Goal: Information Seeking & Learning: Compare options

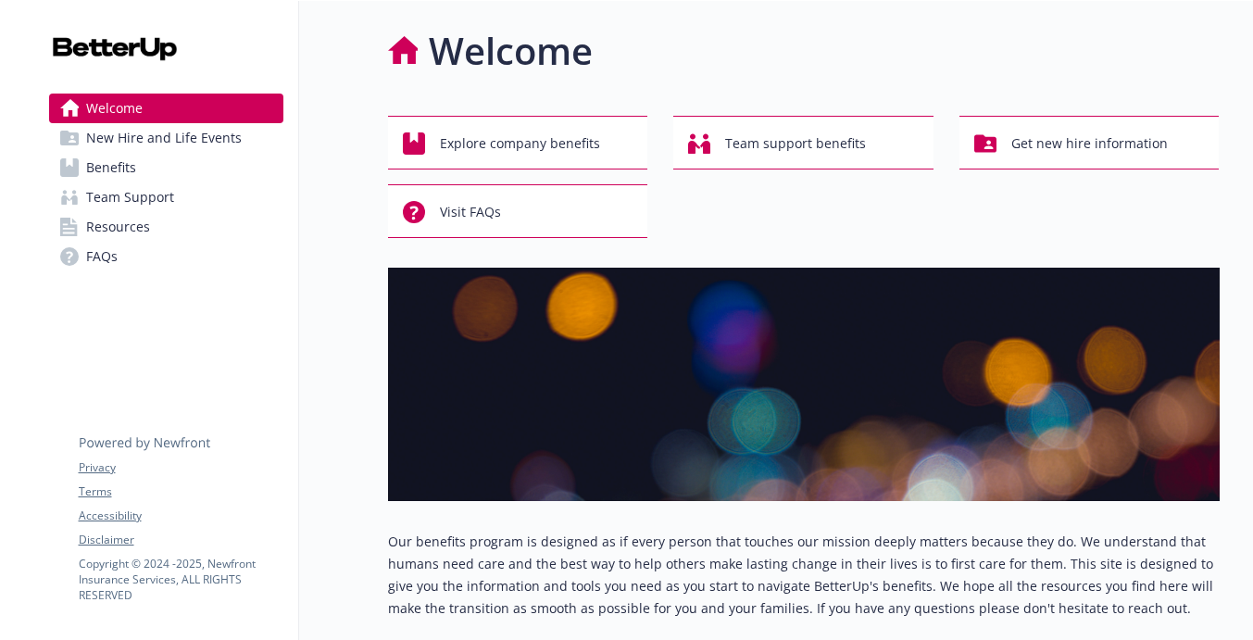
click at [197, 162] on link "Benefits" at bounding box center [166, 168] width 234 height 30
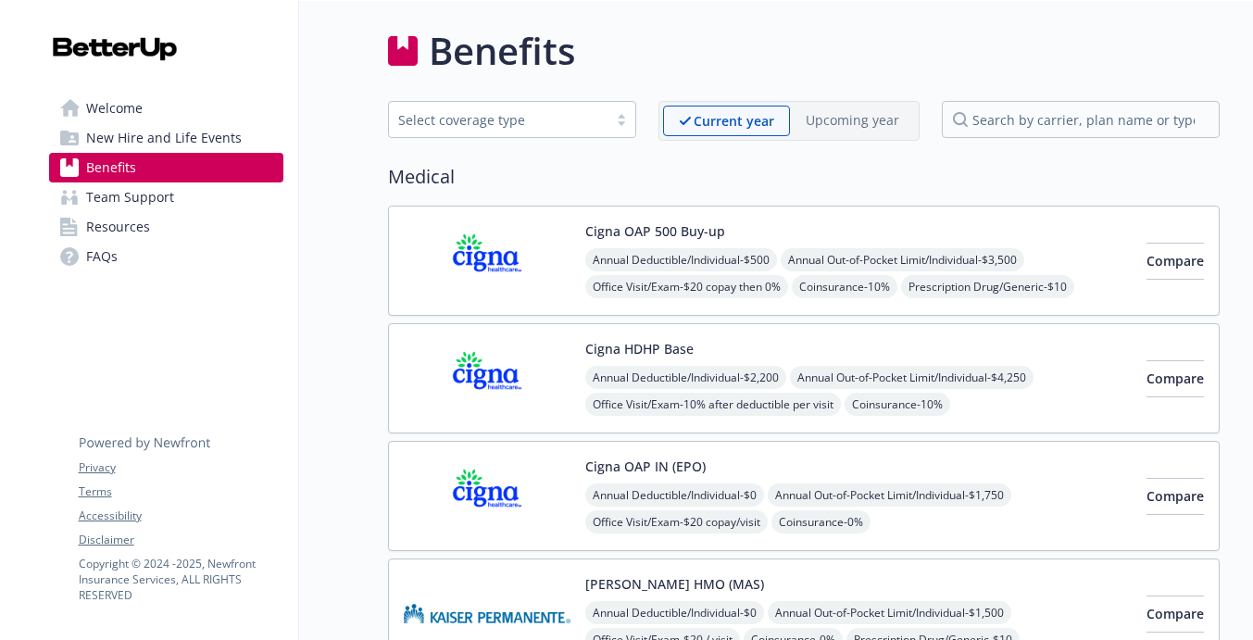
click at [528, 136] on div "Select coverage type" at bounding box center [512, 119] width 248 height 37
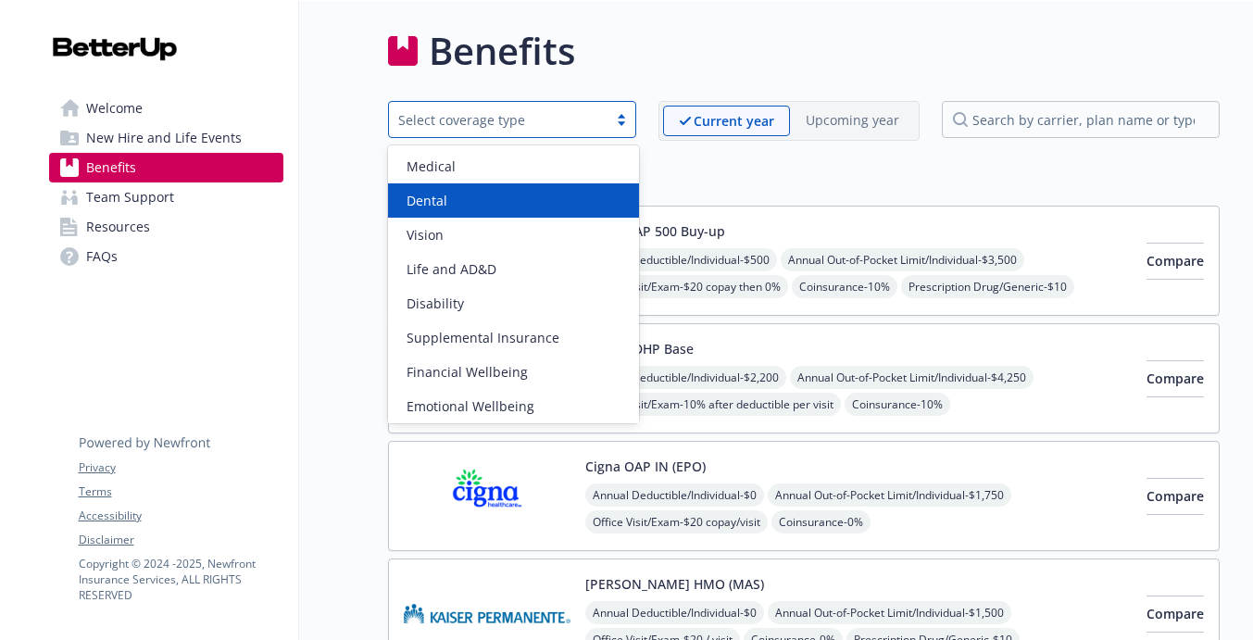
click at [478, 202] on div "Dental" at bounding box center [514, 200] width 230 height 19
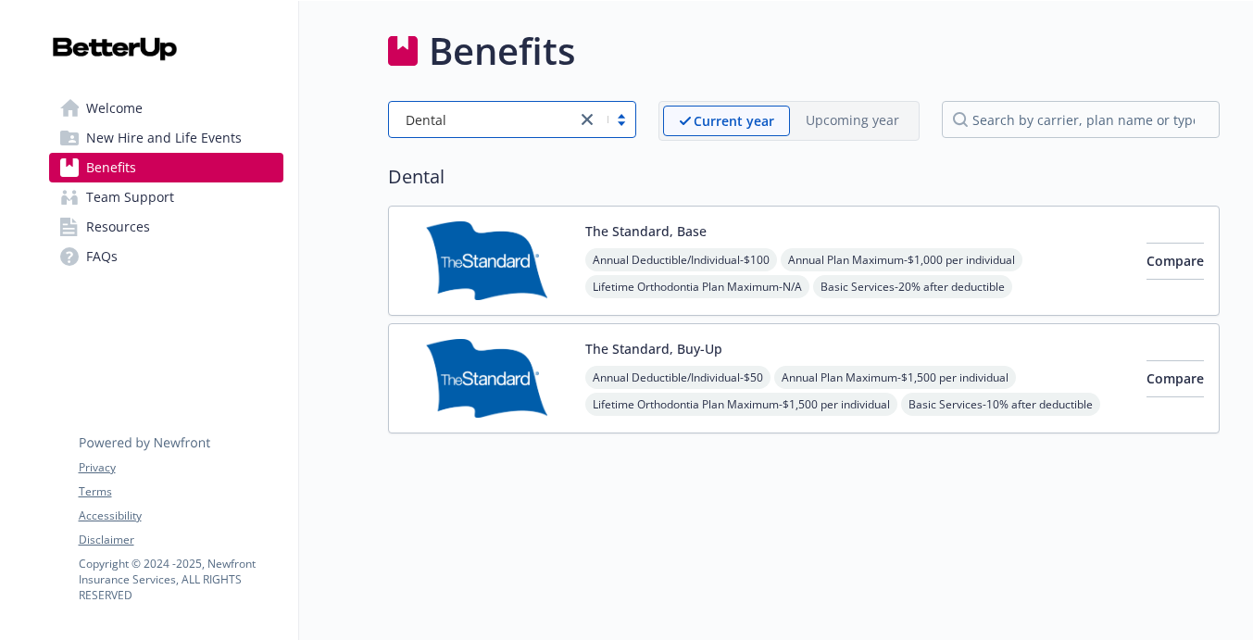
click at [934, 220] on div "The Standard, Base Annual Deductible/Individual - $100 Annual Plan Maximum - $1…" at bounding box center [804, 261] width 832 height 110
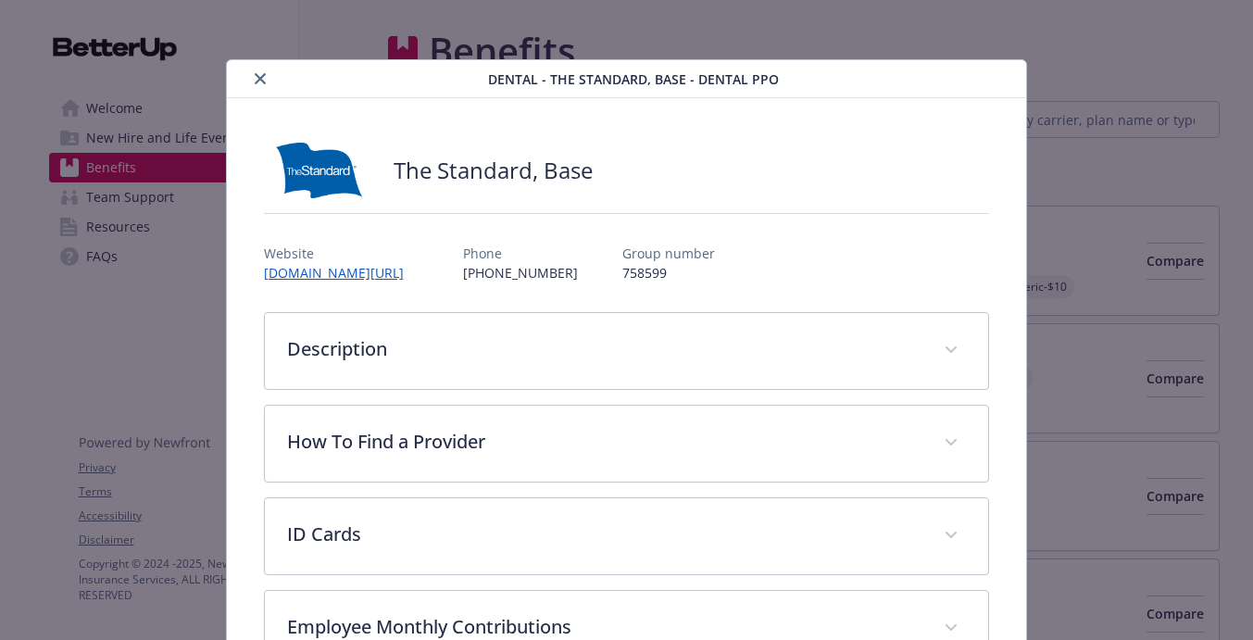
scroll to position [56, 0]
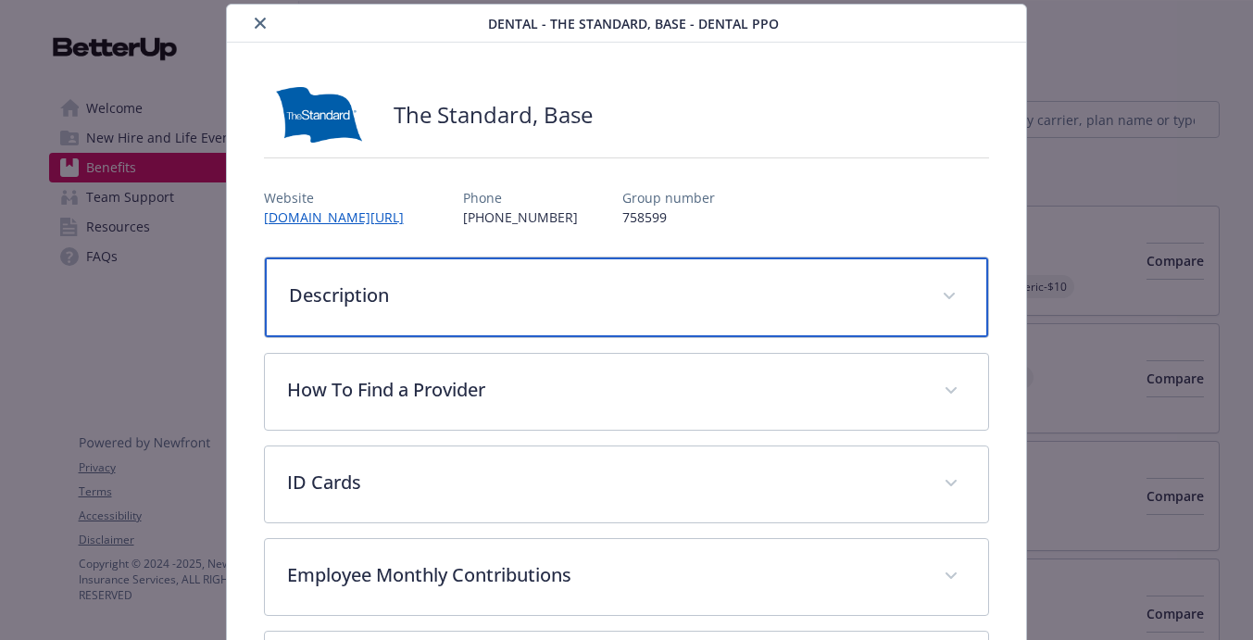
click at [636, 287] on p "Description" at bounding box center [605, 296] width 632 height 28
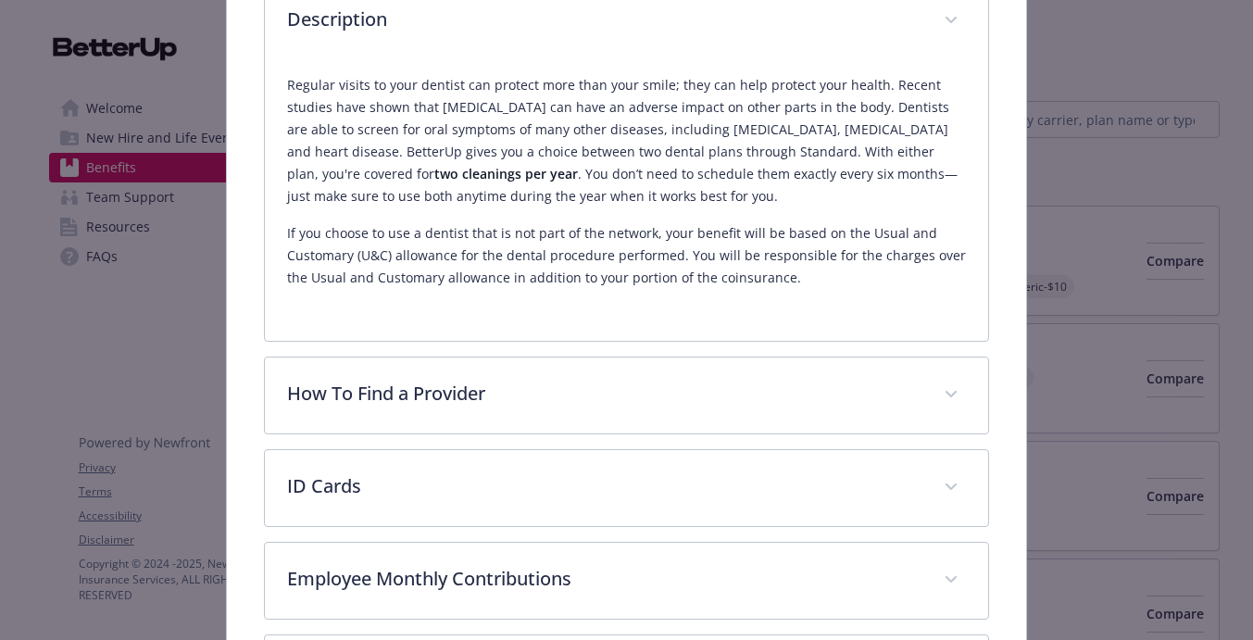
scroll to position [407, 0]
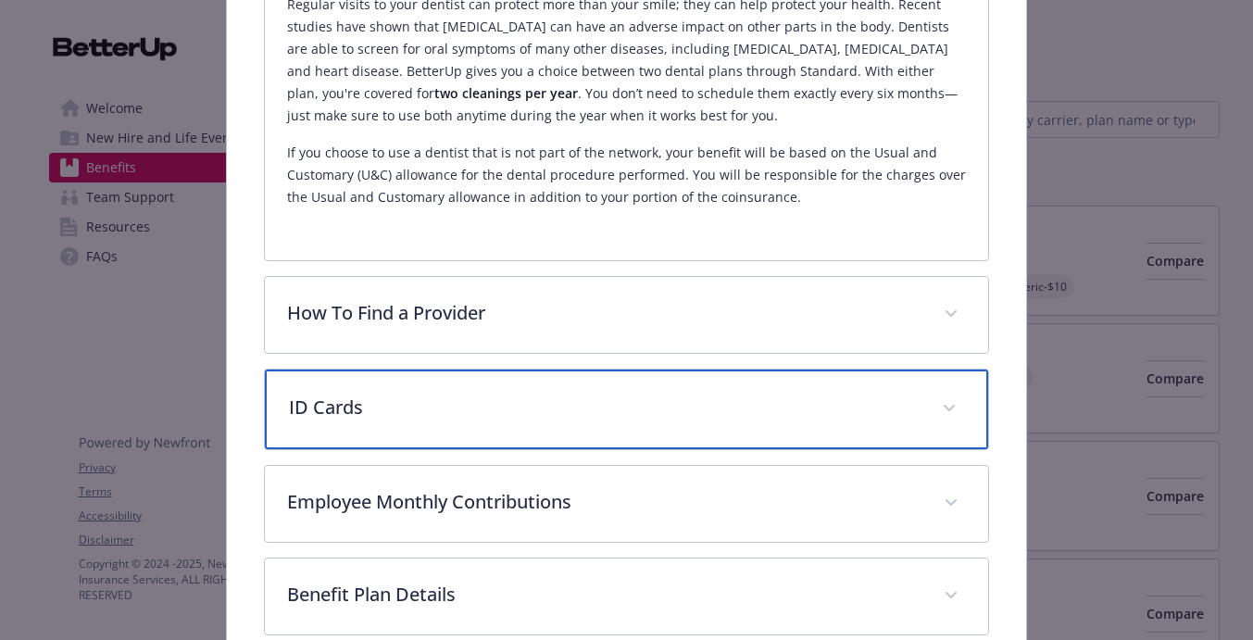
click at [669, 418] on p "ID Cards" at bounding box center [605, 408] width 632 height 28
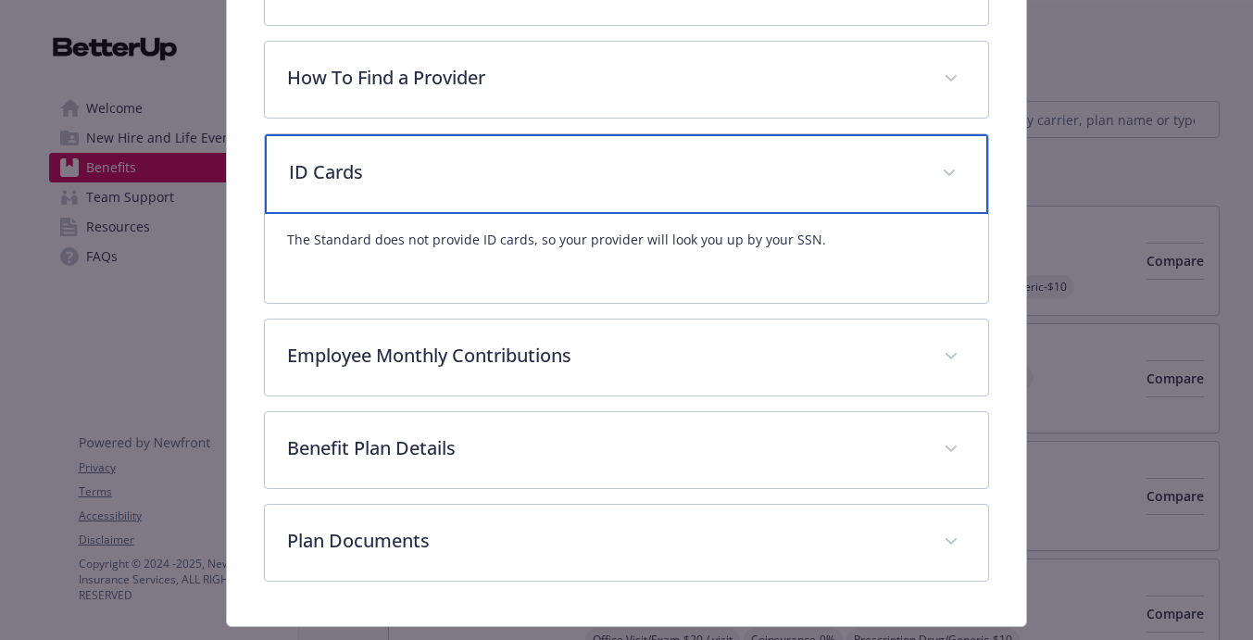
scroll to position [663, 0]
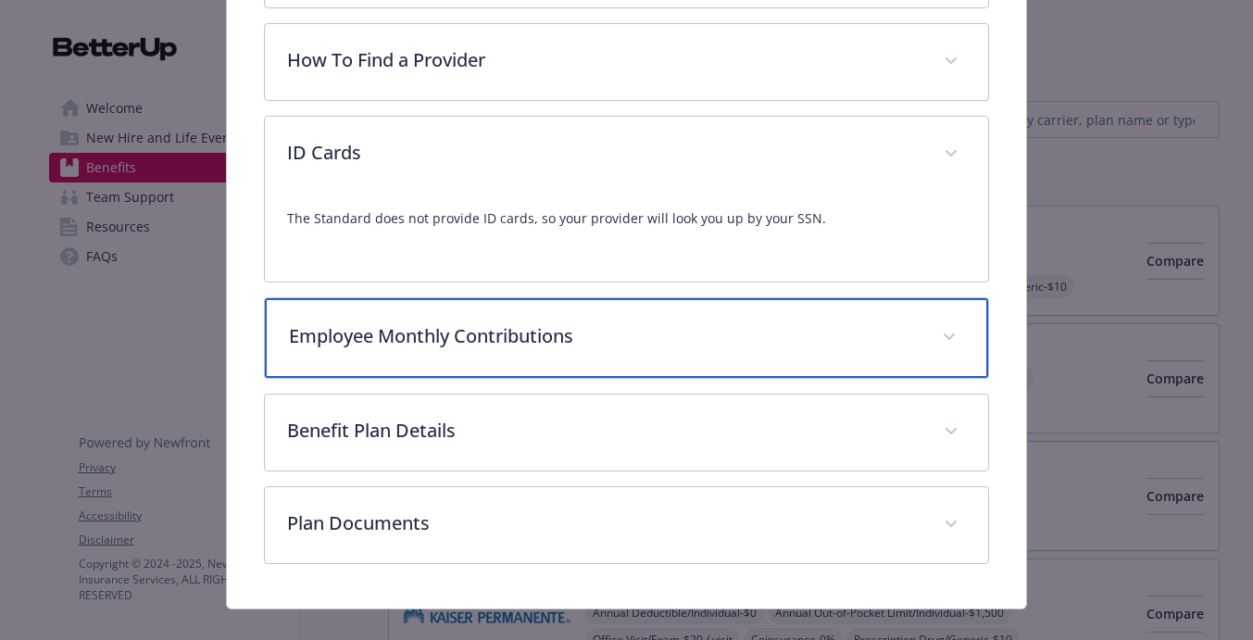
click at [837, 360] on div "Employee Monthly Contributions" at bounding box center [627, 338] width 724 height 80
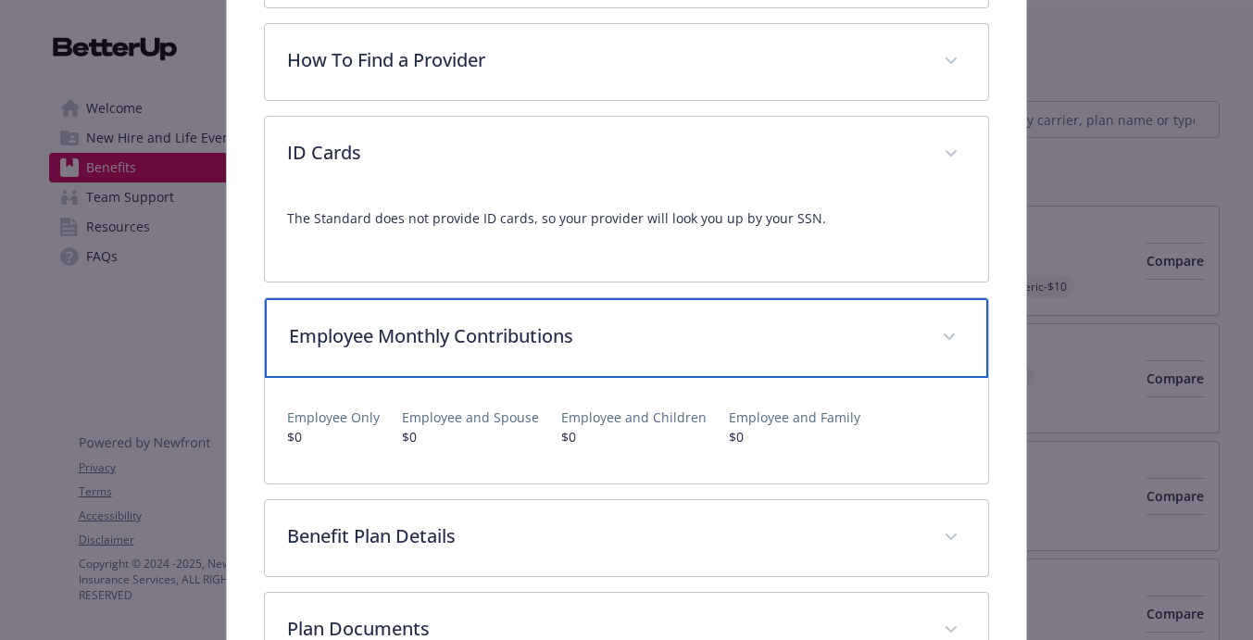
click at [836, 350] on div "Employee Monthly Contributions" at bounding box center [627, 338] width 724 height 80
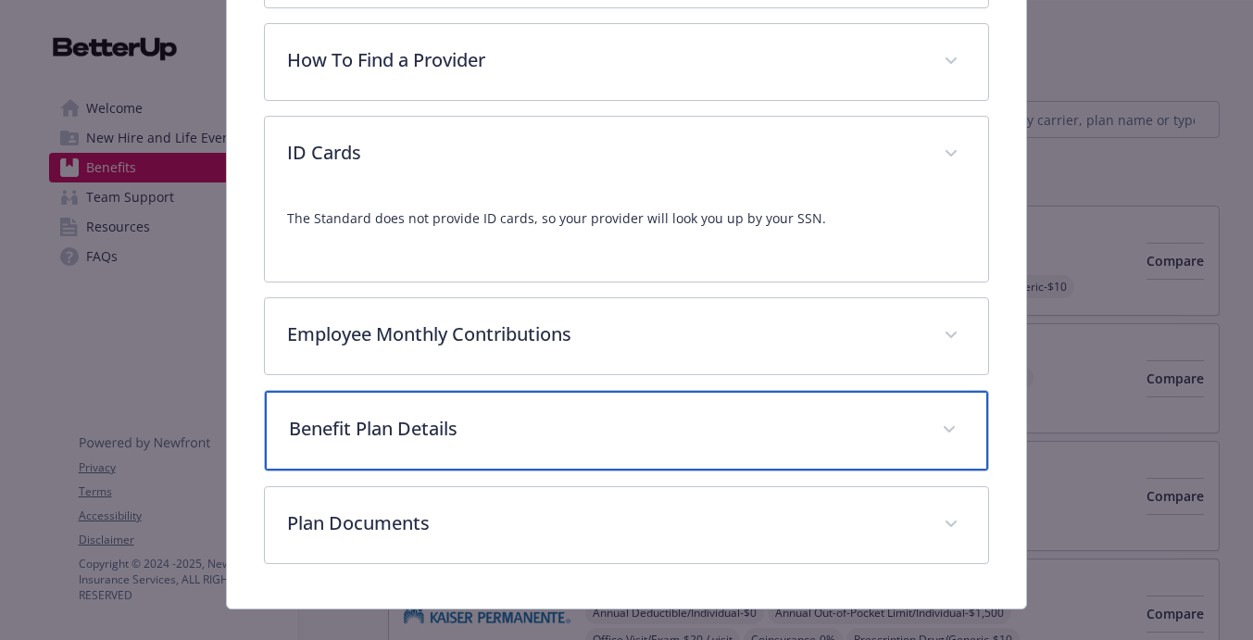
click at [779, 424] on p "Benefit Plan Details" at bounding box center [605, 429] width 632 height 28
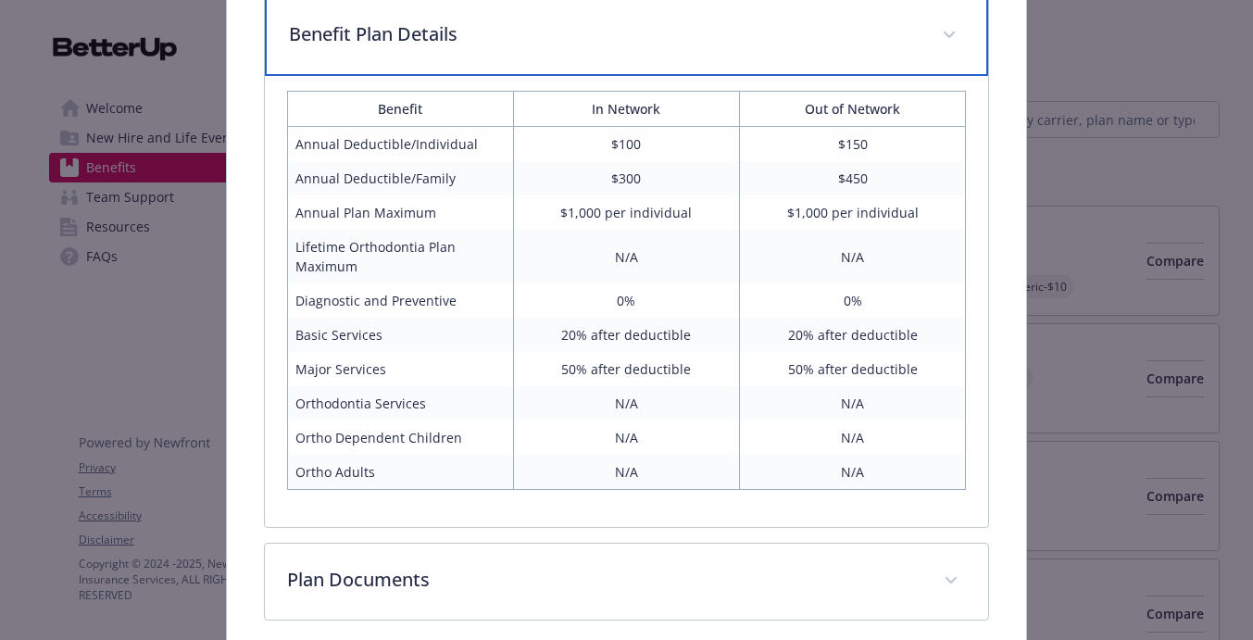
scroll to position [1042, 0]
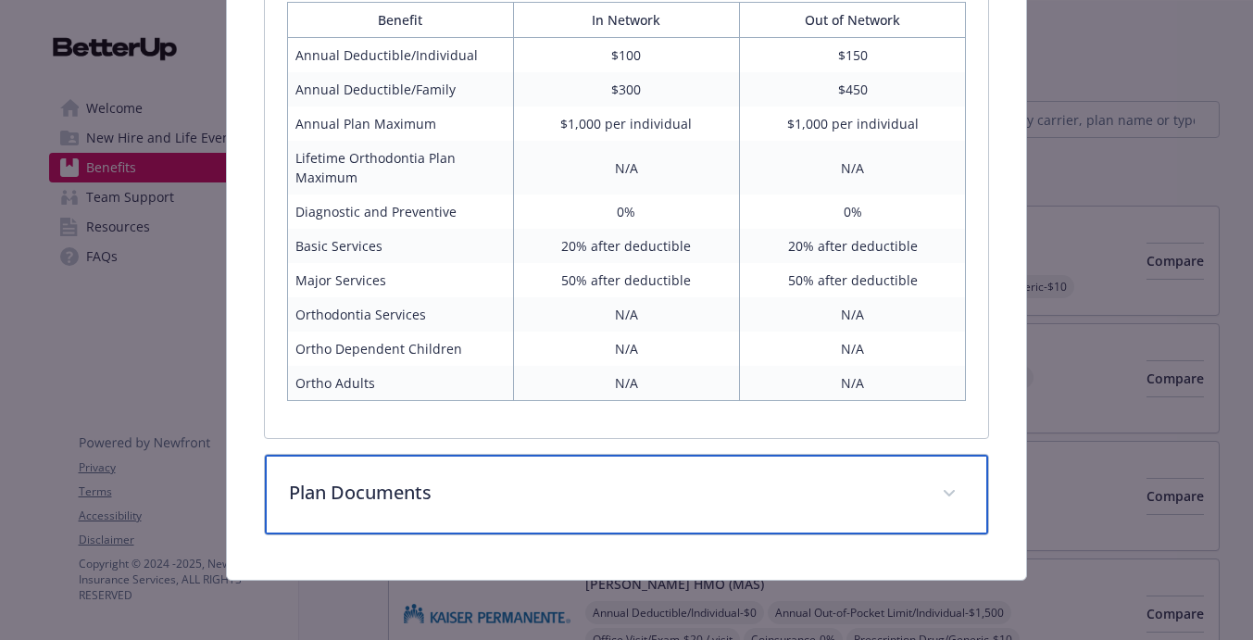
click at [707, 496] on p "Plan Documents" at bounding box center [605, 493] width 632 height 28
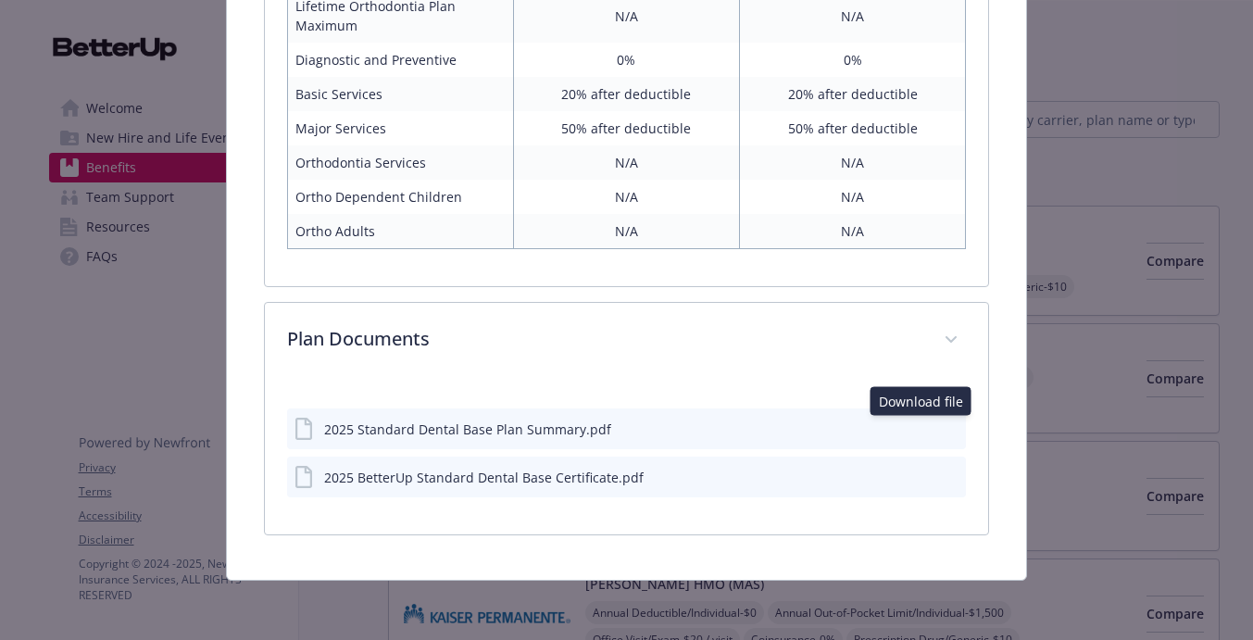
scroll to position [1295, 0]
click at [919, 424] on icon "download file" at bounding box center [918, 428] width 15 height 15
click at [918, 475] on icon "download file" at bounding box center [919, 474] width 12 height 11
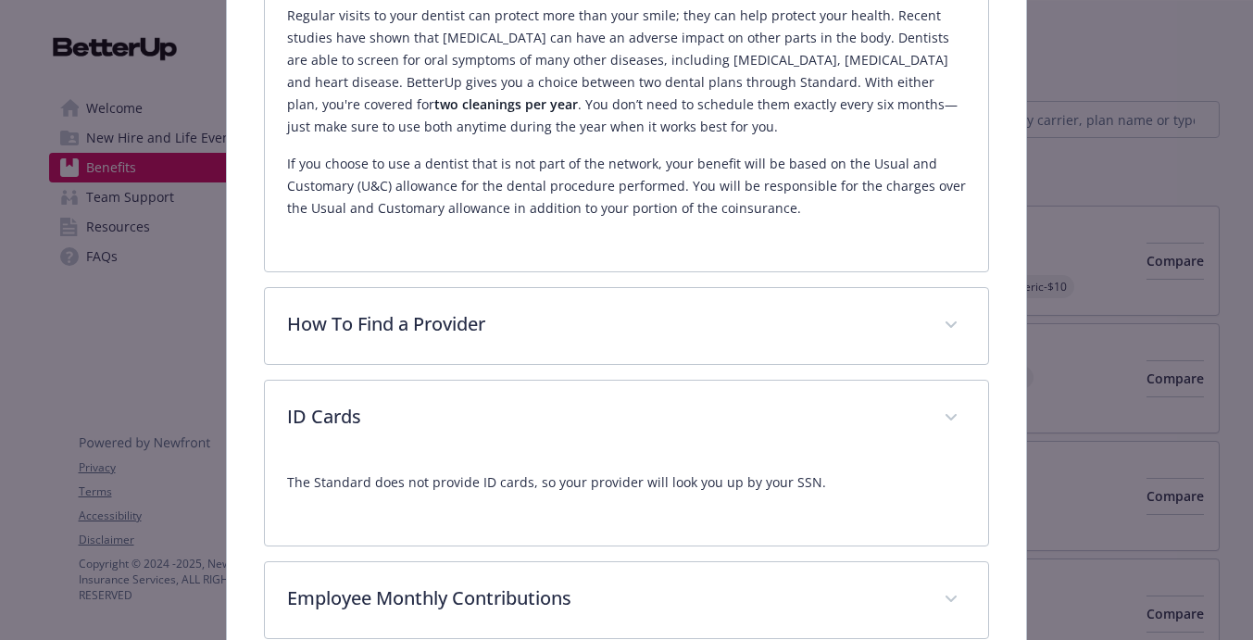
scroll to position [0, 0]
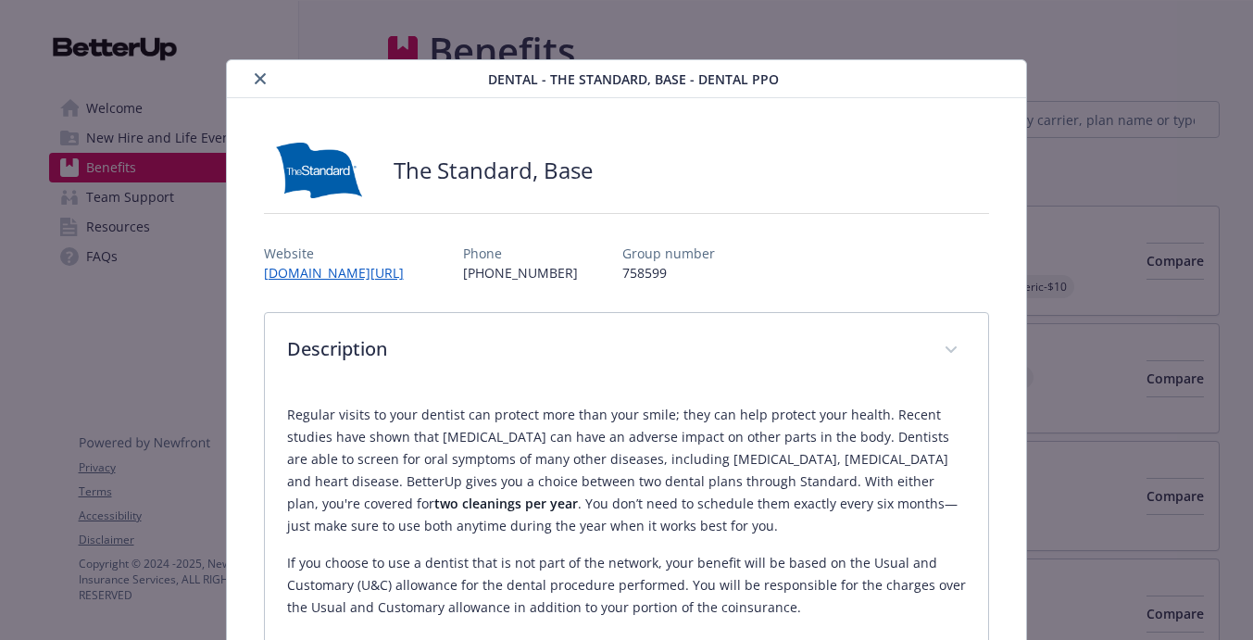
click at [258, 82] on icon "close" at bounding box center [260, 78] width 11 height 11
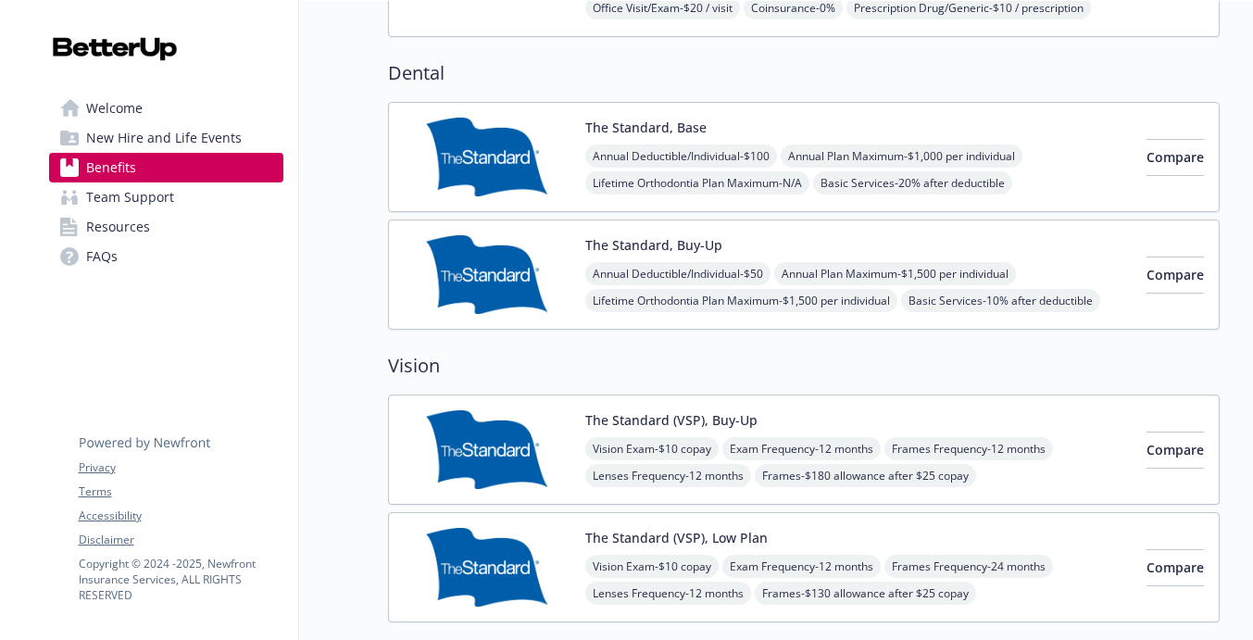
scroll to position [986, 0]
click at [597, 253] on button "The Standard, Buy-Up" at bounding box center [653, 243] width 137 height 19
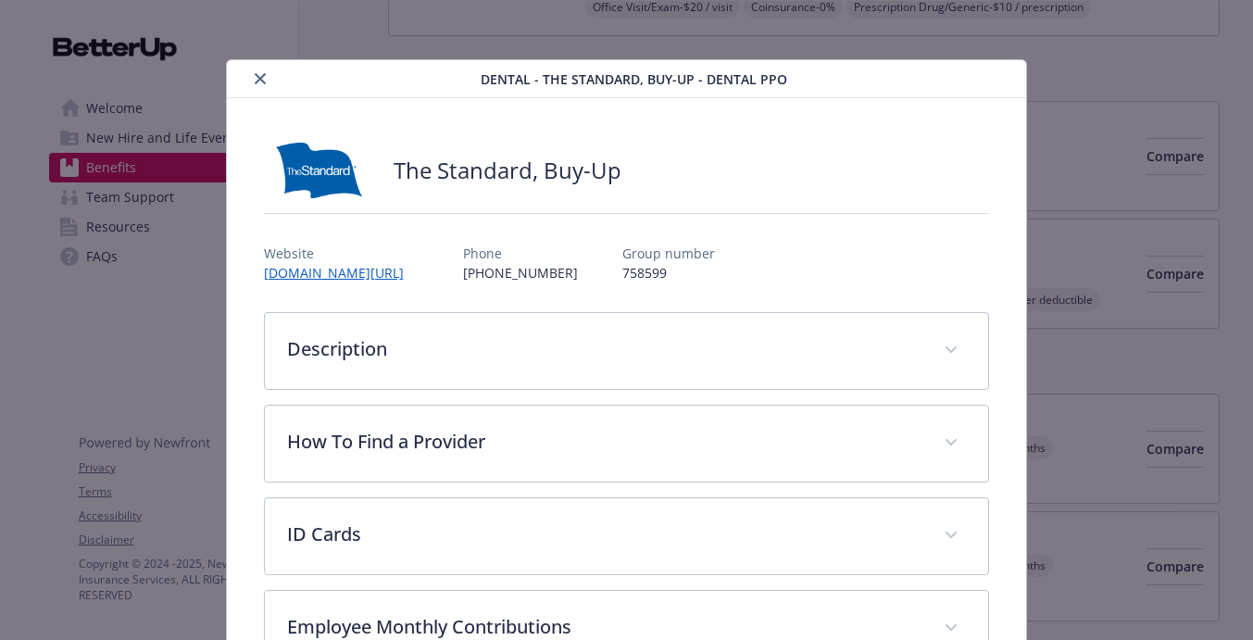
scroll to position [56, 0]
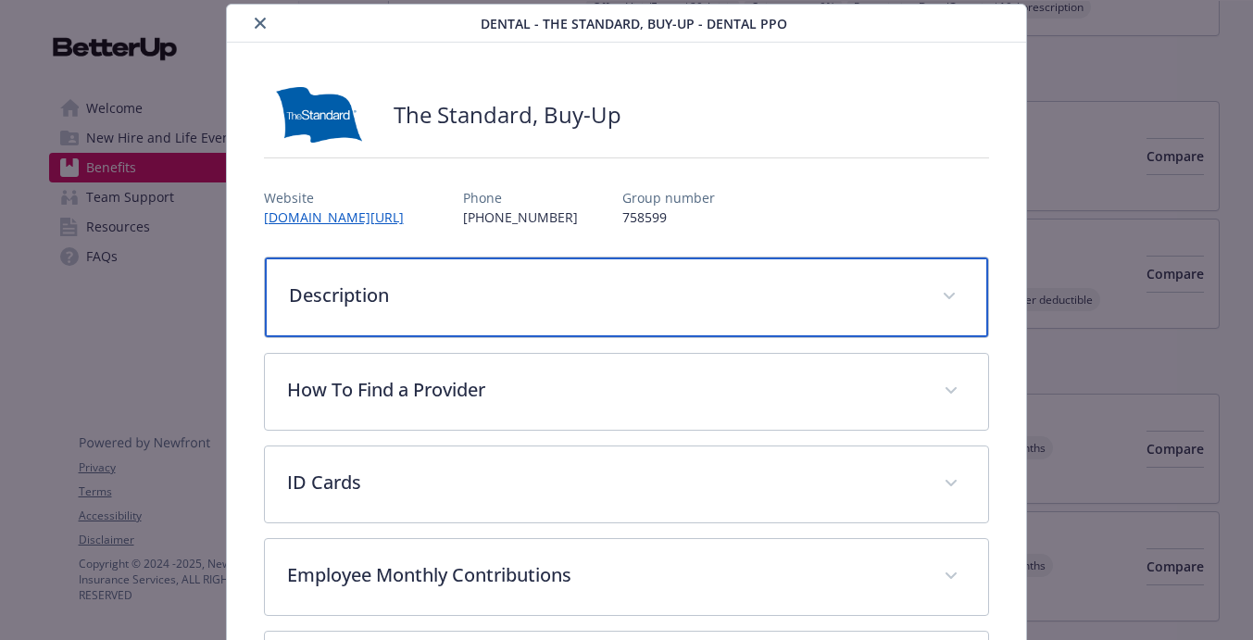
click at [589, 297] on p "Description" at bounding box center [605, 296] width 632 height 28
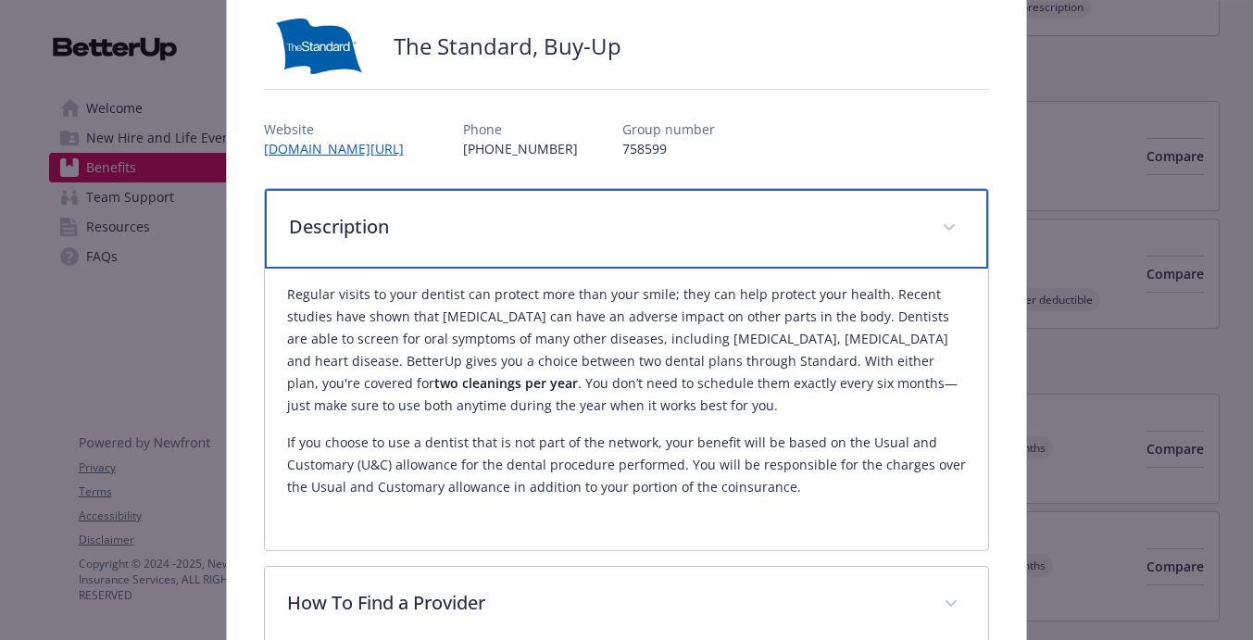
scroll to position [128, 0]
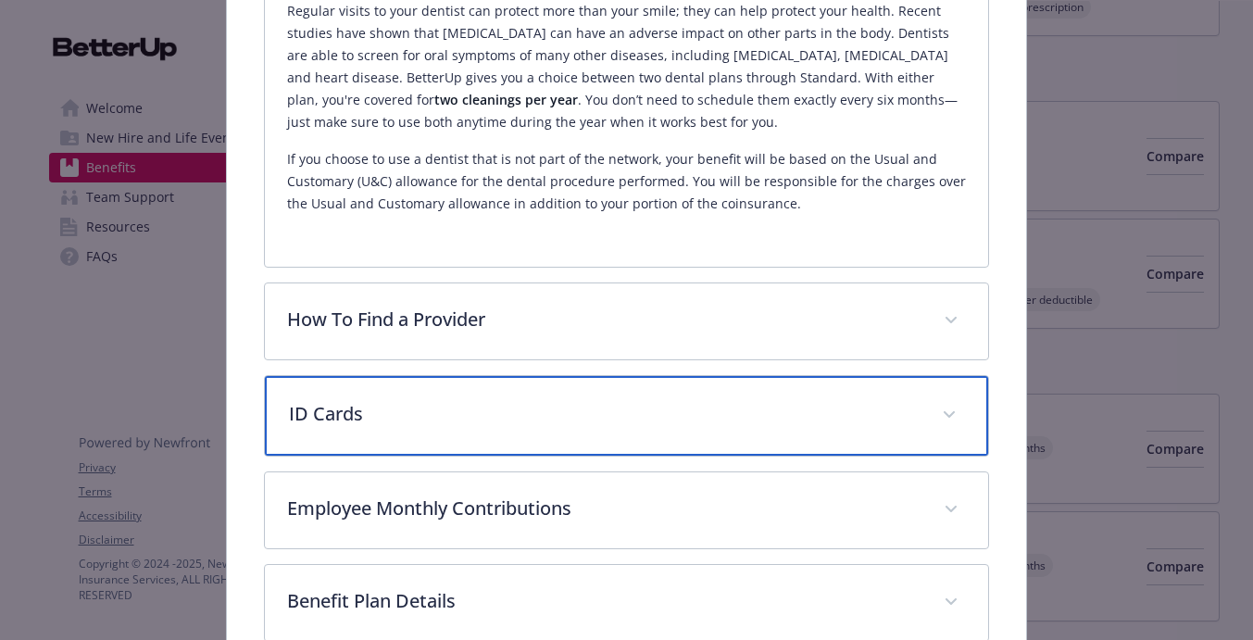
click at [600, 434] on div "ID Cards" at bounding box center [627, 416] width 724 height 80
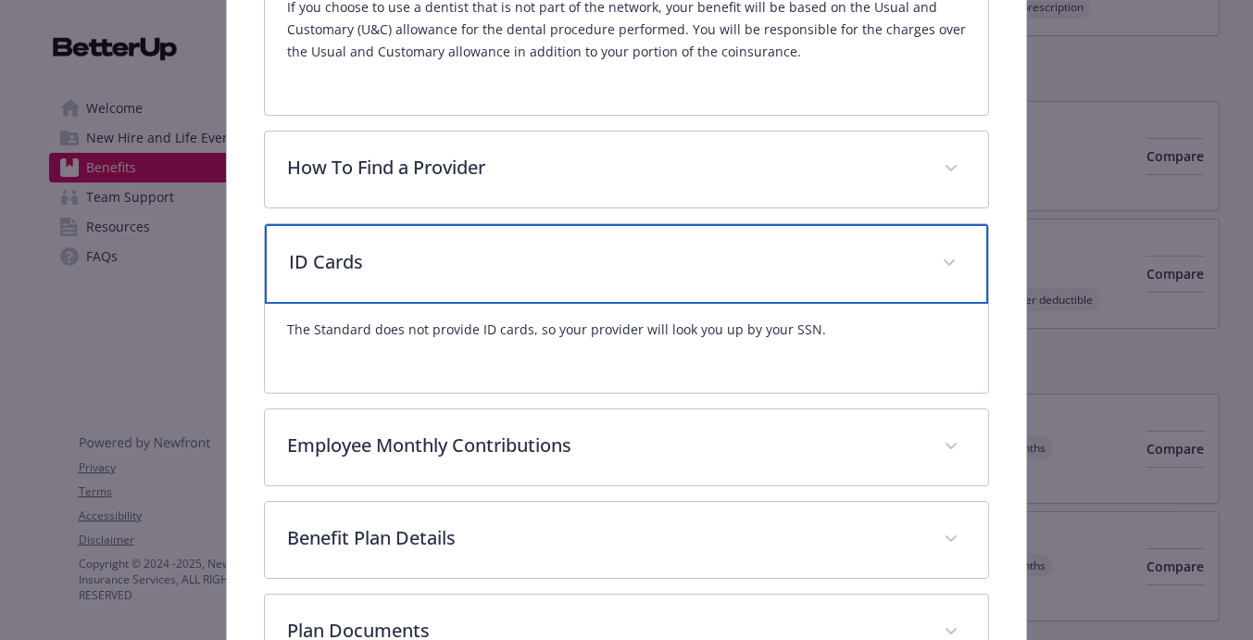
scroll to position [570, 0]
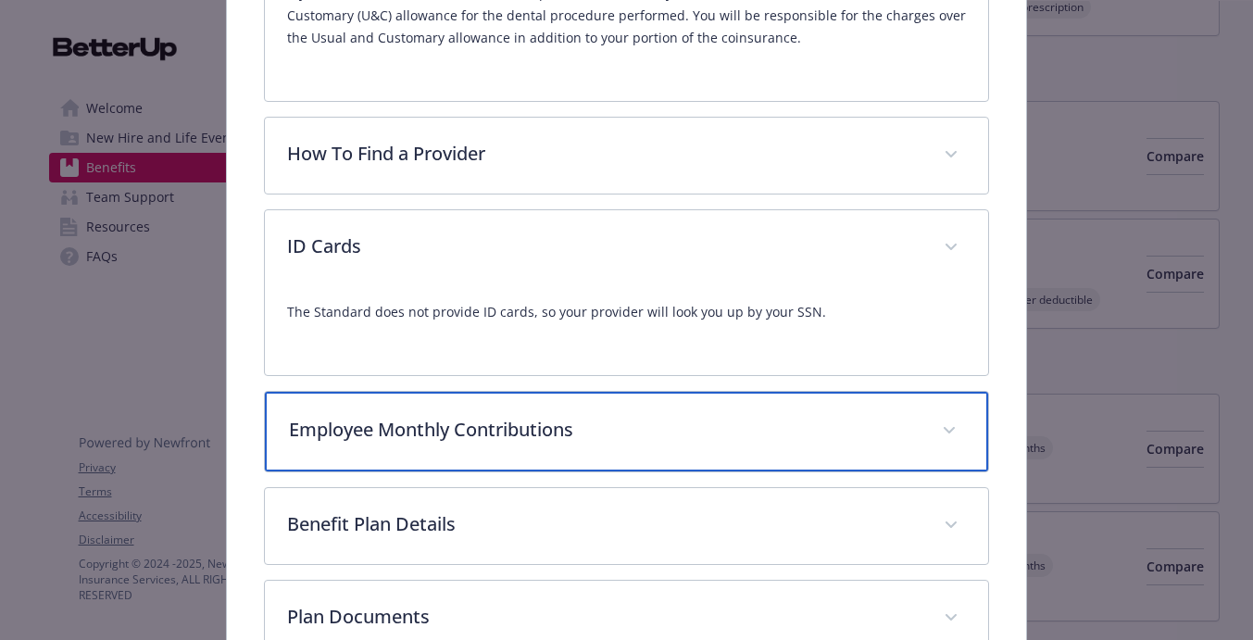
click at [591, 445] on div "Employee Monthly Contributions" at bounding box center [627, 432] width 724 height 80
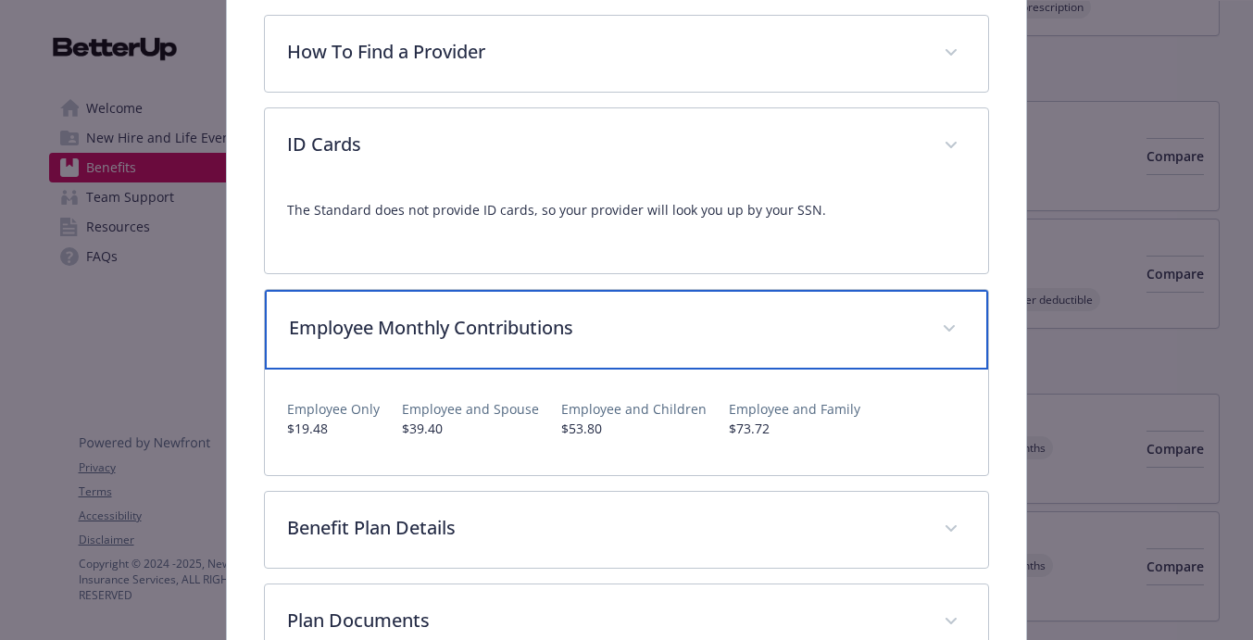
scroll to position [711, 0]
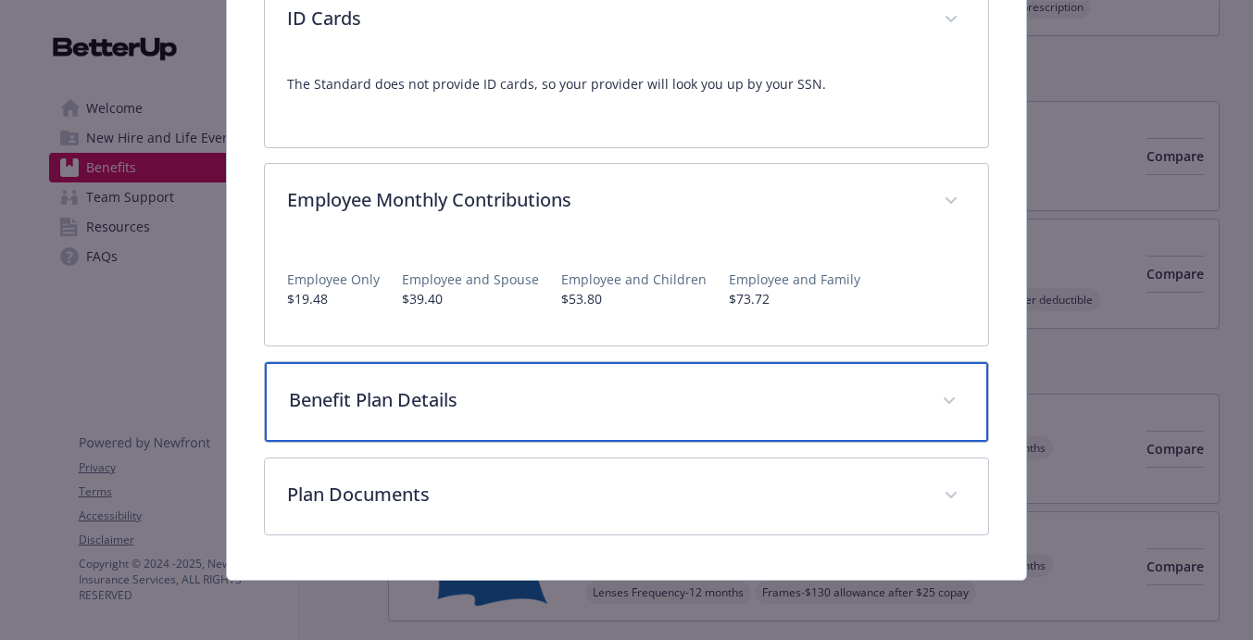
click at [595, 394] on p "Benefit Plan Details" at bounding box center [605, 400] width 632 height 28
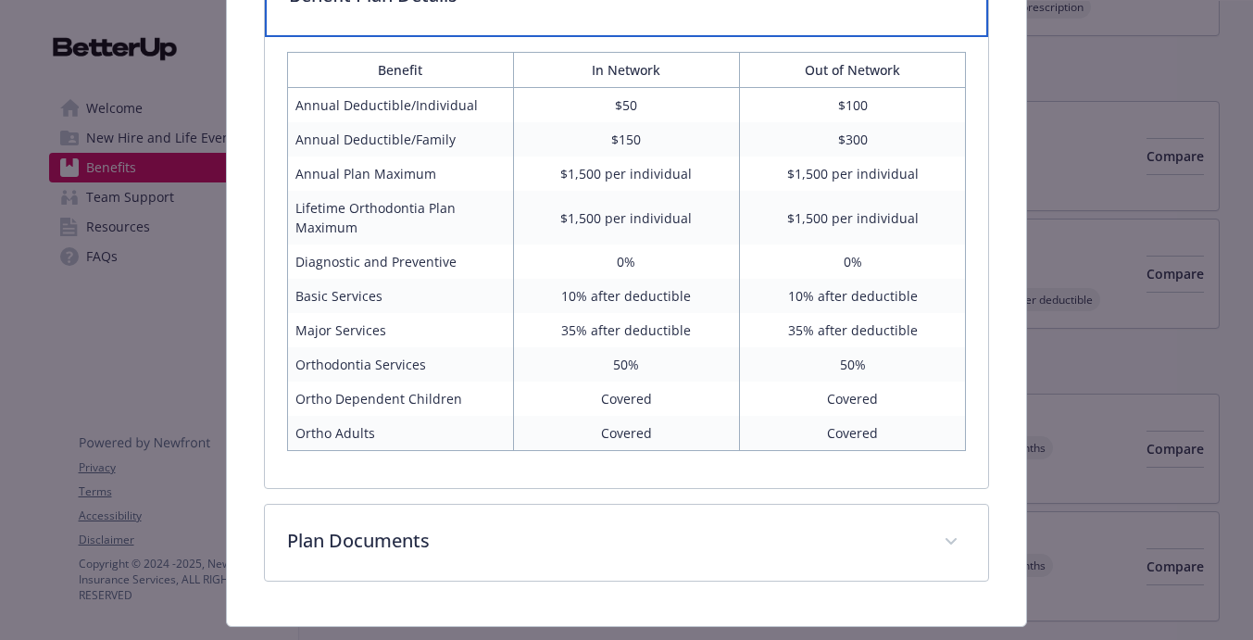
scroll to position [1249, 0]
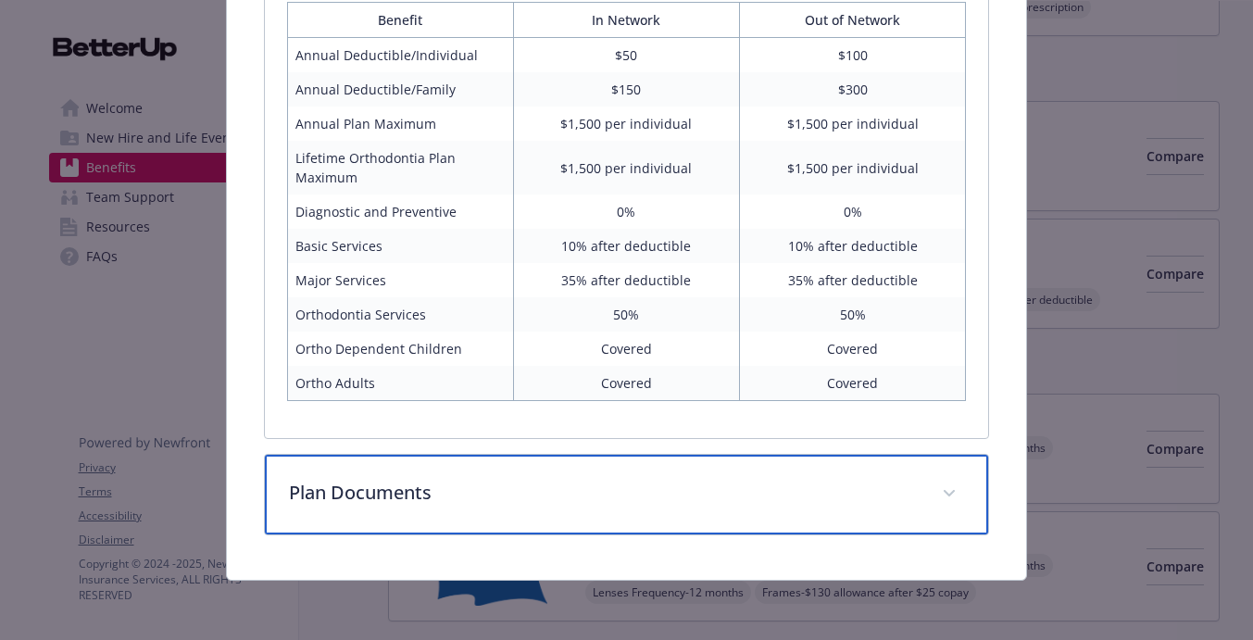
click at [950, 505] on span "details for plan Dental - The Standard, Buy-Up - Dental PPO" at bounding box center [950, 494] width 30 height 30
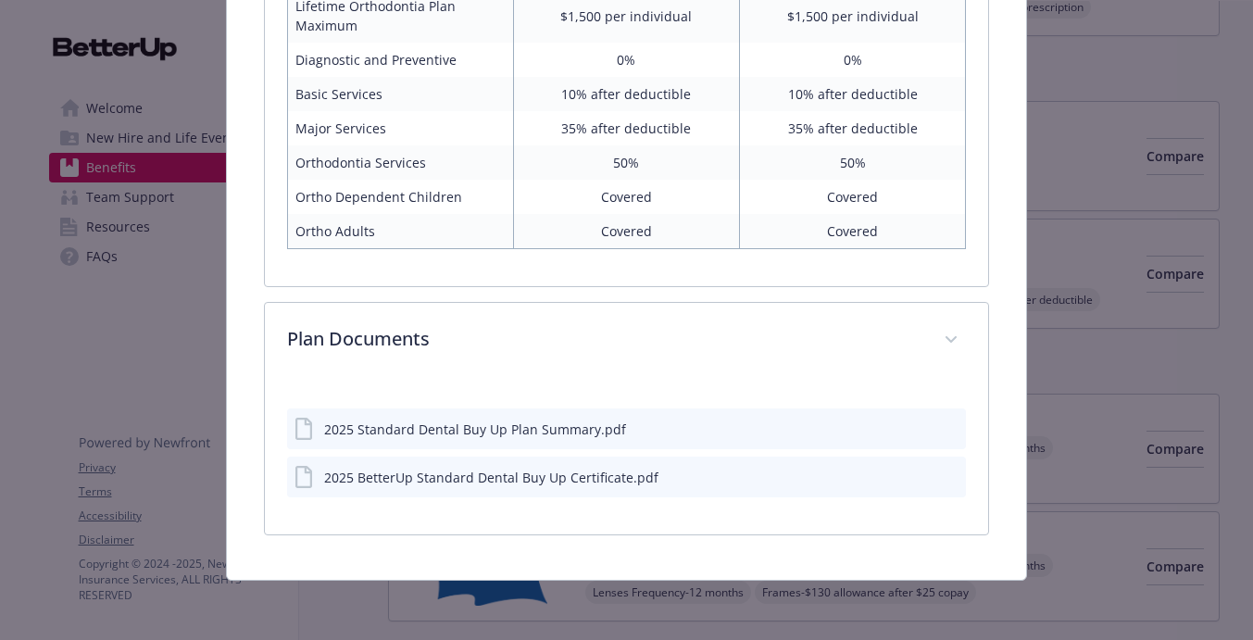
scroll to position [1401, 0]
click at [924, 426] on icon "download file" at bounding box center [918, 428] width 15 height 15
click at [918, 479] on icon "download file" at bounding box center [918, 476] width 15 height 15
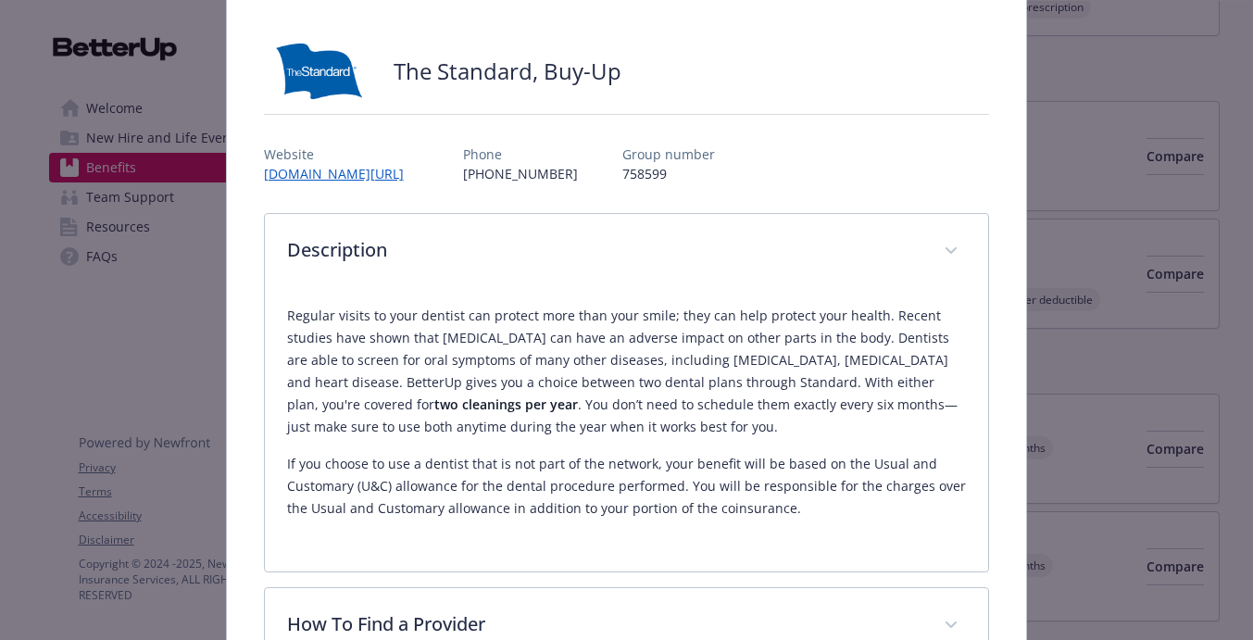
scroll to position [0, 0]
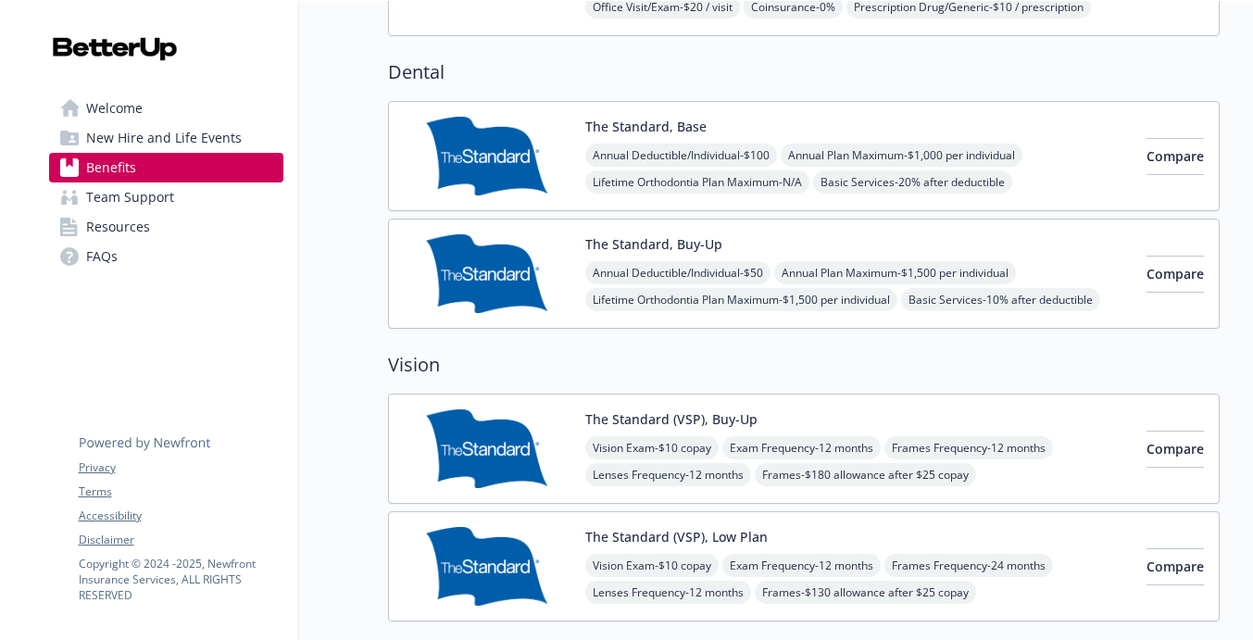
click at [663, 68] on h2 "Dental" at bounding box center [804, 72] width 832 height 28
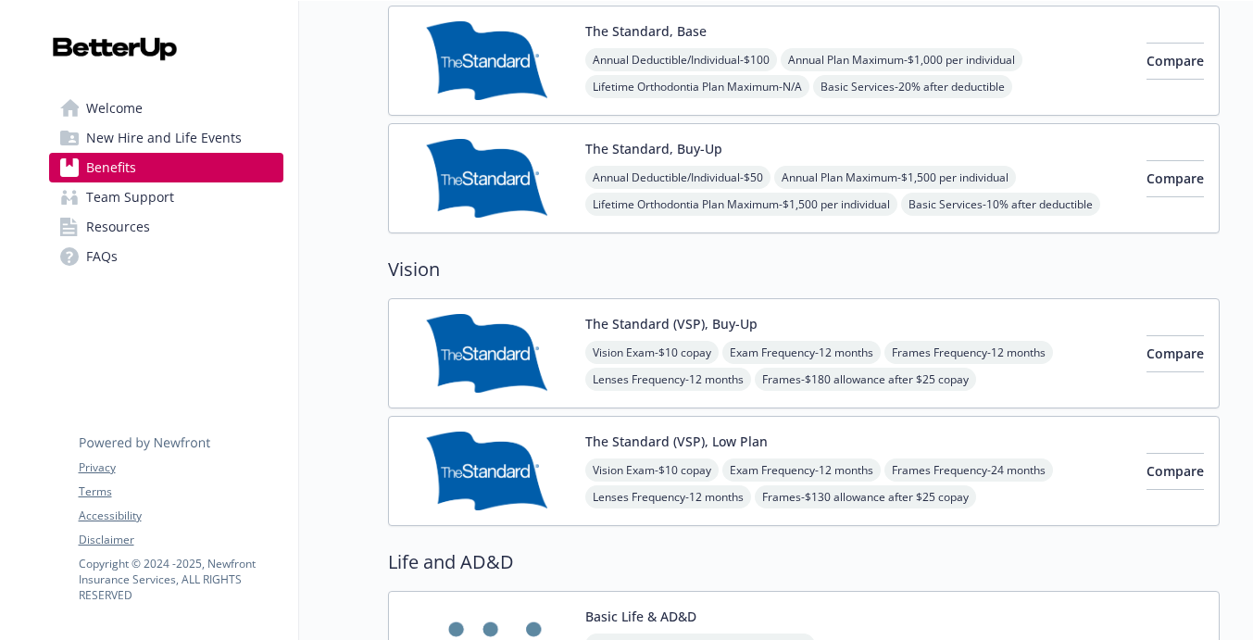
scroll to position [1114, 0]
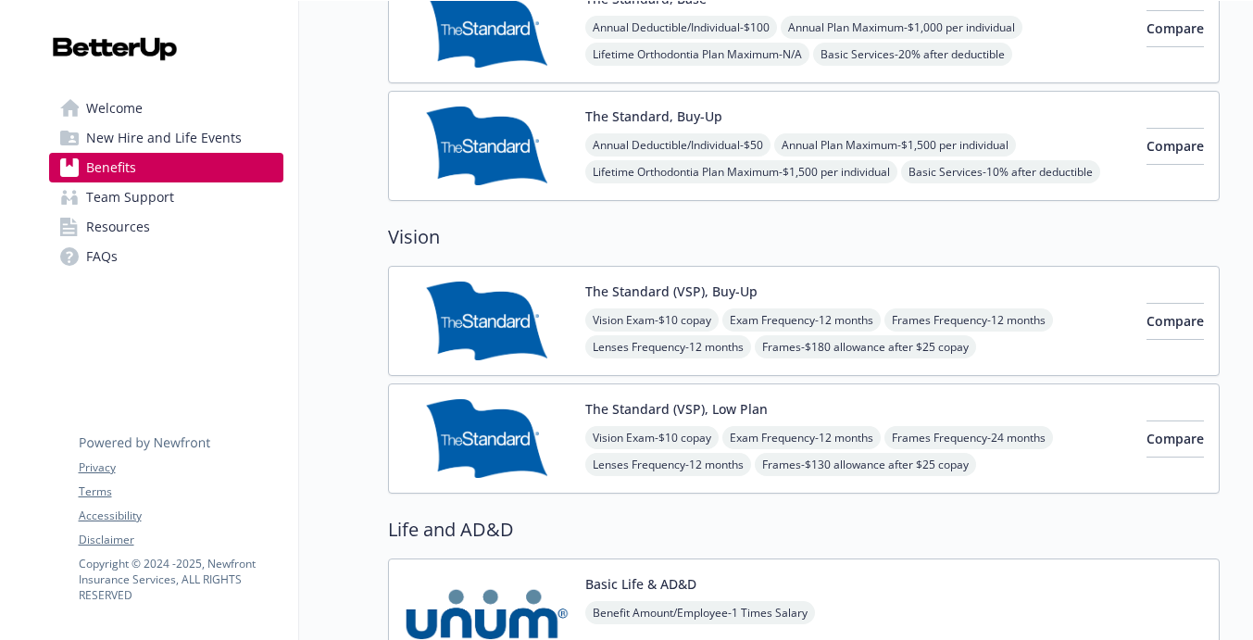
click at [961, 313] on div "Vision Exam - $10 copay Exam Frequency - 12 months Frames Frequency - 12 months…" at bounding box center [858, 333] width 547 height 50
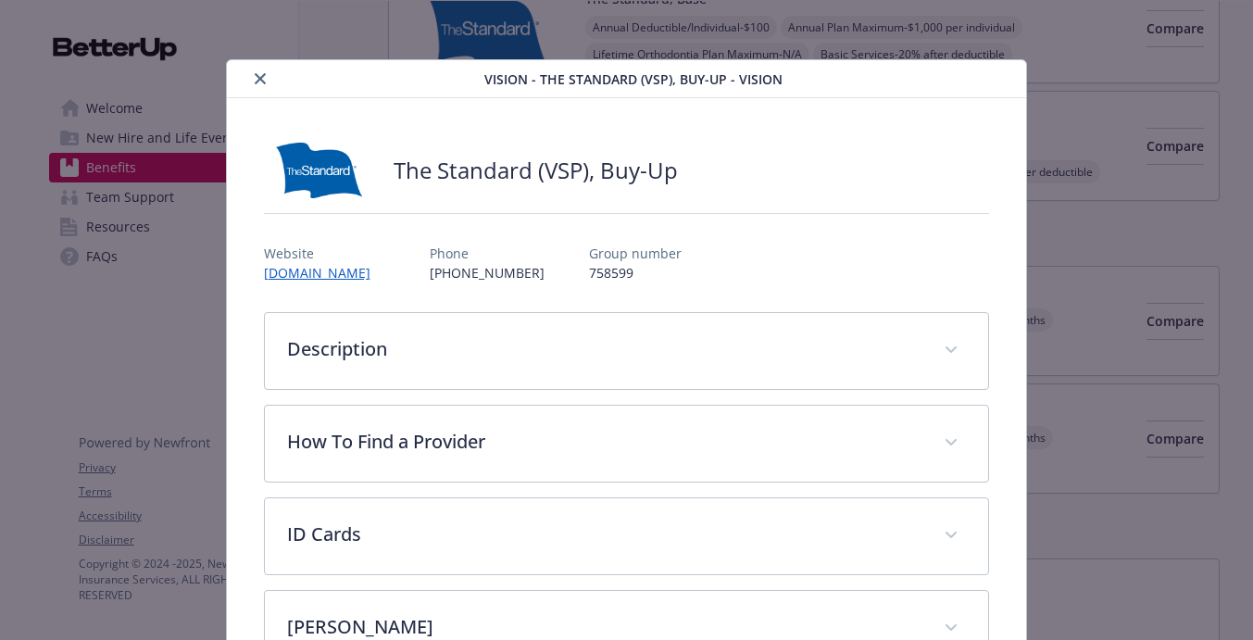
scroll to position [56, 0]
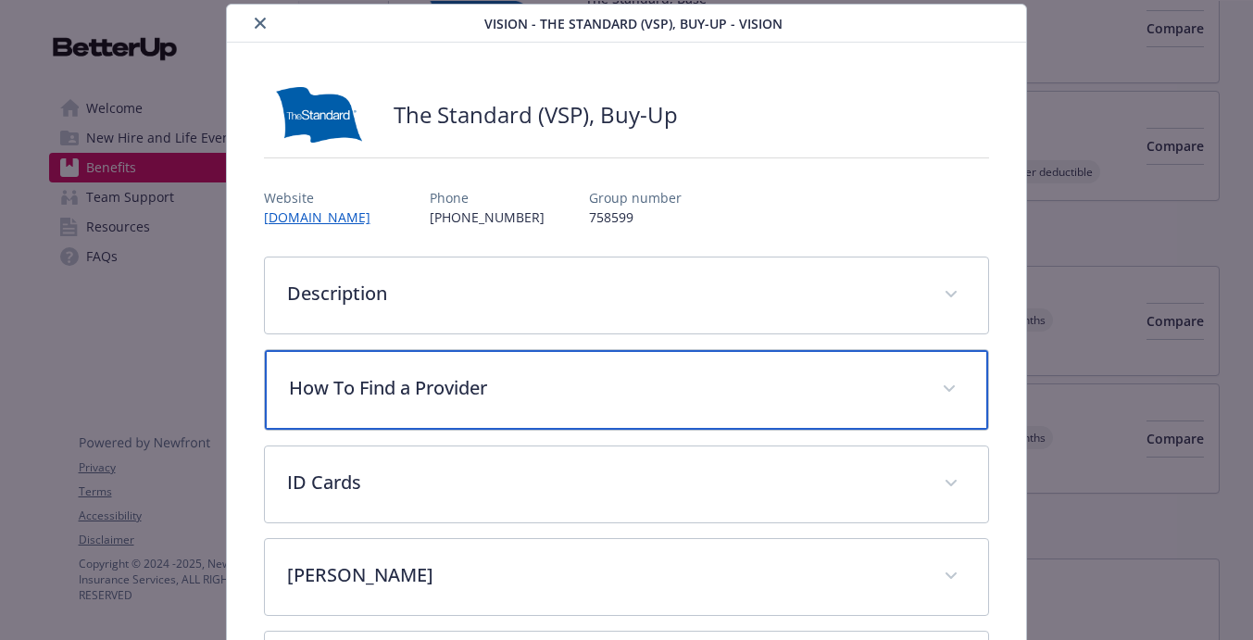
click at [683, 374] on p "How To Find a Provider" at bounding box center [605, 388] width 632 height 28
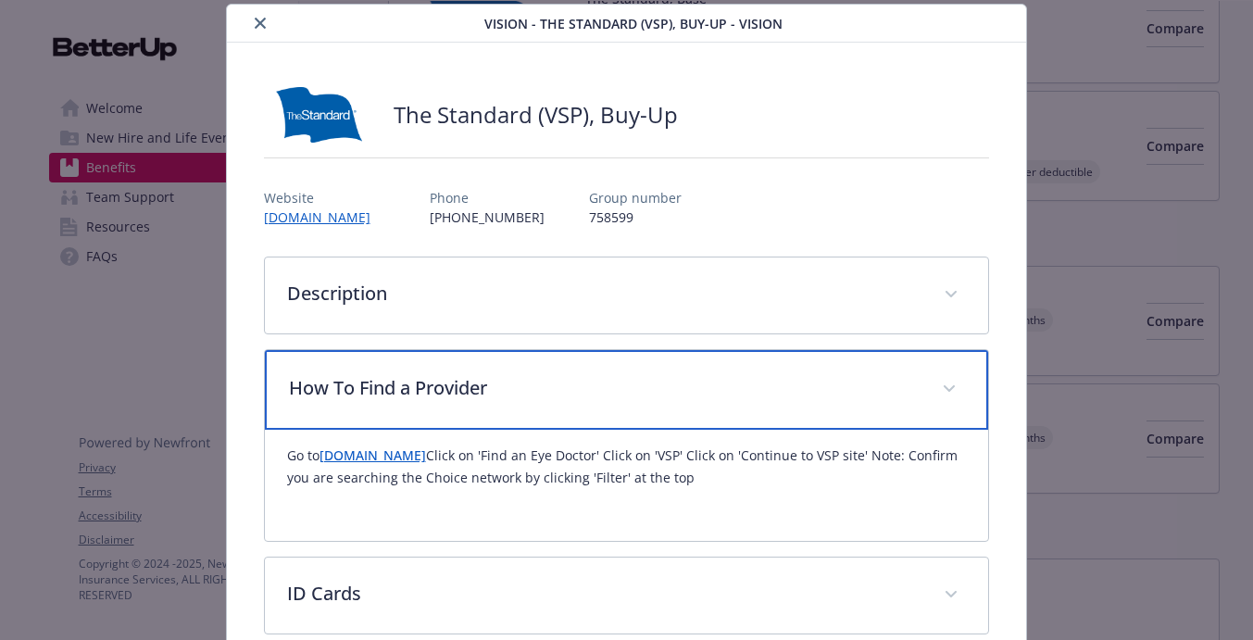
click at [647, 386] on p "How To Find a Provider" at bounding box center [605, 388] width 632 height 28
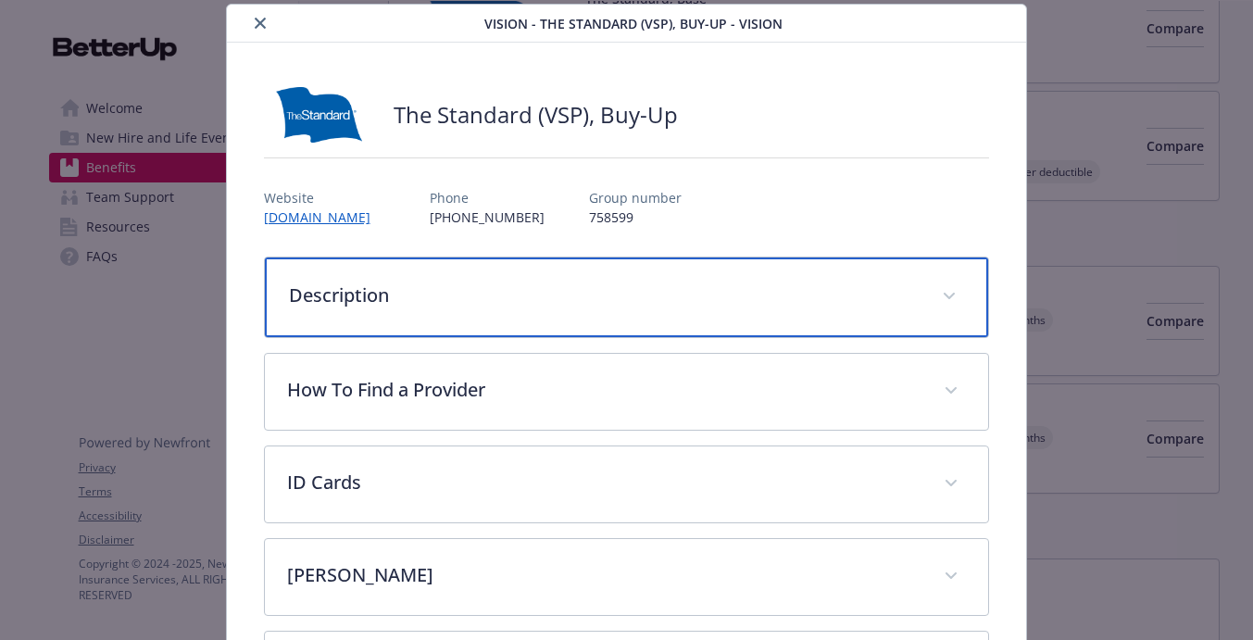
click at [658, 322] on div "Description" at bounding box center [627, 298] width 724 height 80
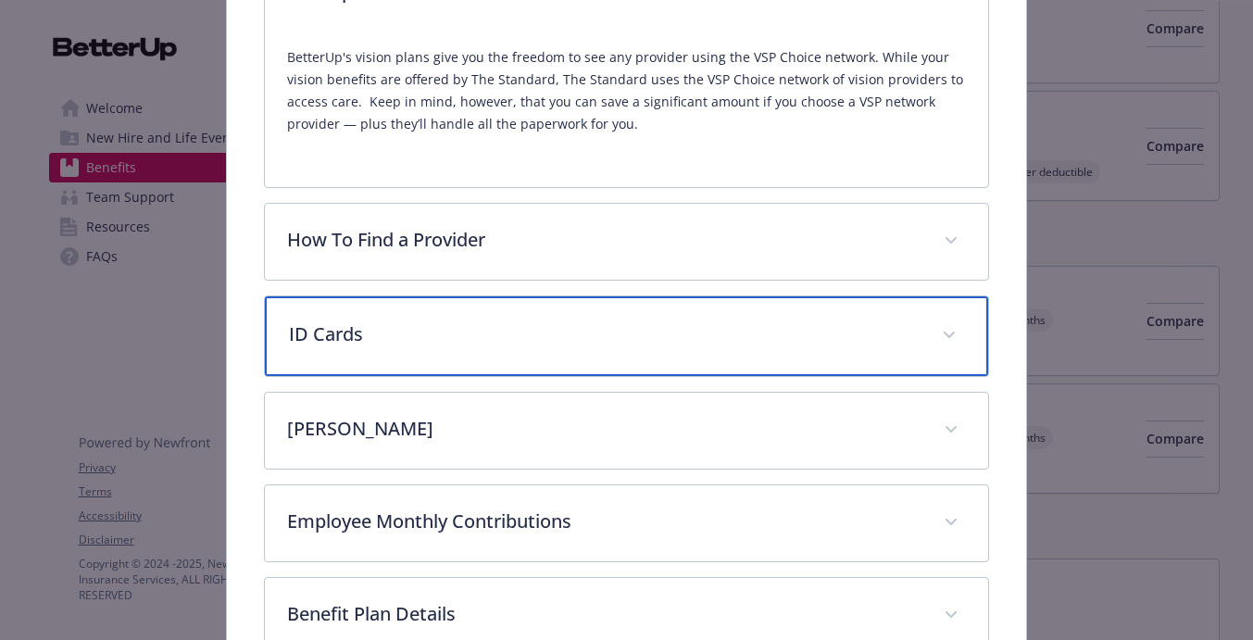
click at [447, 347] on p "ID Cards" at bounding box center [605, 335] width 632 height 28
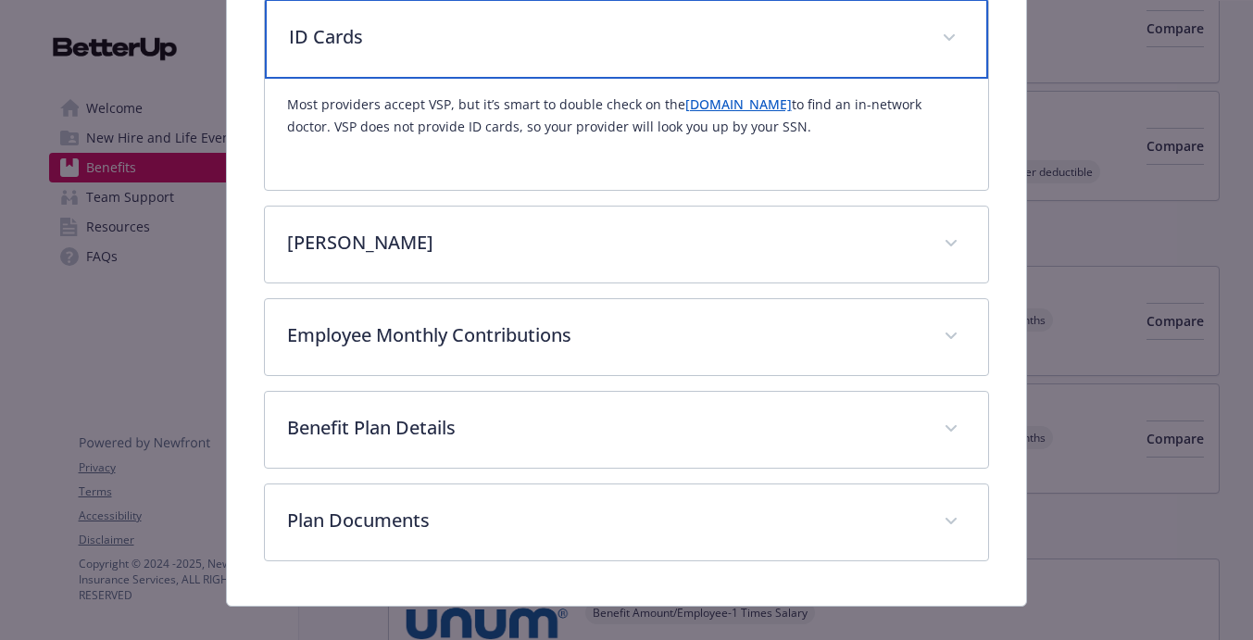
scroll to position [650, 0]
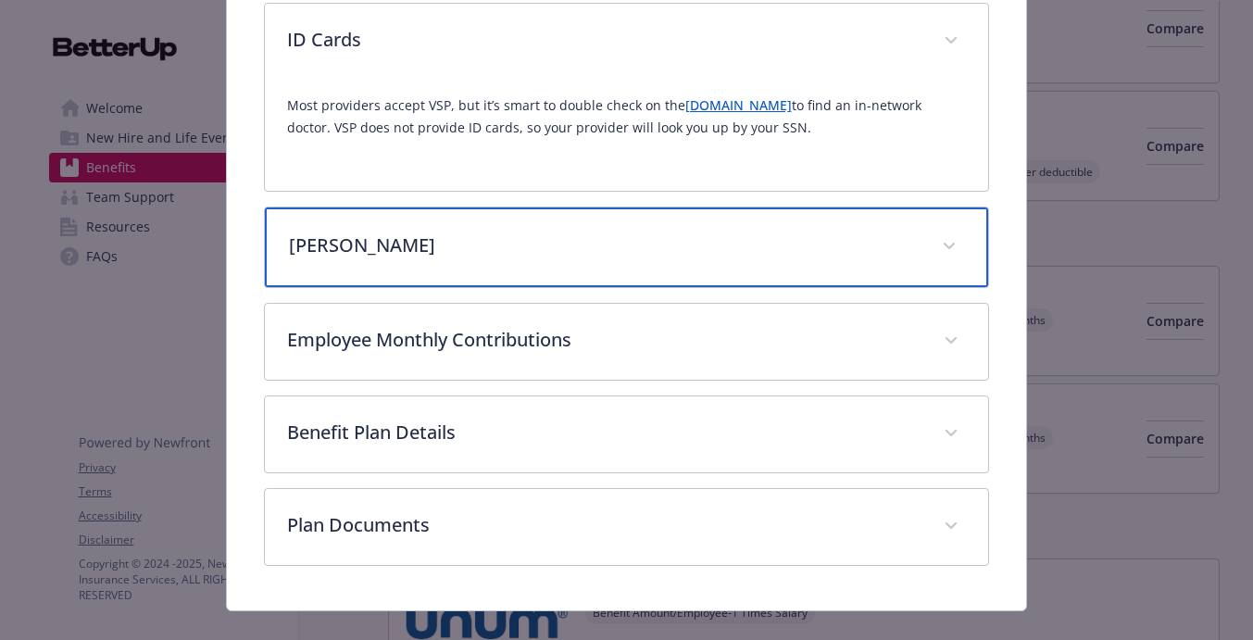
click at [908, 261] on div "[PERSON_NAME]" at bounding box center [627, 248] width 724 height 80
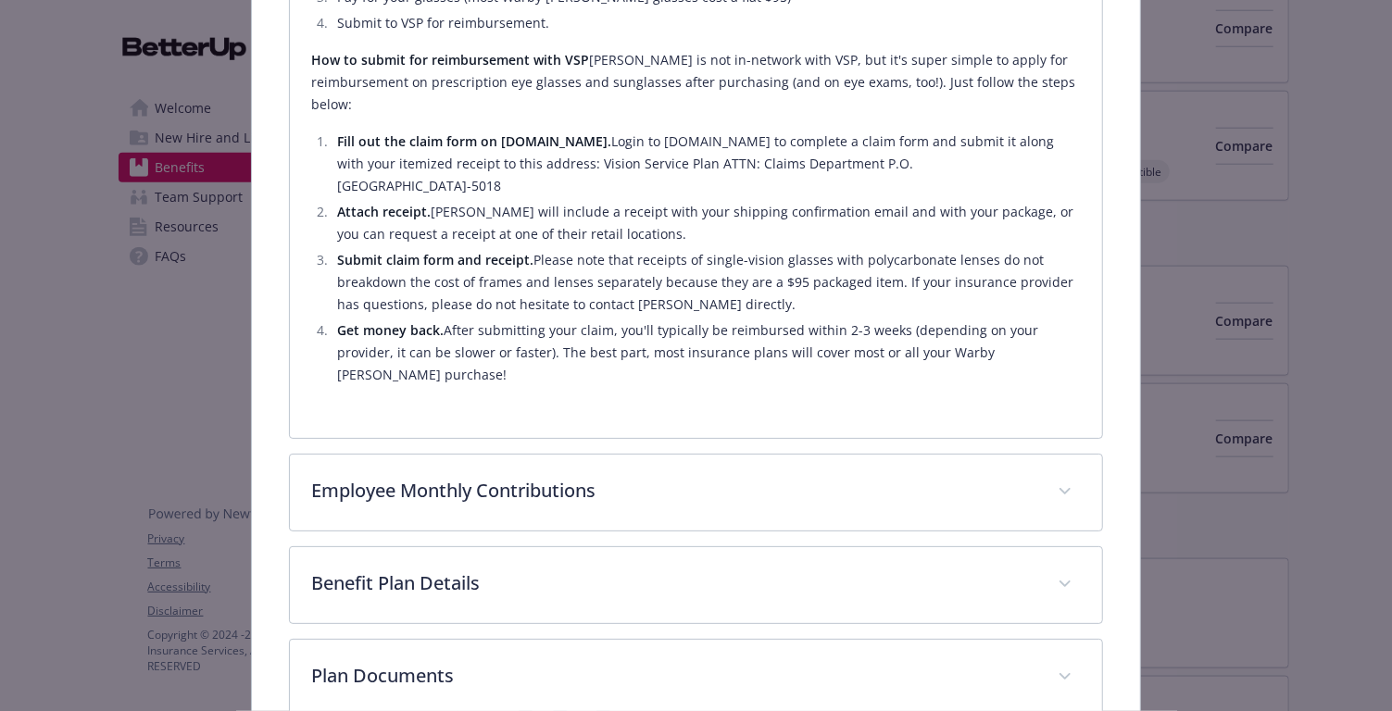
scroll to position [1172, 0]
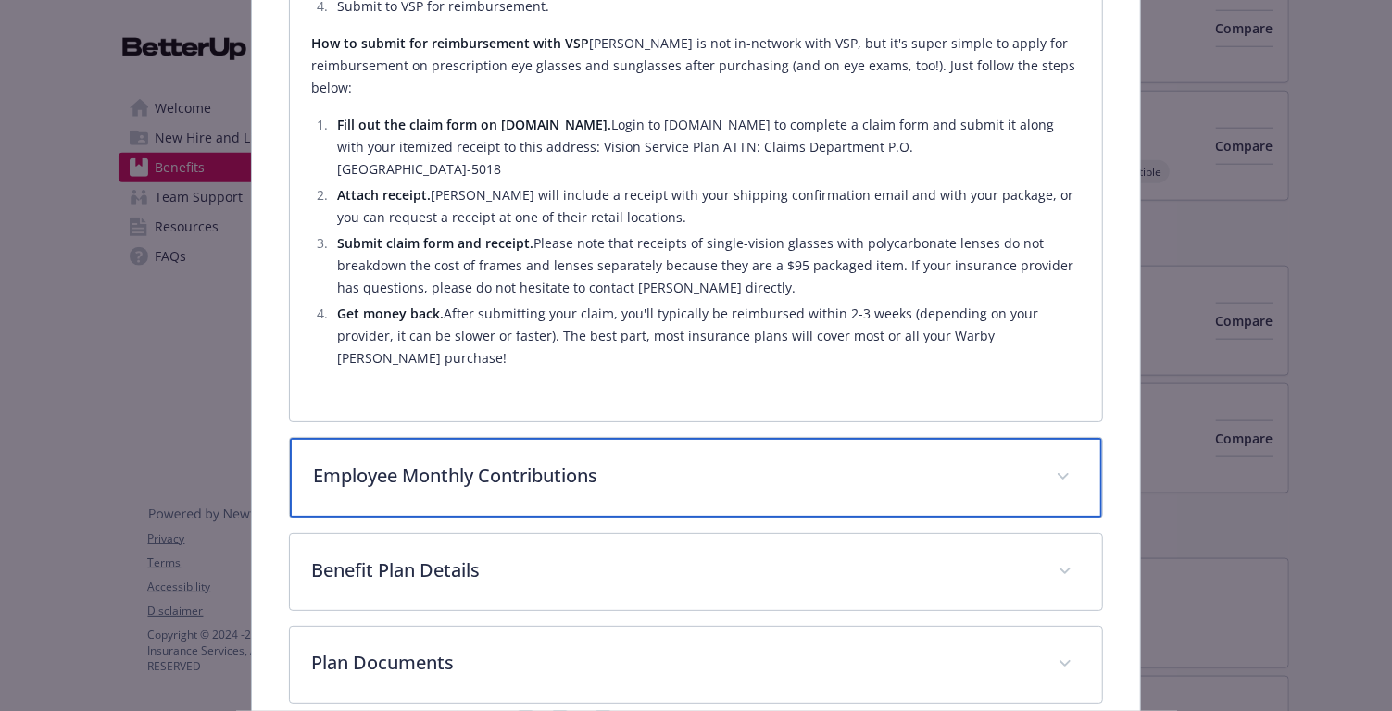
click at [778, 462] on p "Employee Monthly Contributions" at bounding box center [674, 476] width 721 height 28
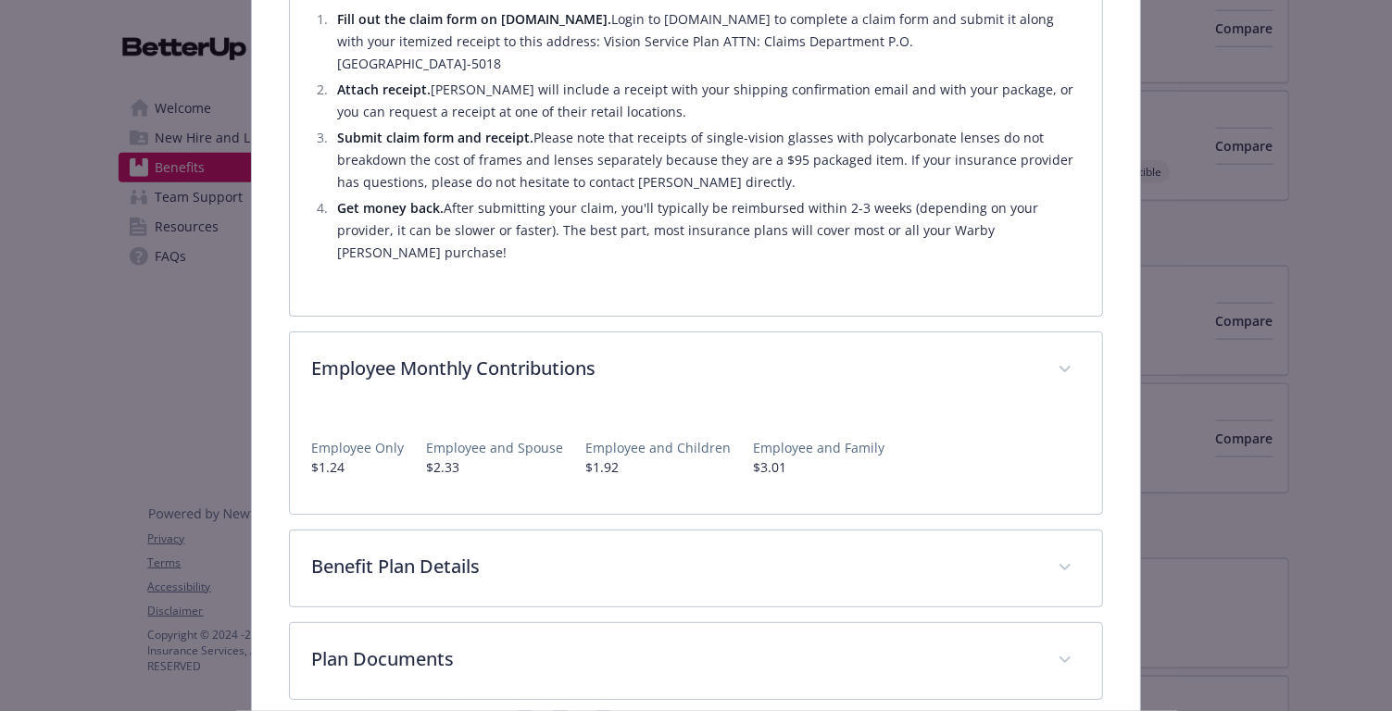
scroll to position [1275, 0]
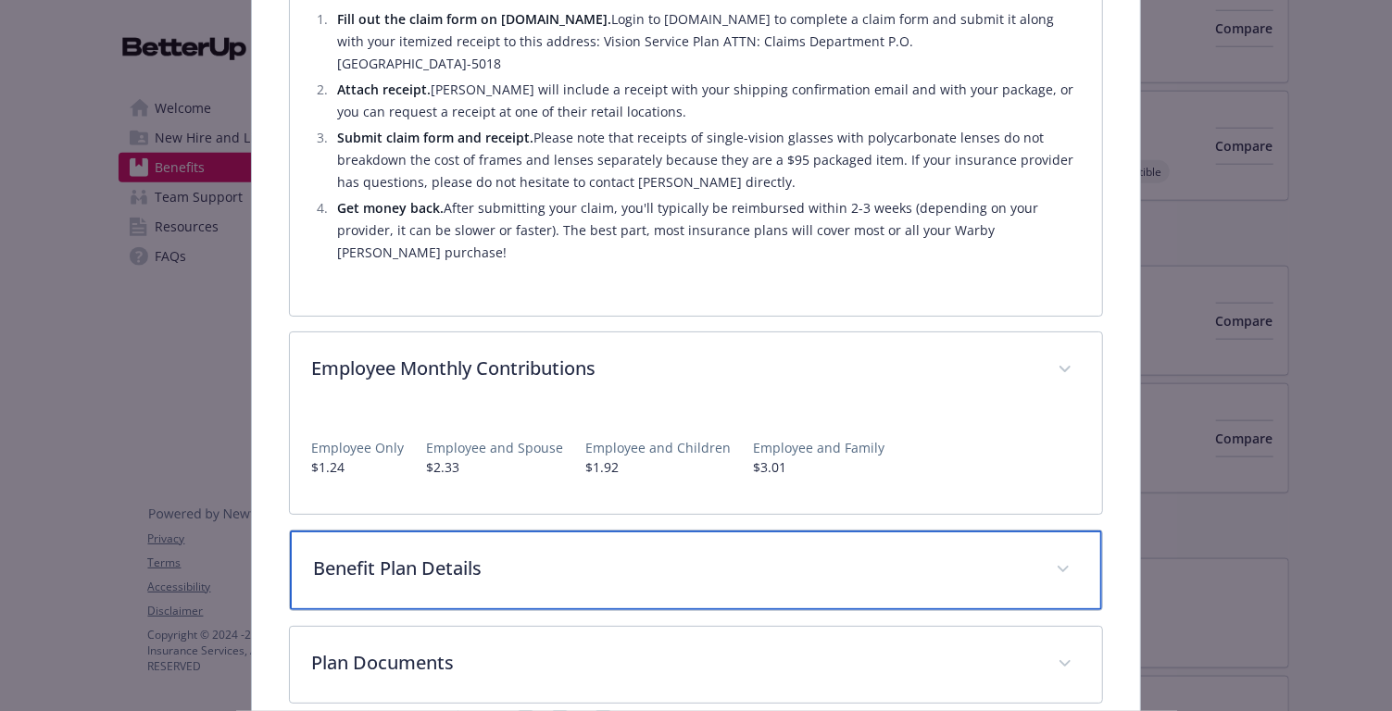
click at [636, 531] on div "Benefit Plan Details" at bounding box center [696, 571] width 813 height 80
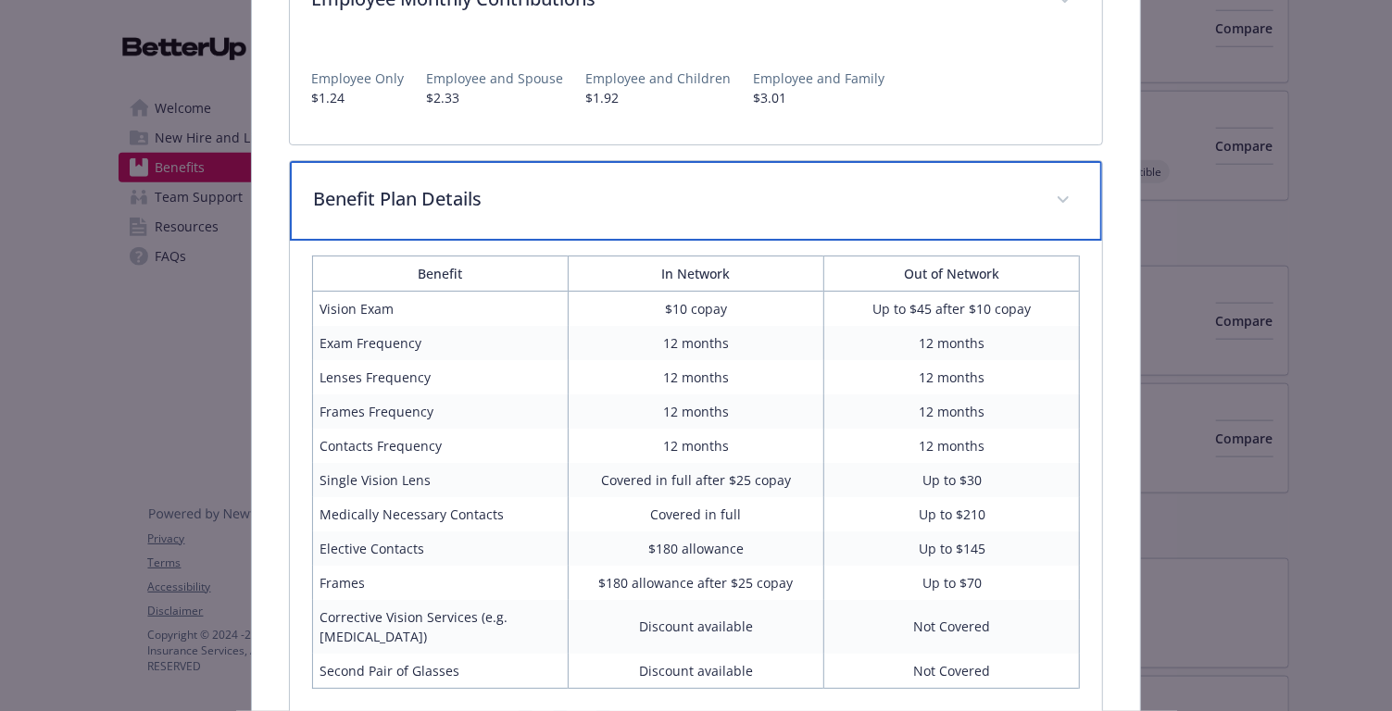
scroll to position [1700, 0]
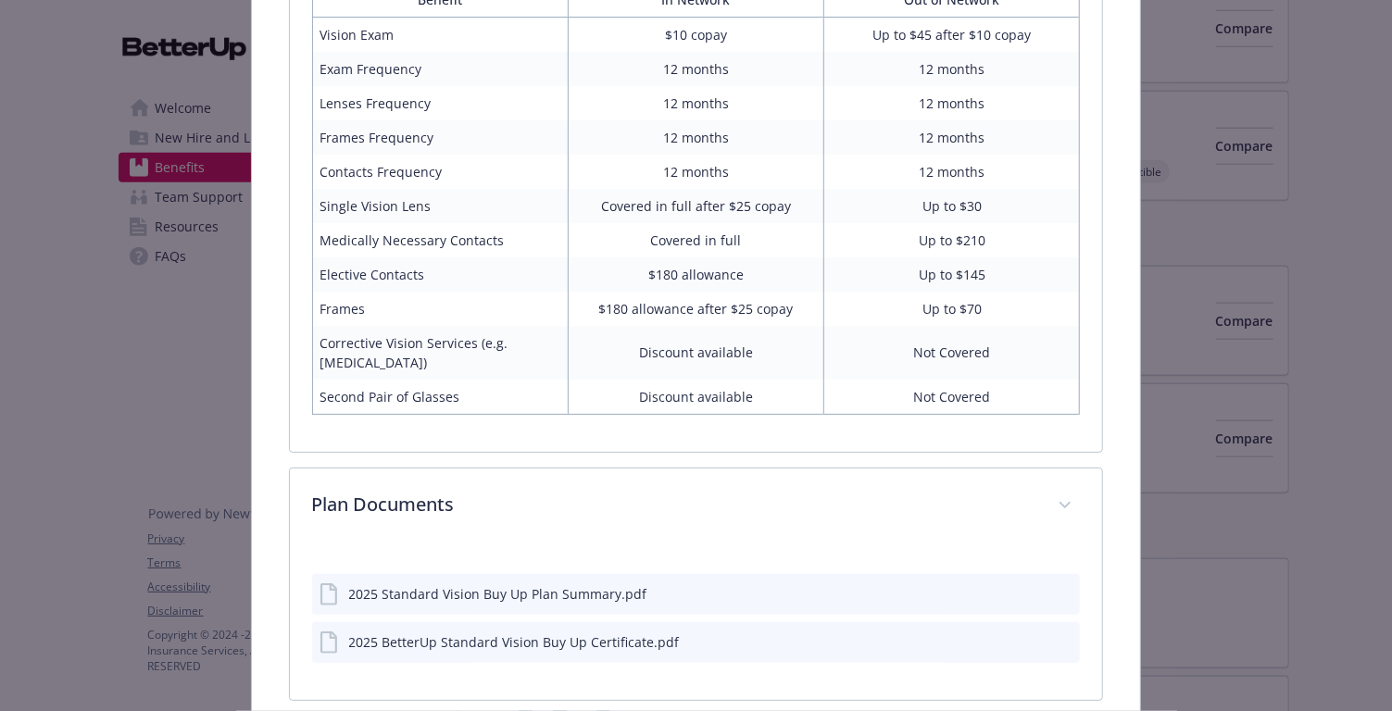
scroll to position [1914, 0]
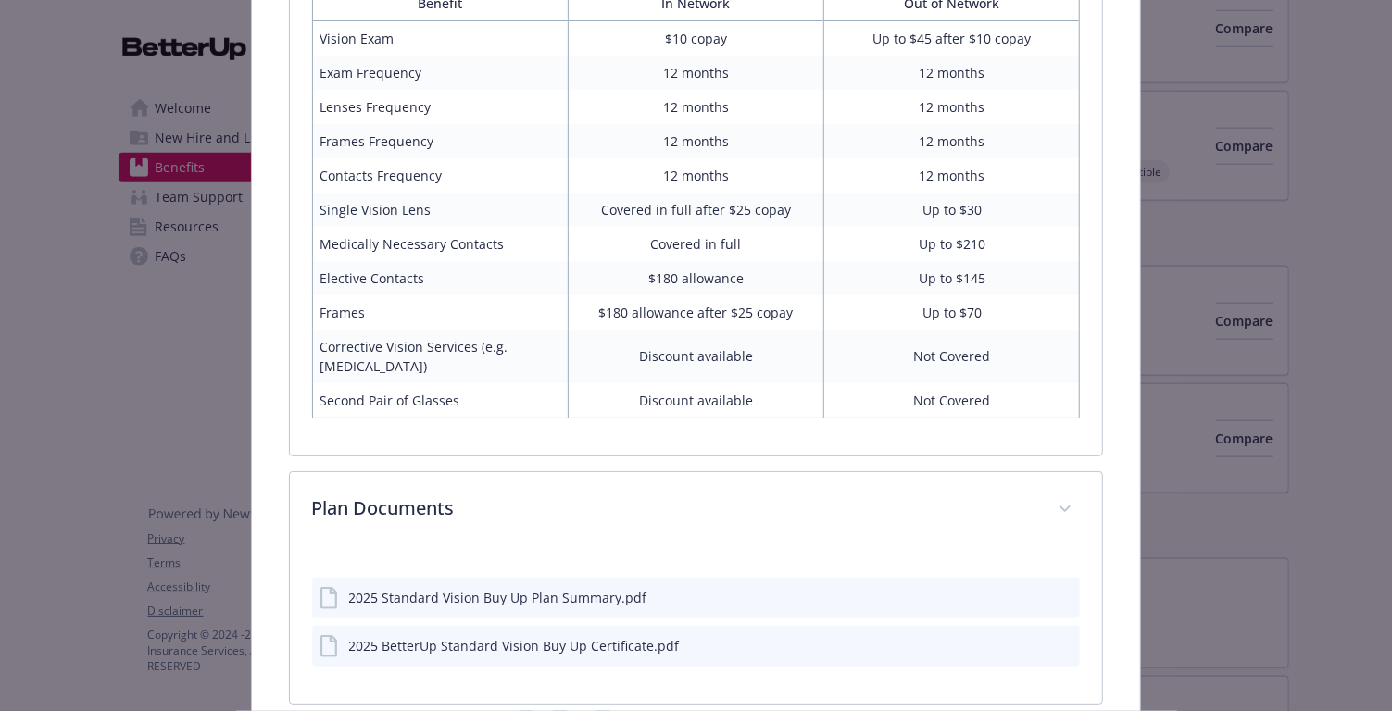
click at [1038, 589] on icon "download file" at bounding box center [1032, 596] width 15 height 15
click at [1035, 637] on icon "download file" at bounding box center [1032, 642] width 12 height 11
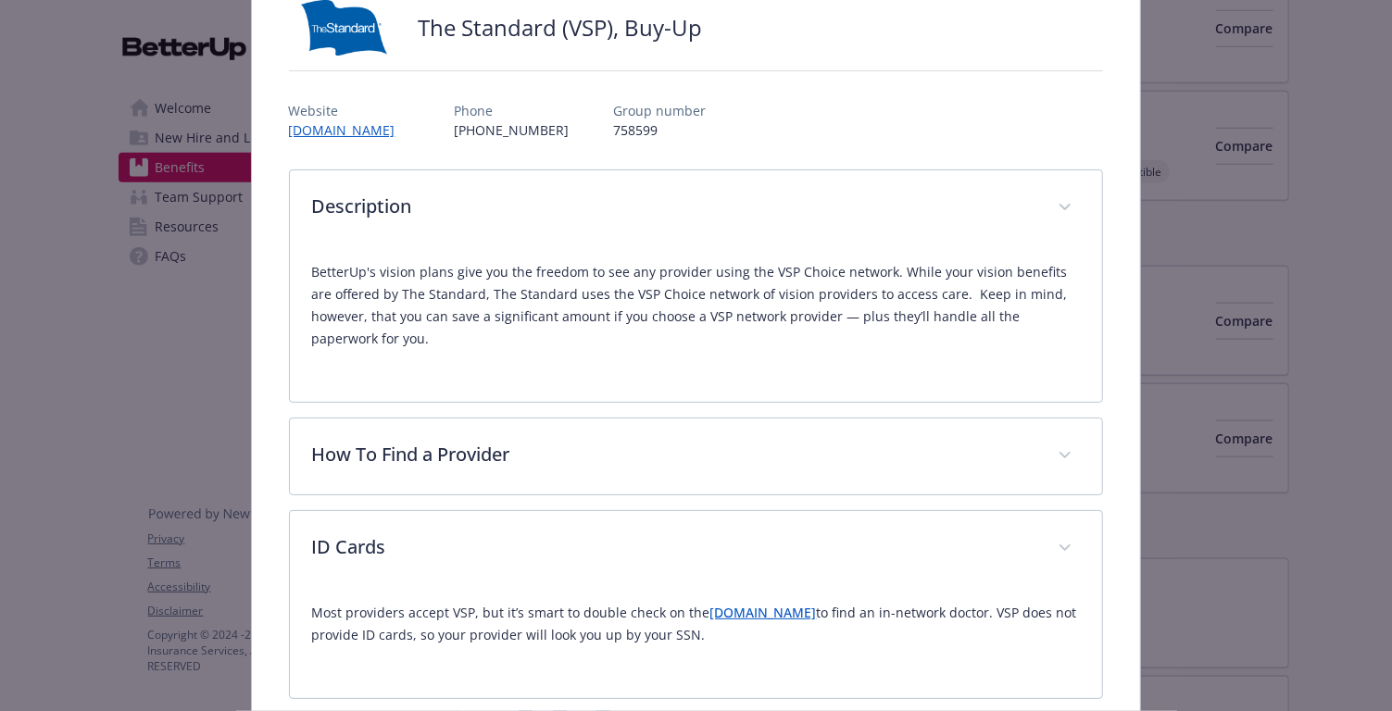
scroll to position [0, 0]
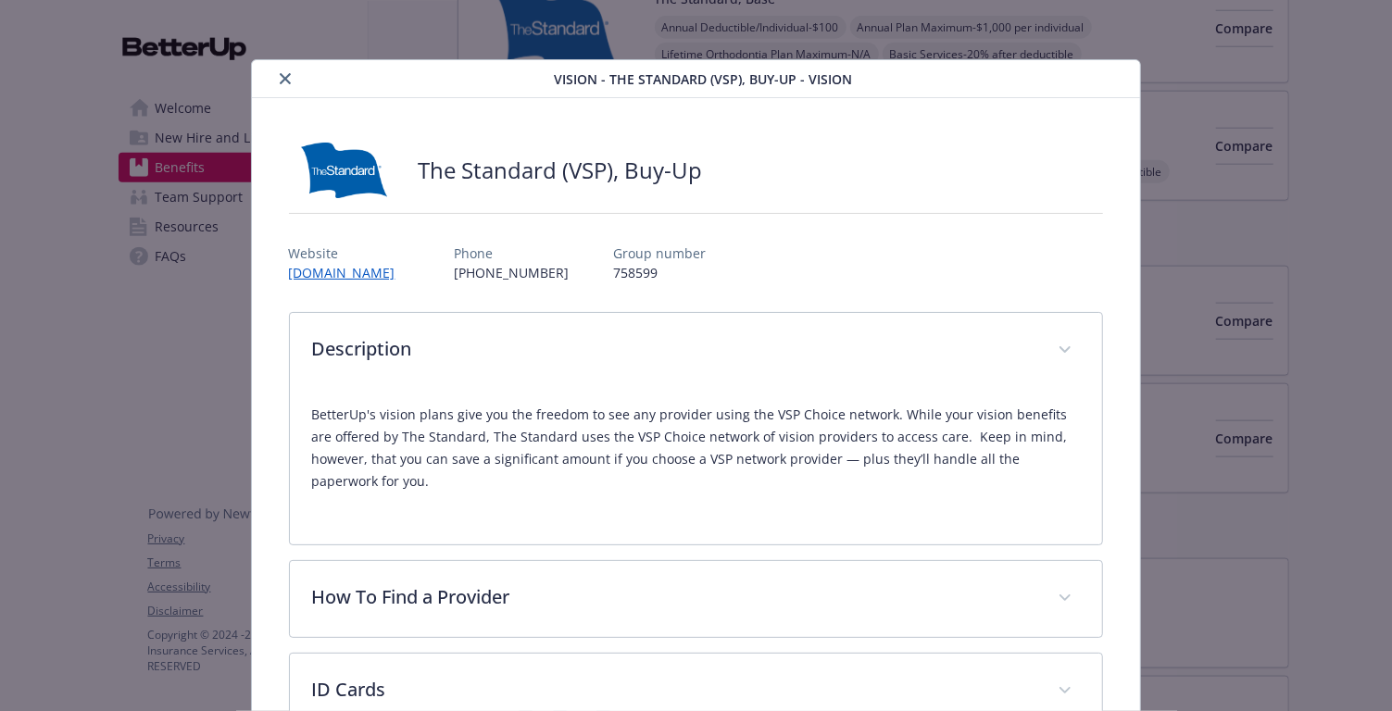
click at [276, 77] on button "close" at bounding box center [285, 79] width 22 height 22
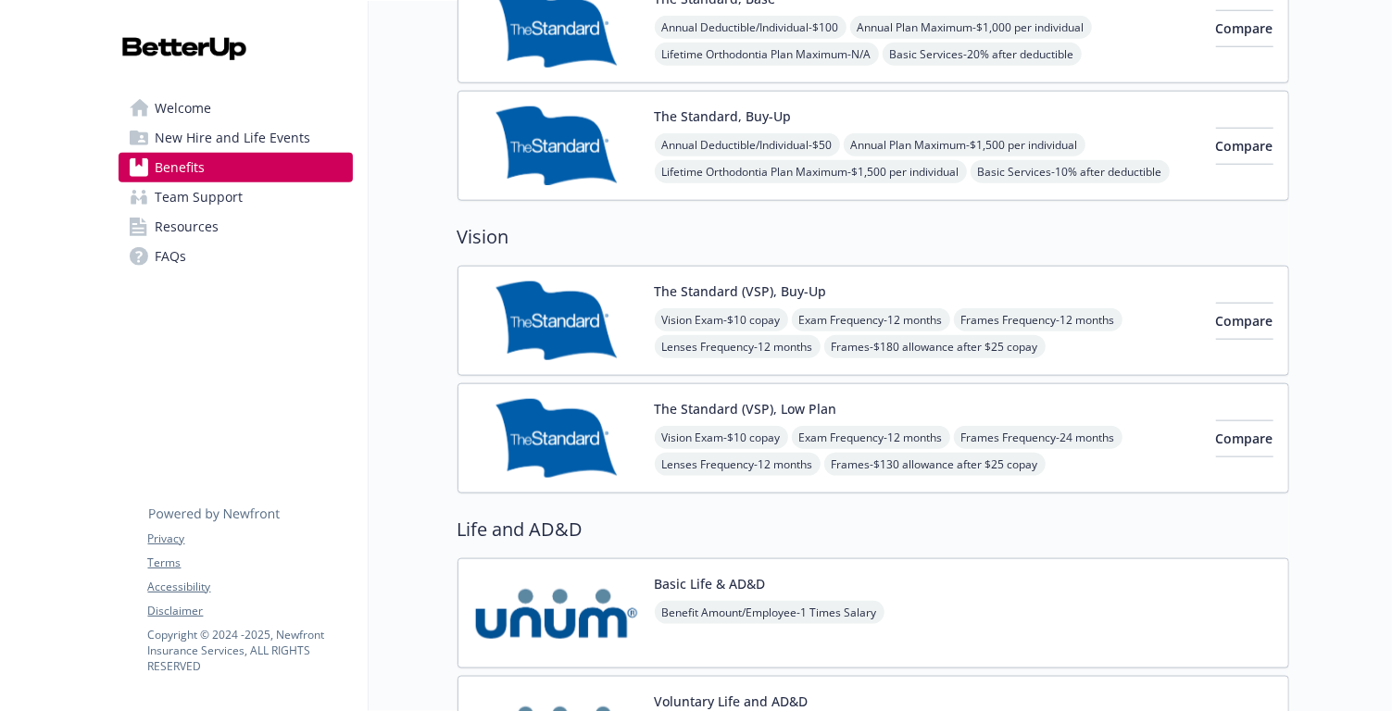
click at [845, 399] on div "The Standard (VSP), Low Plan Vision Exam - $10 copay Exam Frequency - 12 months…" at bounding box center [928, 438] width 547 height 79
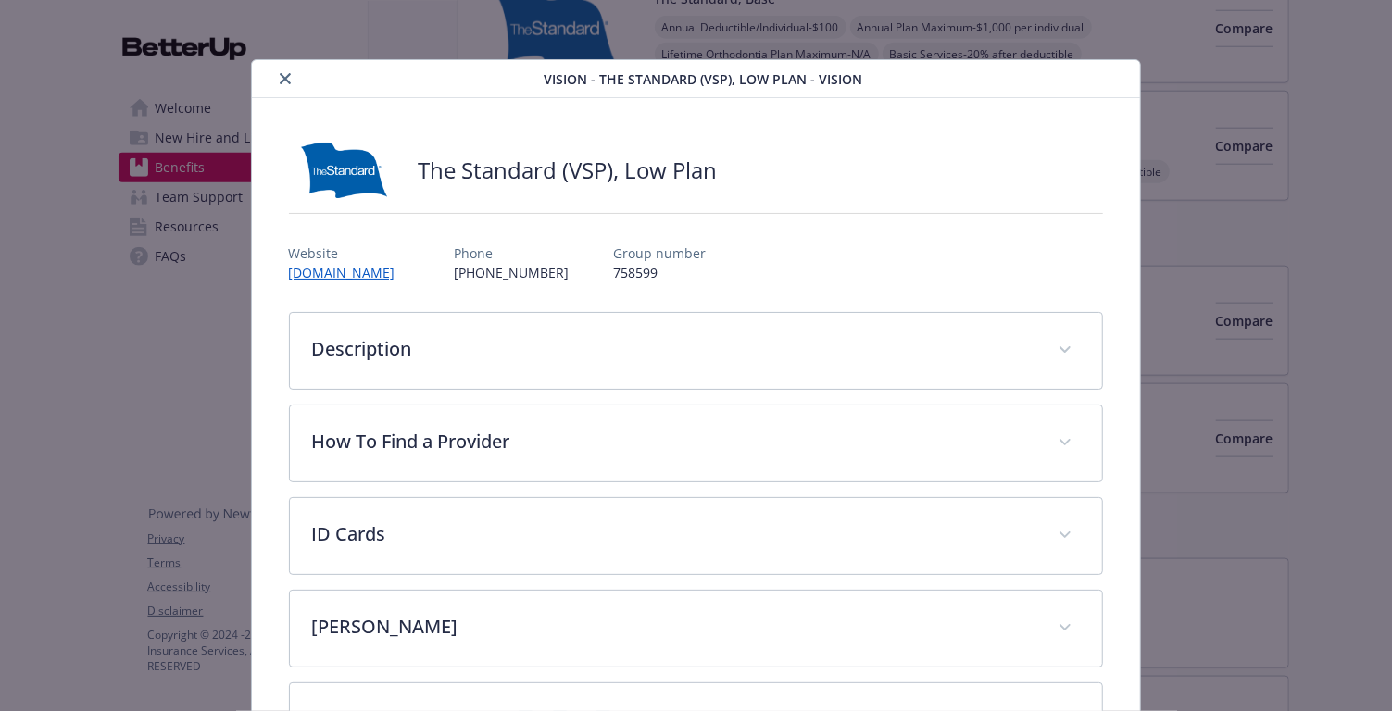
scroll to position [55, 0]
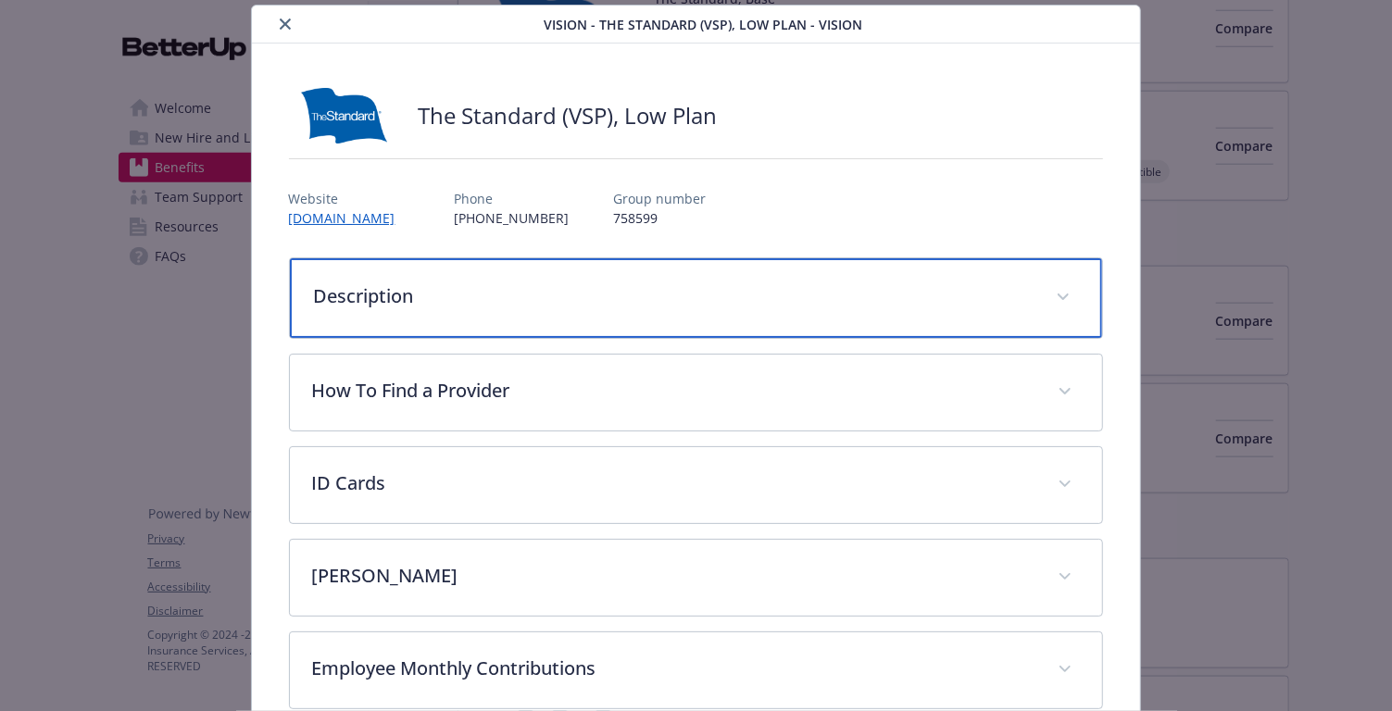
click at [687, 309] on div "Description" at bounding box center [696, 298] width 813 height 80
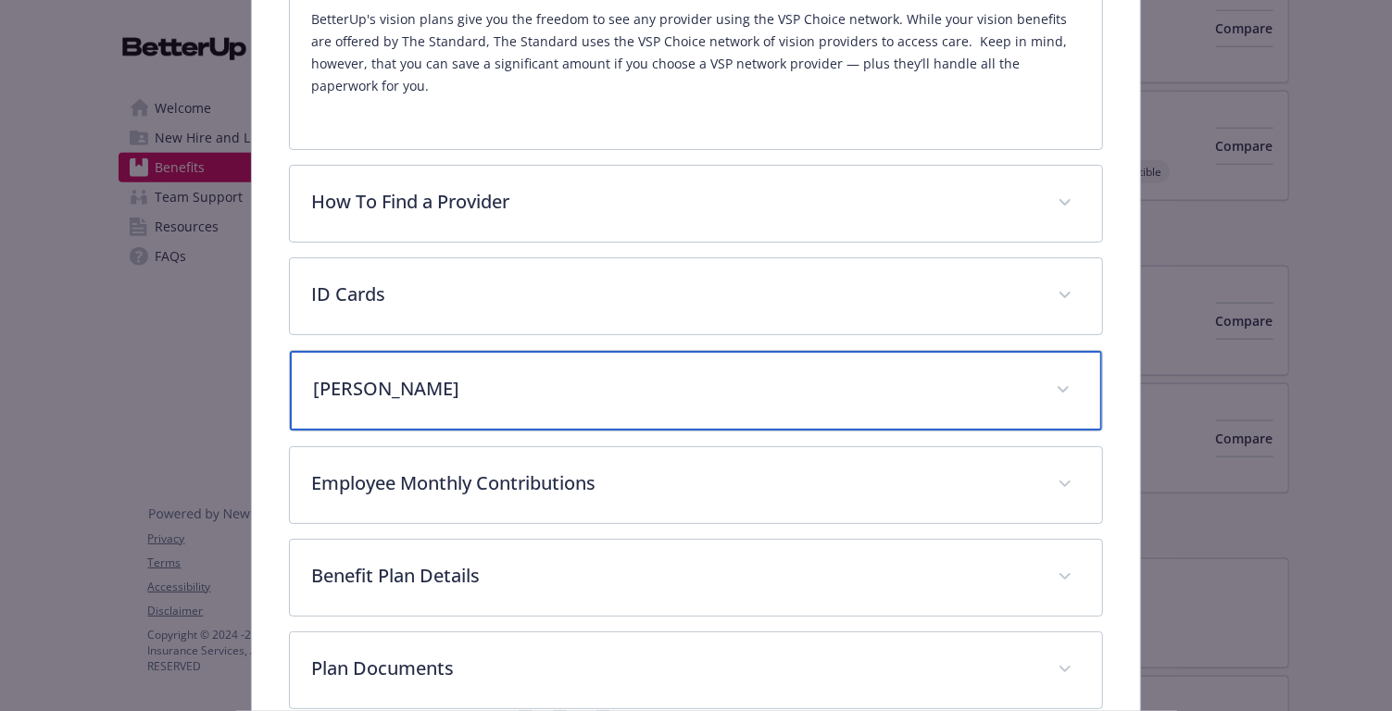
click at [652, 389] on div "[PERSON_NAME]" at bounding box center [696, 391] width 813 height 80
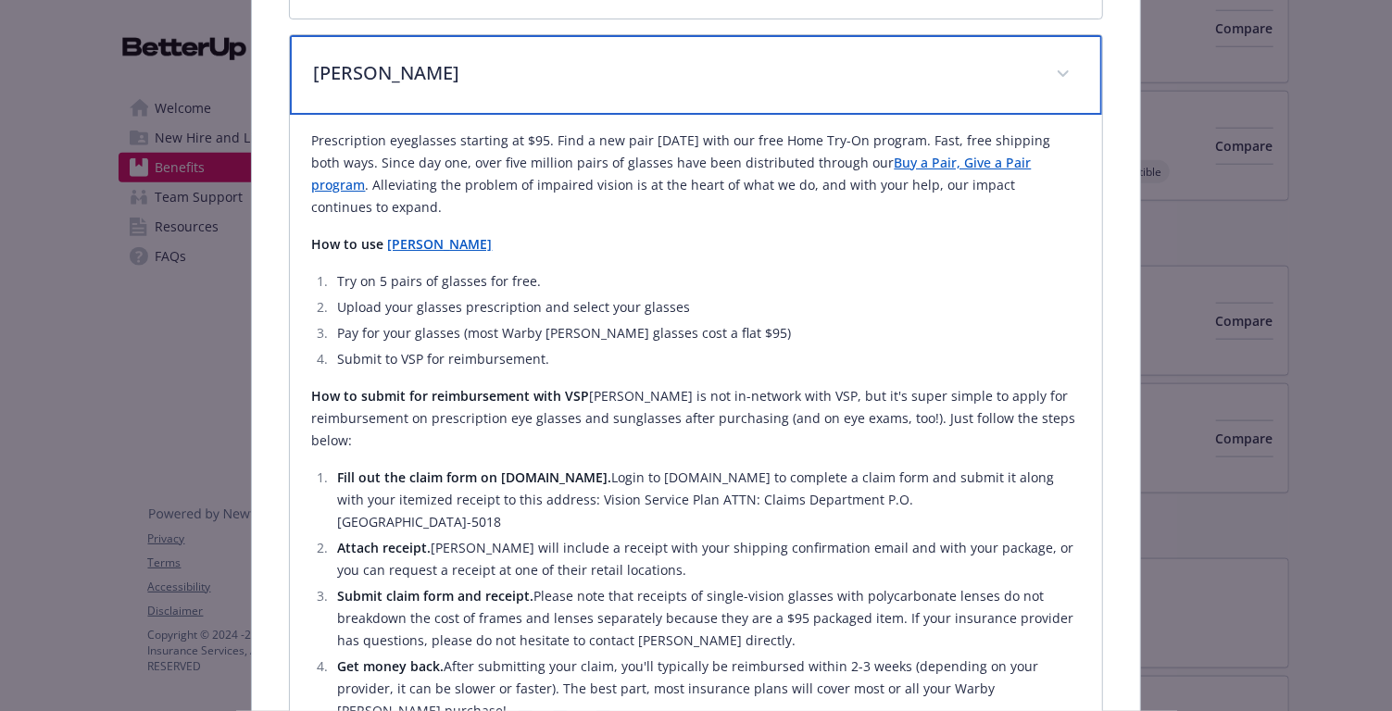
scroll to position [718, 0]
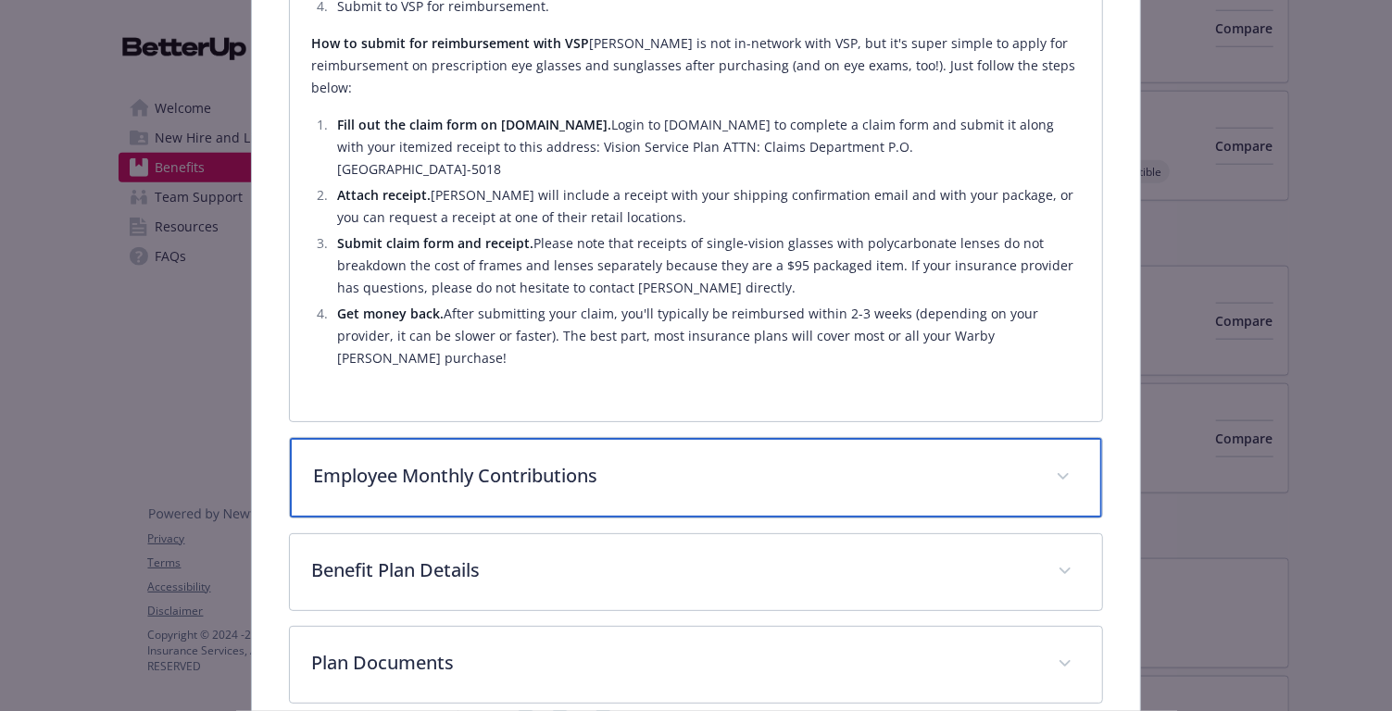
click at [487, 462] on p "Employee Monthly Contributions" at bounding box center [674, 476] width 721 height 28
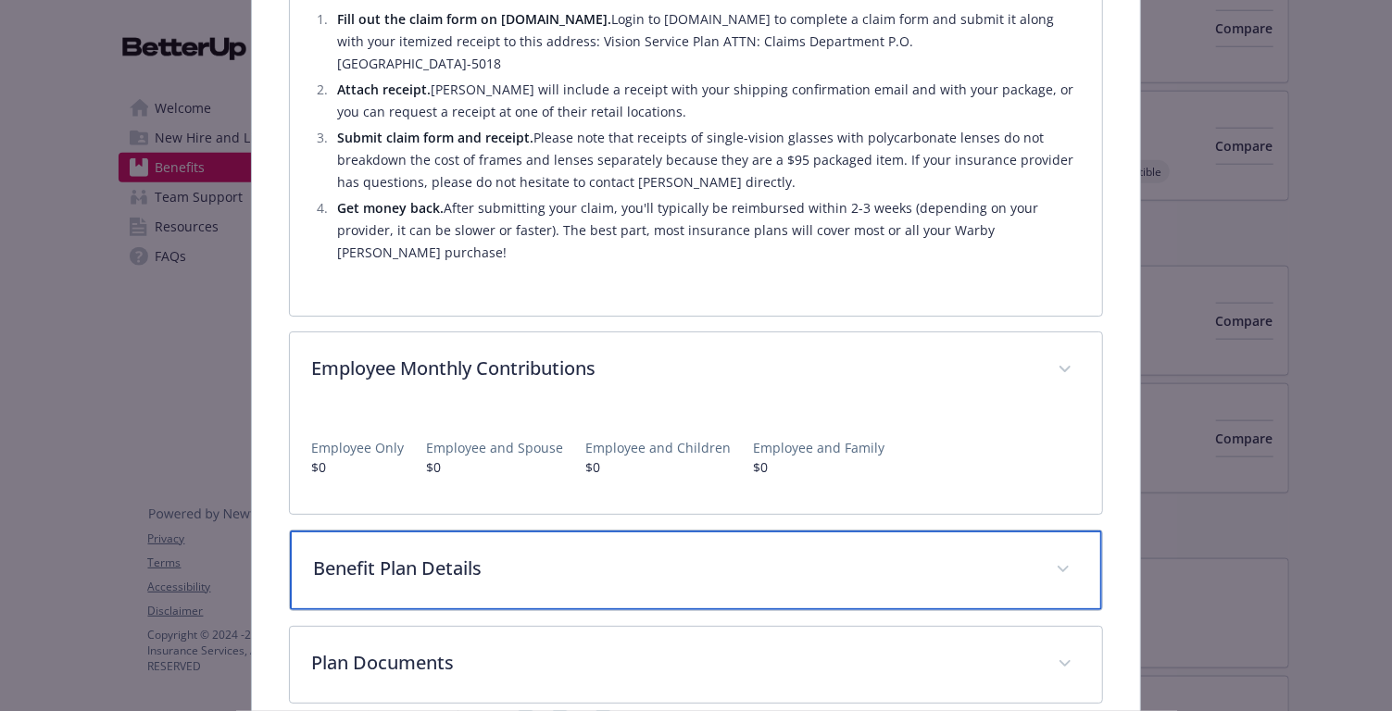
click at [517, 531] on div "Benefit Plan Details" at bounding box center [696, 571] width 813 height 80
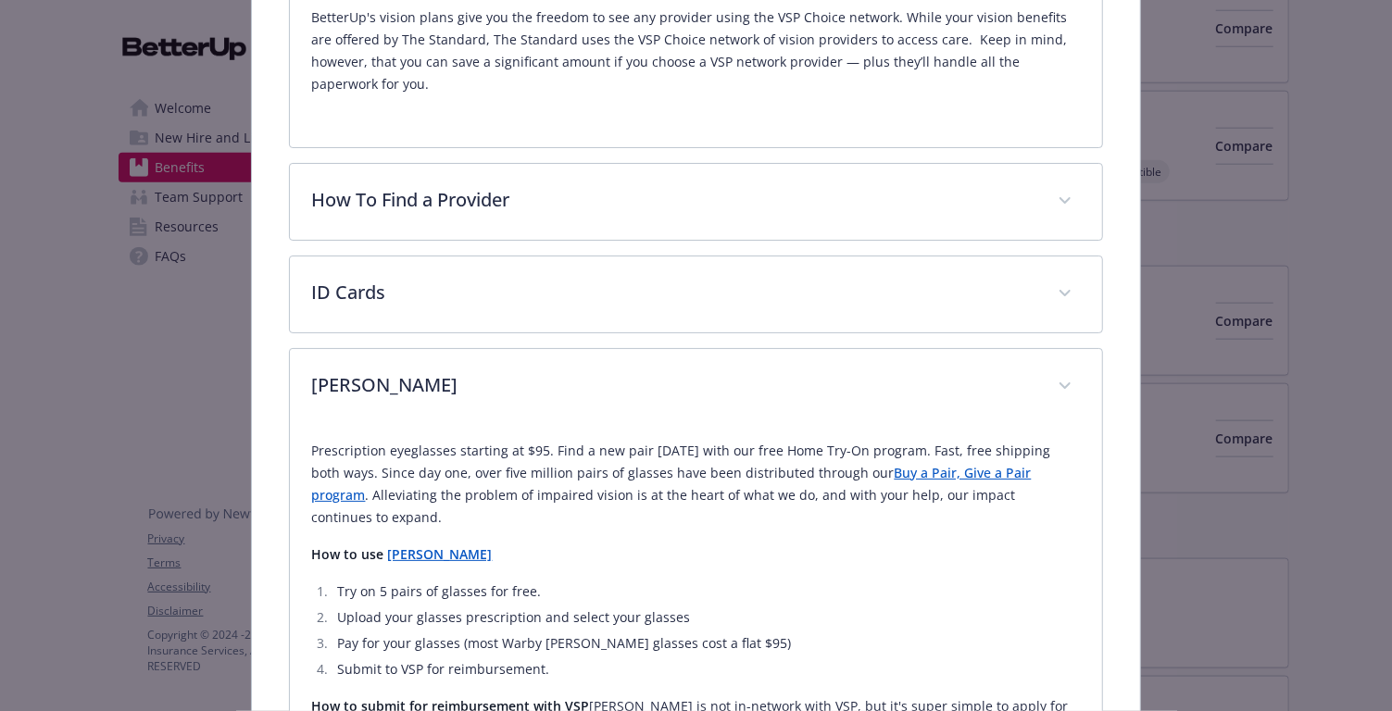
scroll to position [0, 0]
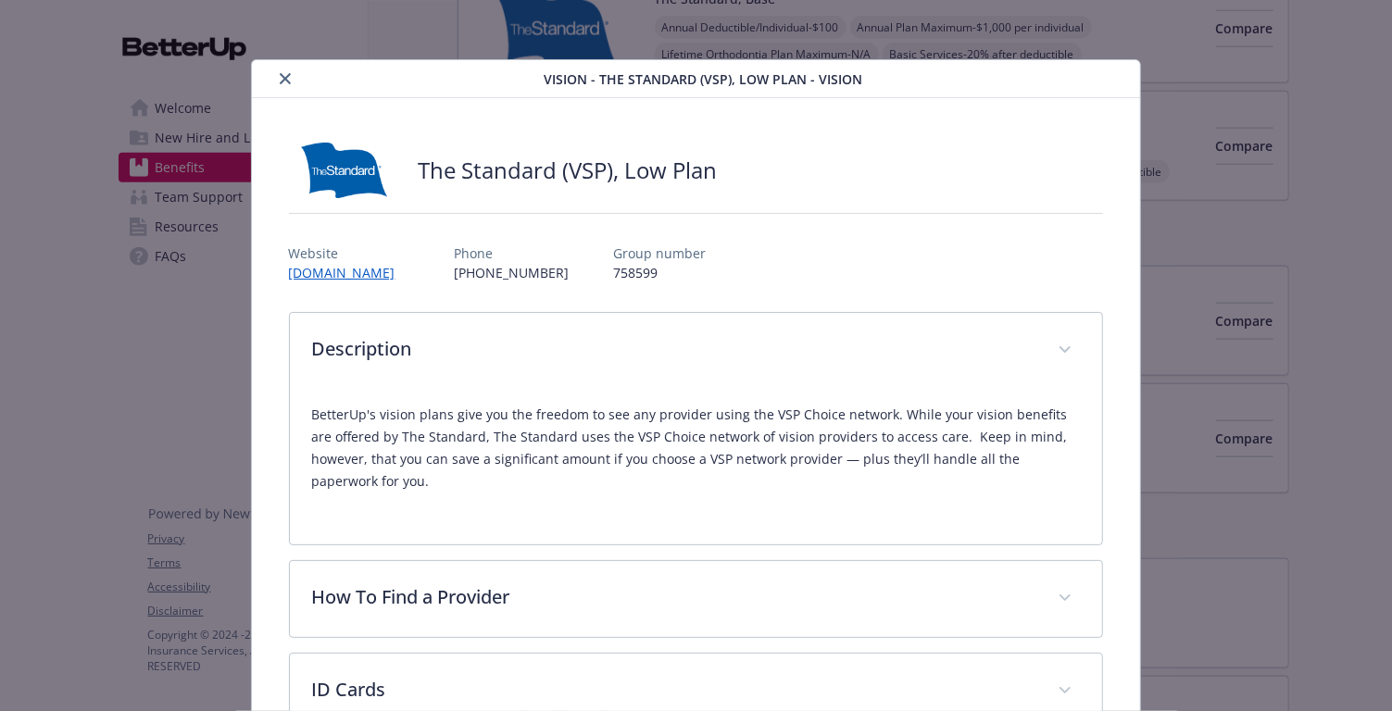
click at [291, 82] on button "close" at bounding box center [285, 79] width 22 height 22
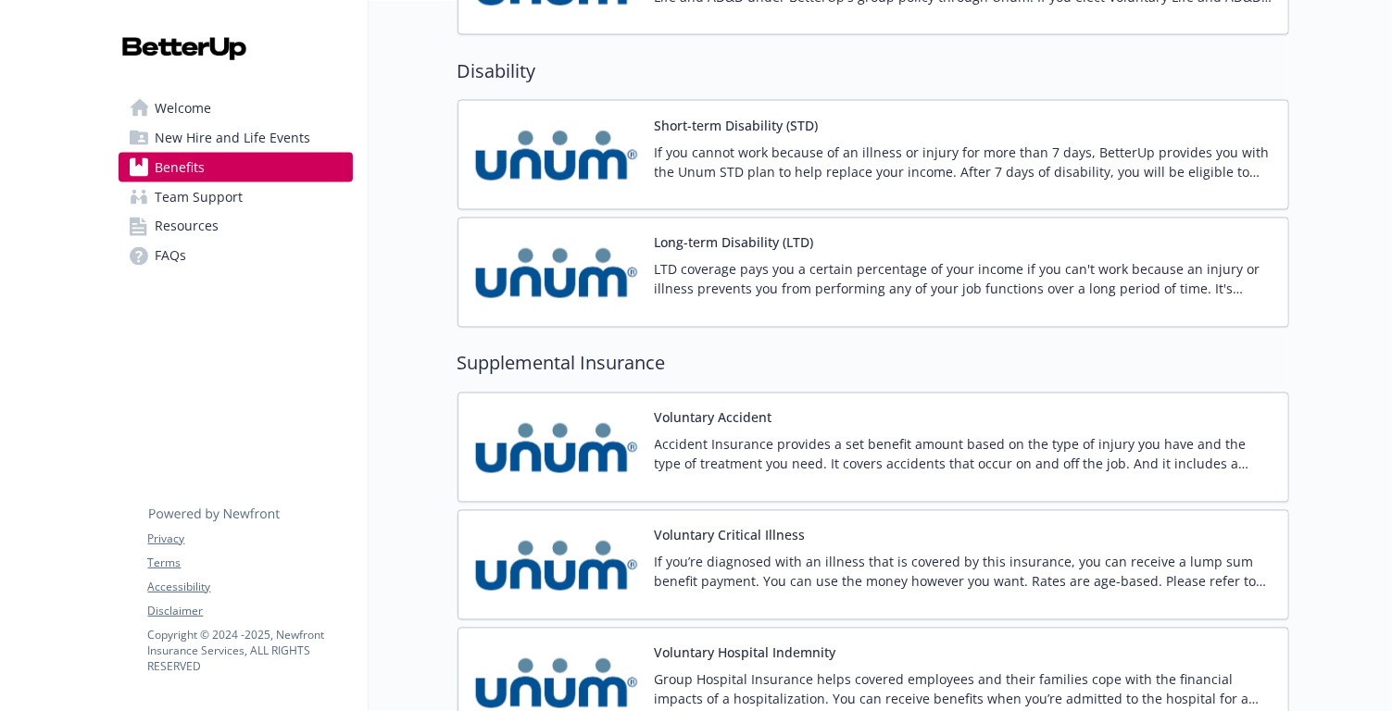
scroll to position [1901, 0]
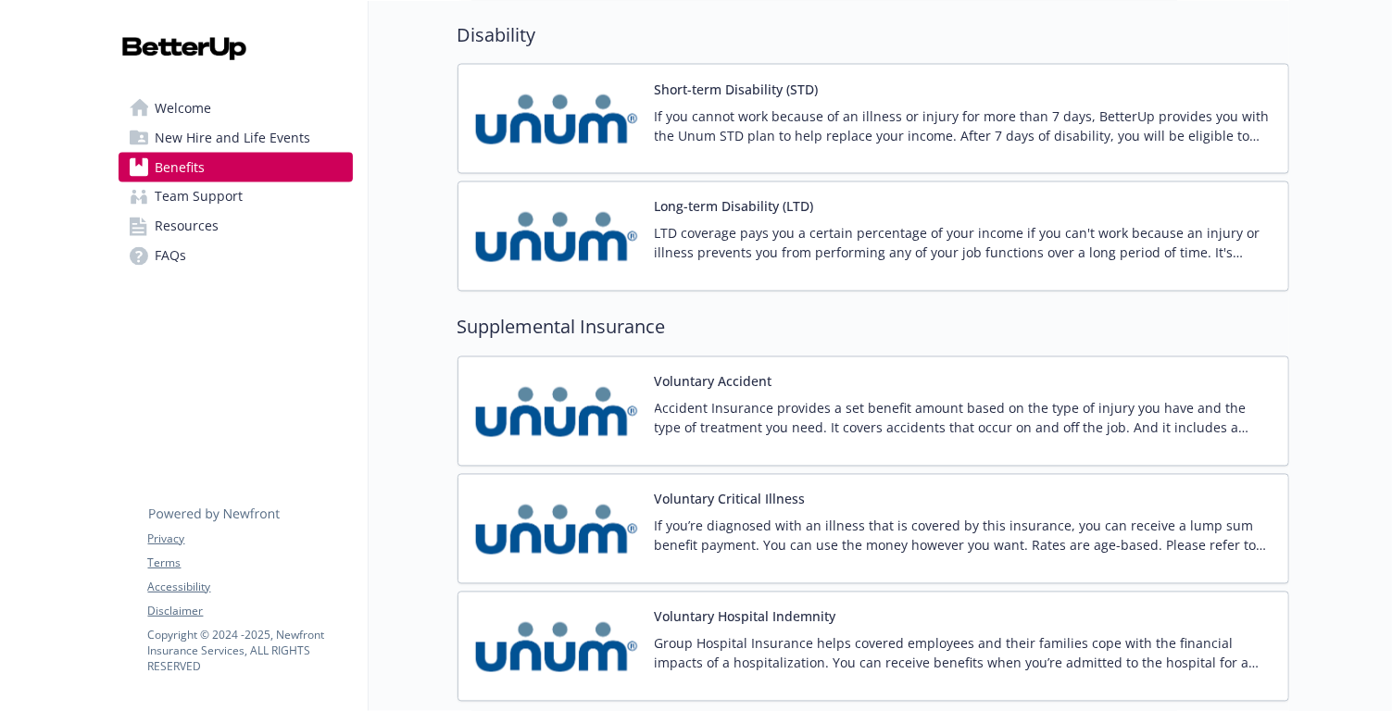
click at [731, 608] on button "Voluntary Hospital Indemnity" at bounding box center [746, 617] width 182 height 19
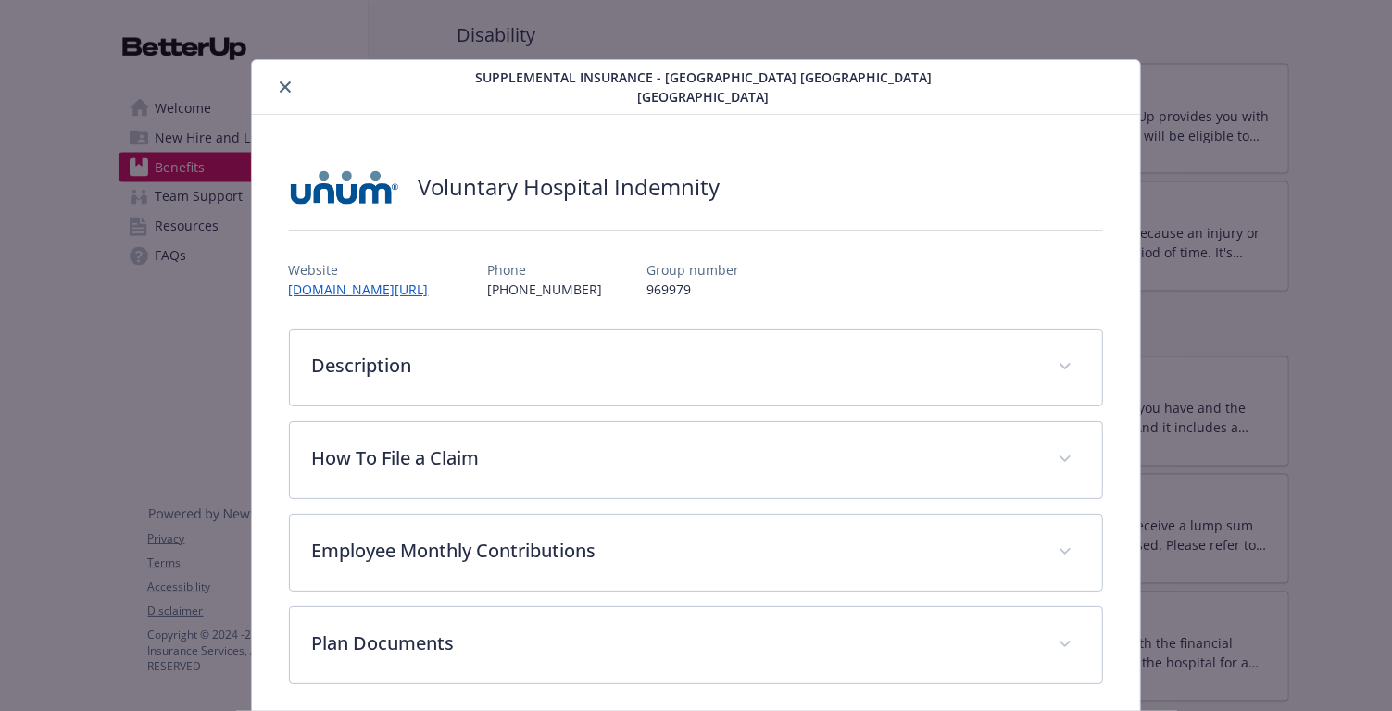
scroll to position [8, 0]
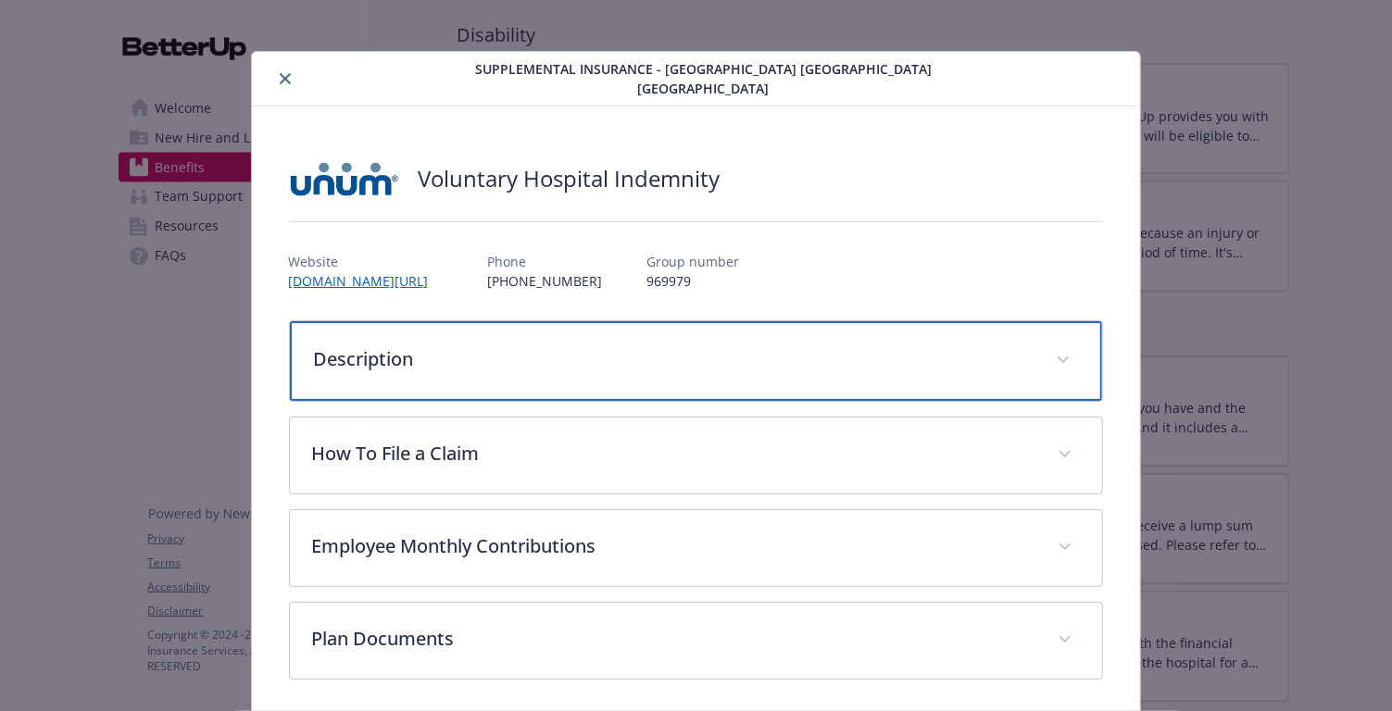
click at [536, 377] on div "Description" at bounding box center [696, 361] width 813 height 80
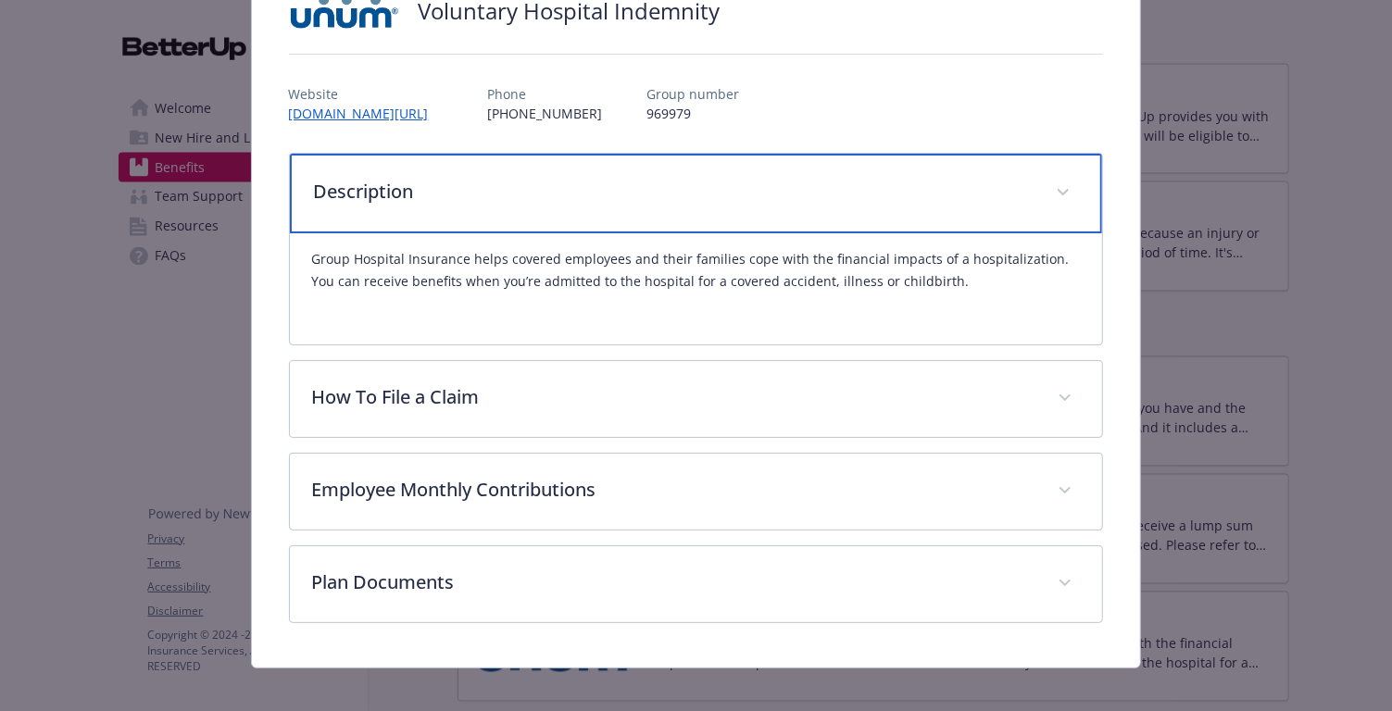
scroll to position [187, 0]
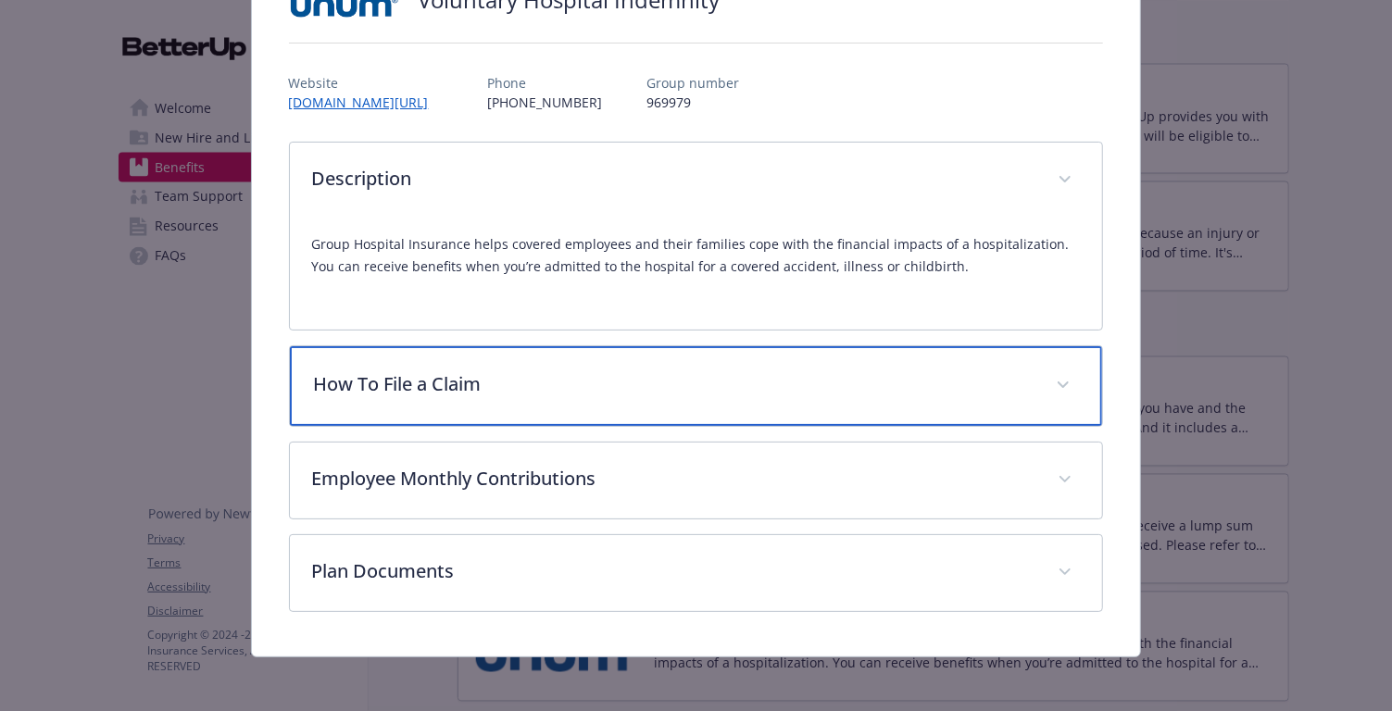
click at [582, 397] on div "How To File a Claim" at bounding box center [696, 386] width 813 height 80
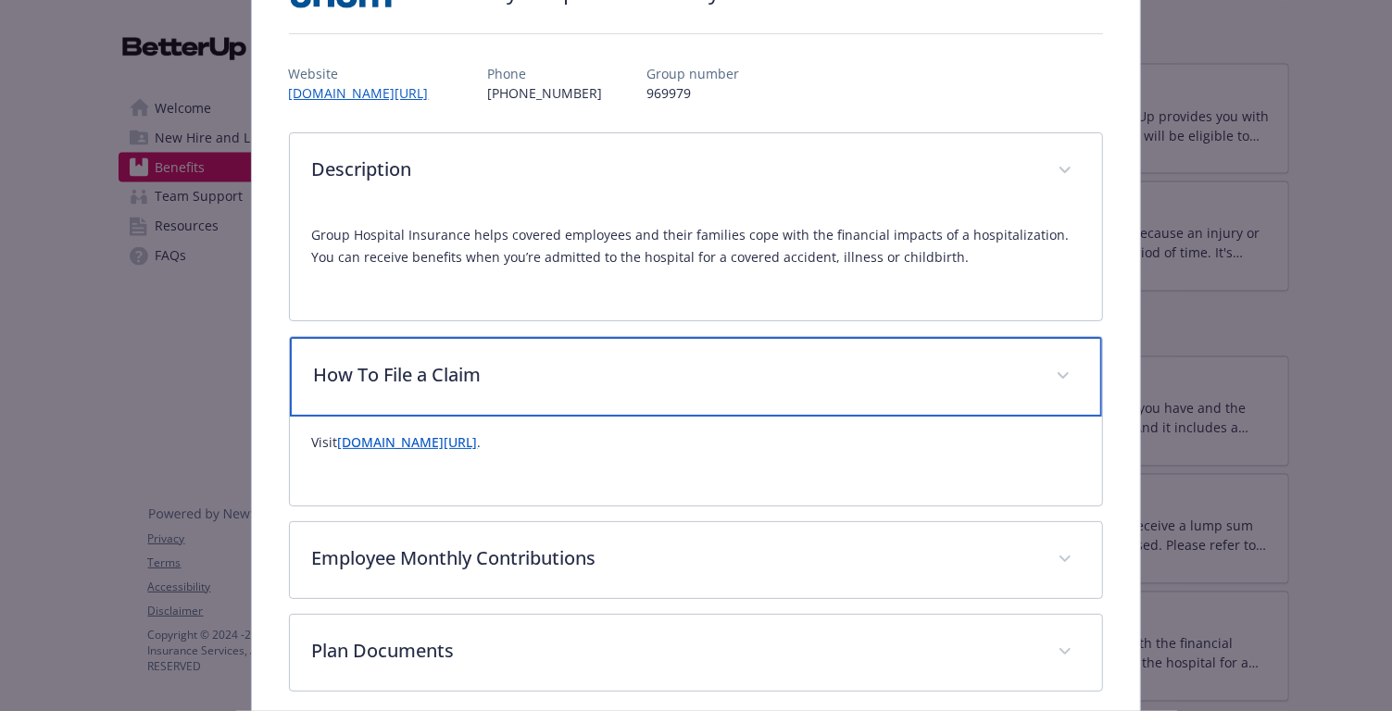
scroll to position [276, 0]
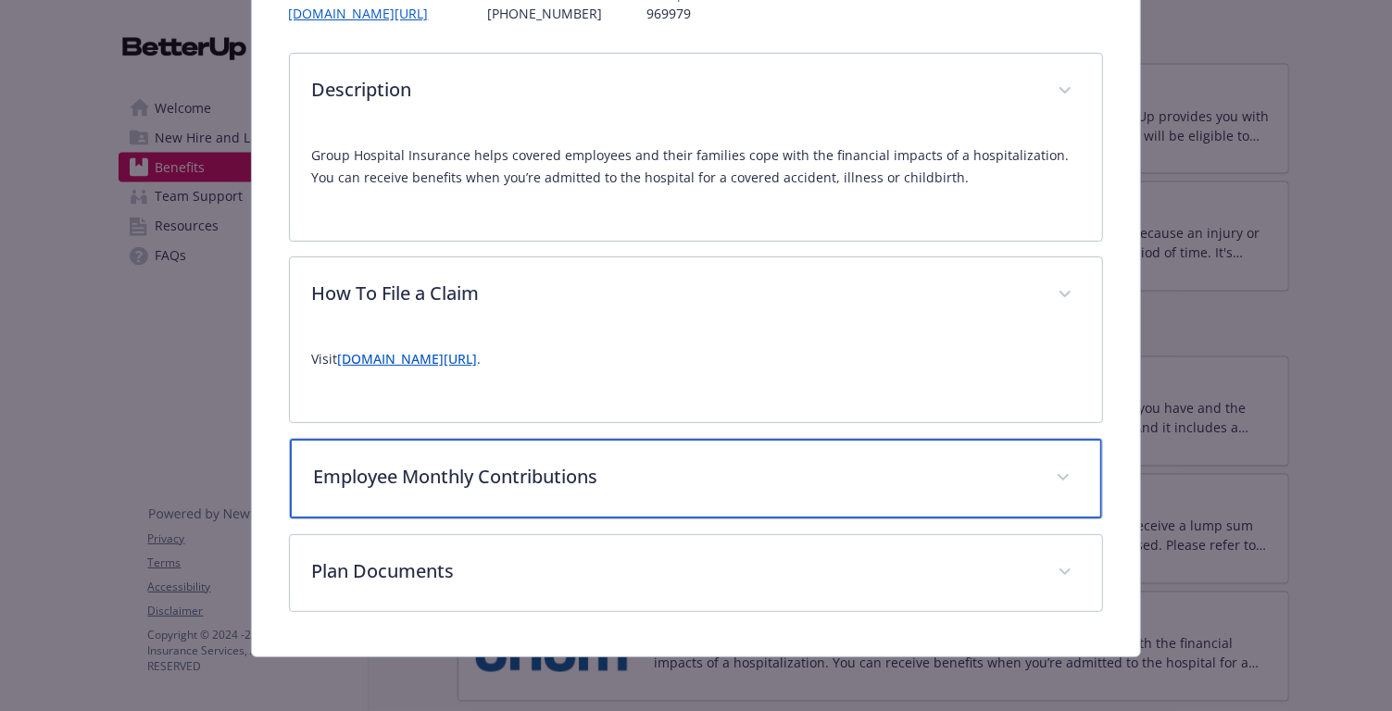
click at [572, 457] on div "Employee Monthly Contributions" at bounding box center [696, 479] width 813 height 80
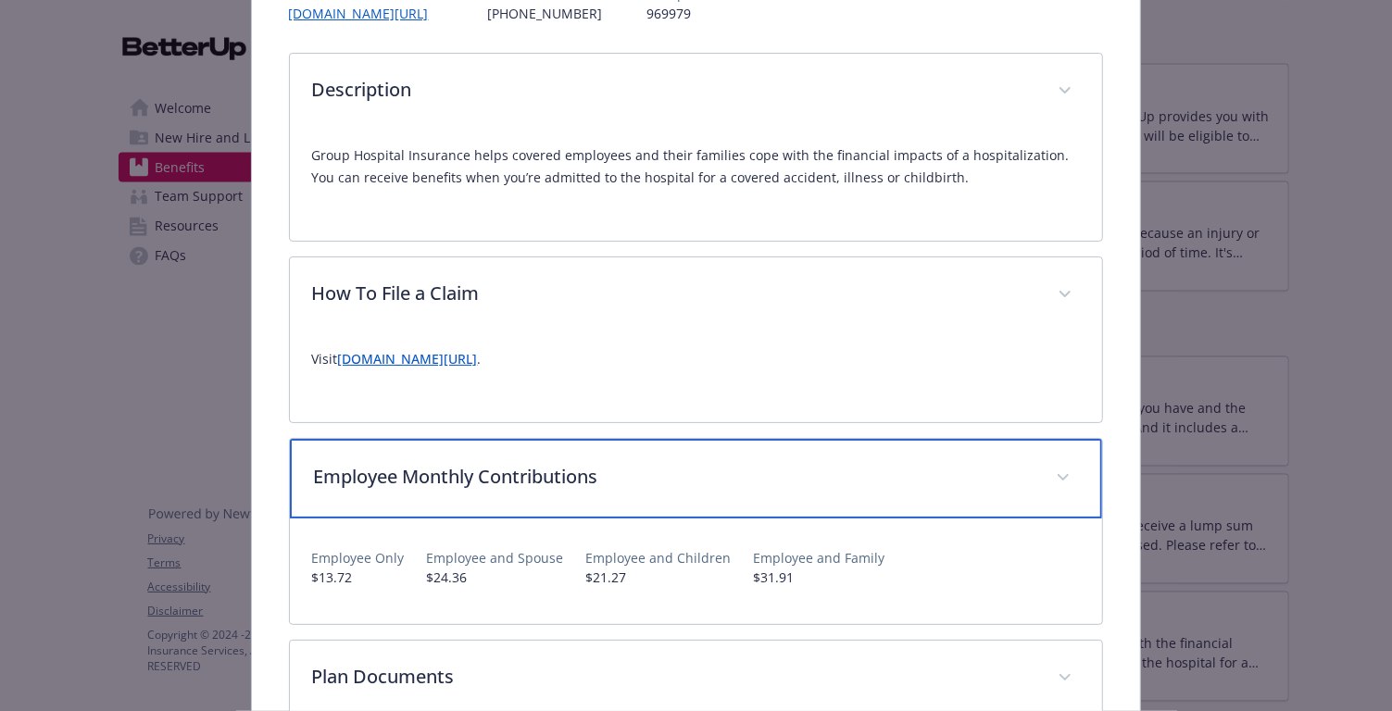
scroll to position [382, 0]
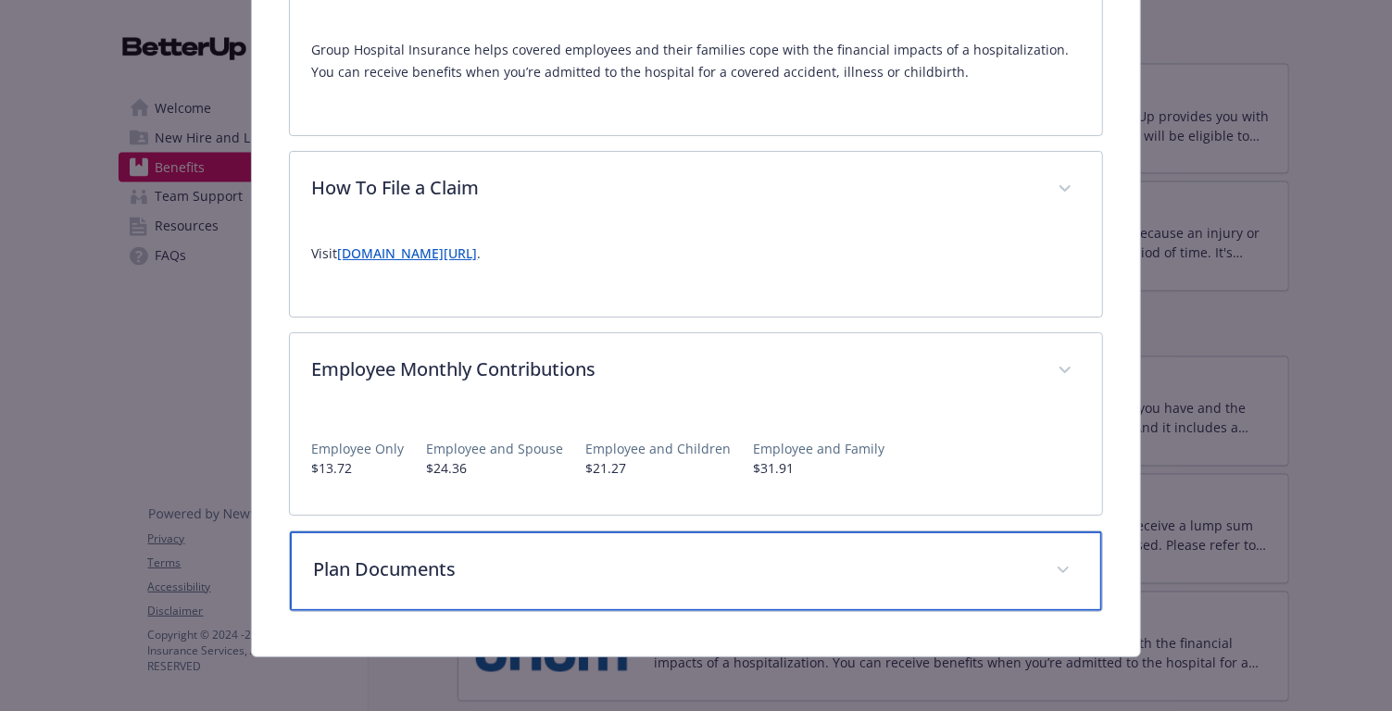
click at [585, 557] on p "Plan Documents" at bounding box center [674, 570] width 721 height 28
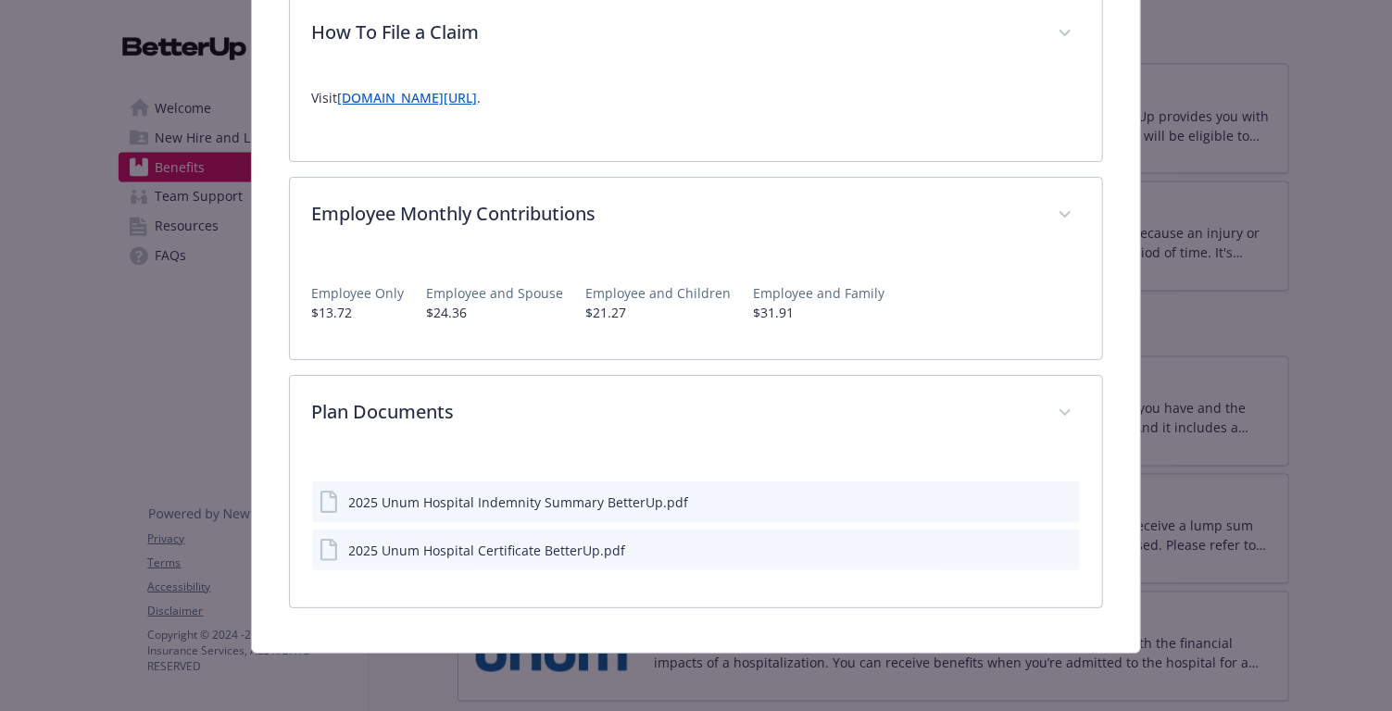
scroll to position [534, 0]
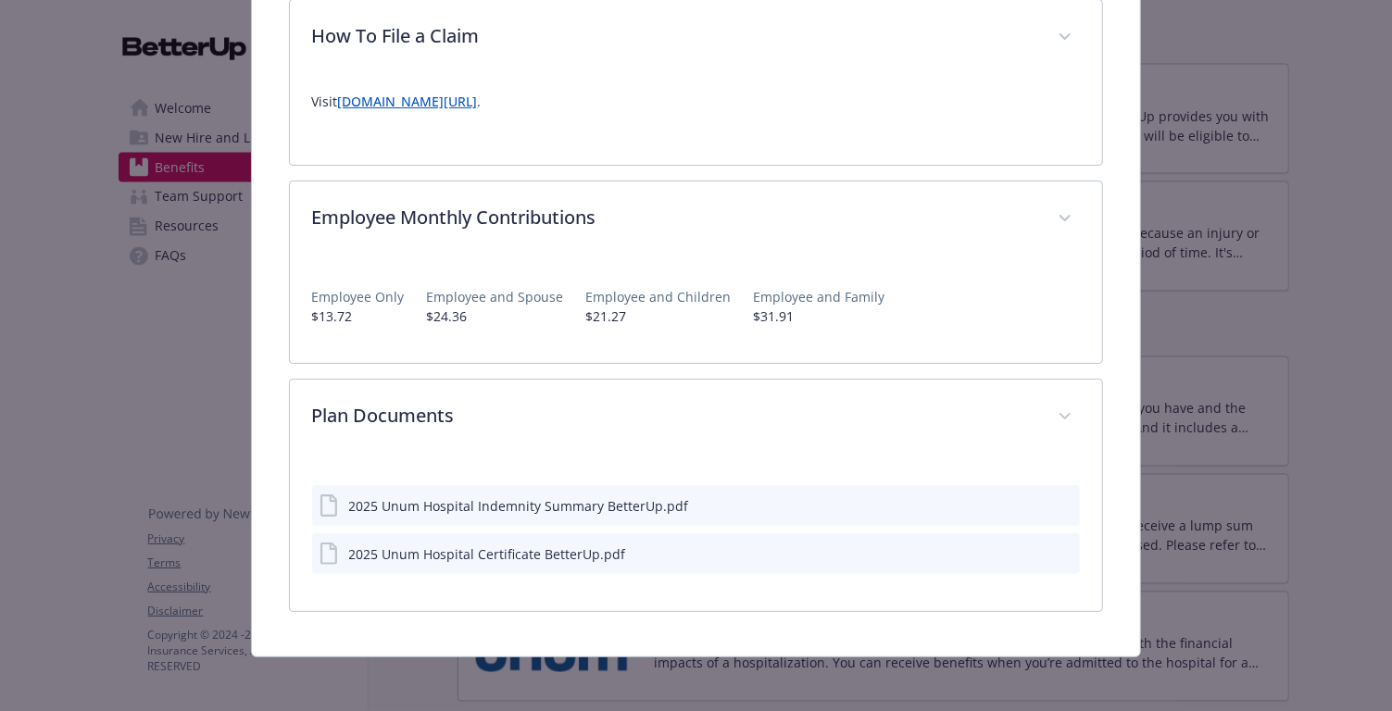
click at [1031, 497] on icon "download file" at bounding box center [1032, 502] width 12 height 11
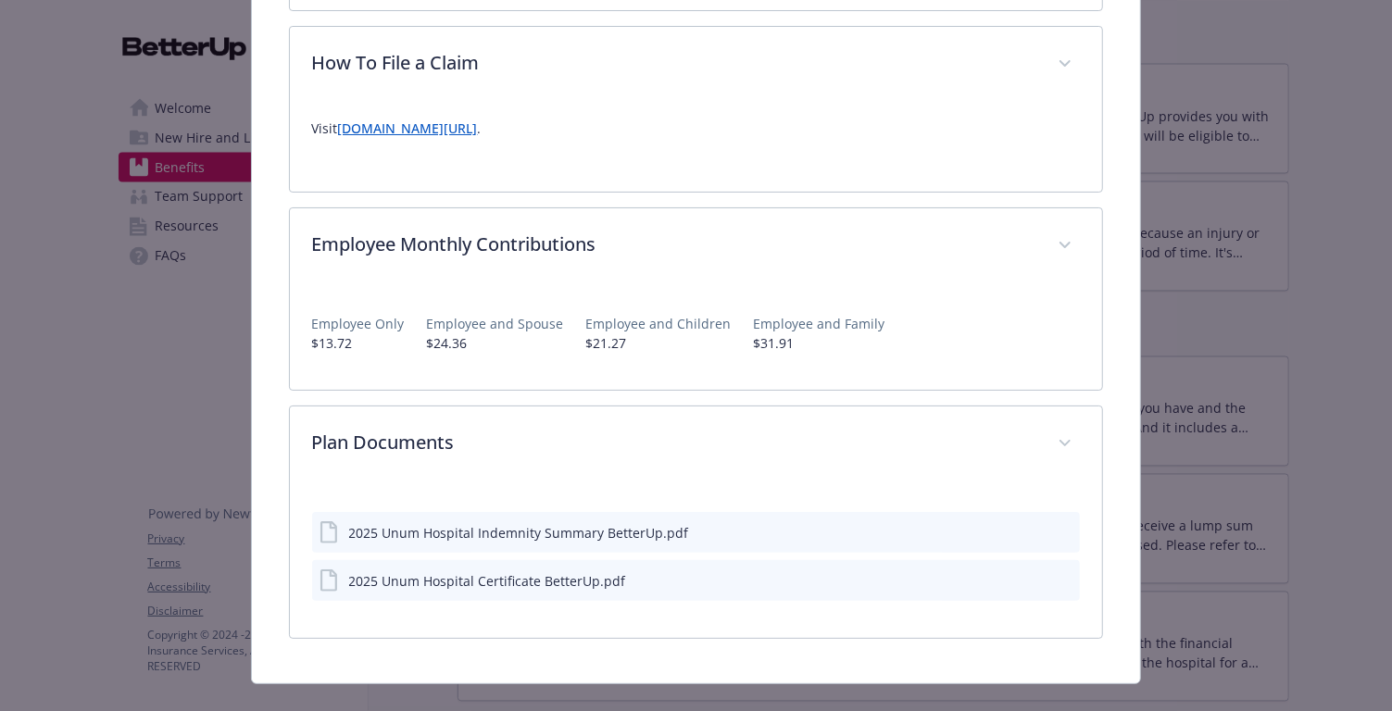
scroll to position [500, 0]
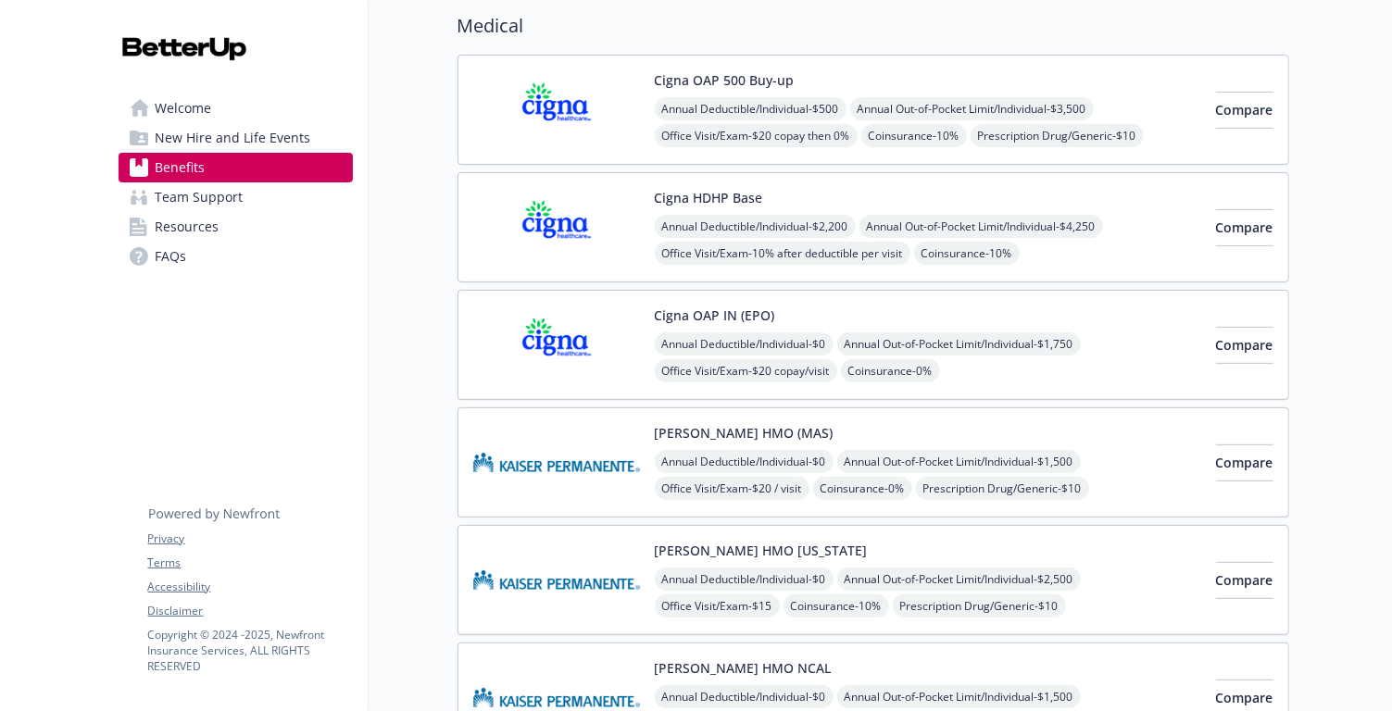
scroll to position [146, 0]
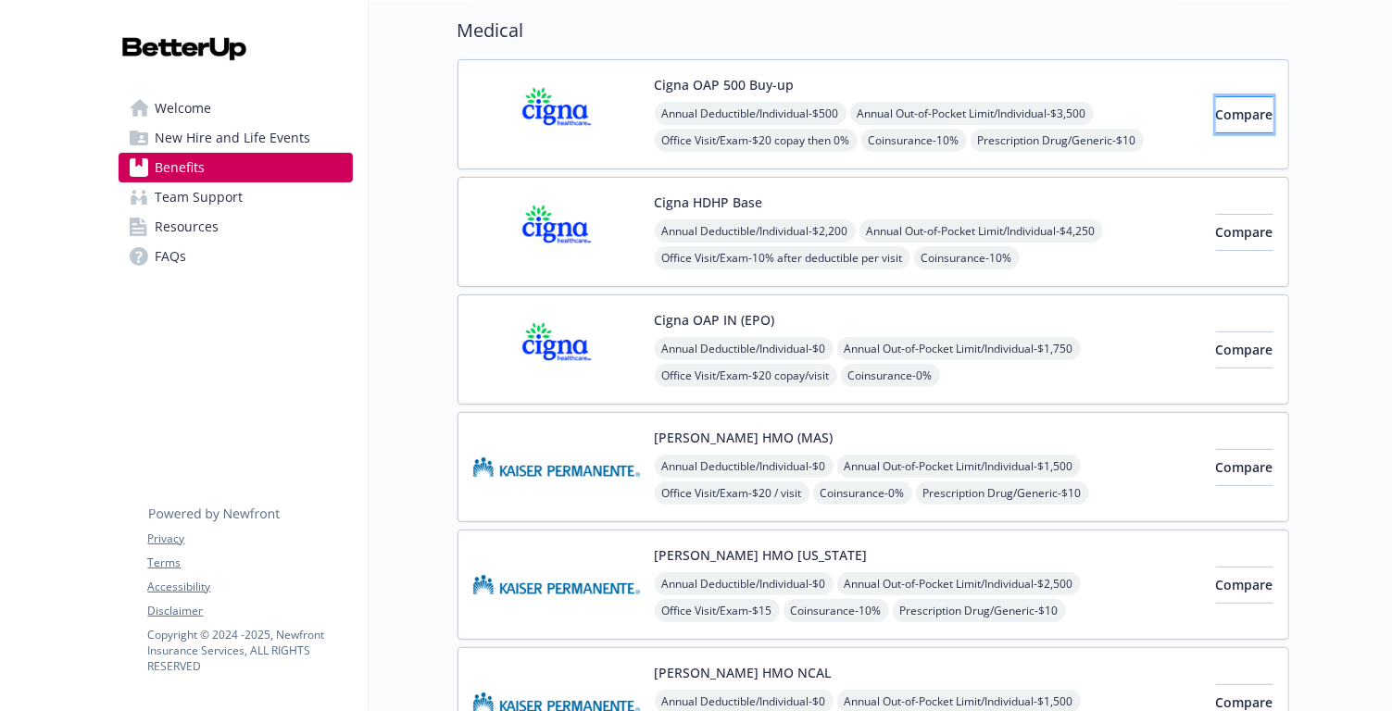
click at [1248, 115] on button "Compare" at bounding box center [1244, 114] width 57 height 37
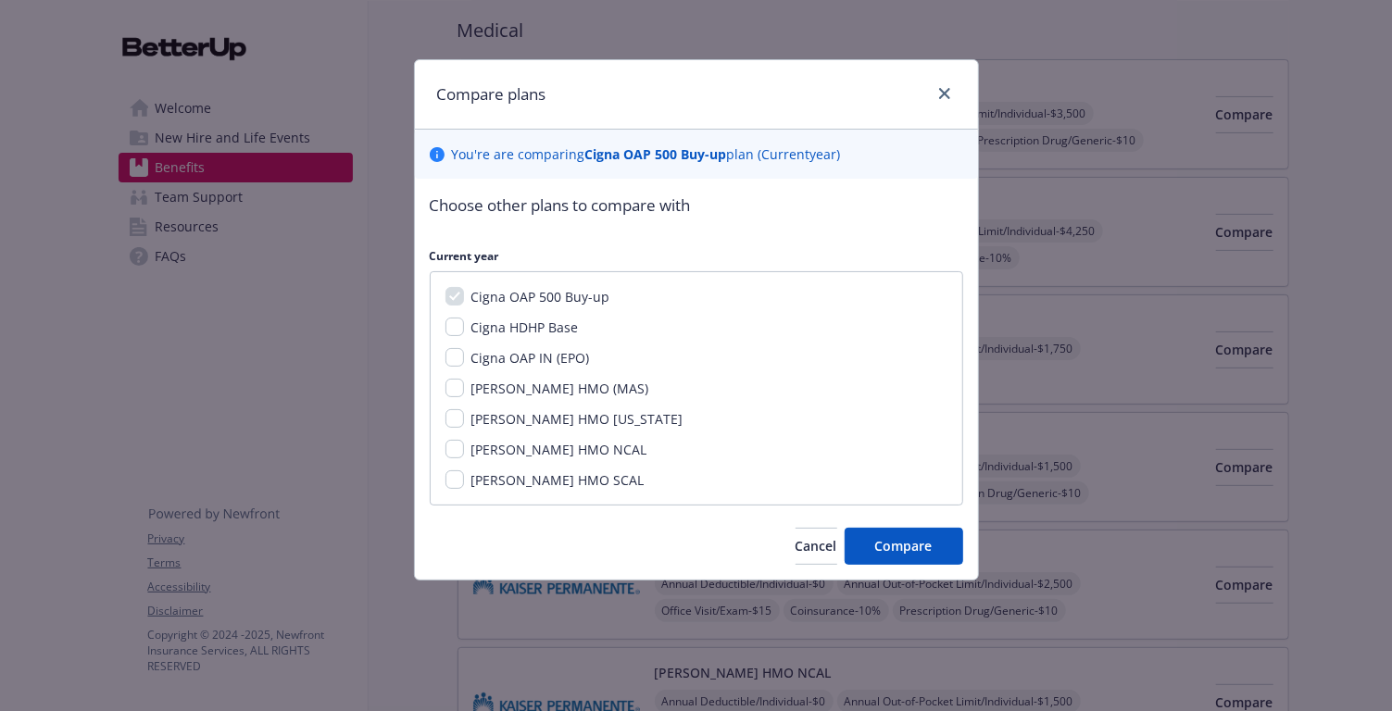
click at [575, 328] on span "Cigna HDHP Base" at bounding box center [525, 328] width 107 height 18
click at [464, 328] on input "Cigna HDHP Base" at bounding box center [455, 327] width 19 height 19
checkbox input "true"
click at [560, 359] on span "Cigna OAP IN (EPO)" at bounding box center [531, 358] width 119 height 18
click at [464, 359] on input "Cigna OAP IN (EPO)" at bounding box center [455, 357] width 19 height 19
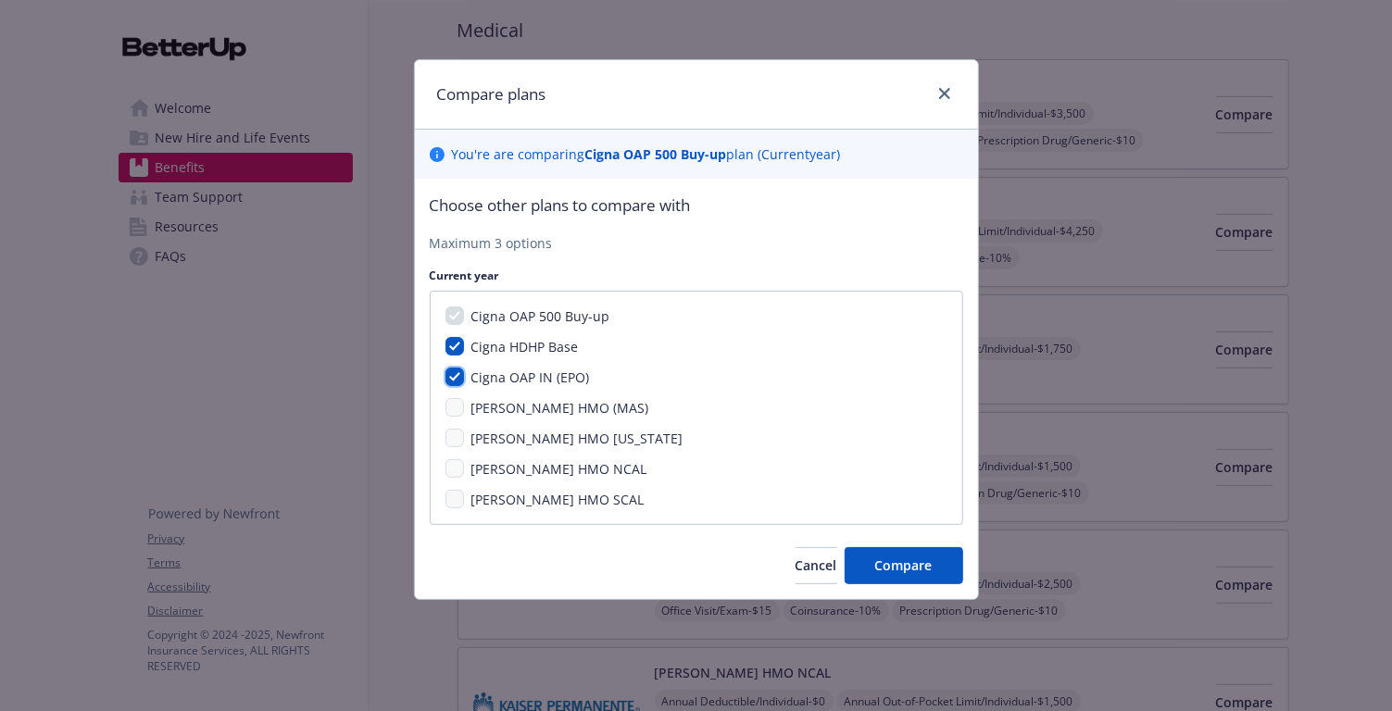
click at [448, 371] on input "Cigna OAP IN (EPO)" at bounding box center [455, 377] width 19 height 19
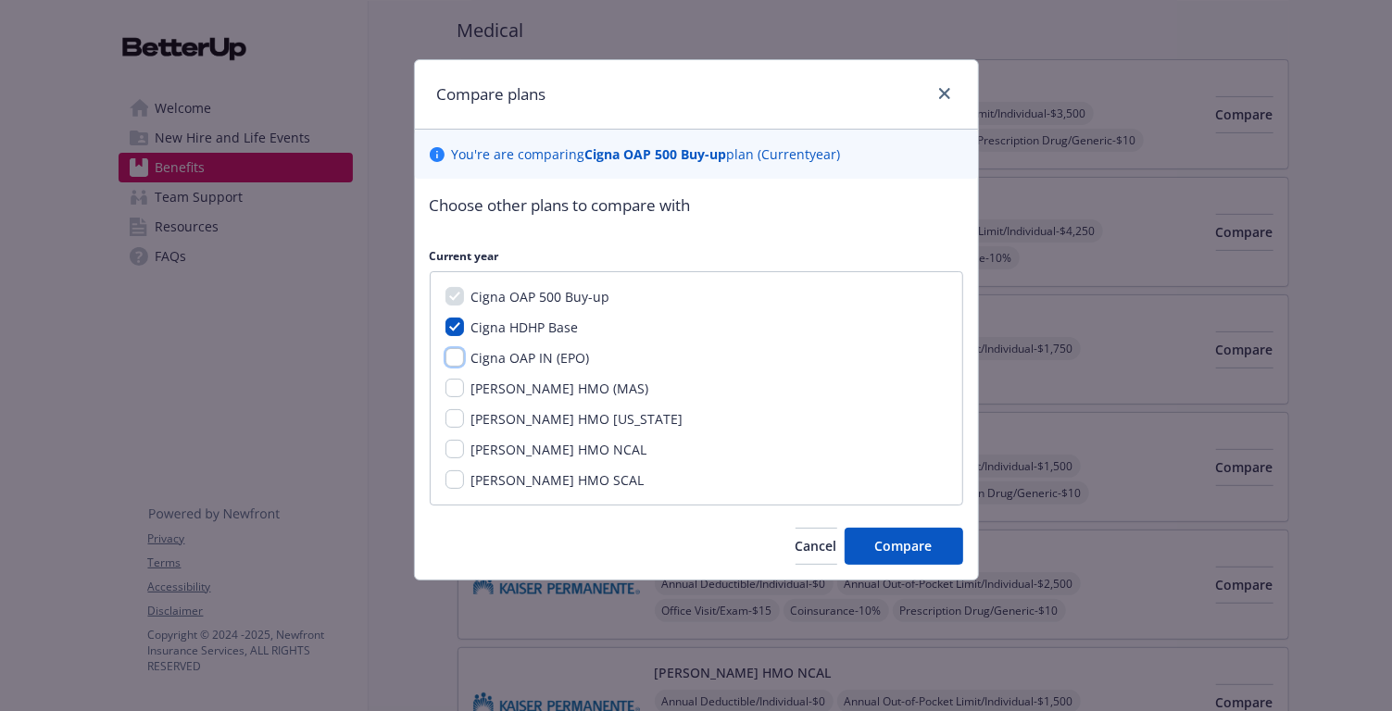
click at [453, 358] on input "Cigna OAP IN (EPO)" at bounding box center [455, 357] width 19 height 19
checkbox input "true"
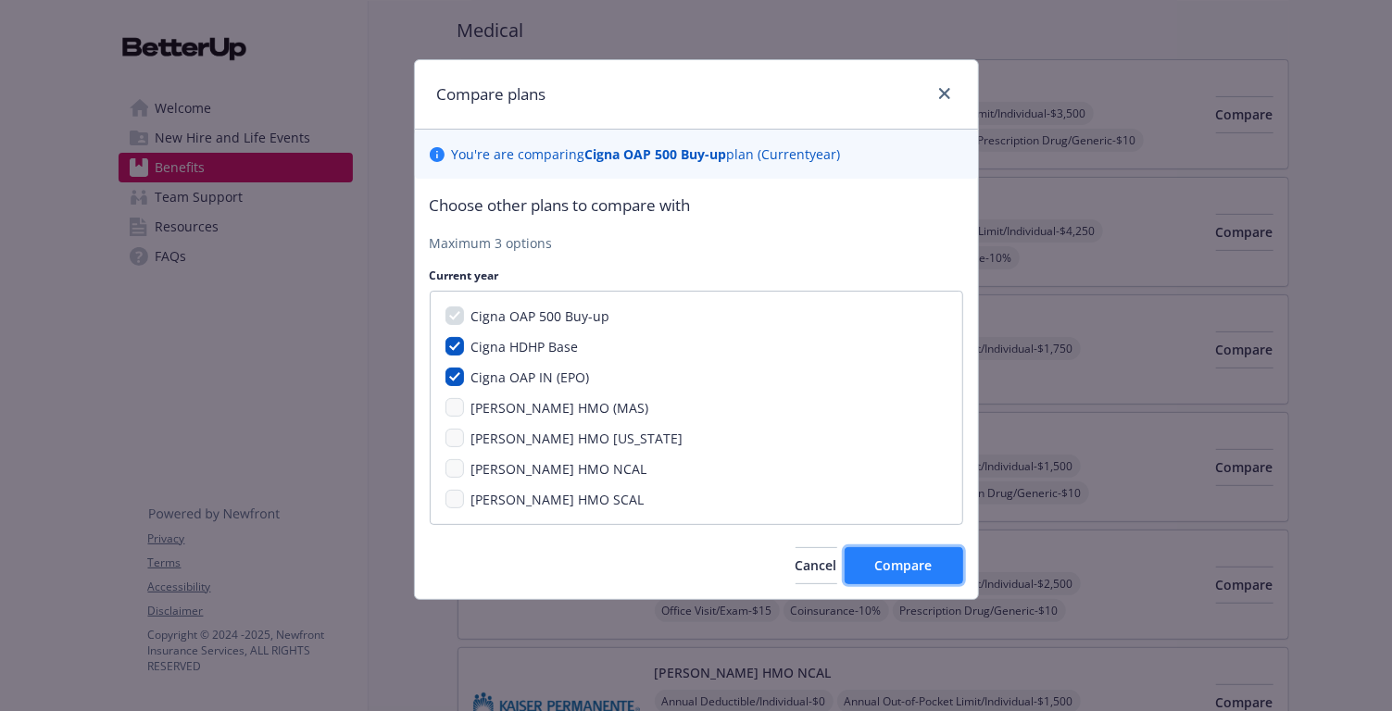
click at [948, 566] on button "Compare" at bounding box center [904, 566] width 119 height 37
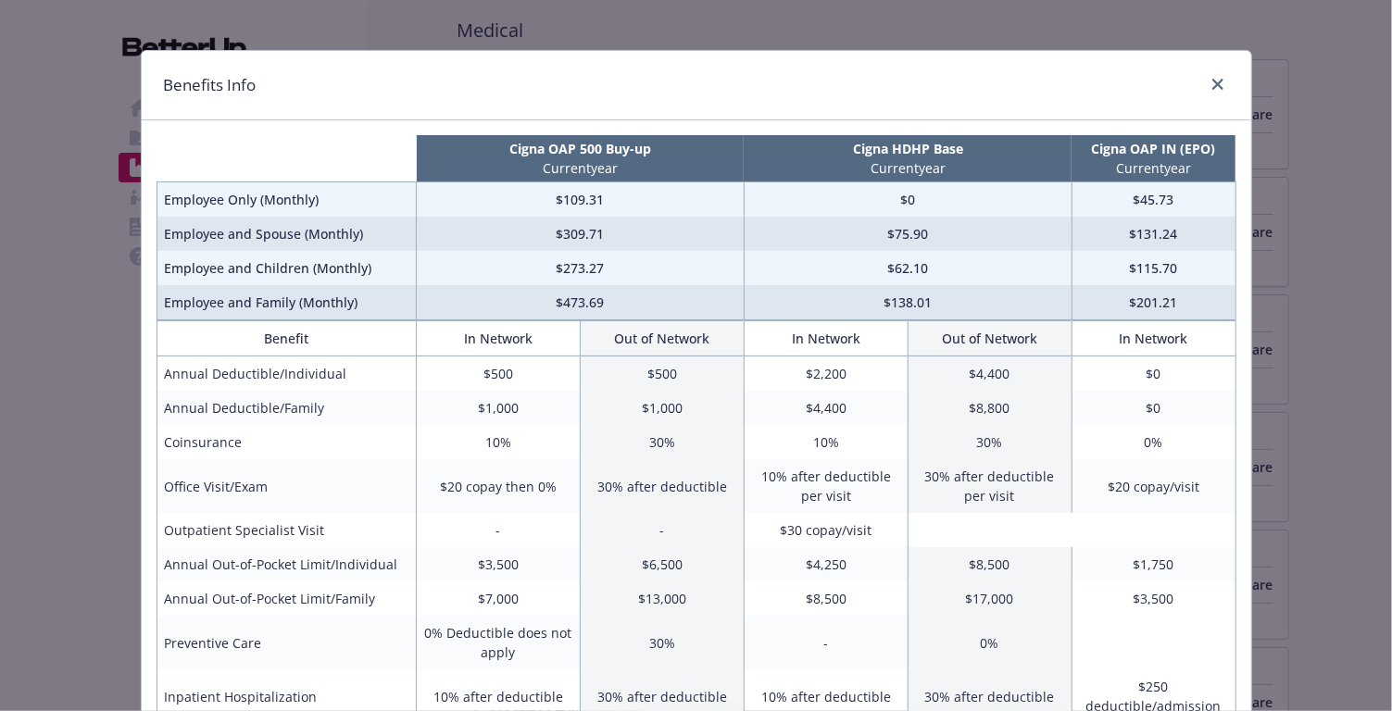
scroll to position [0, 0]
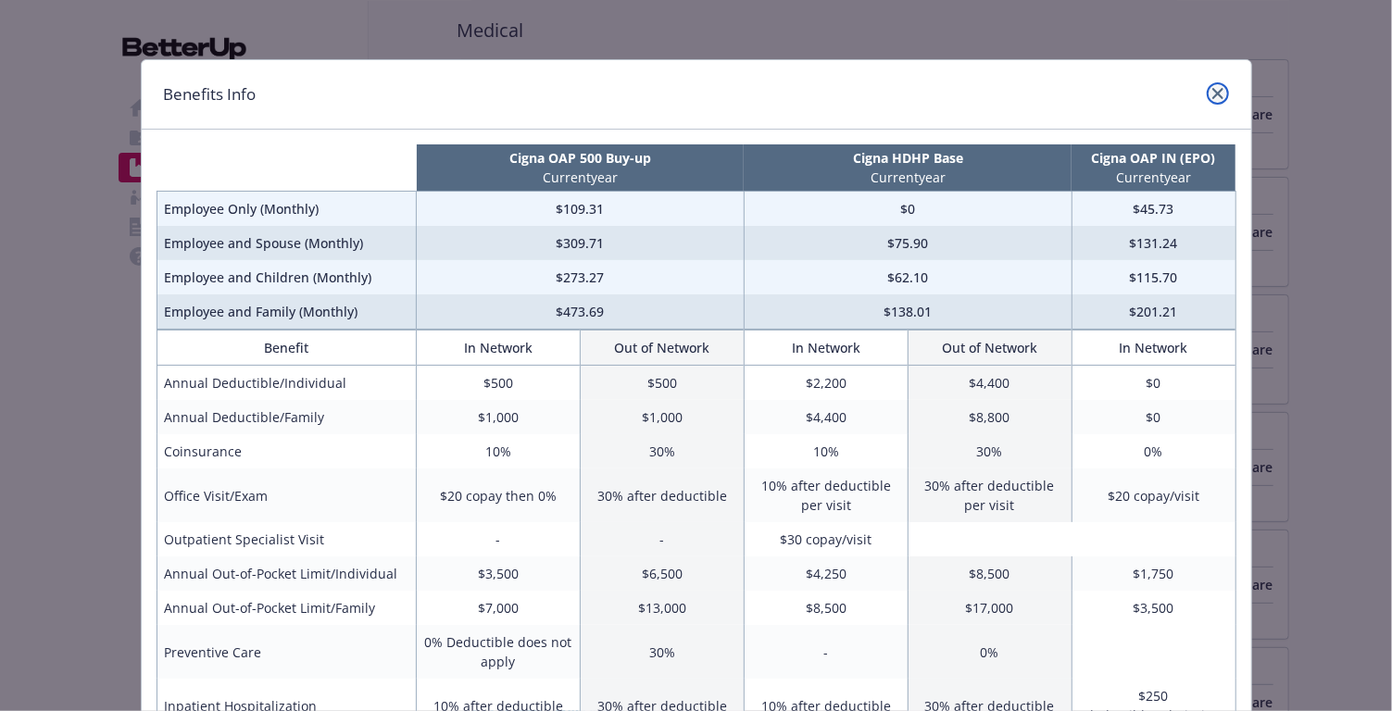
click at [1222, 101] on link "close" at bounding box center [1218, 93] width 22 height 22
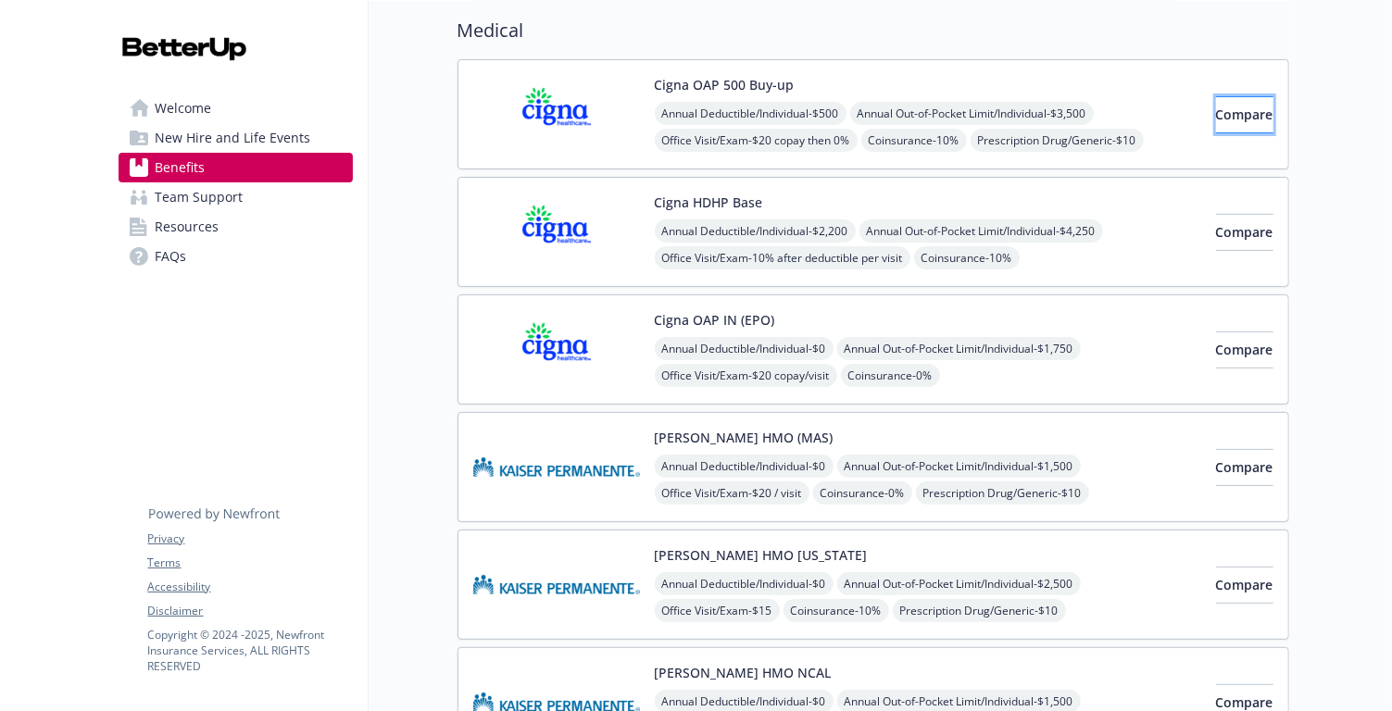
click at [1218, 112] on span "Compare" at bounding box center [1244, 115] width 57 height 18
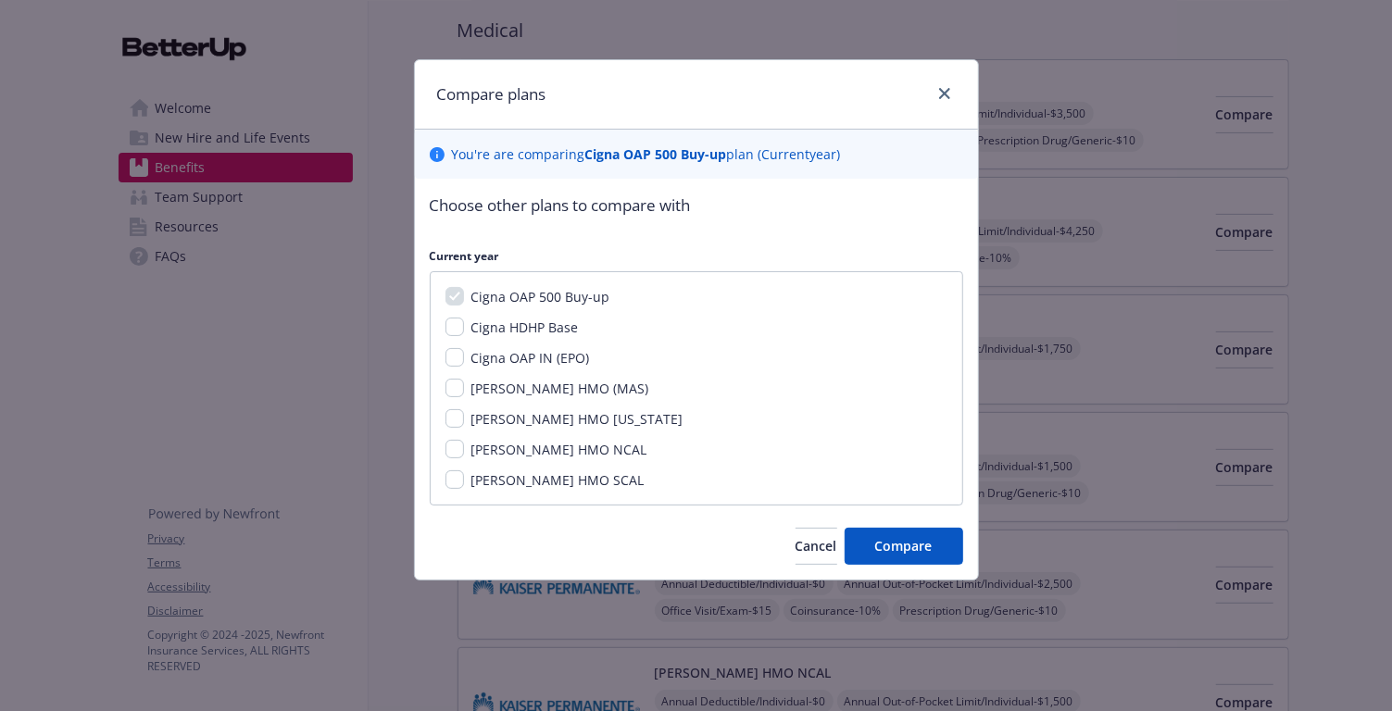
drag, startPoint x: 598, startPoint y: 337, endPoint x: 575, endPoint y: 337, distance: 22.2
click at [597, 337] on div "Cigna OAP 500 Buy-up Cigna HDHP Base Cigna OAP IN (EPO) [PERSON_NAME] HMO (MAS)…" at bounding box center [697, 388] width 534 height 234
drag, startPoint x: 574, startPoint y: 337, endPoint x: 573, endPoint y: 359, distance: 22.3
click at [574, 337] on div "Cigna OAP 500 Buy-up Cigna HDHP Base Cigna OAP IN (EPO) [PERSON_NAME] HMO (MAS)…" at bounding box center [697, 388] width 534 height 234
drag, startPoint x: 573, startPoint y: 359, endPoint x: 538, endPoint y: 341, distance: 39.0
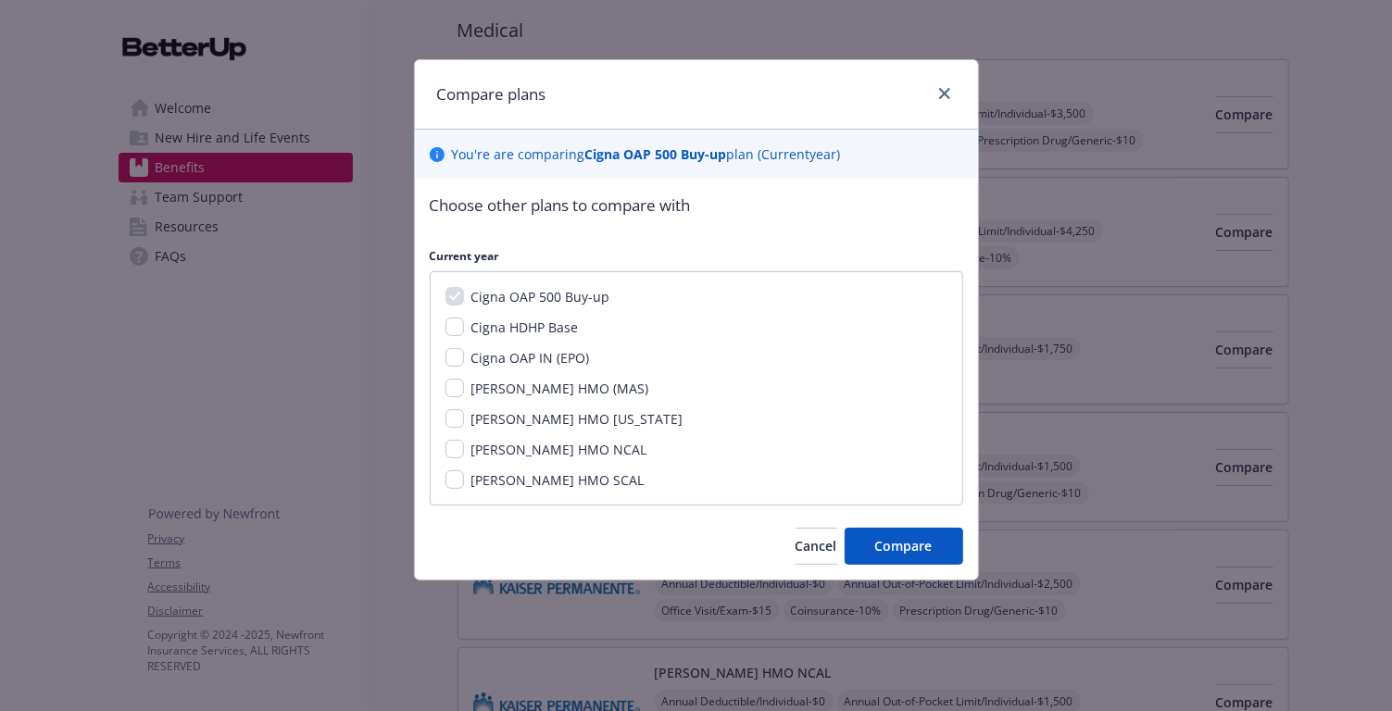
click at [573, 360] on span "Cigna OAP IN (EPO)" at bounding box center [531, 358] width 119 height 18
click at [464, 360] on input "Cigna OAP IN (EPO)" at bounding box center [455, 357] width 19 height 19
checkbox input "true"
drag, startPoint x: 455, startPoint y: 329, endPoint x: 463, endPoint y: 384, distance: 56.2
click at [455, 329] on input "Cigna HDHP Base" at bounding box center [455, 327] width 19 height 19
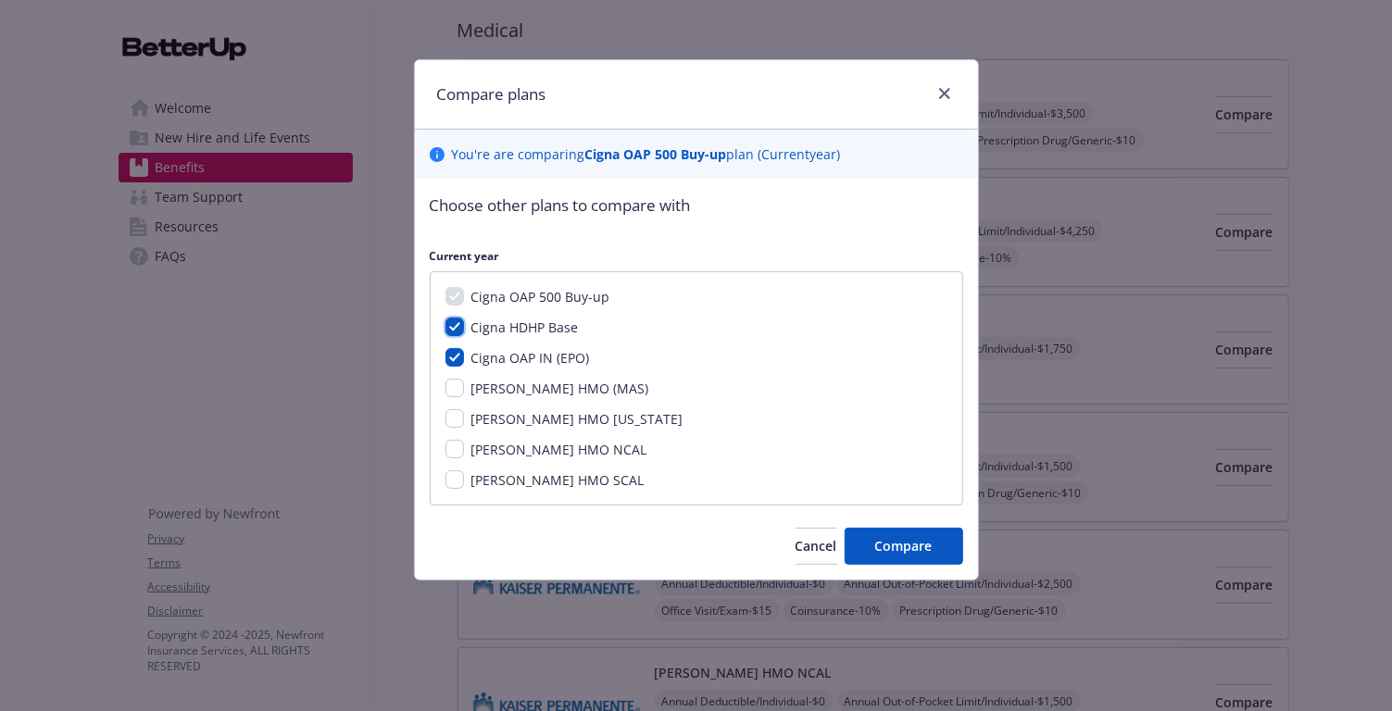
checkbox input "true"
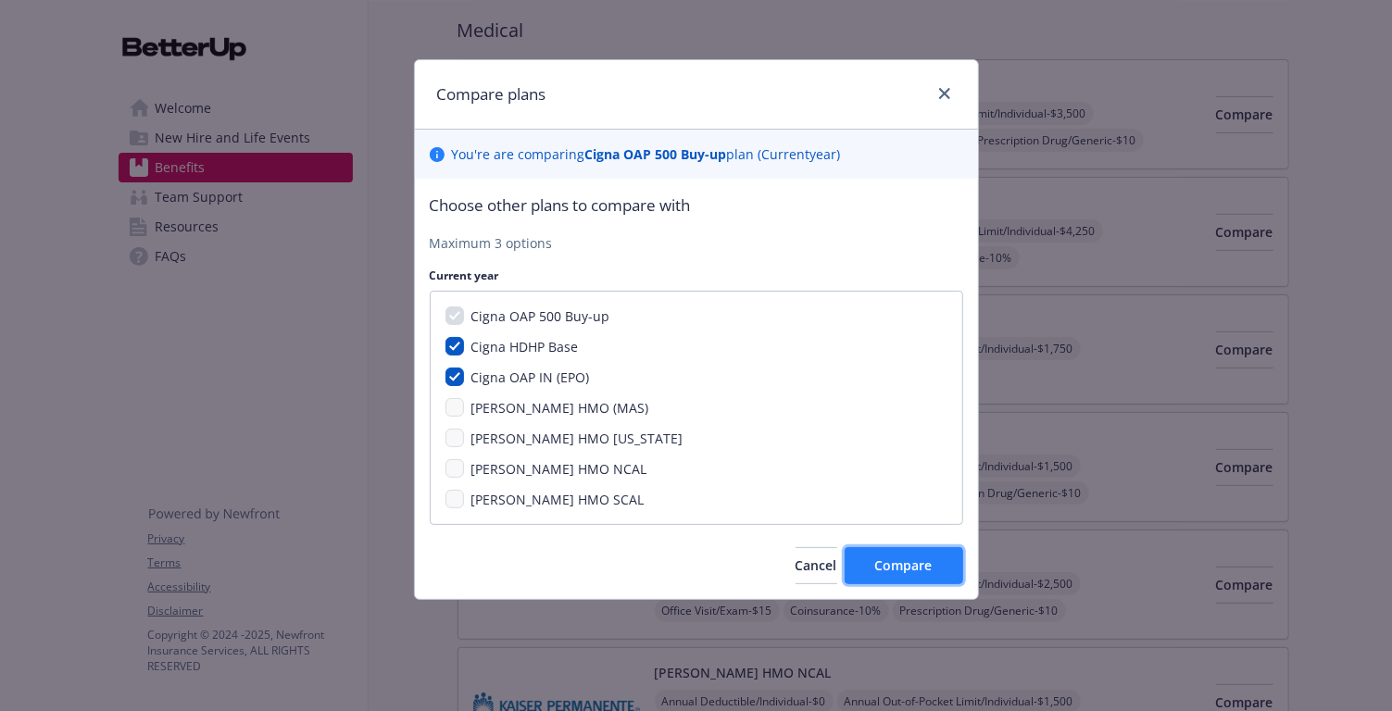
click at [946, 571] on button "Compare" at bounding box center [904, 566] width 119 height 37
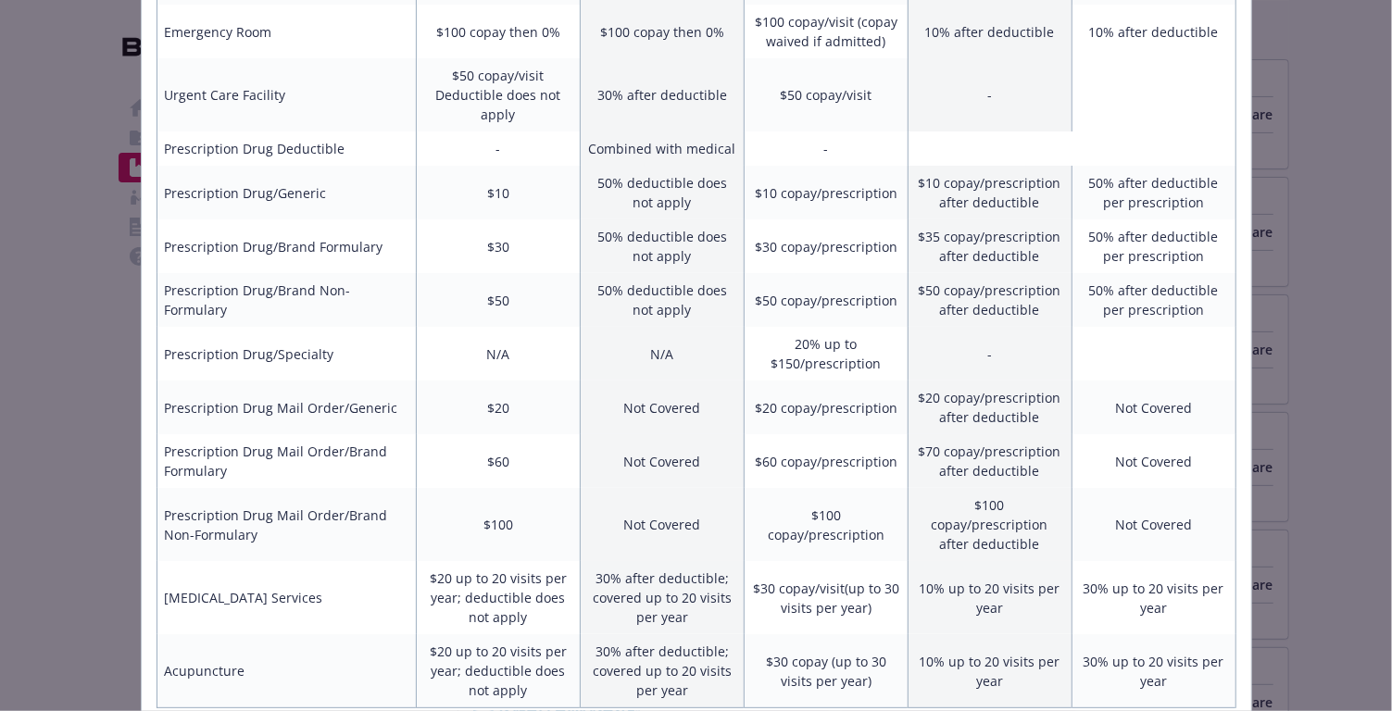
scroll to position [831, 0]
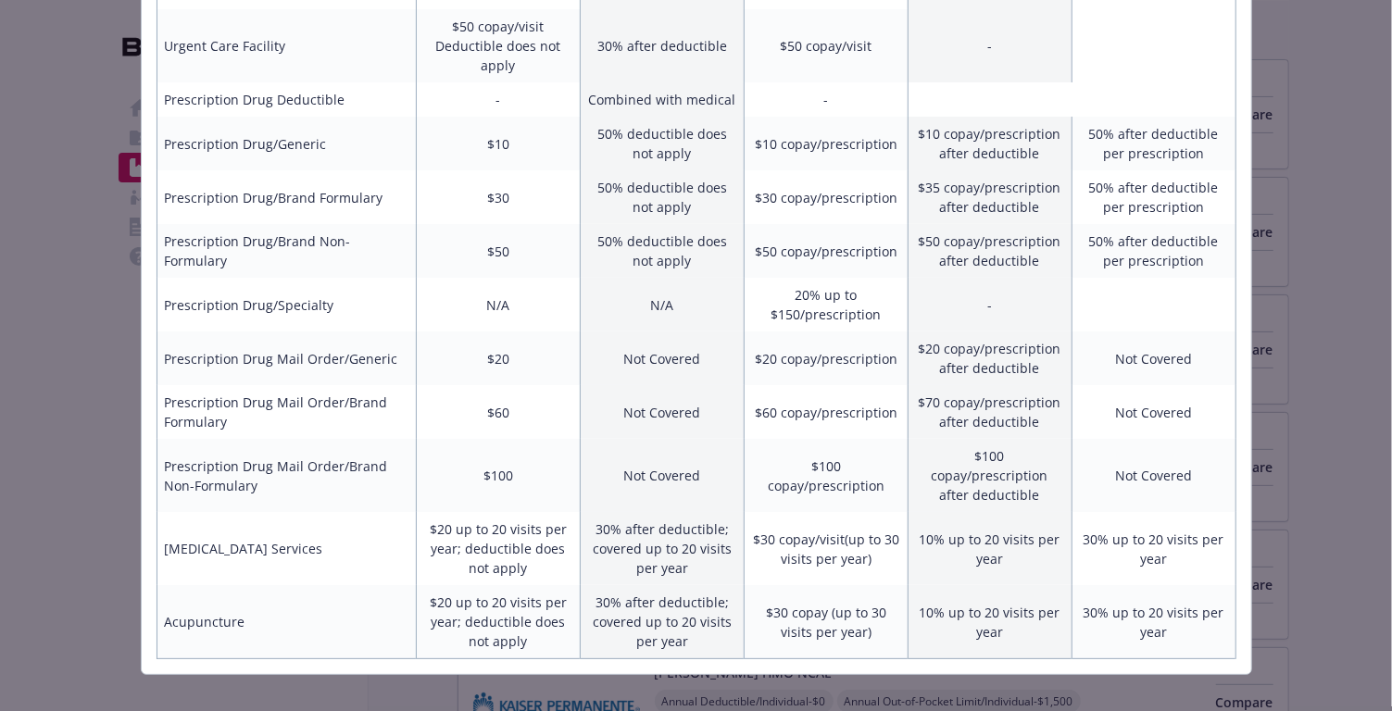
drag, startPoint x: 1270, startPoint y: 391, endPoint x: 955, endPoint y: 165, distance: 387.7
click at [1252, 391] on div "Benefits Info Cigna OAP 500 Buy-up Current year Cigna OAP IN (EPO) Current year…" at bounding box center [696, 355] width 1392 height 711
click at [1252, 85] on div "Benefits Info Cigna OAP 500 Buy-up Current year Cigna OAP IN (EPO) Current year…" at bounding box center [696, 355] width 1392 height 711
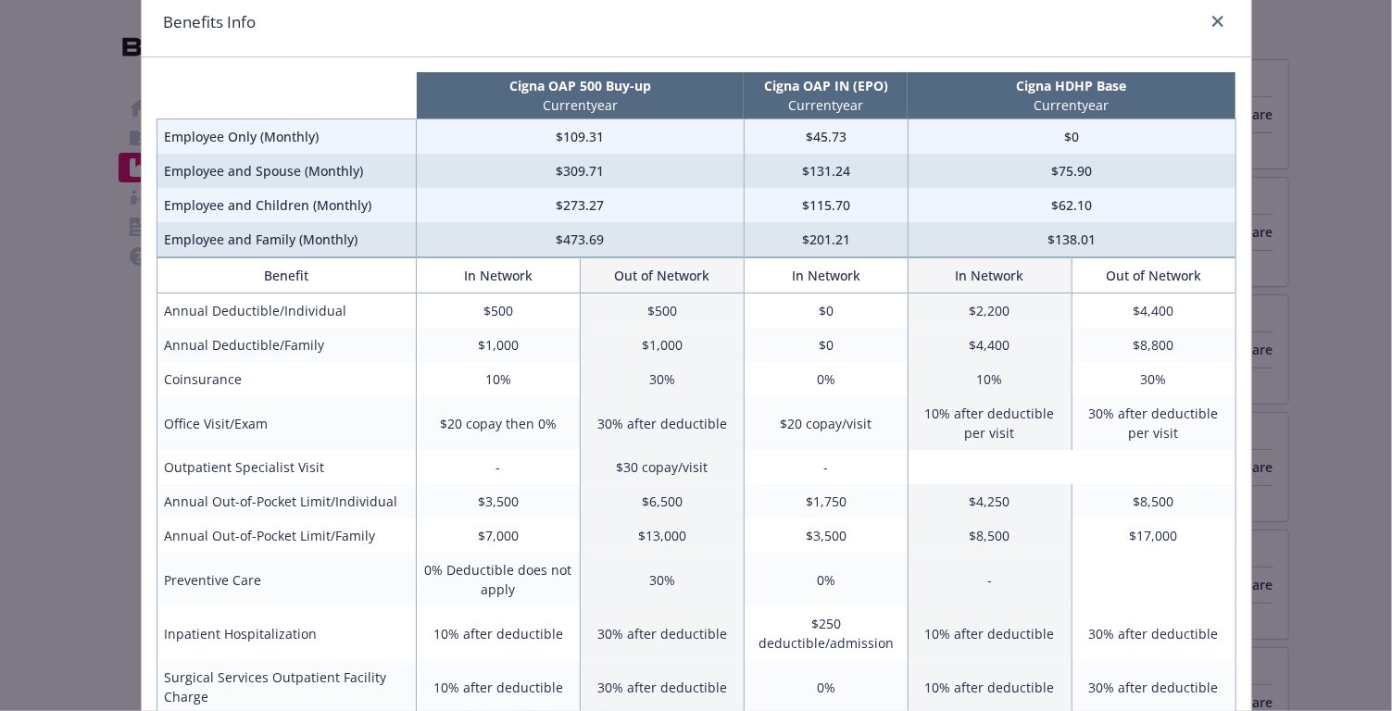
scroll to position [46, 0]
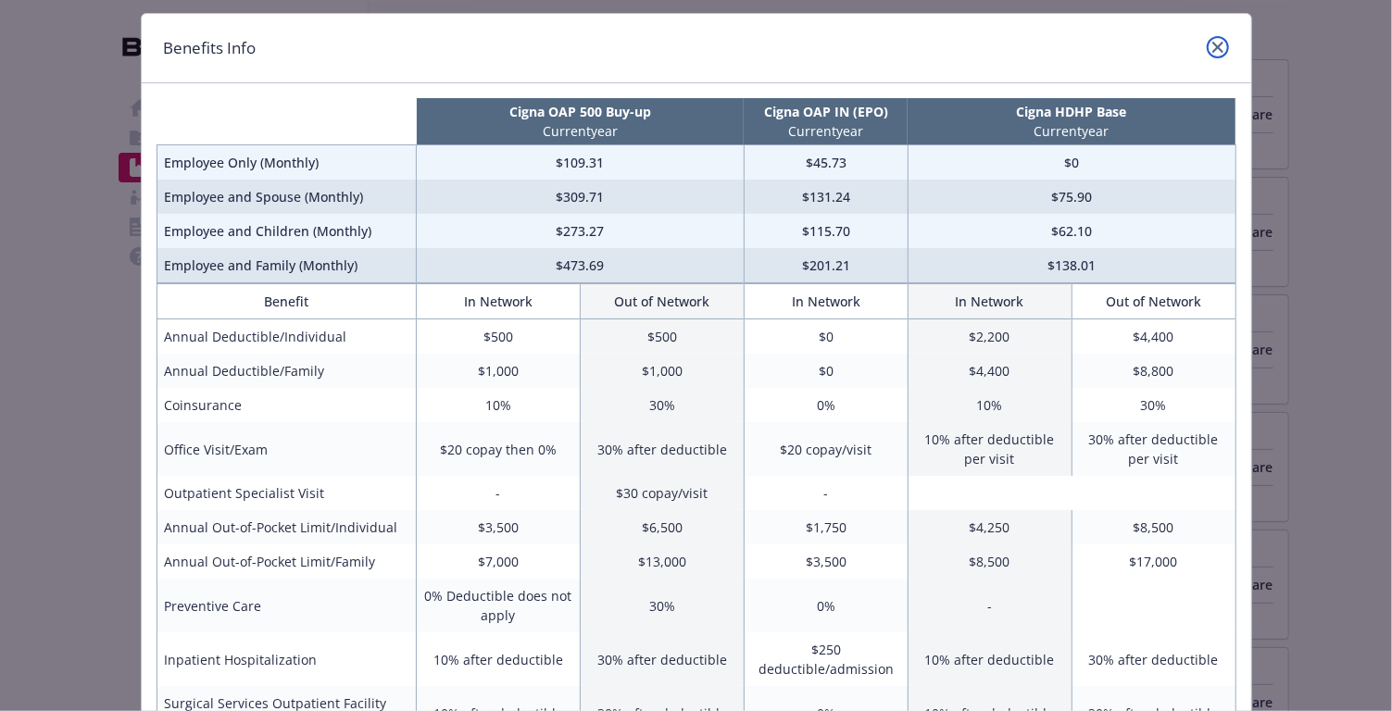
click at [1219, 50] on icon "close" at bounding box center [1218, 47] width 11 height 11
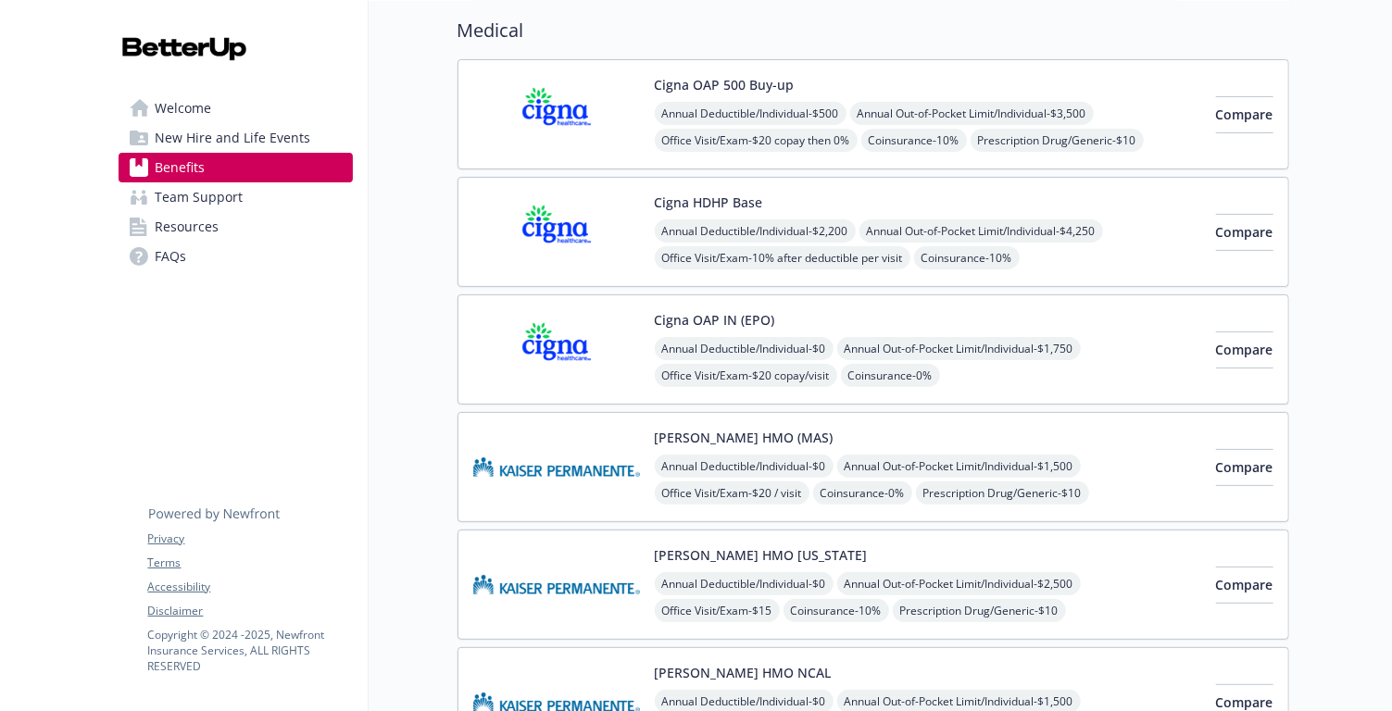
click at [588, 336] on img at bounding box center [556, 349] width 167 height 79
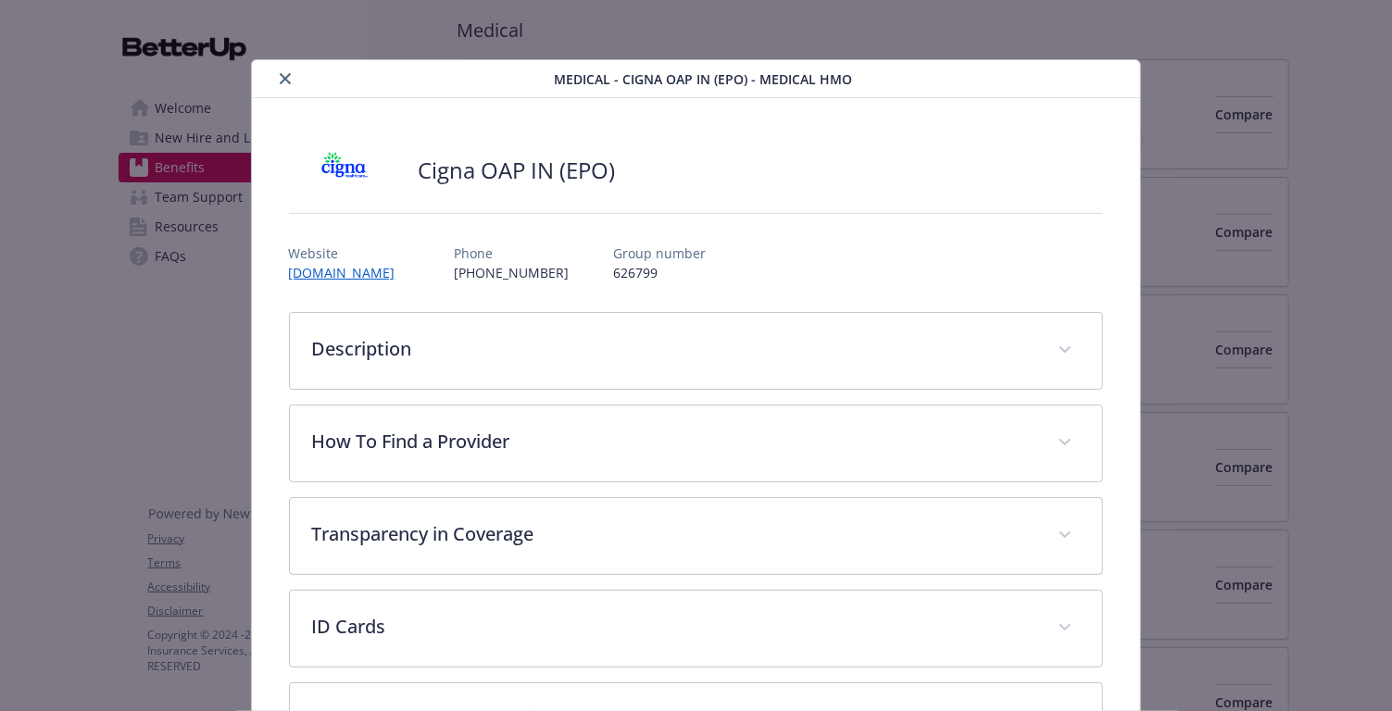
scroll to position [55, 0]
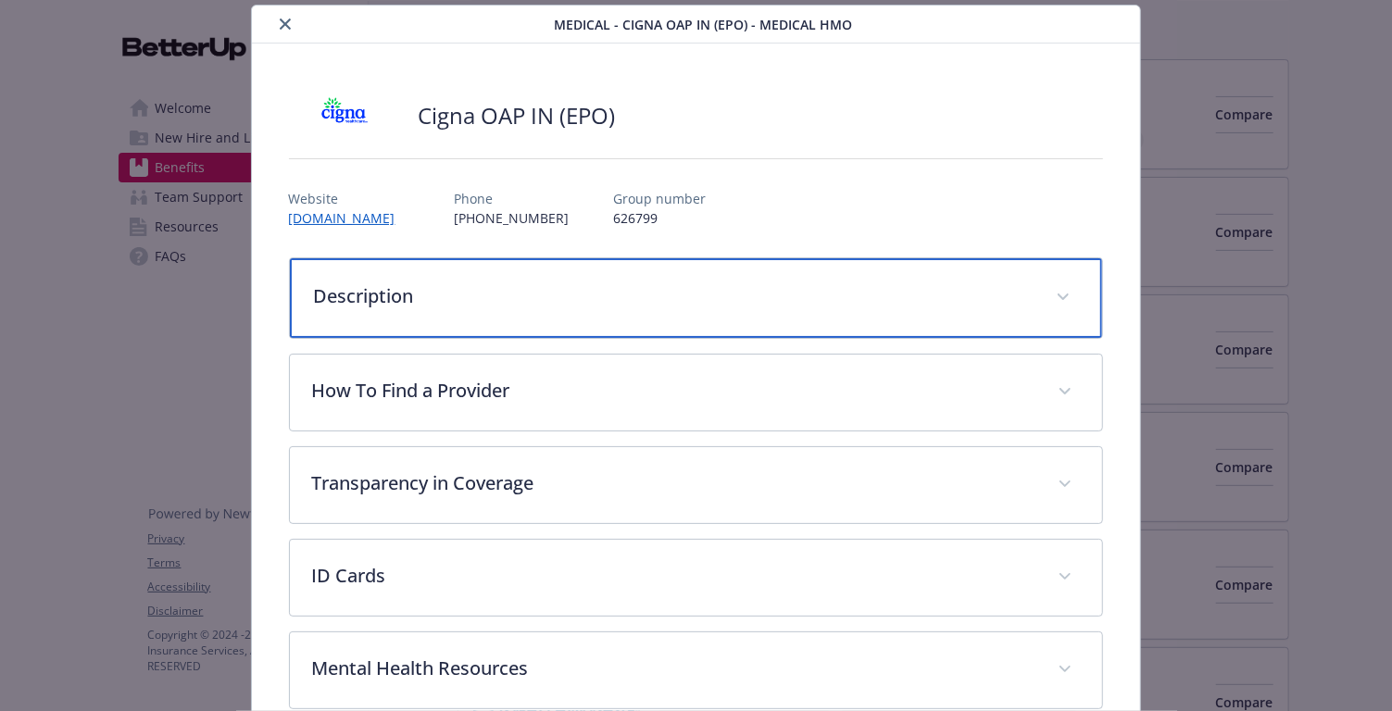
click at [628, 296] on p "Description" at bounding box center [674, 297] width 721 height 28
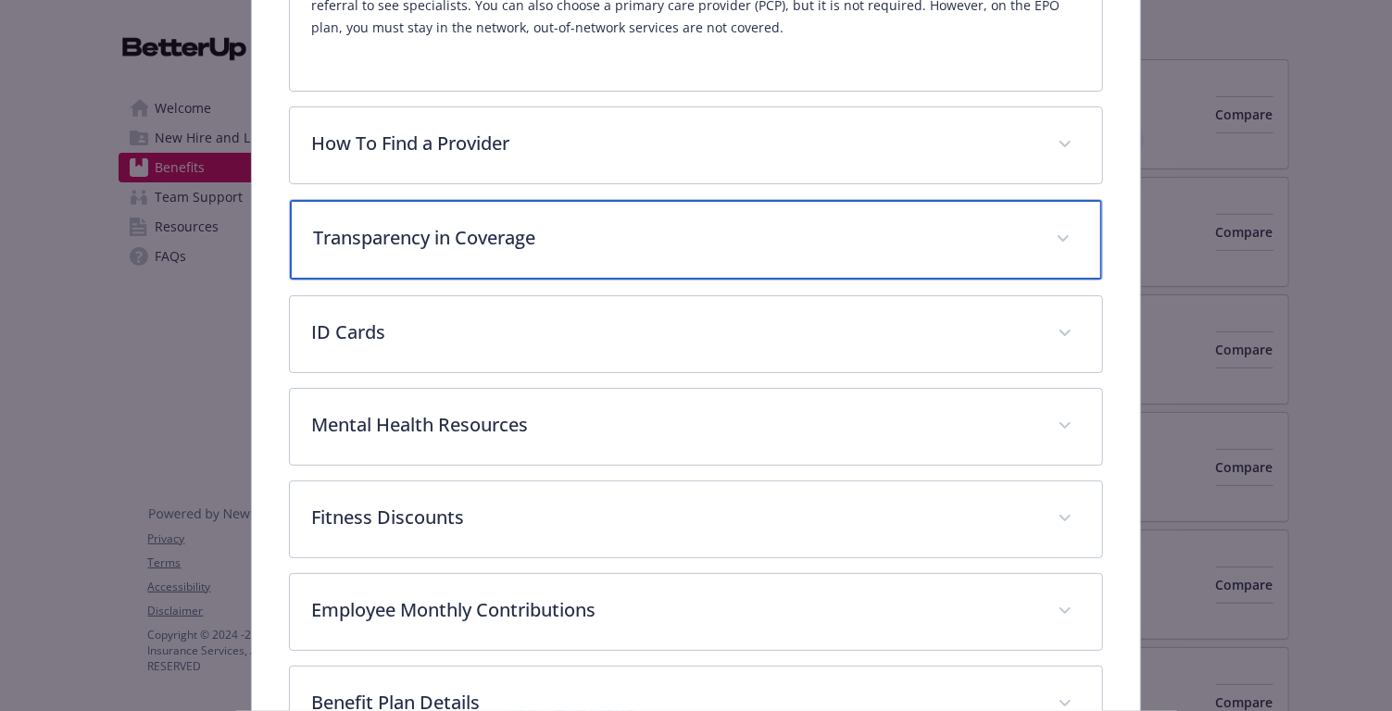
scroll to position [428, 0]
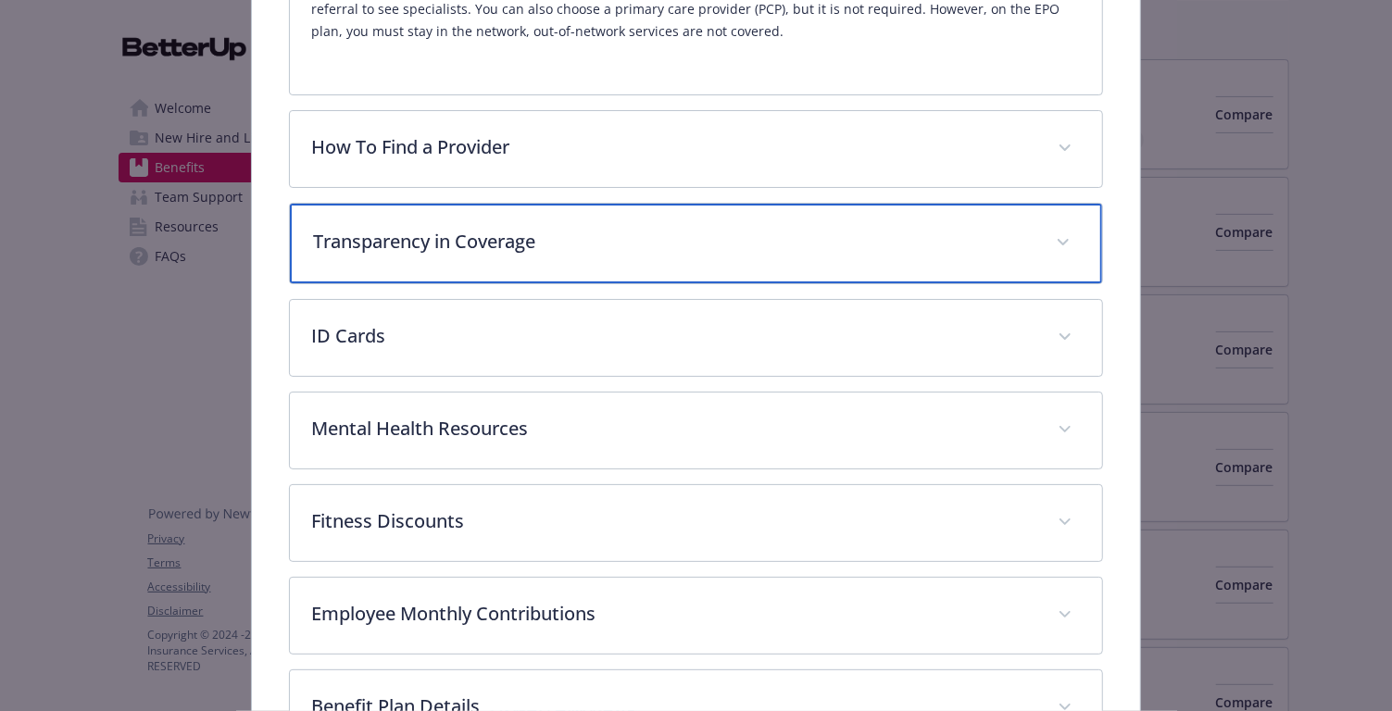
click at [642, 208] on div "Transparency in Coverage" at bounding box center [696, 244] width 813 height 80
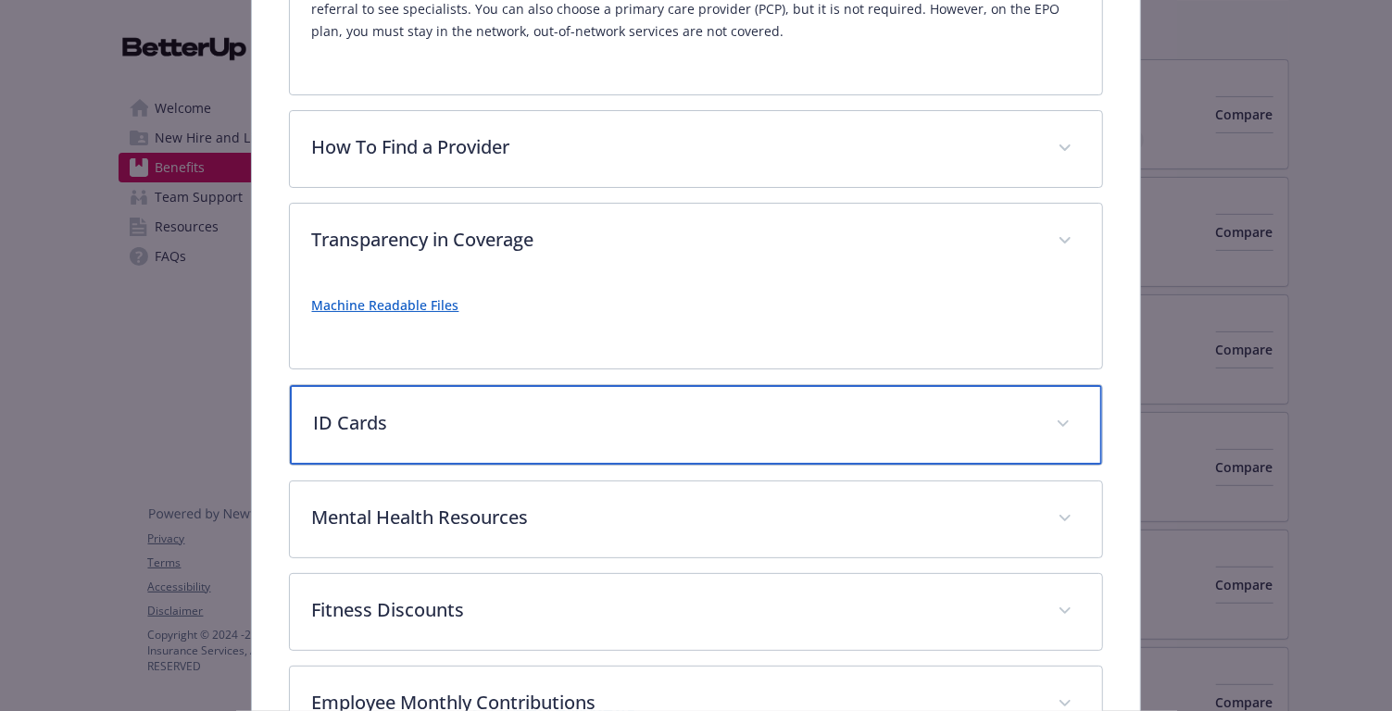
click at [548, 417] on p "ID Cards" at bounding box center [674, 423] width 721 height 28
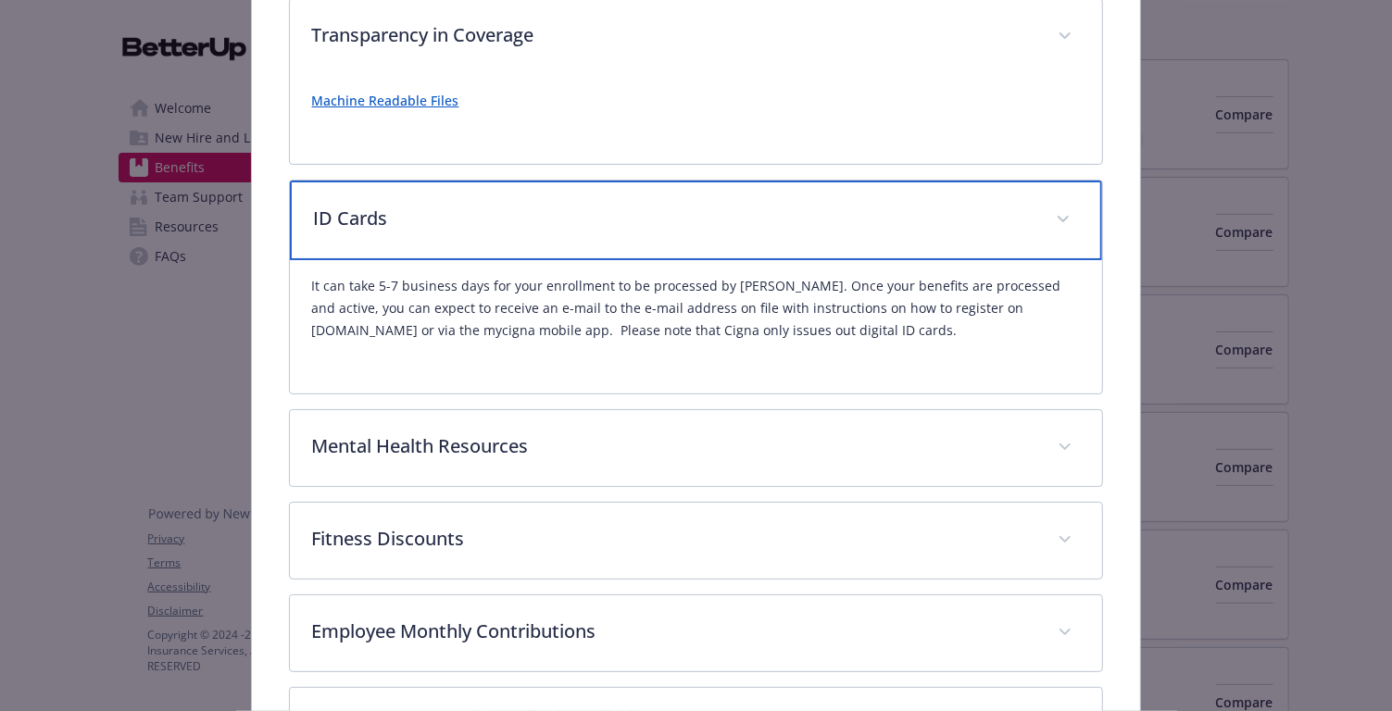
scroll to position [707, 0]
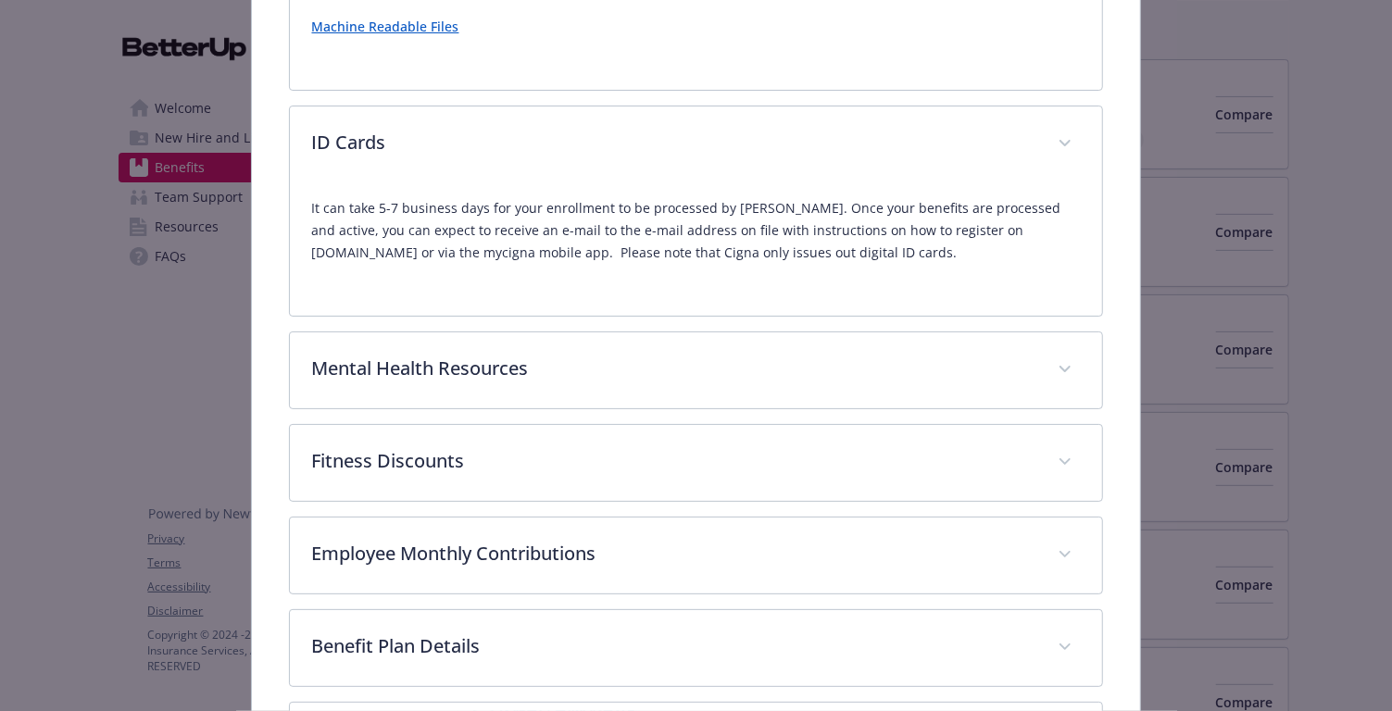
click at [548, 416] on div "Description The Open Access Plus (OAP) In Network plan also allows you to choos…" at bounding box center [696, 238] width 815 height 1267
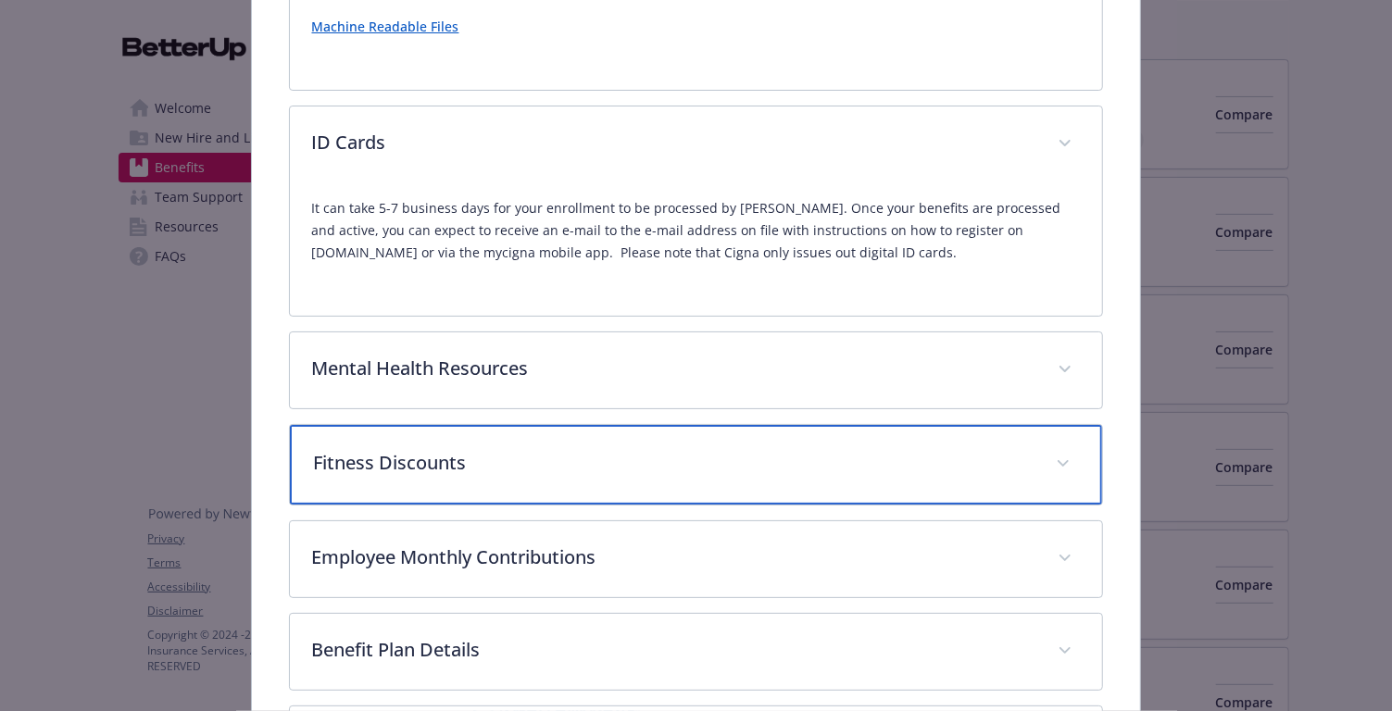
click at [541, 451] on p "Fitness Discounts" at bounding box center [674, 463] width 721 height 28
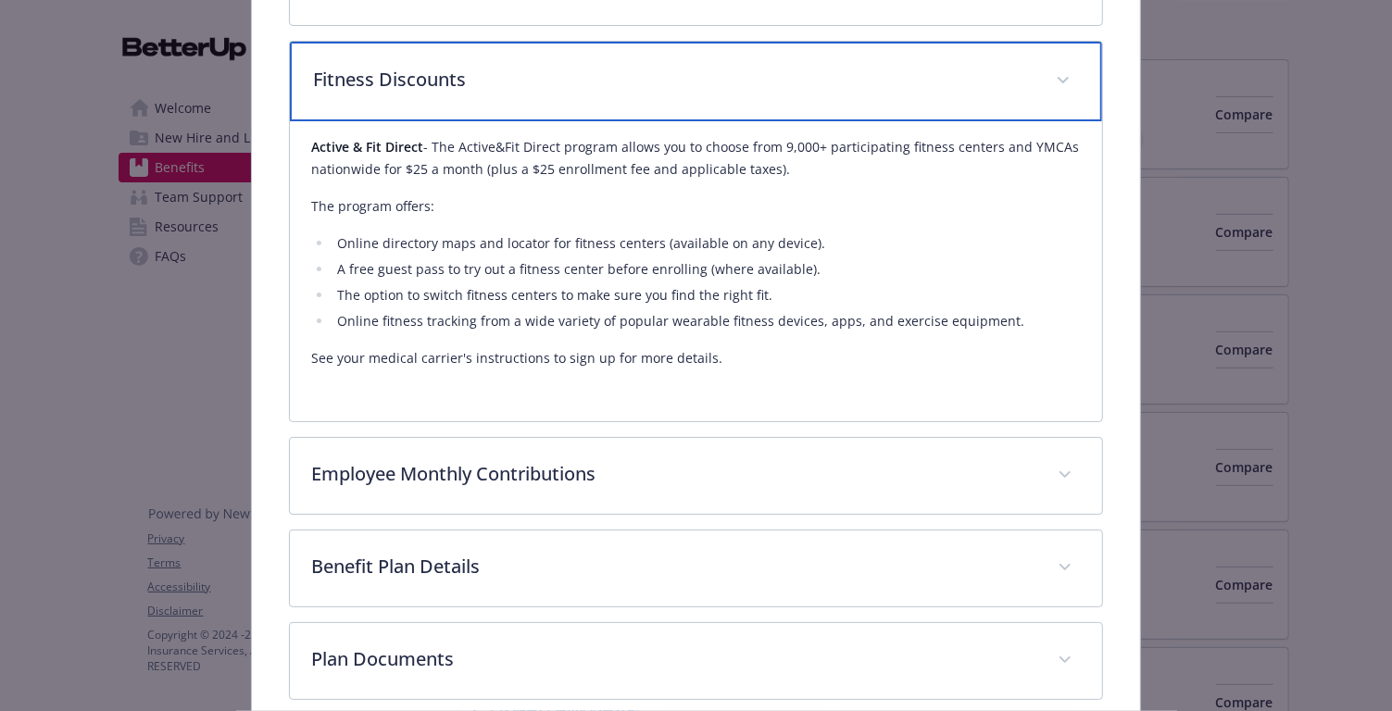
scroll to position [1089, 0]
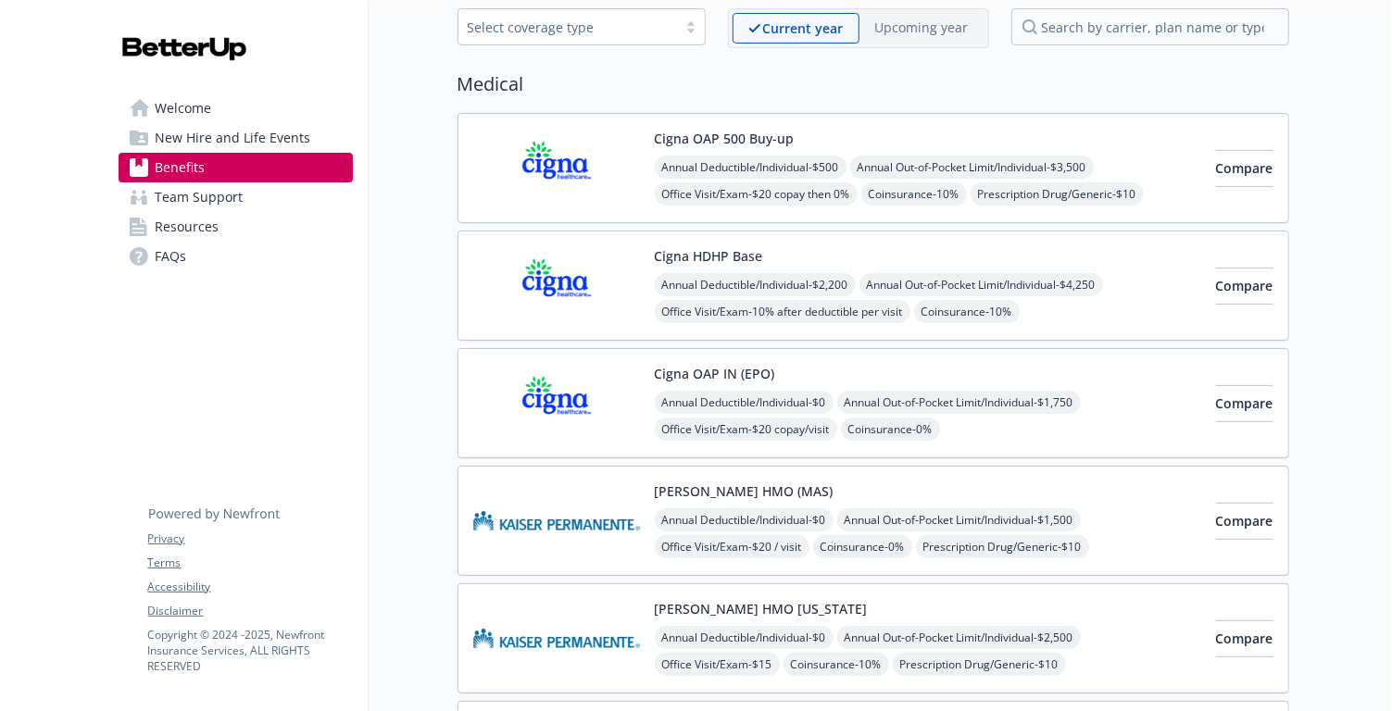
click at [804, 130] on div "Cigna OAP 500 Buy-up Annual Deductible/Individual - $500 Annual Out-of-Pocket L…" at bounding box center [928, 168] width 547 height 79
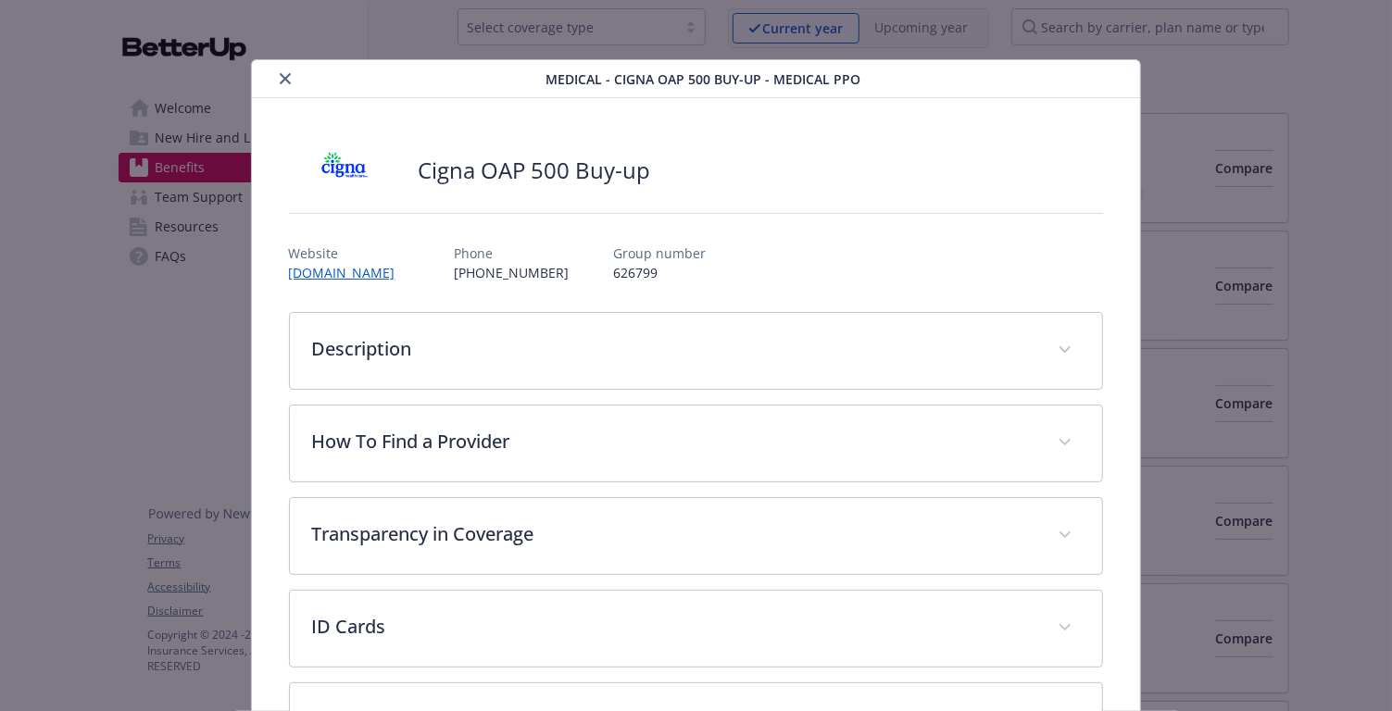
scroll to position [55, 0]
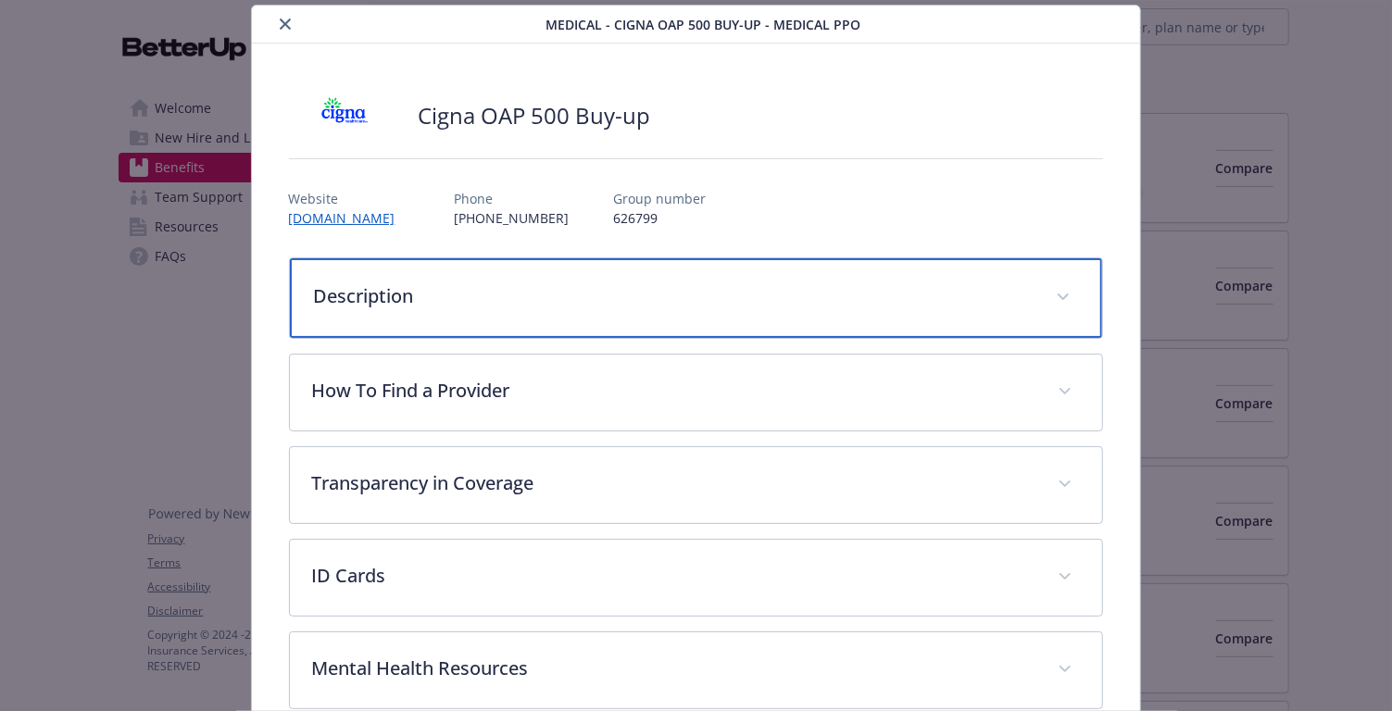
click at [492, 292] on p "Description" at bounding box center [674, 297] width 721 height 28
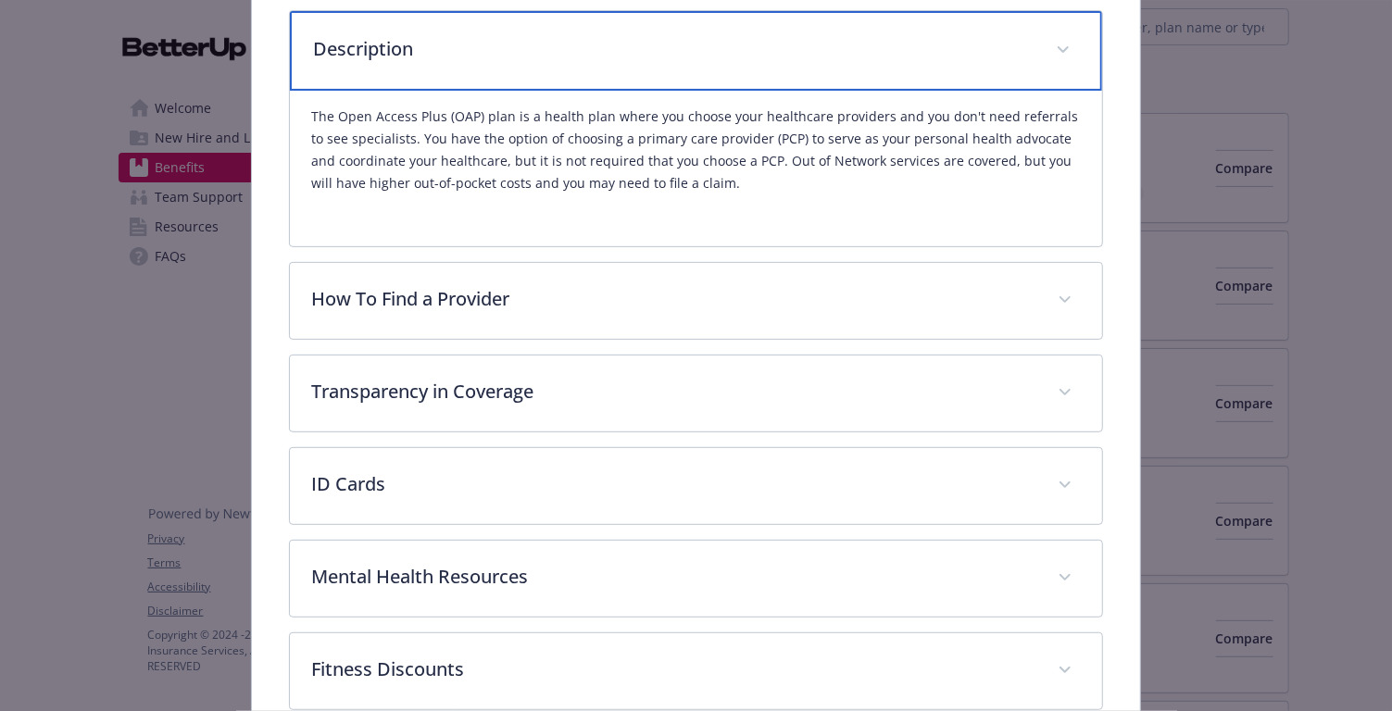
scroll to position [338, 0]
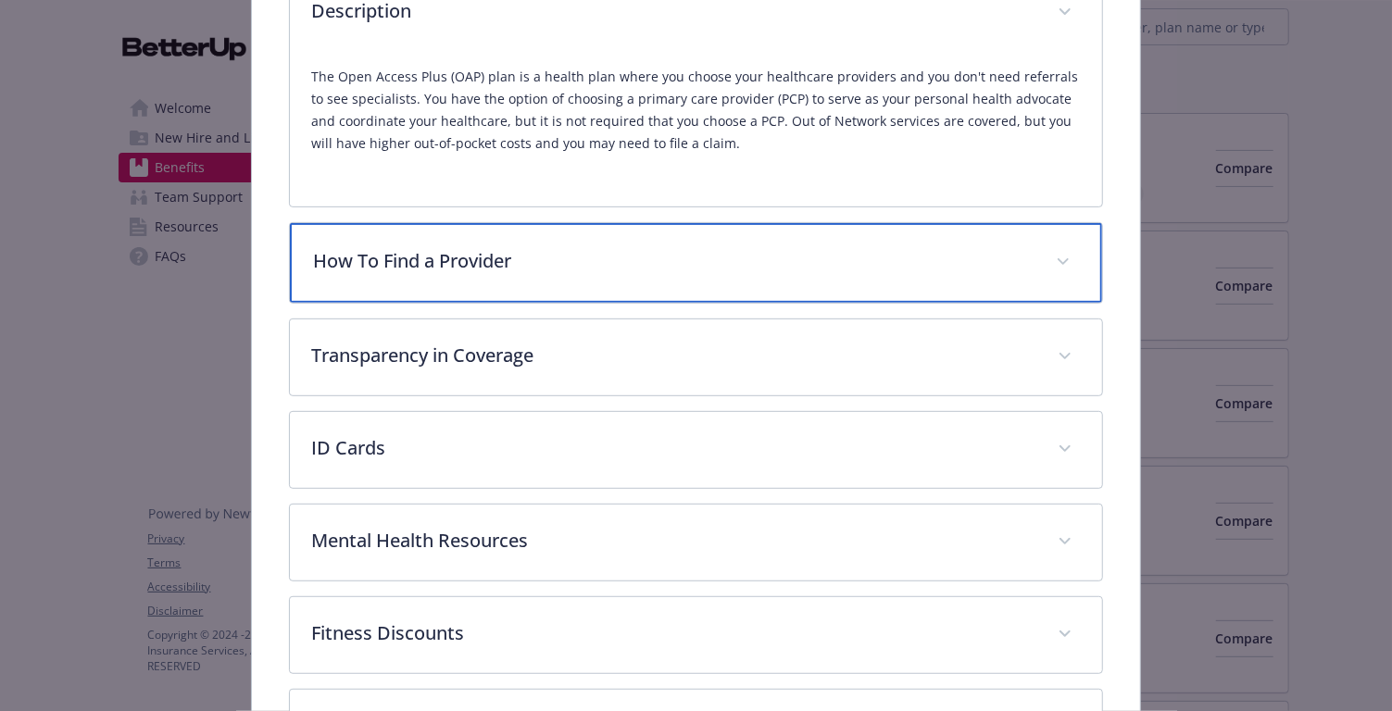
click at [494, 262] on p "How To Find a Provider" at bounding box center [674, 261] width 721 height 28
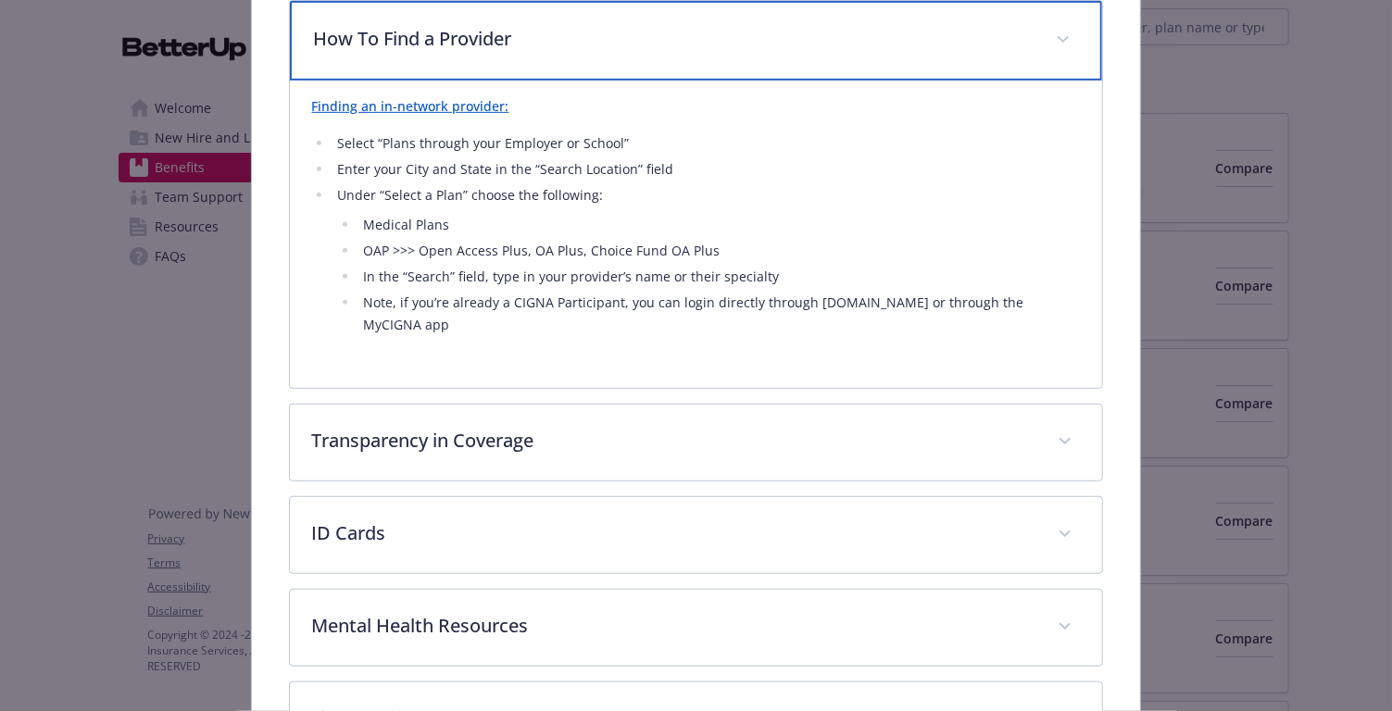
scroll to position [561, 0]
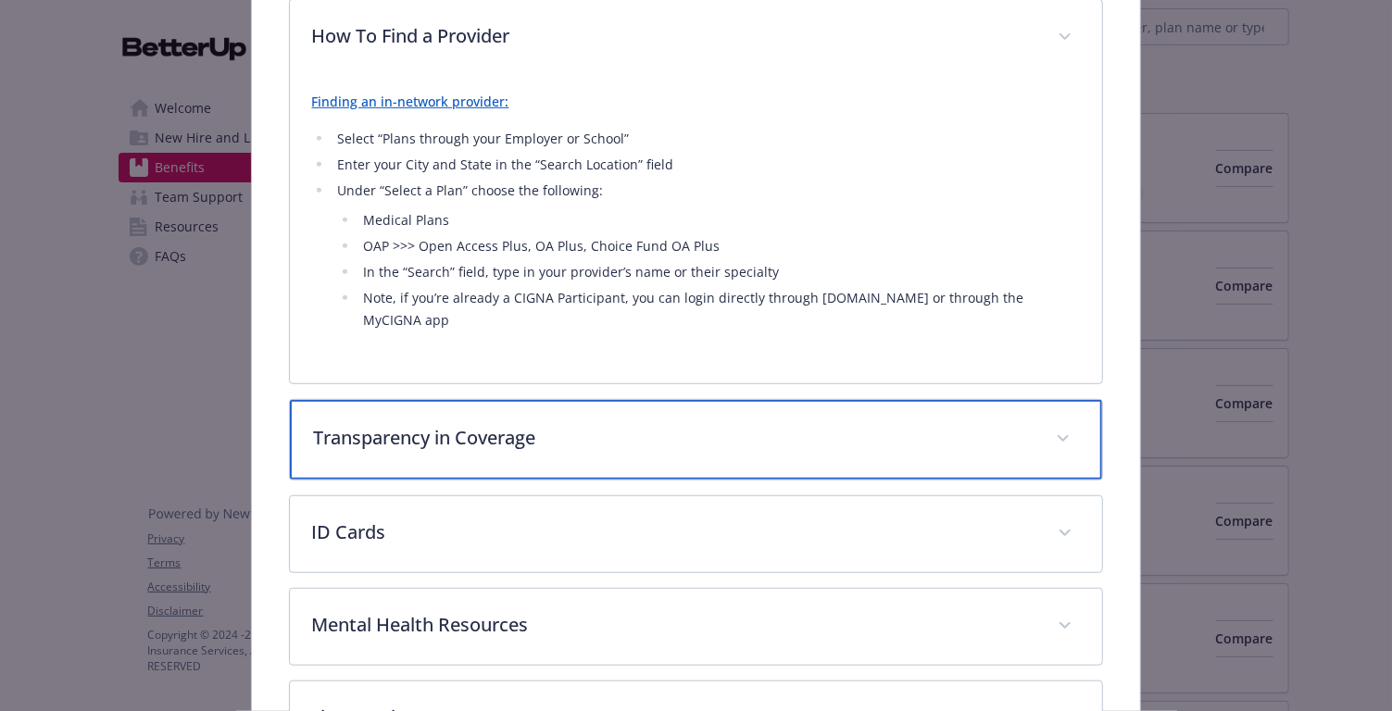
click at [638, 424] on p "Transparency in Coverage" at bounding box center [674, 438] width 721 height 28
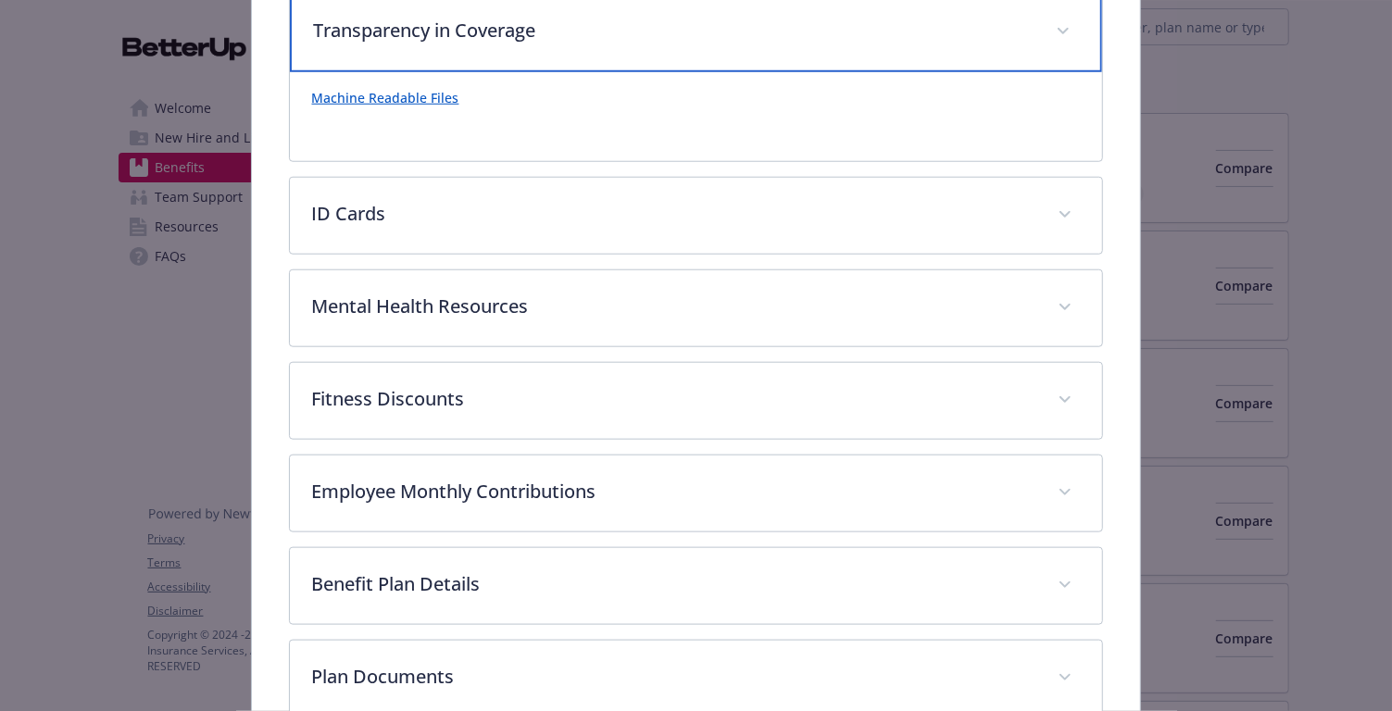
scroll to position [1008, 0]
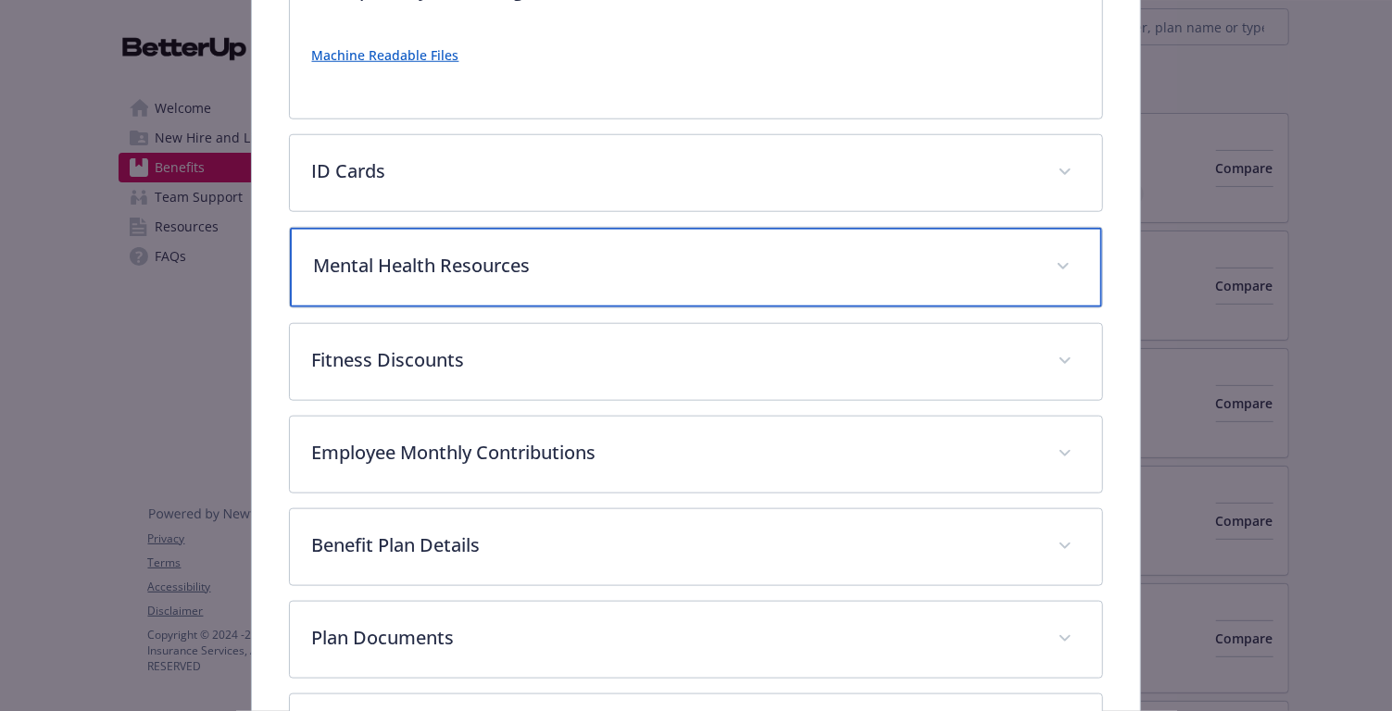
click at [585, 252] on p "Mental Health Resources" at bounding box center [674, 266] width 721 height 28
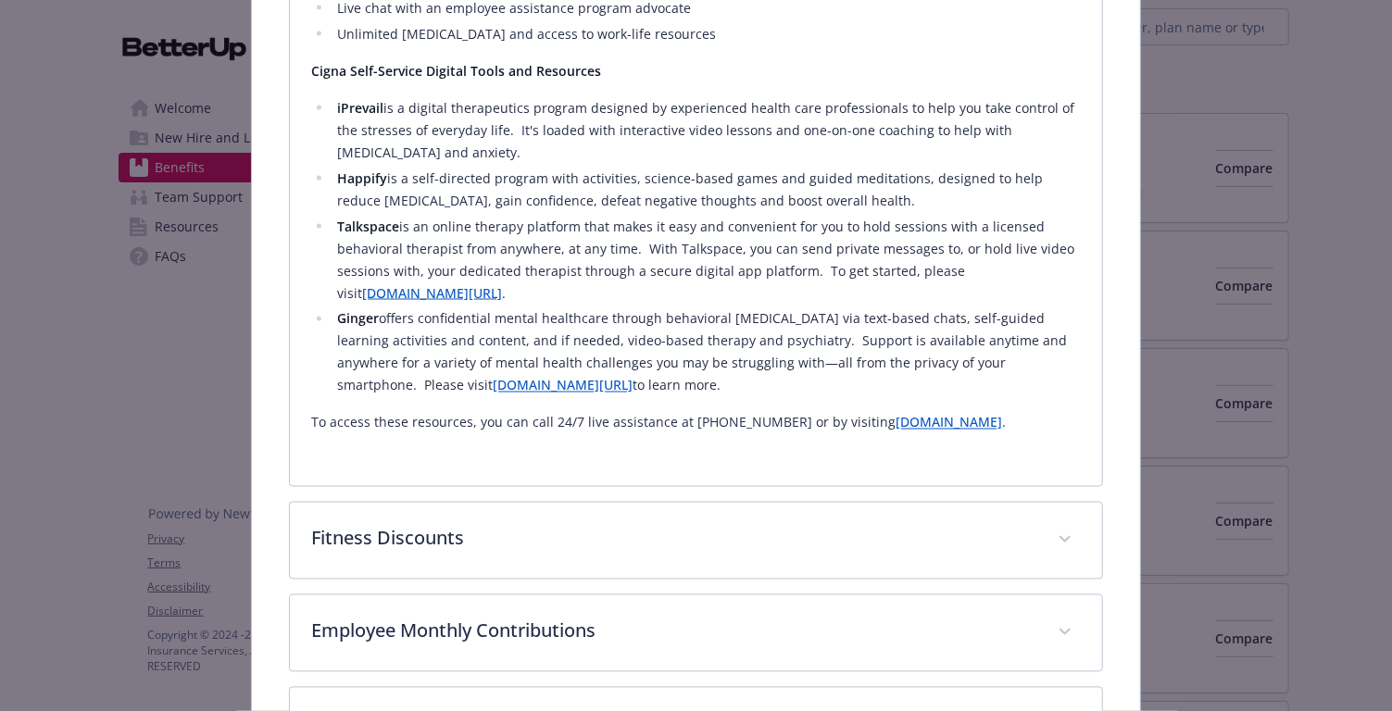
scroll to position [1770, 0]
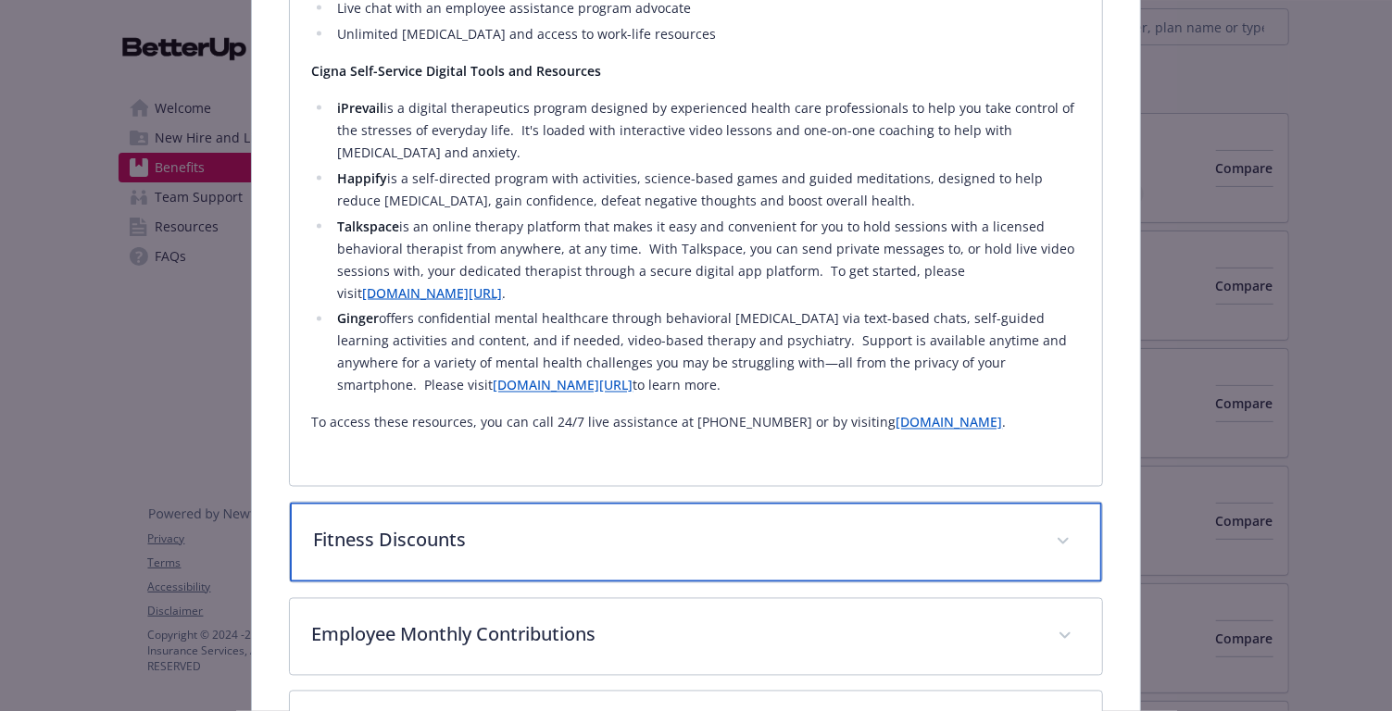
click at [462, 527] on p "Fitness Discounts" at bounding box center [674, 541] width 721 height 28
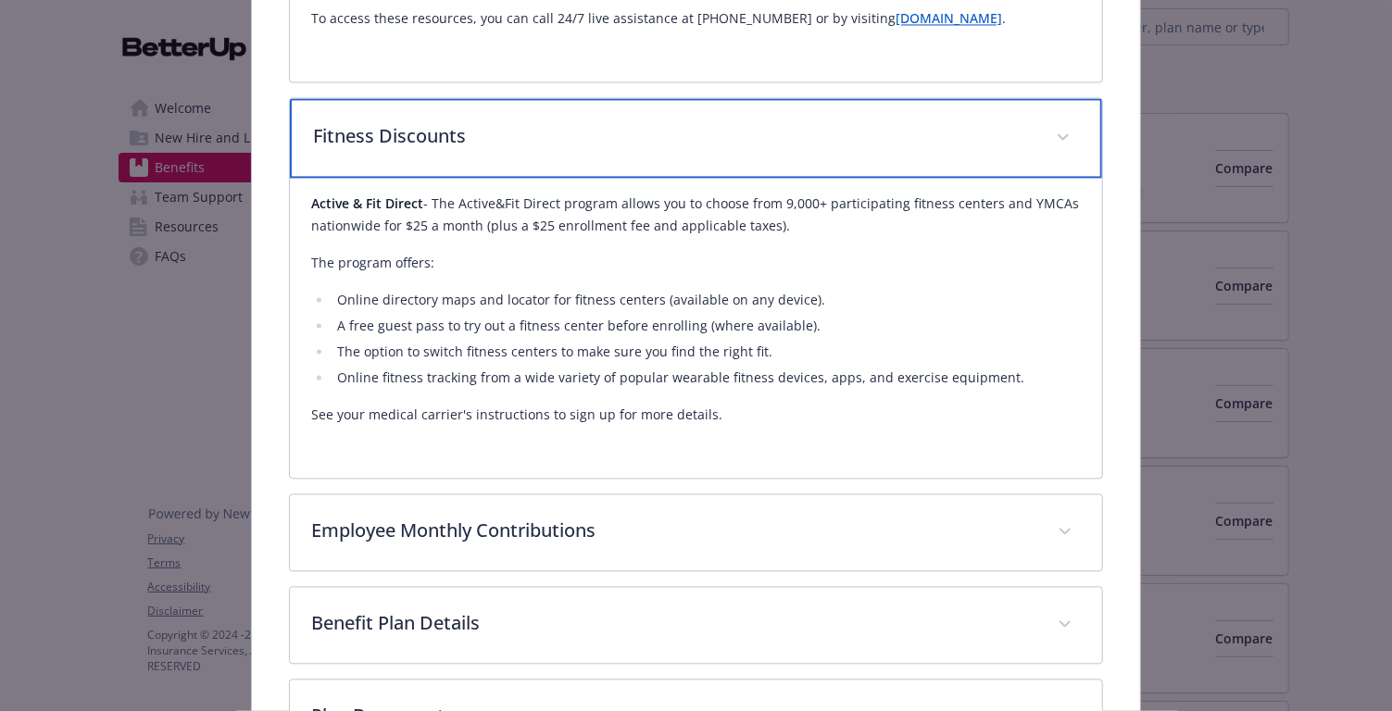
scroll to position [2216, 0]
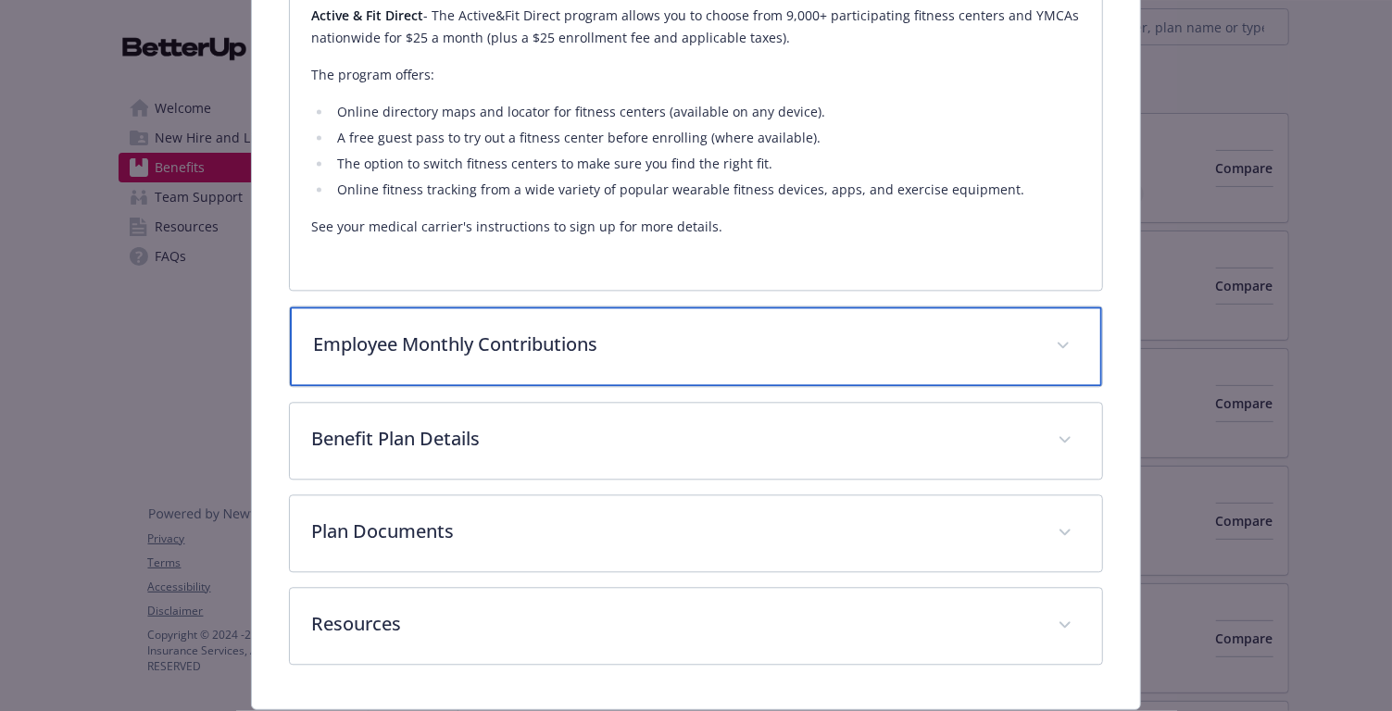
click at [629, 331] on p "Employee Monthly Contributions" at bounding box center [674, 345] width 721 height 28
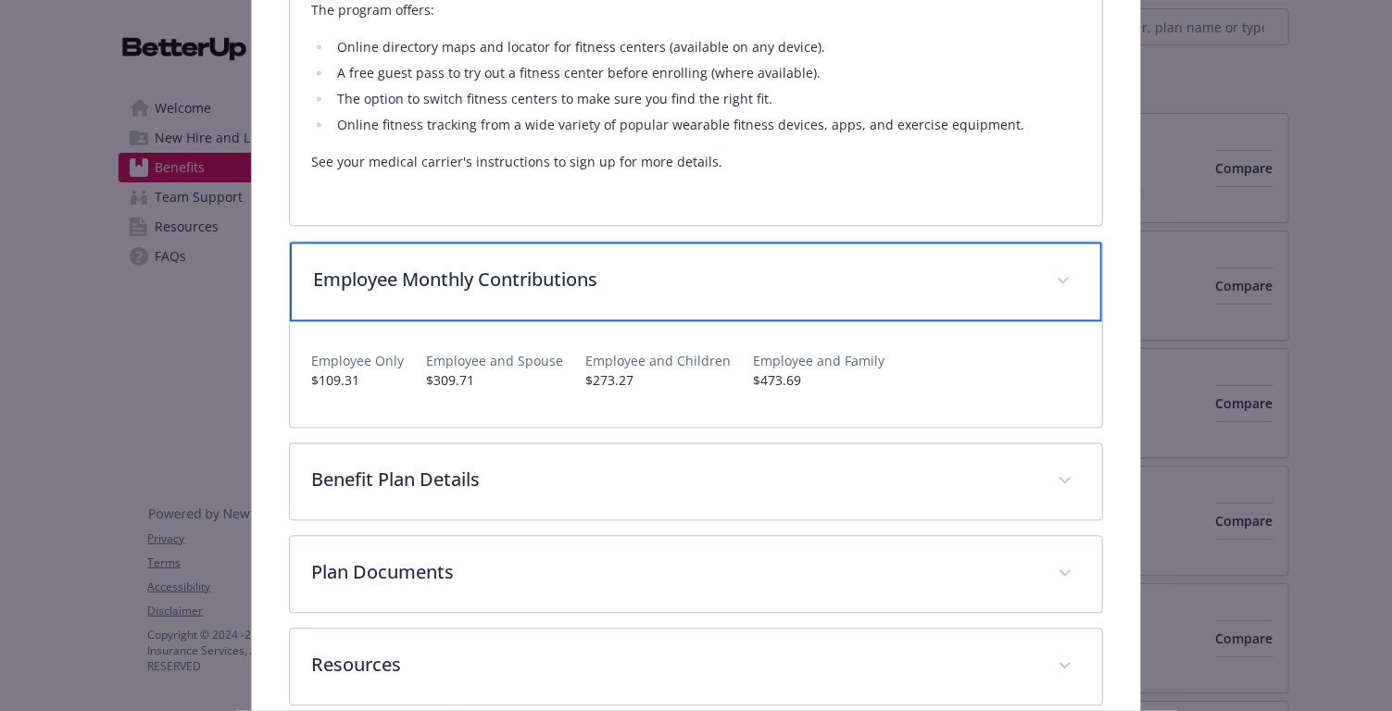
scroll to position [2472, 0]
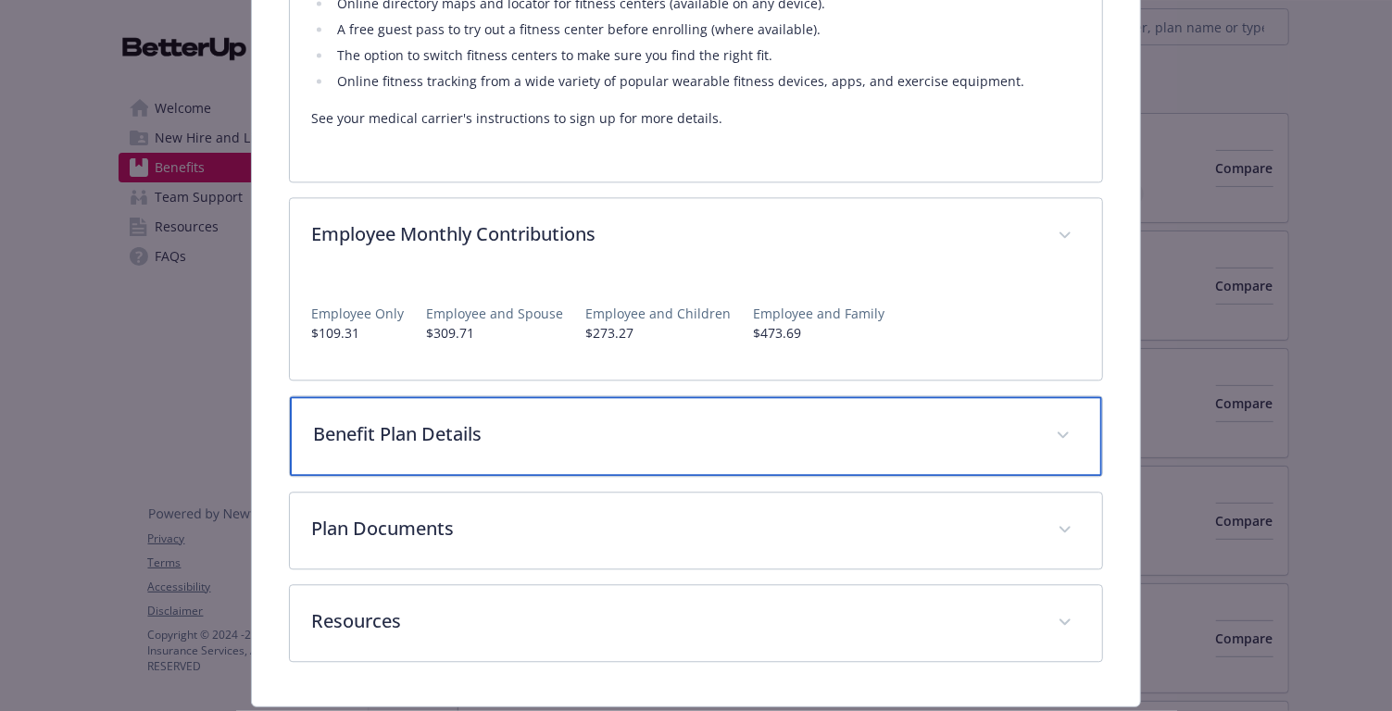
click at [625, 421] on p "Benefit Plan Details" at bounding box center [674, 435] width 721 height 28
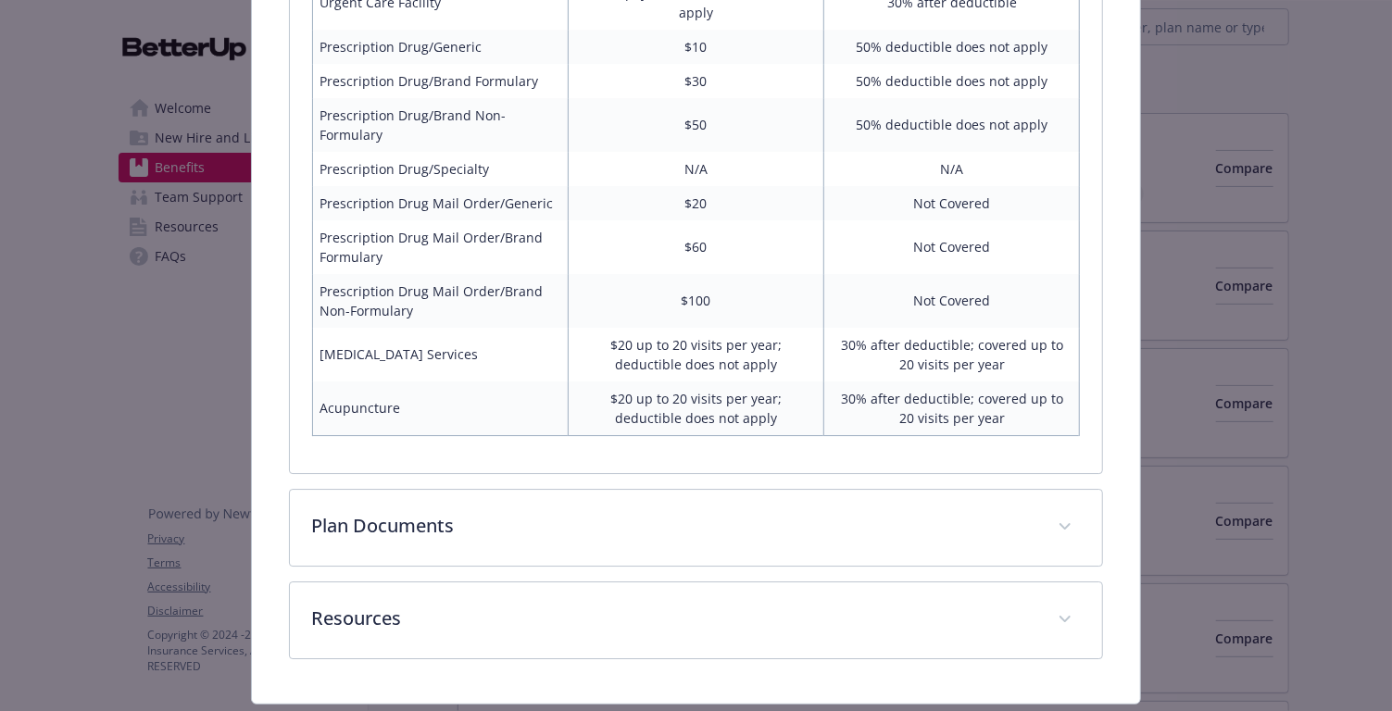
scroll to position [3378, 0]
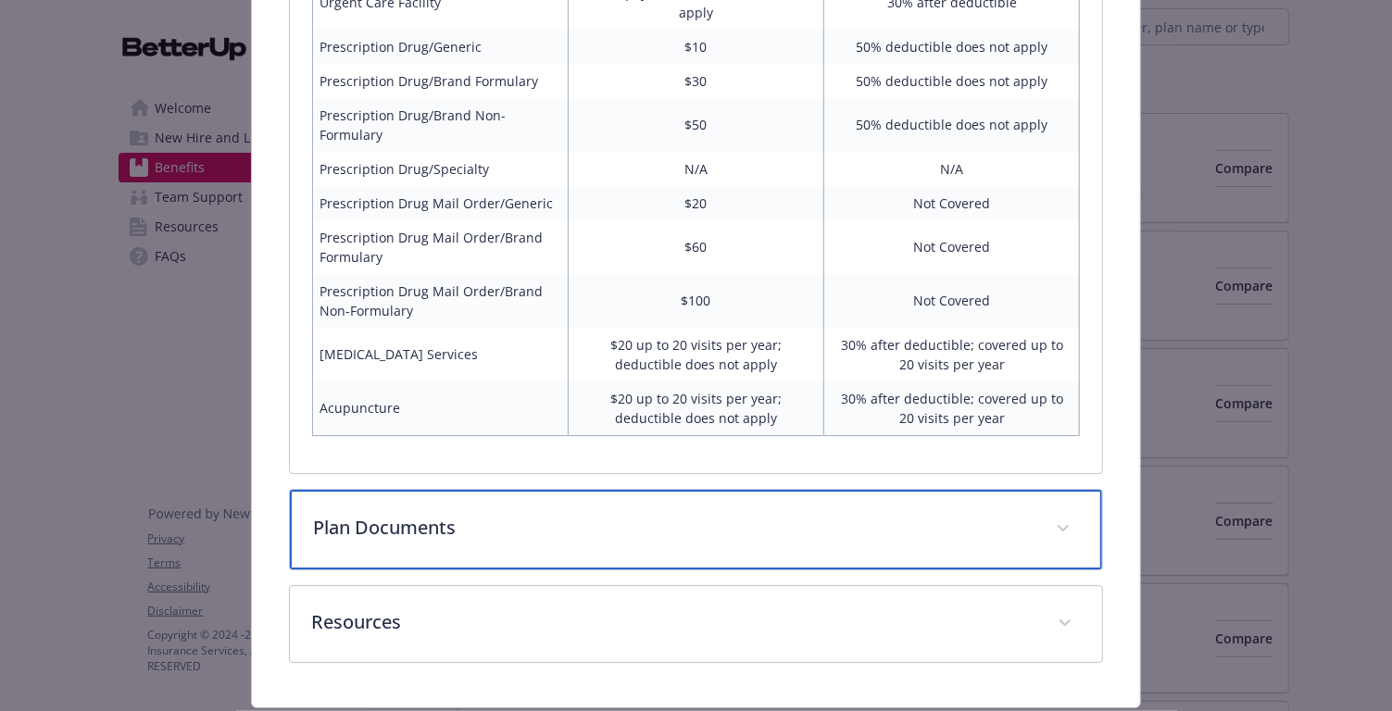
click at [719, 492] on div "Plan Documents" at bounding box center [696, 530] width 813 height 80
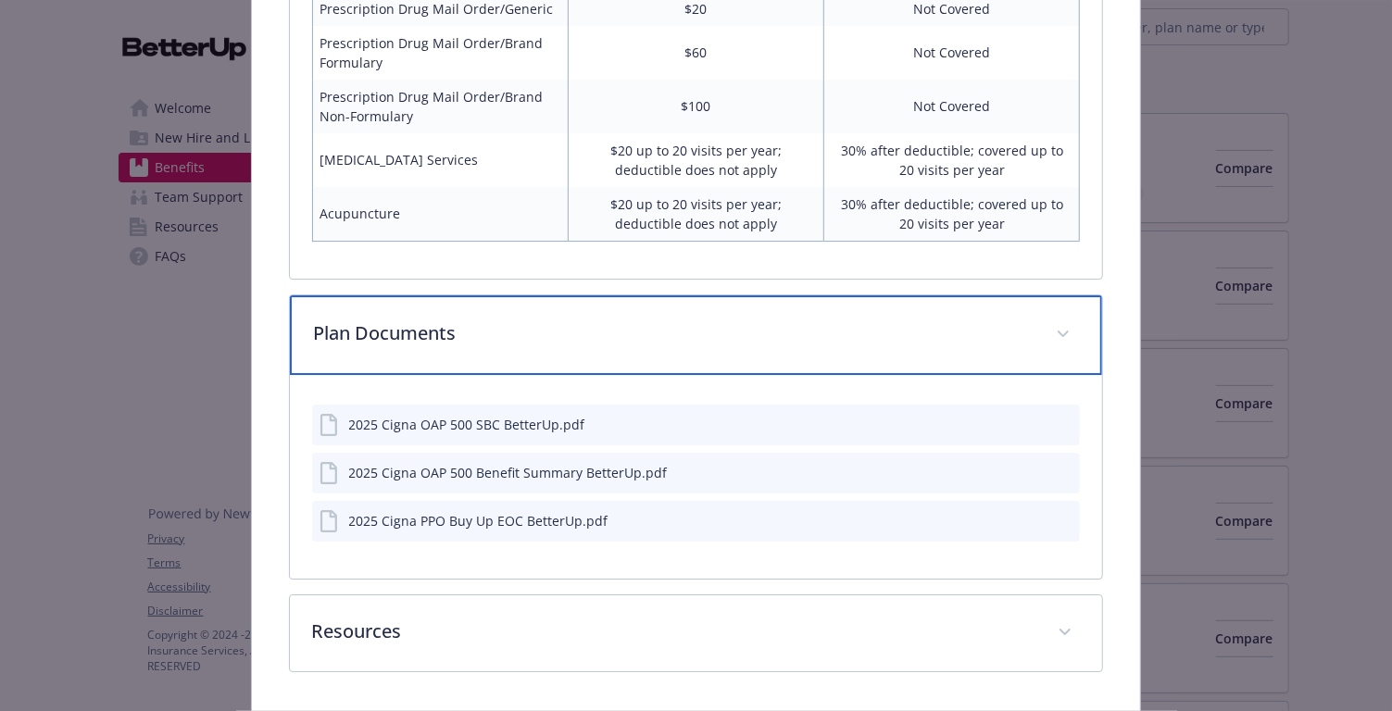
scroll to position [3585, 0]
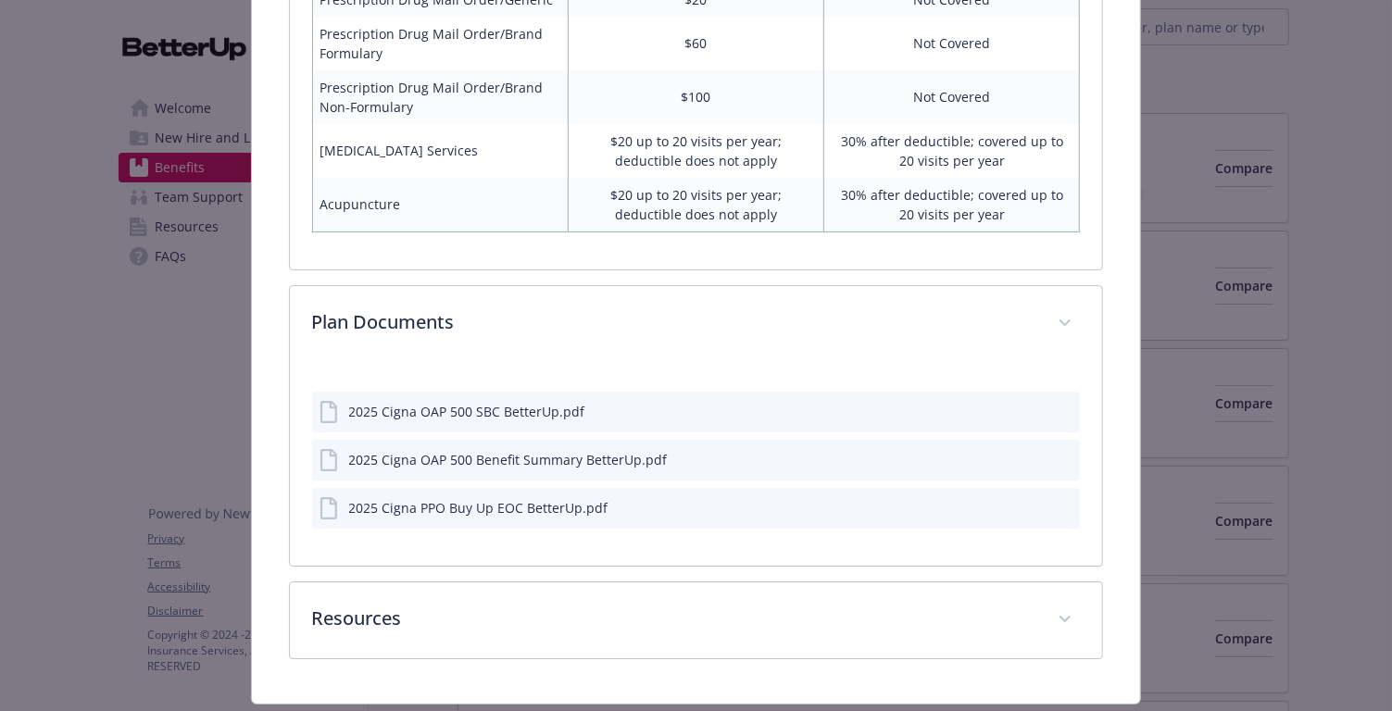
click at [1031, 403] on icon "download file" at bounding box center [1032, 410] width 15 height 15
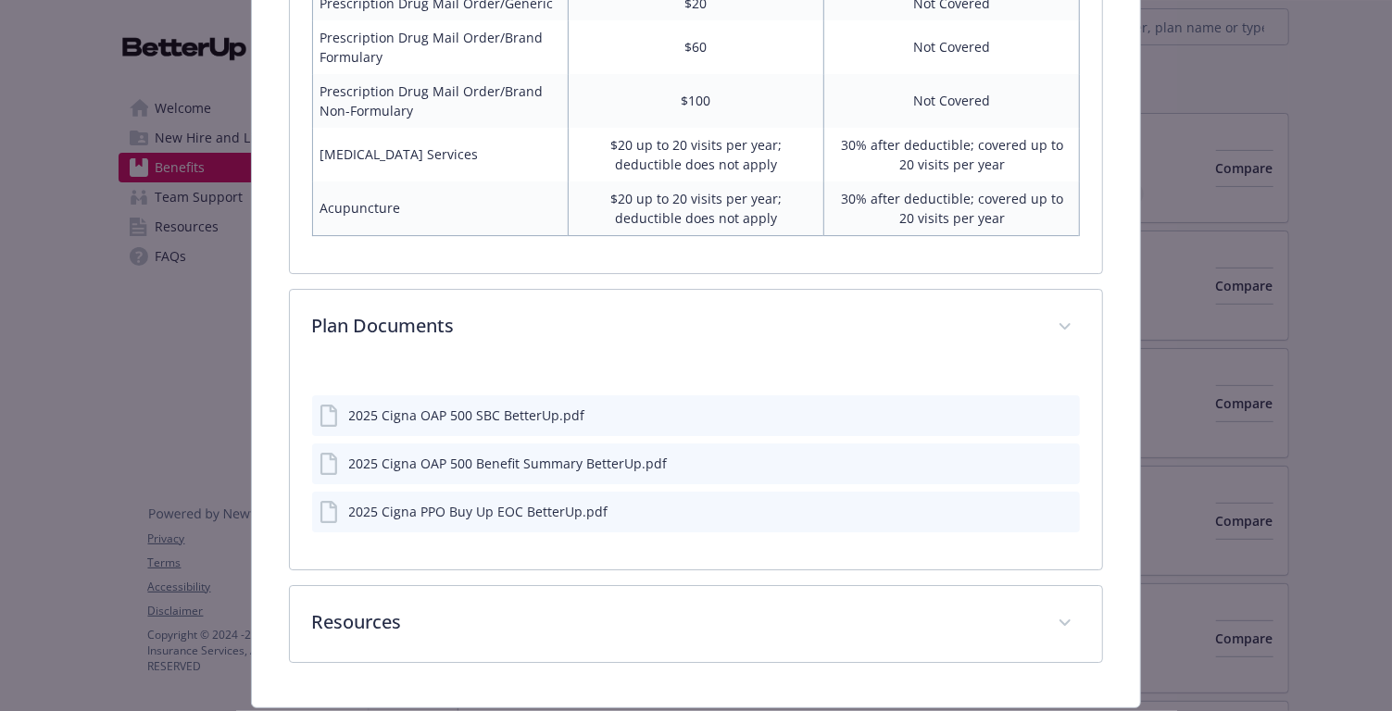
click at [1031, 465] on icon "download file" at bounding box center [1032, 467] width 15 height 5
click at [1039, 503] on icon "download file" at bounding box center [1032, 510] width 15 height 15
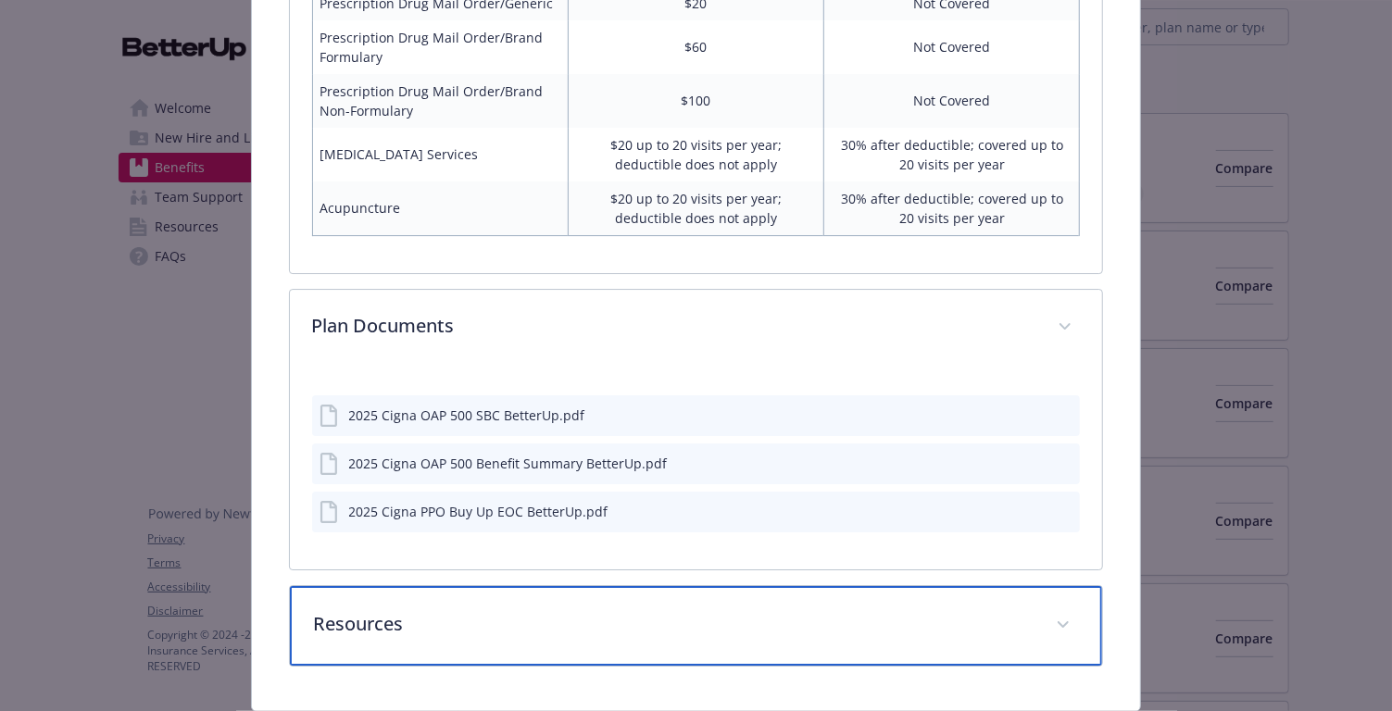
click at [925, 610] on p "Resources" at bounding box center [674, 624] width 721 height 28
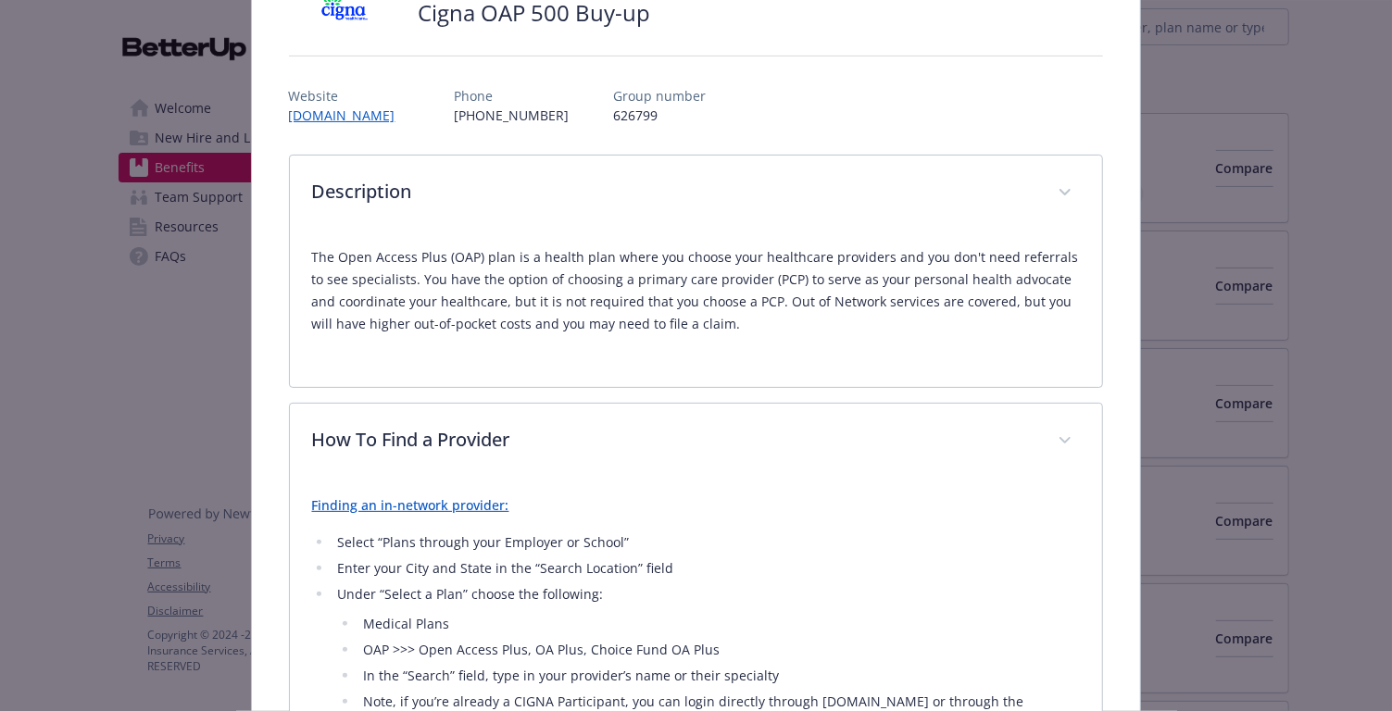
scroll to position [0, 0]
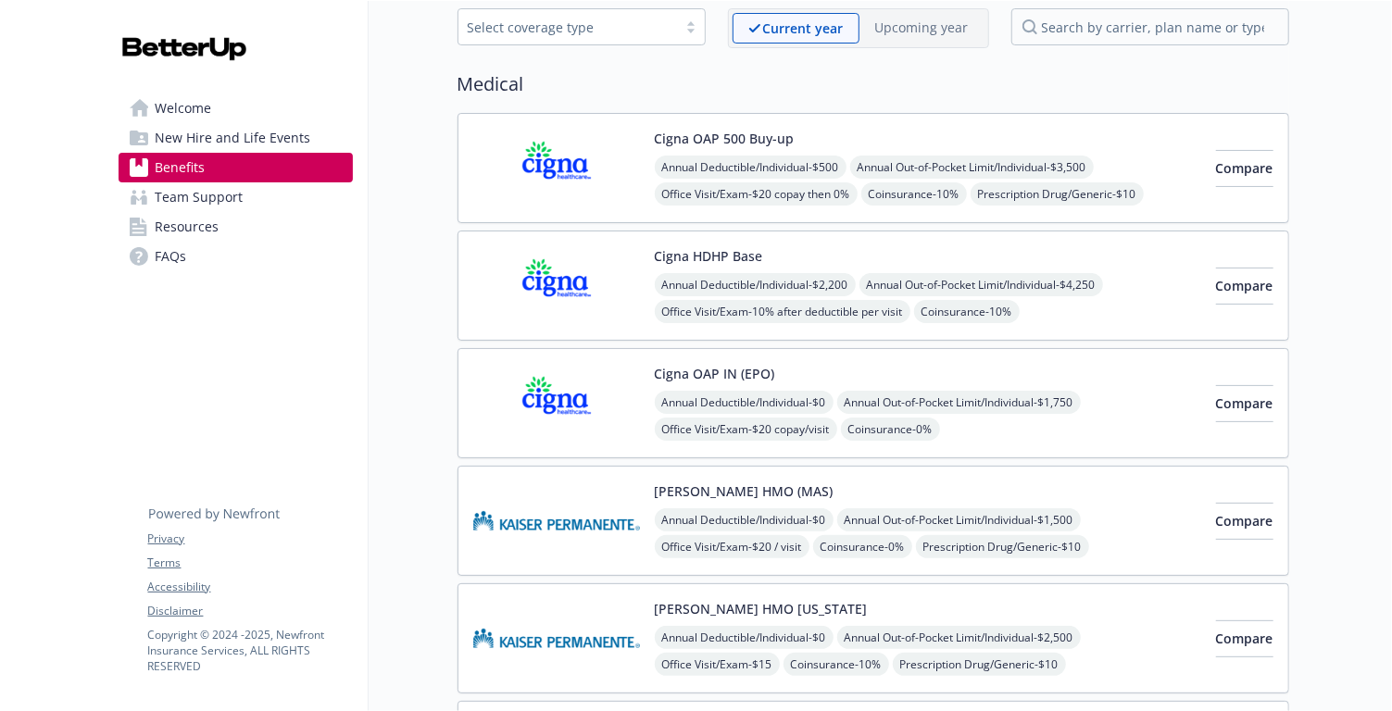
click at [854, 258] on div "Cigna HDHP Base Annual Deductible/Individual - $2,200 Annual Out-of-Pocket Limi…" at bounding box center [928, 285] width 547 height 79
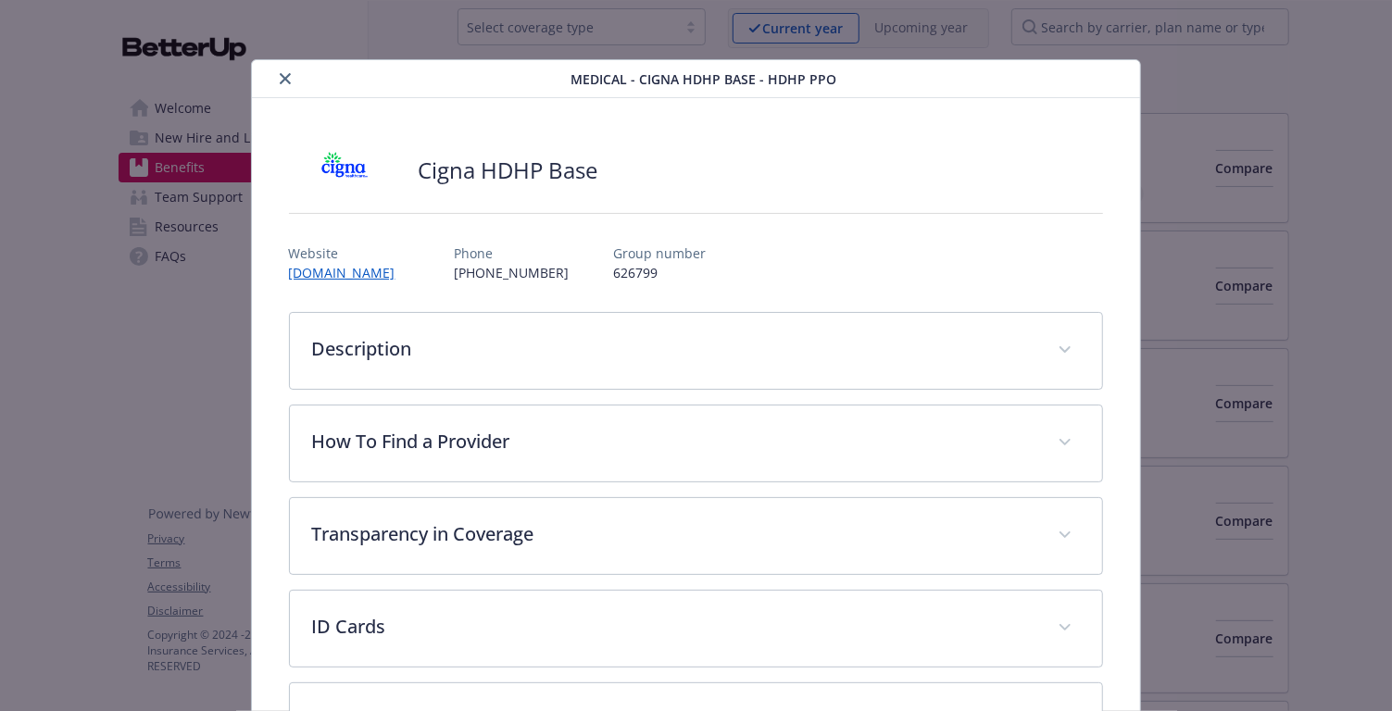
scroll to position [55, 0]
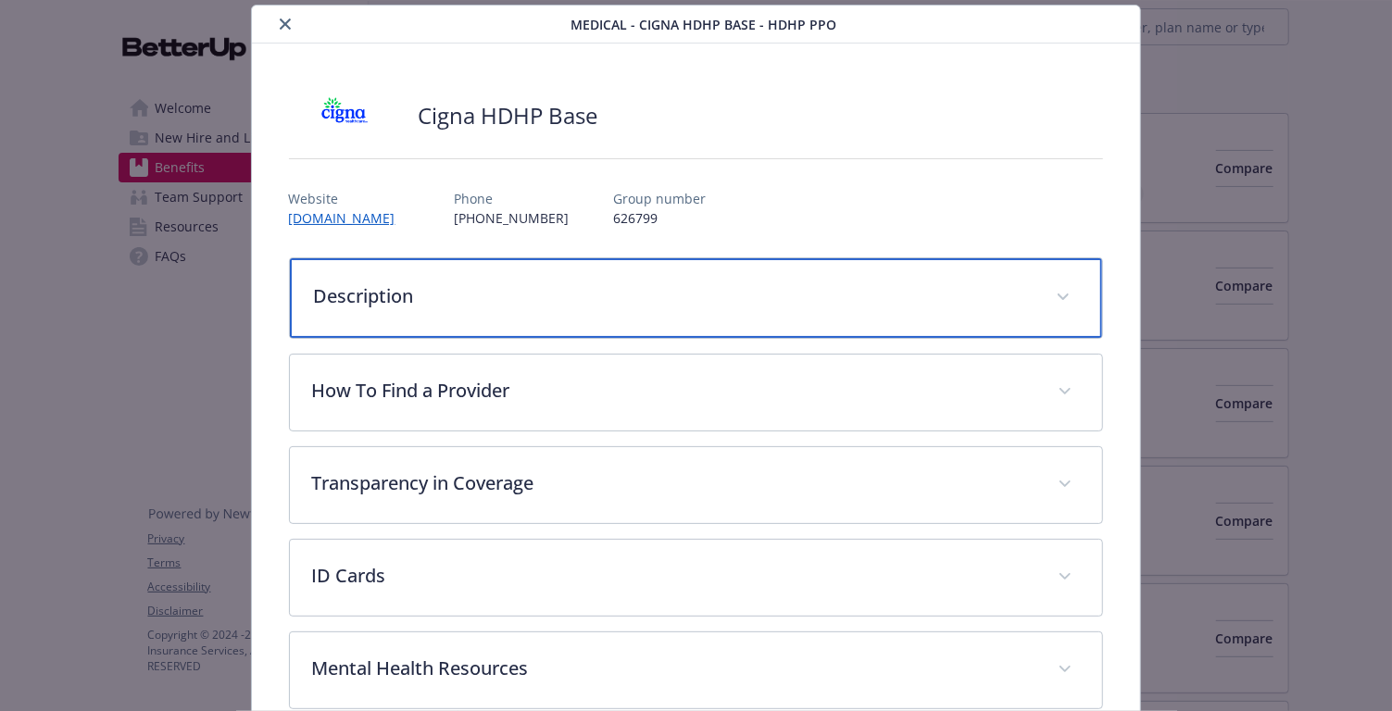
click at [716, 314] on div "Description" at bounding box center [696, 298] width 813 height 80
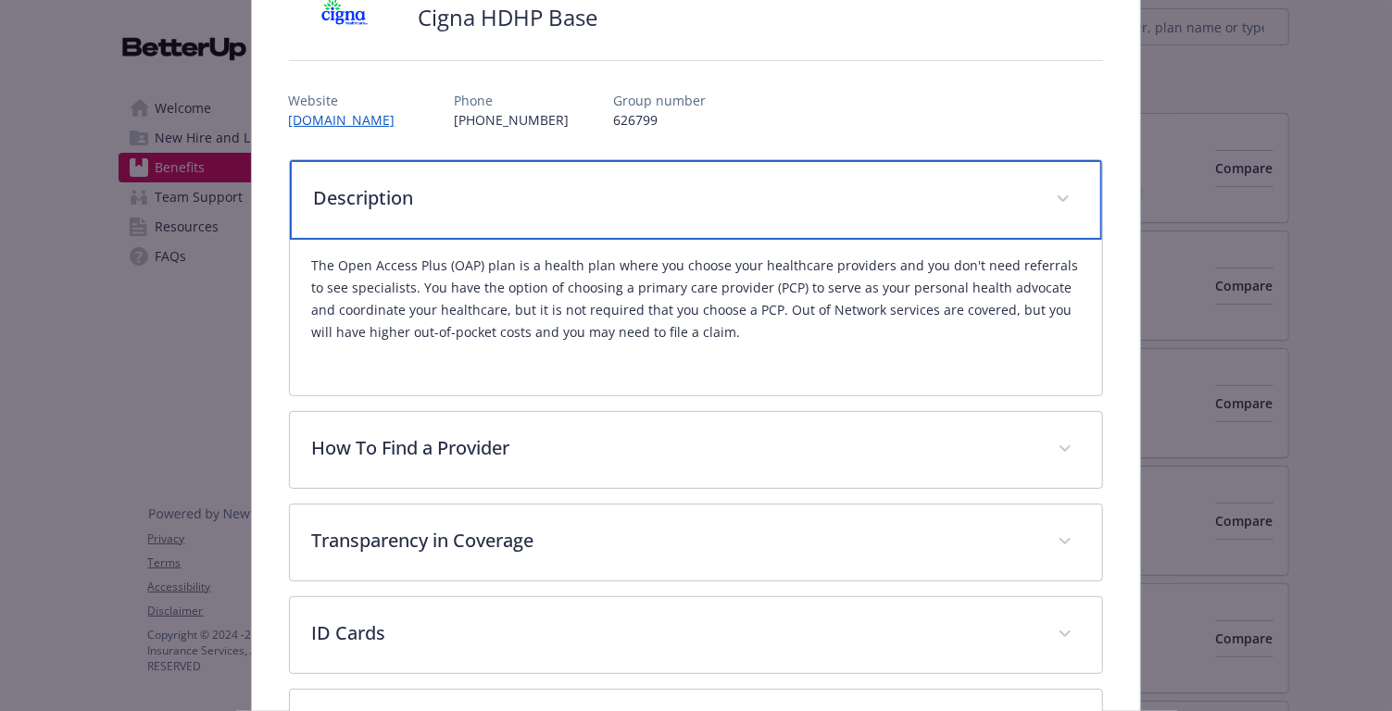
scroll to position [151, 0]
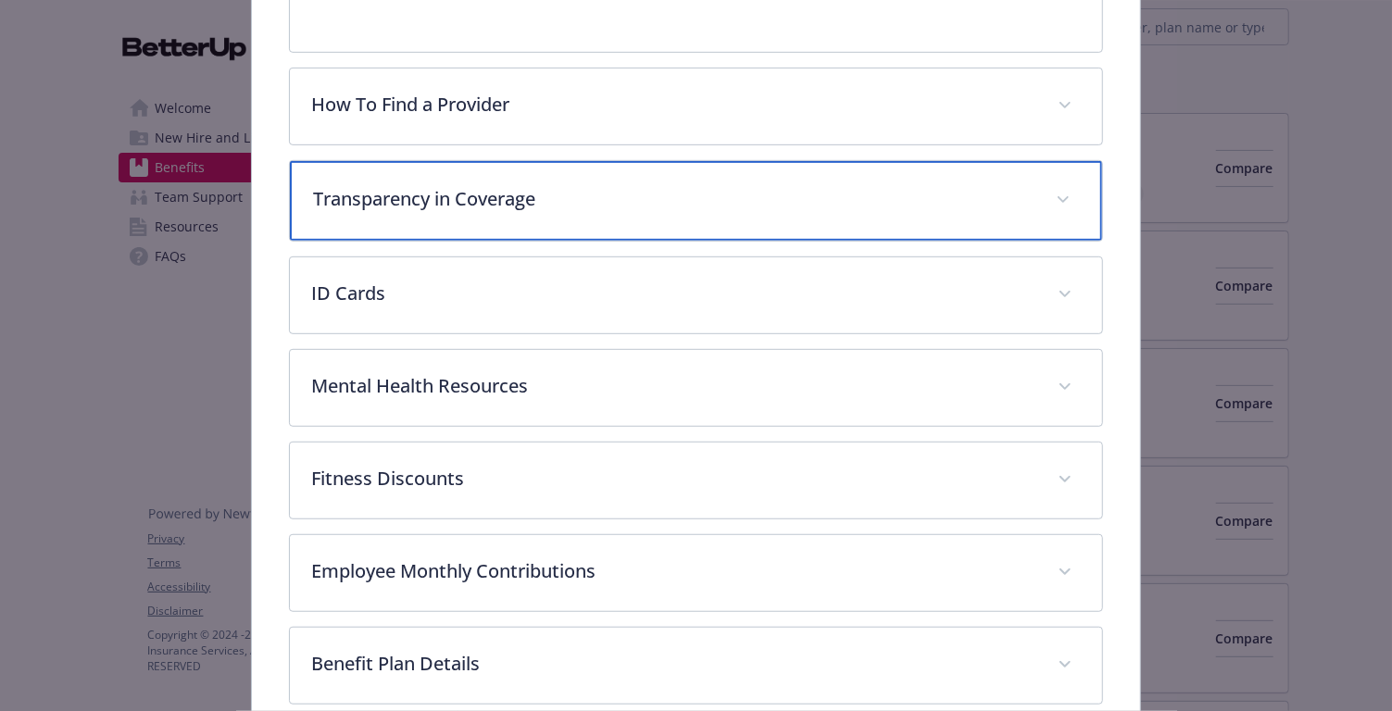
click at [605, 230] on div "Transparency in Coverage" at bounding box center [696, 201] width 813 height 80
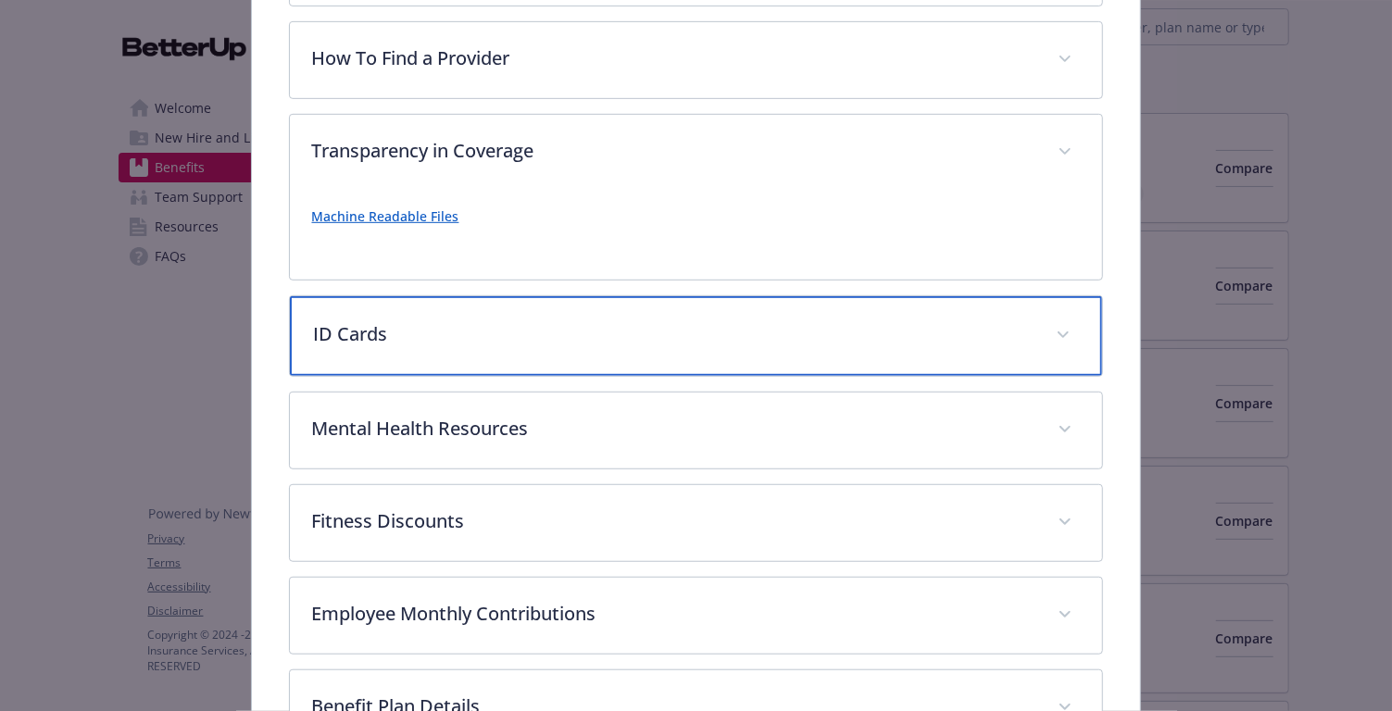
click at [618, 326] on p "ID Cards" at bounding box center [674, 335] width 721 height 28
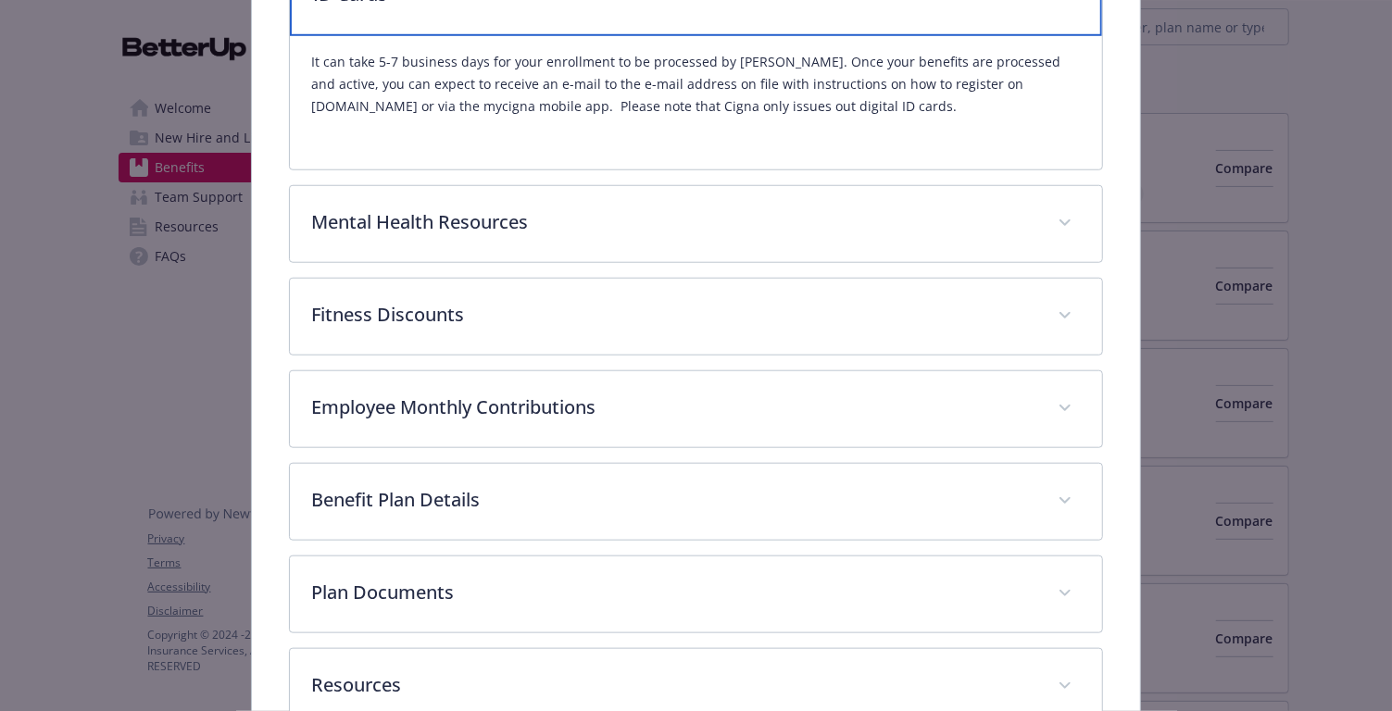
scroll to position [977, 0]
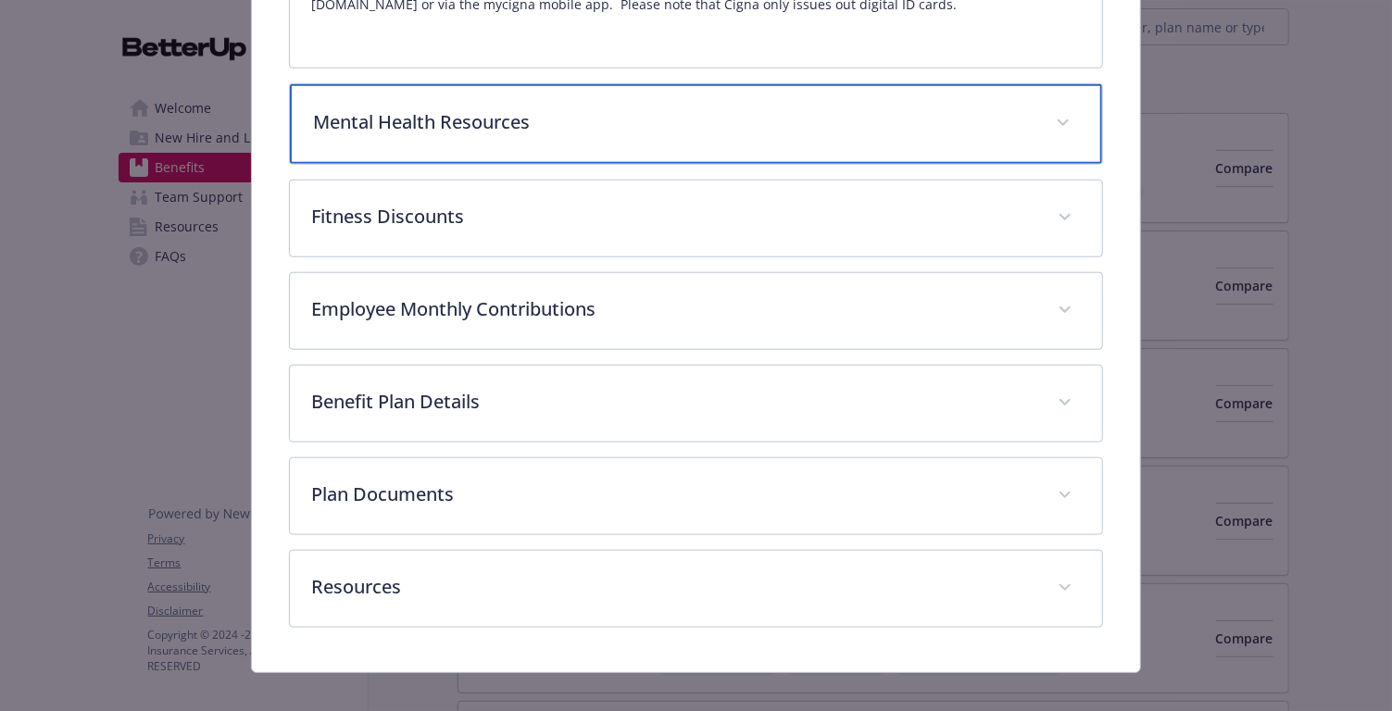
click at [573, 151] on div "Mental Health Resources" at bounding box center [696, 124] width 813 height 80
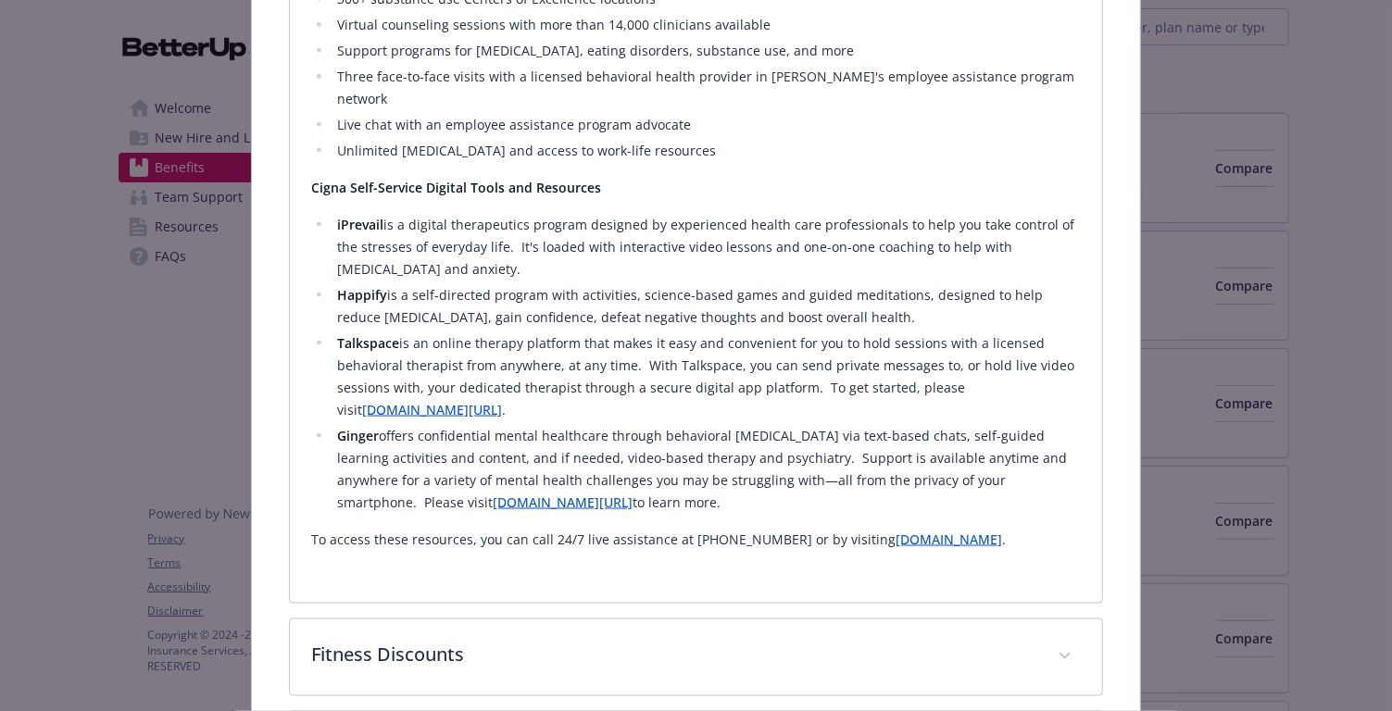
scroll to position [1480, 0]
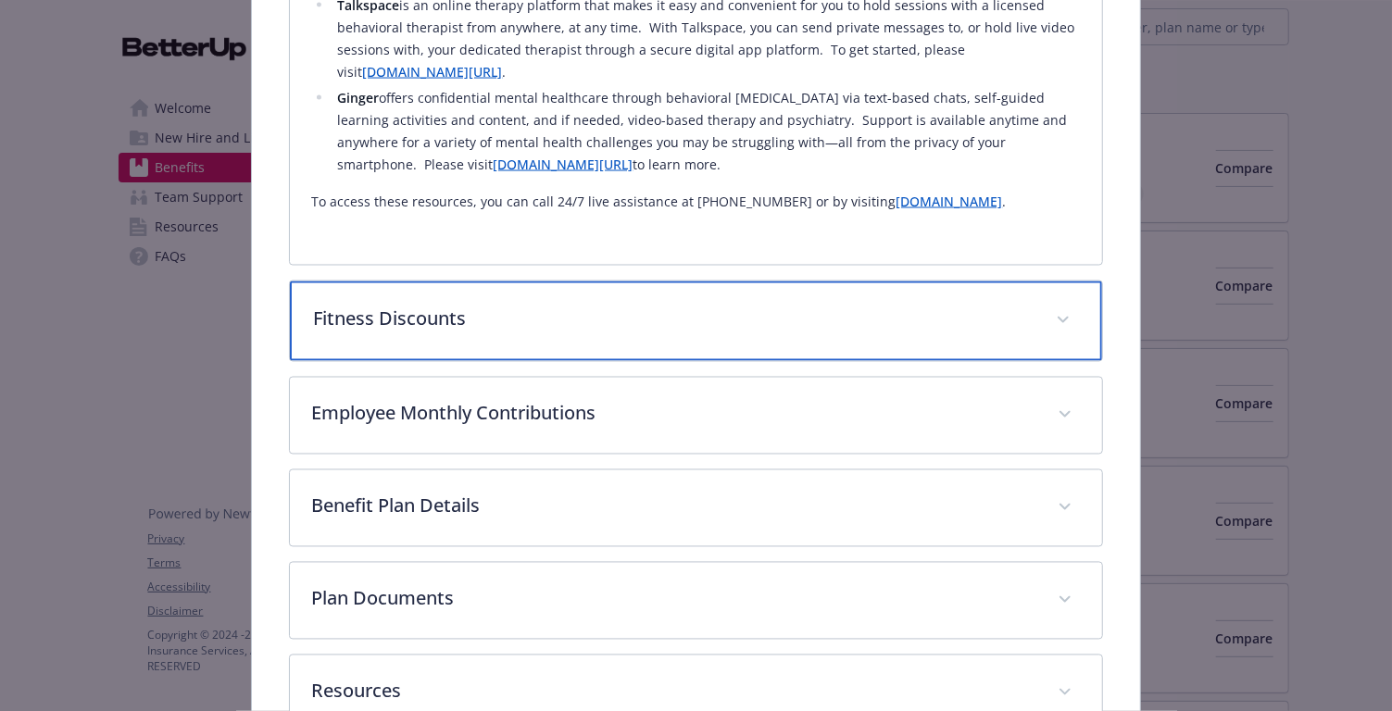
click at [512, 306] on p "Fitness Discounts" at bounding box center [674, 320] width 721 height 28
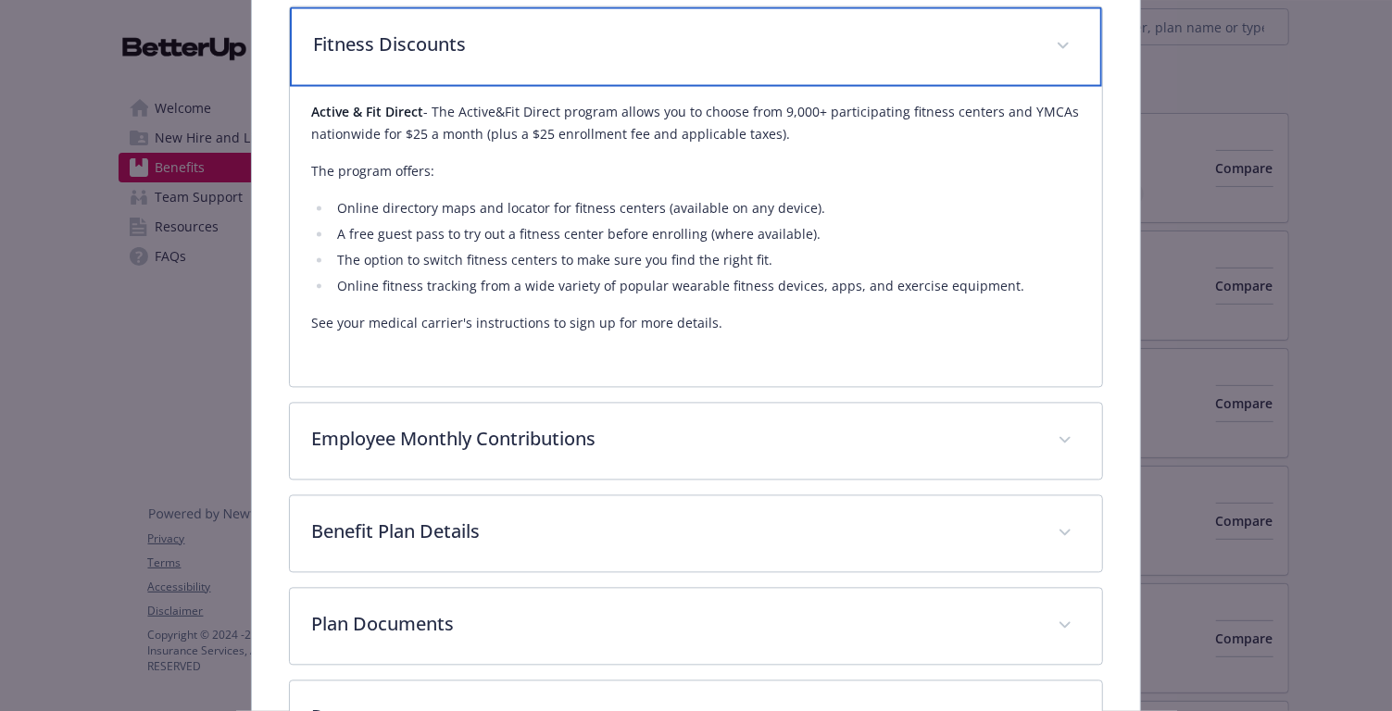
scroll to position [2101, 0]
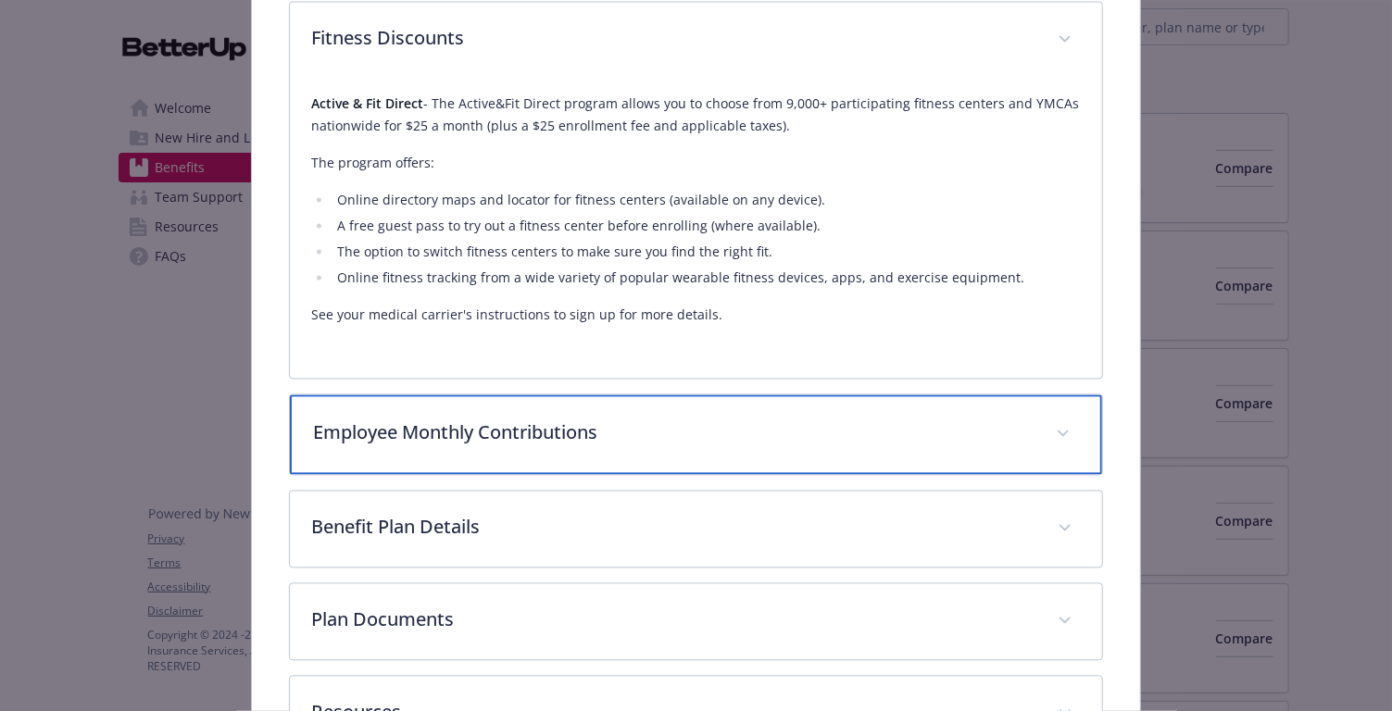
click at [786, 419] on p "Employee Monthly Contributions" at bounding box center [674, 433] width 721 height 28
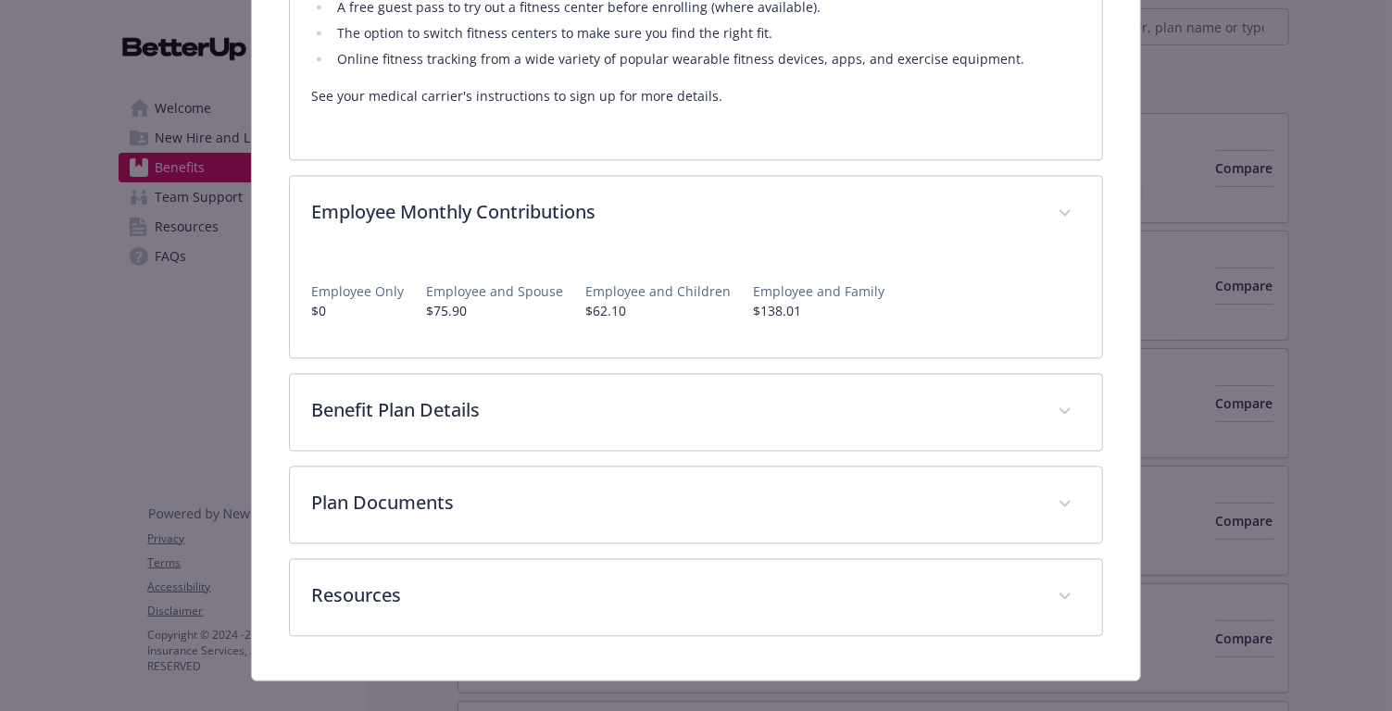
scroll to position [2317, 0]
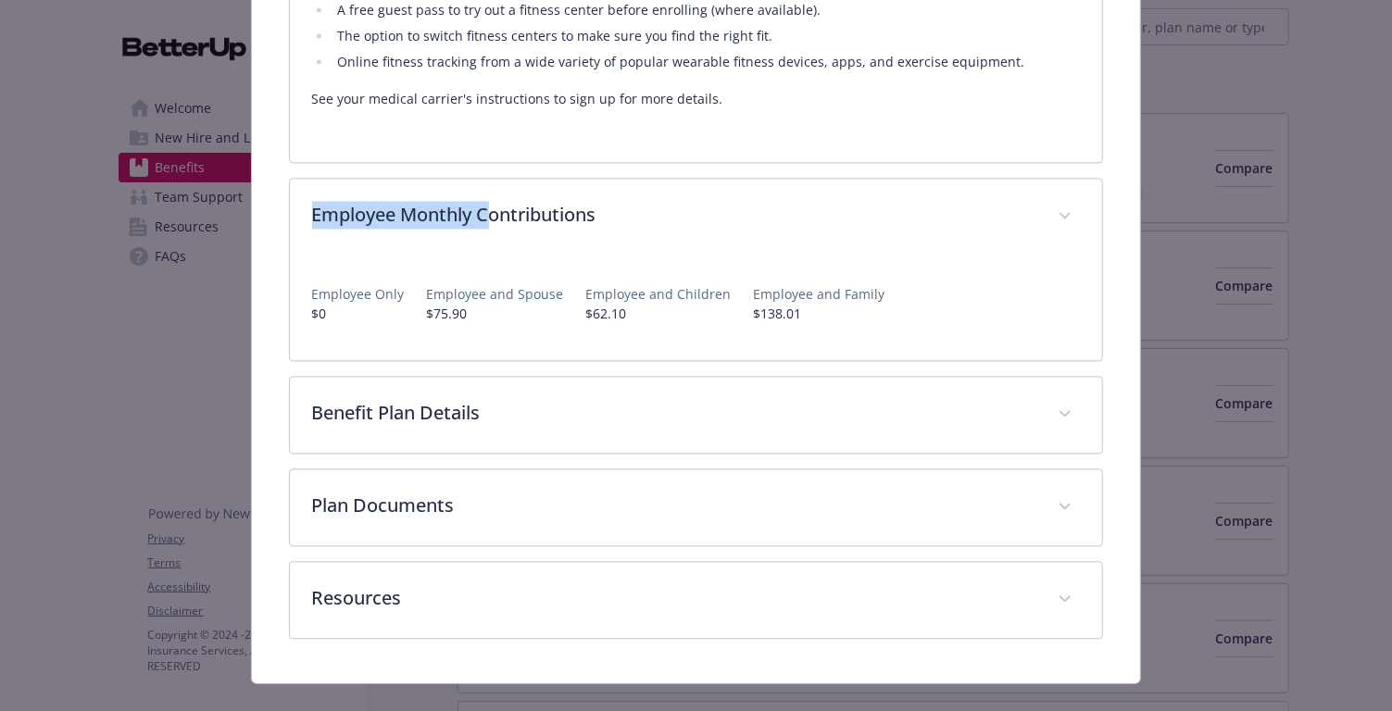
drag, startPoint x: 308, startPoint y: 163, endPoint x: 502, endPoint y: 195, distance: 197.2
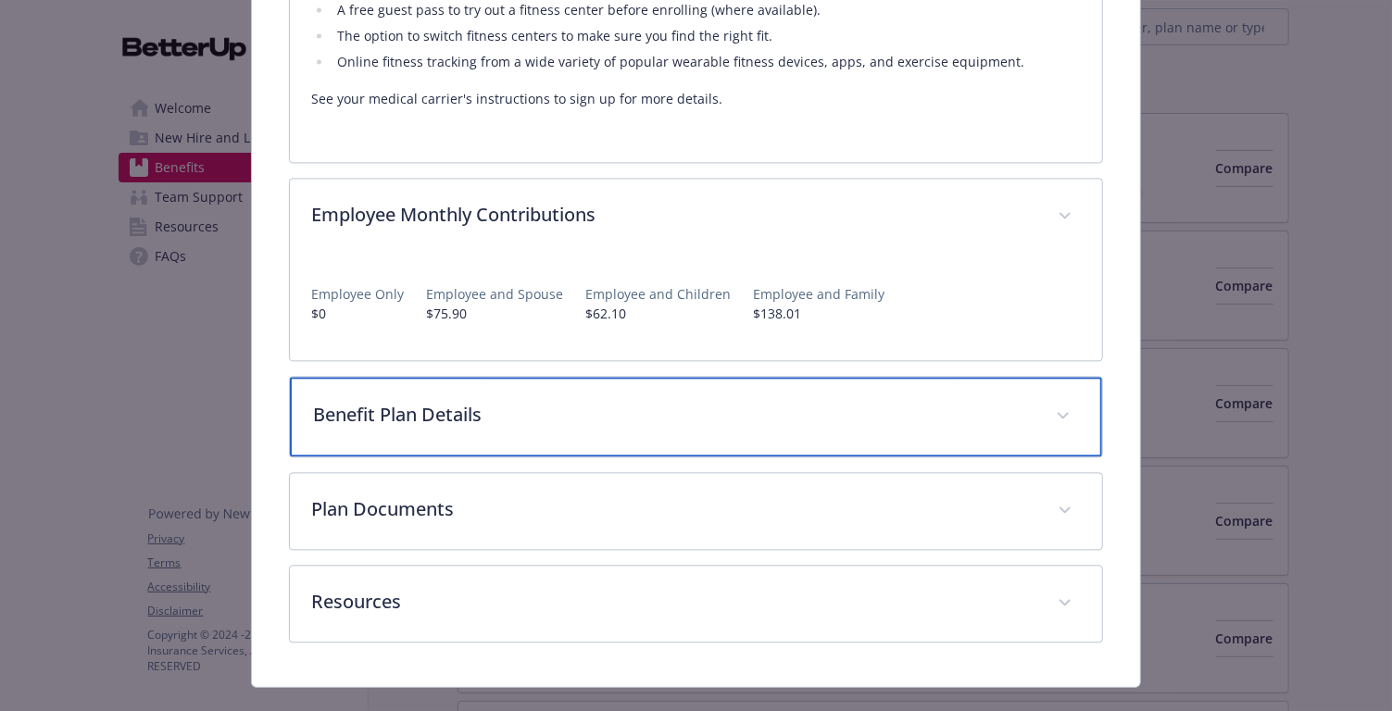
click at [522, 400] on div "Benefit Plan Details" at bounding box center [696, 417] width 813 height 80
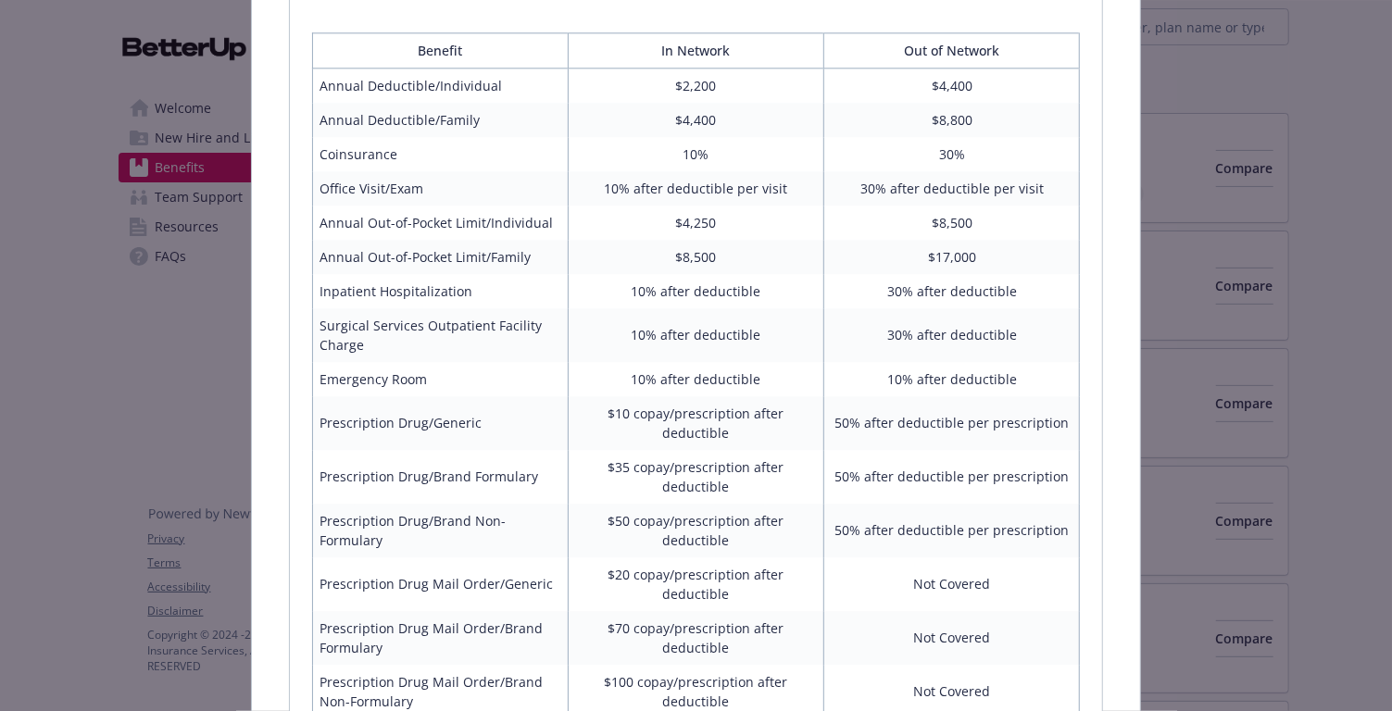
scroll to position [3065, 0]
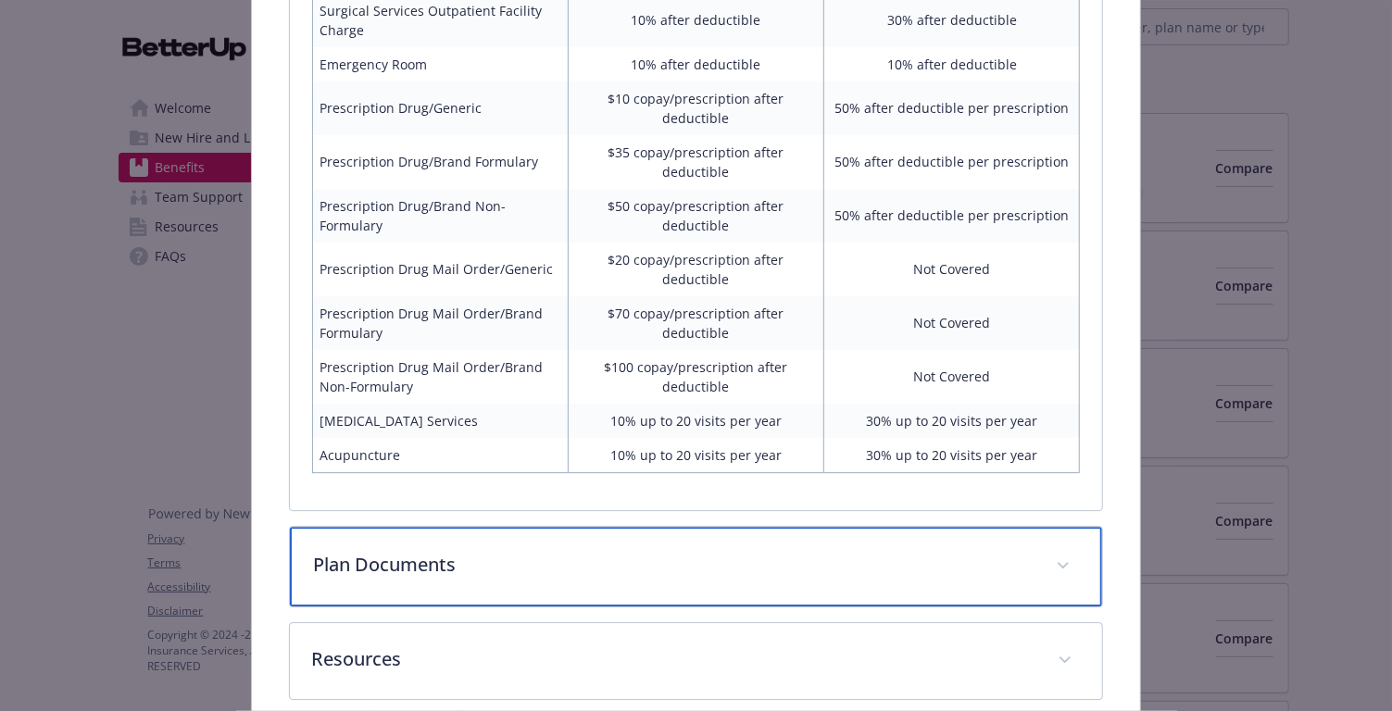
click at [1066, 562] on icon "details for plan Medical - Cigna HDHP Base - HDHP PPO" at bounding box center [1063, 565] width 11 height 6
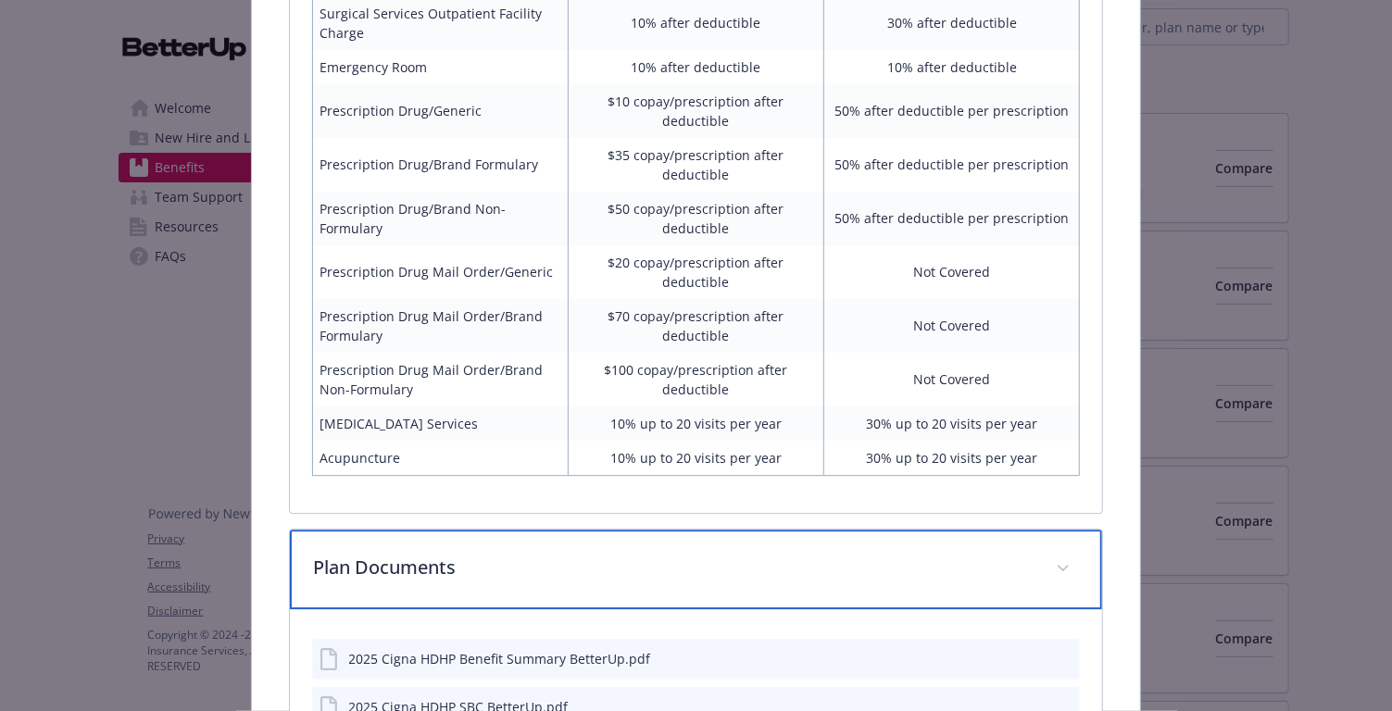
scroll to position [3244, 0]
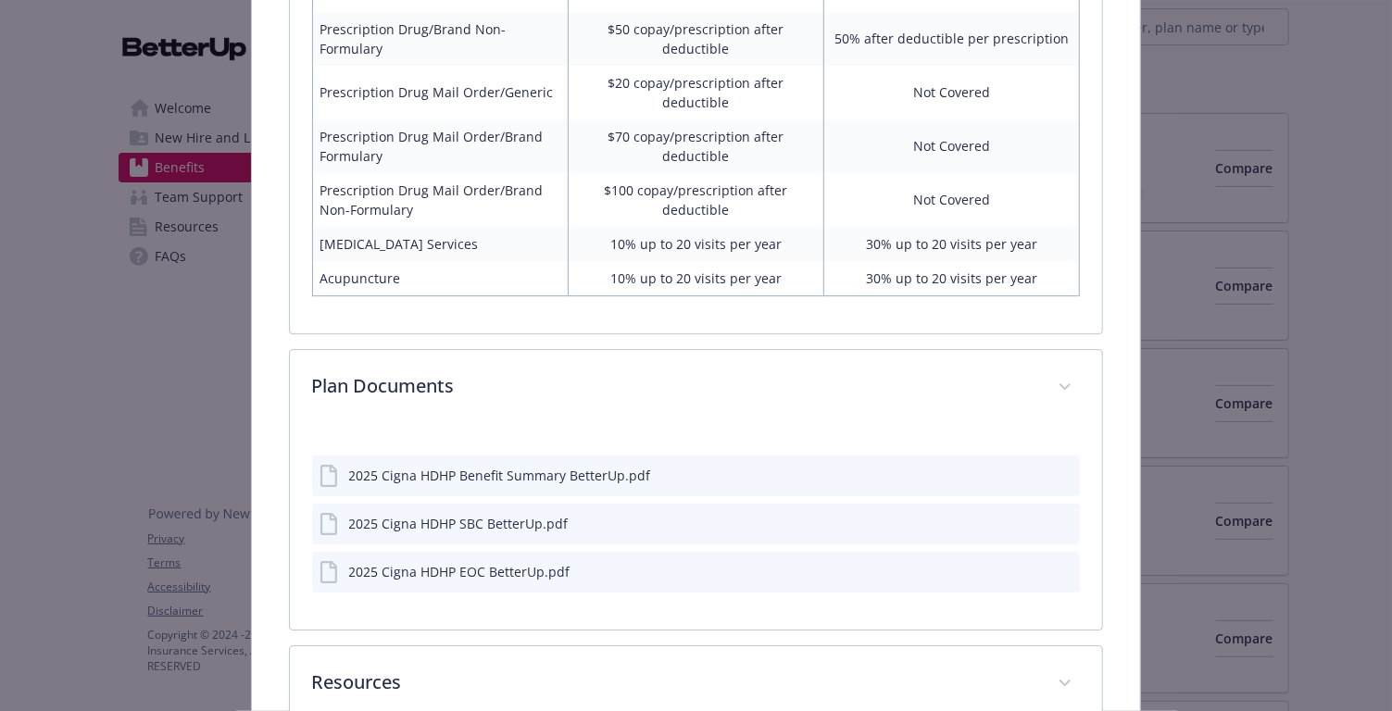
click at [1033, 467] on icon "download file" at bounding box center [1032, 474] width 15 height 15
click at [1028, 563] on icon "download file" at bounding box center [1032, 570] width 15 height 15
click at [1031, 515] on icon "download file" at bounding box center [1032, 522] width 15 height 15
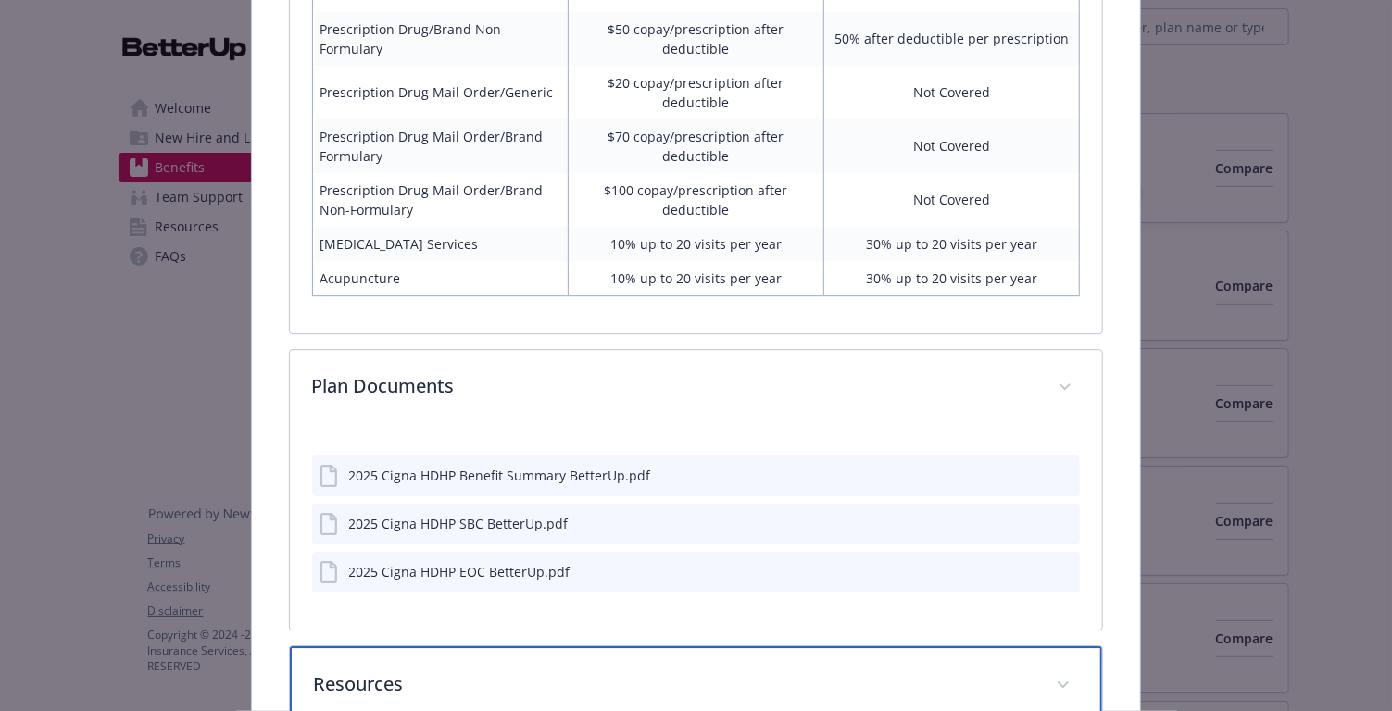
click at [938, 639] on div "Resources" at bounding box center [696, 687] width 813 height 80
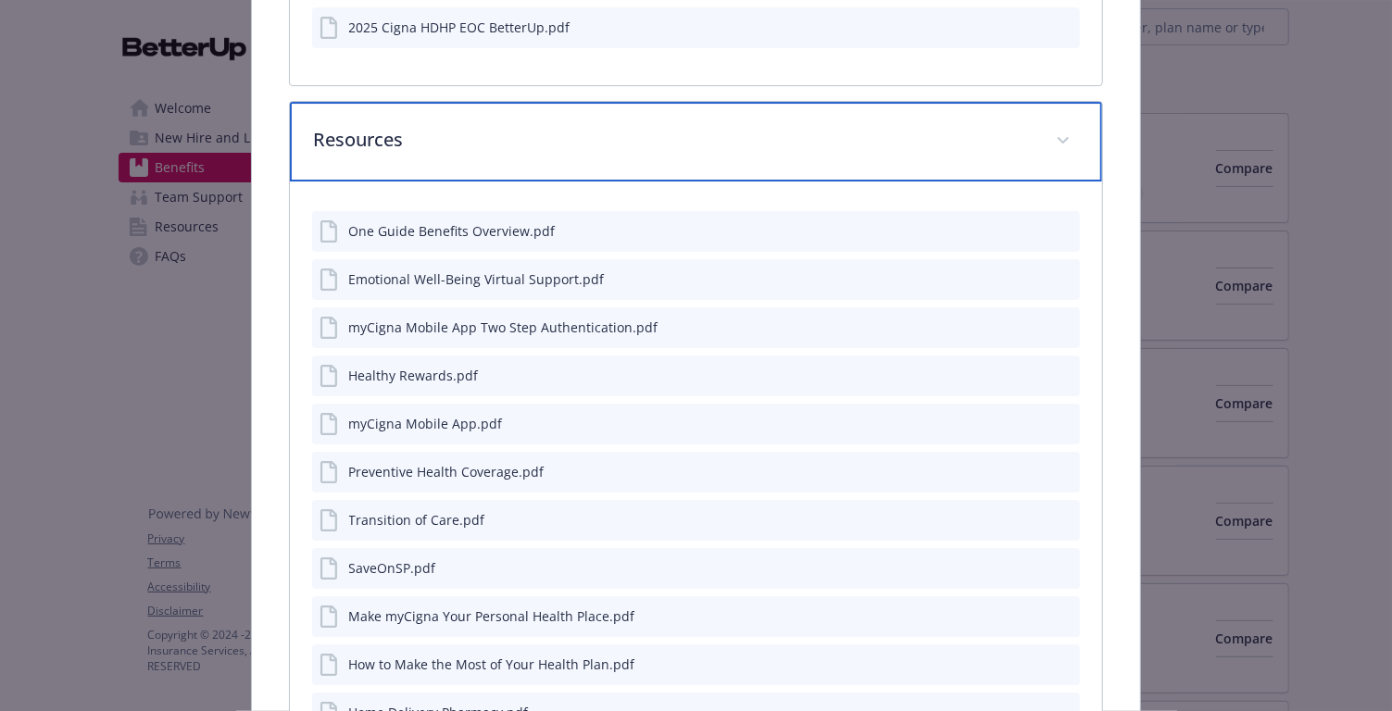
scroll to position [3790, 0]
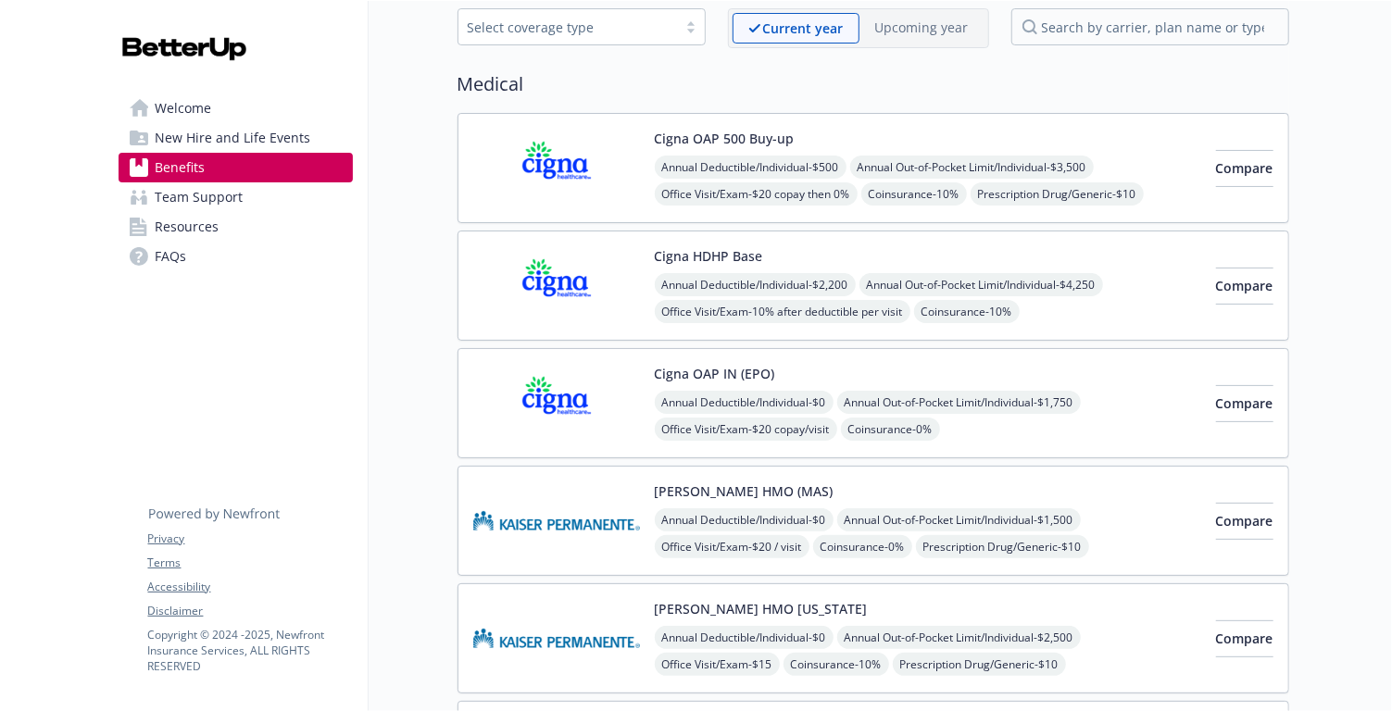
click at [759, 371] on button "Cigna OAP IN (EPO)" at bounding box center [715, 373] width 120 height 19
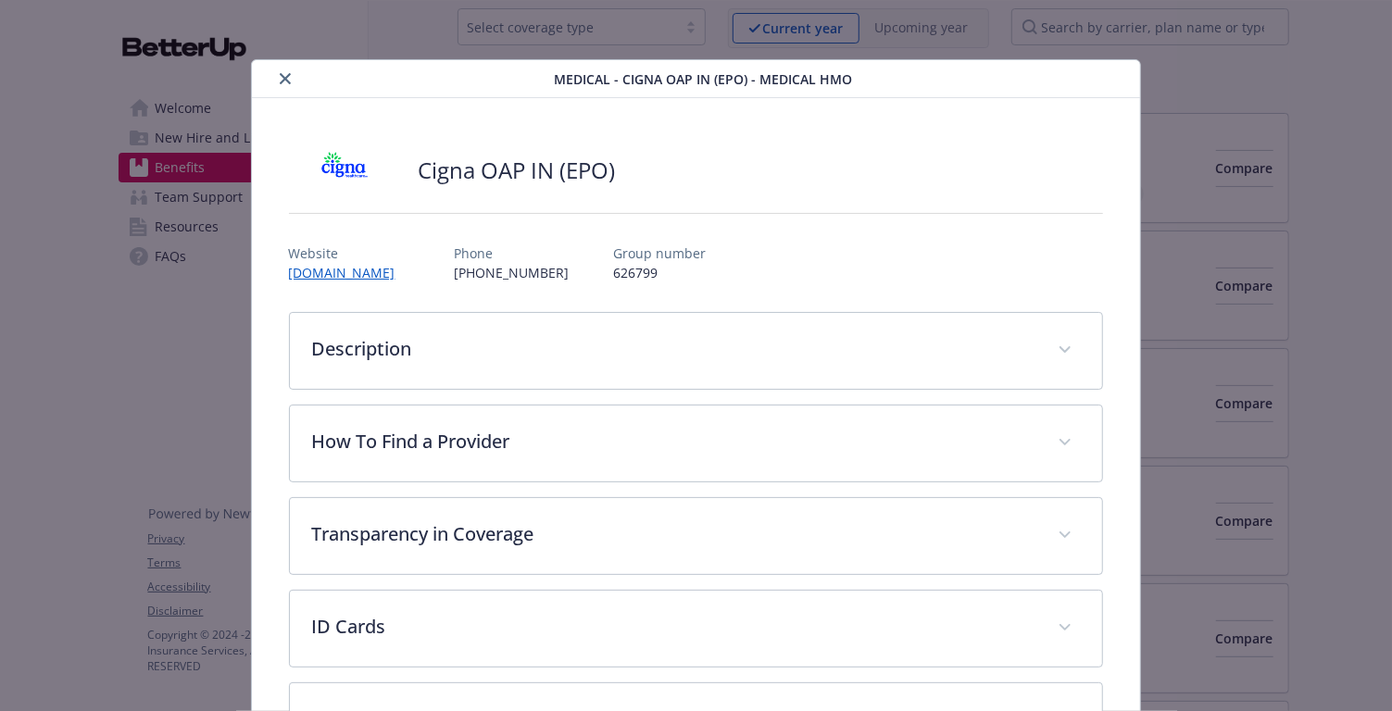
scroll to position [55, 0]
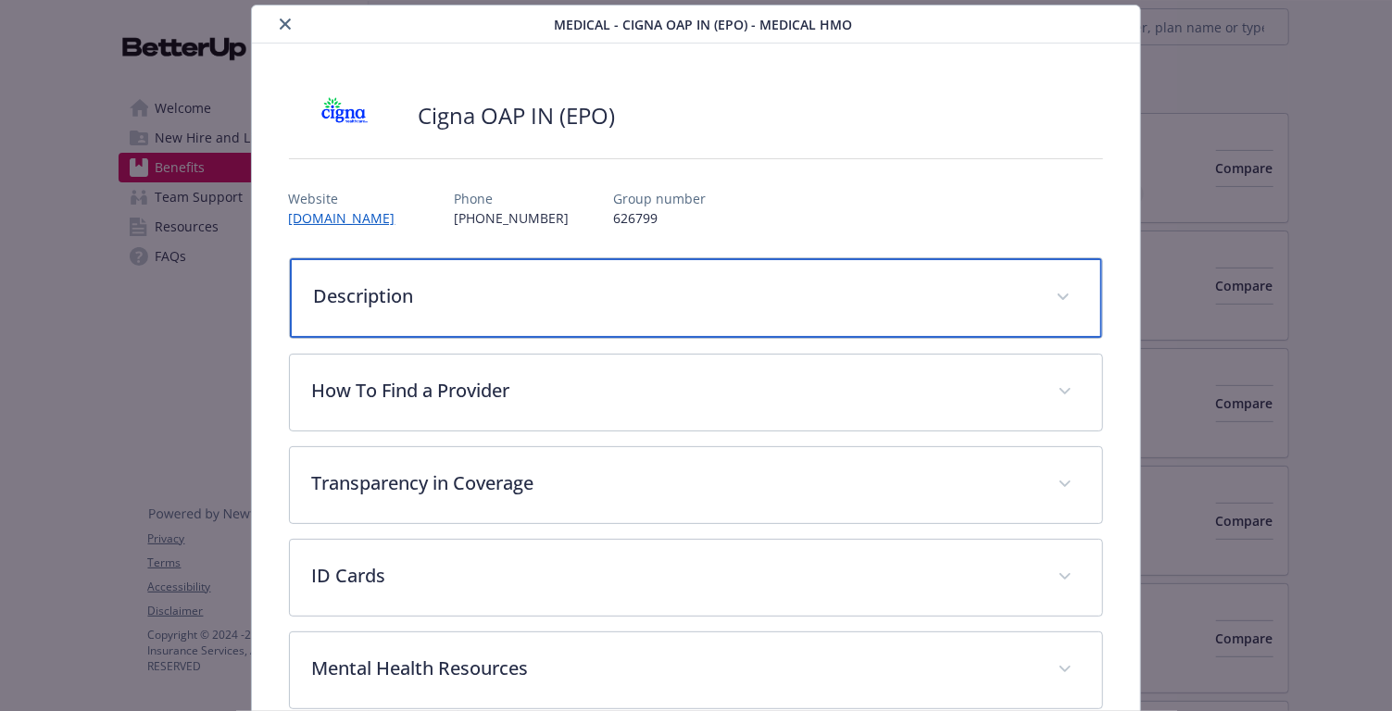
click at [645, 284] on p "Description" at bounding box center [674, 297] width 721 height 28
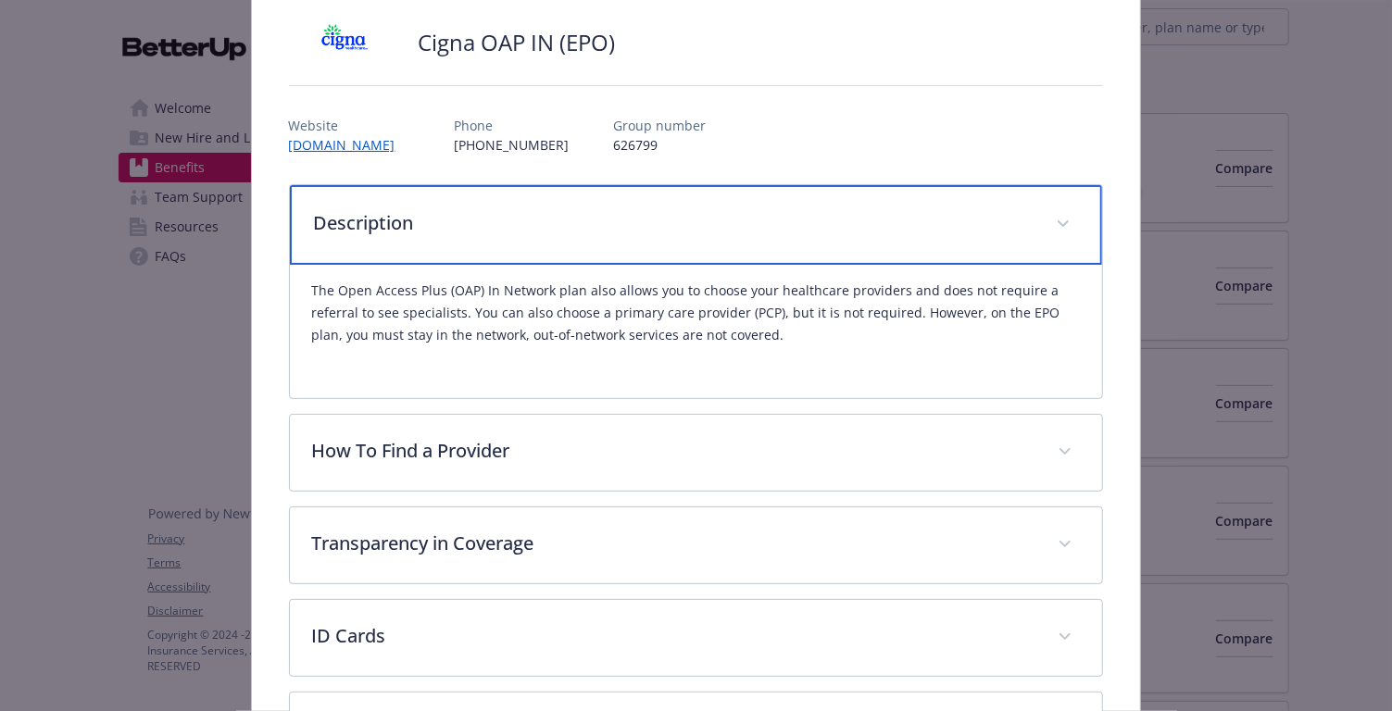
scroll to position [135, 0]
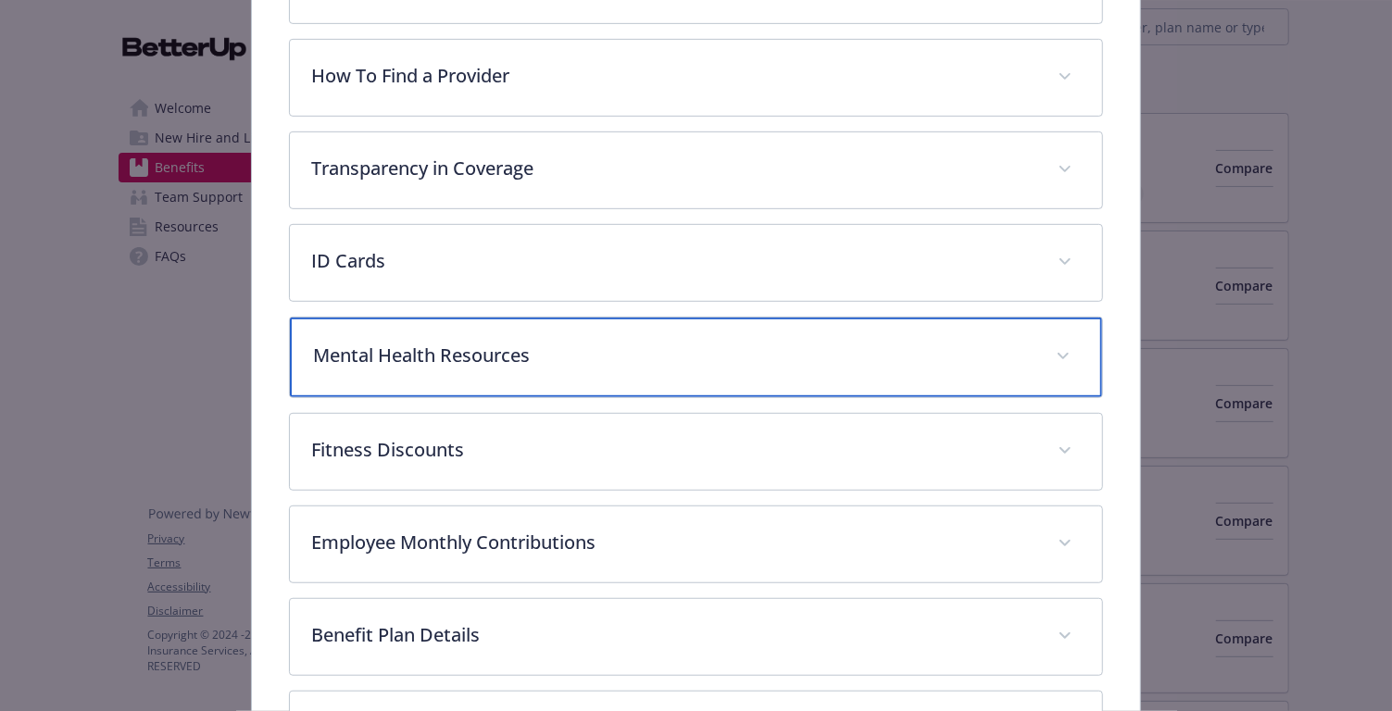
click at [556, 380] on div "Mental Health Resources" at bounding box center [696, 358] width 813 height 80
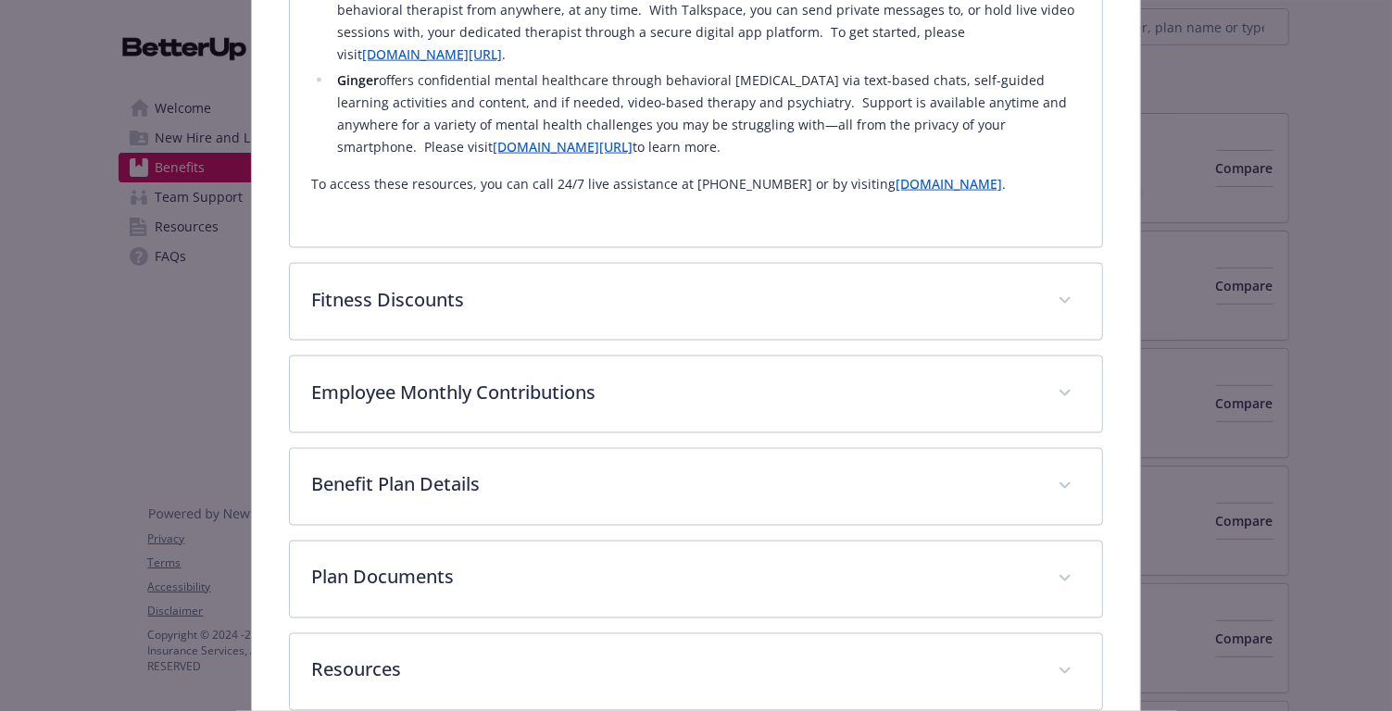
scroll to position [1669, 0]
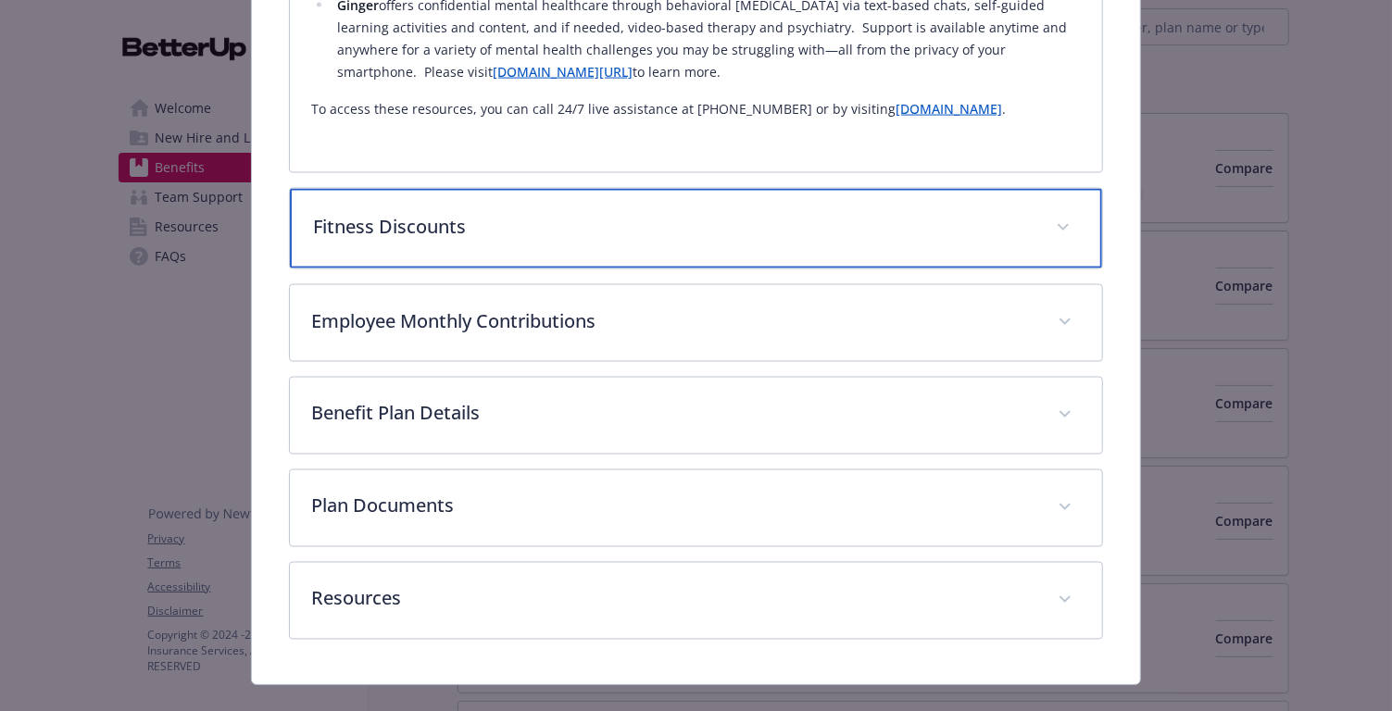
click at [650, 222] on div "Fitness Discounts" at bounding box center [696, 229] width 813 height 80
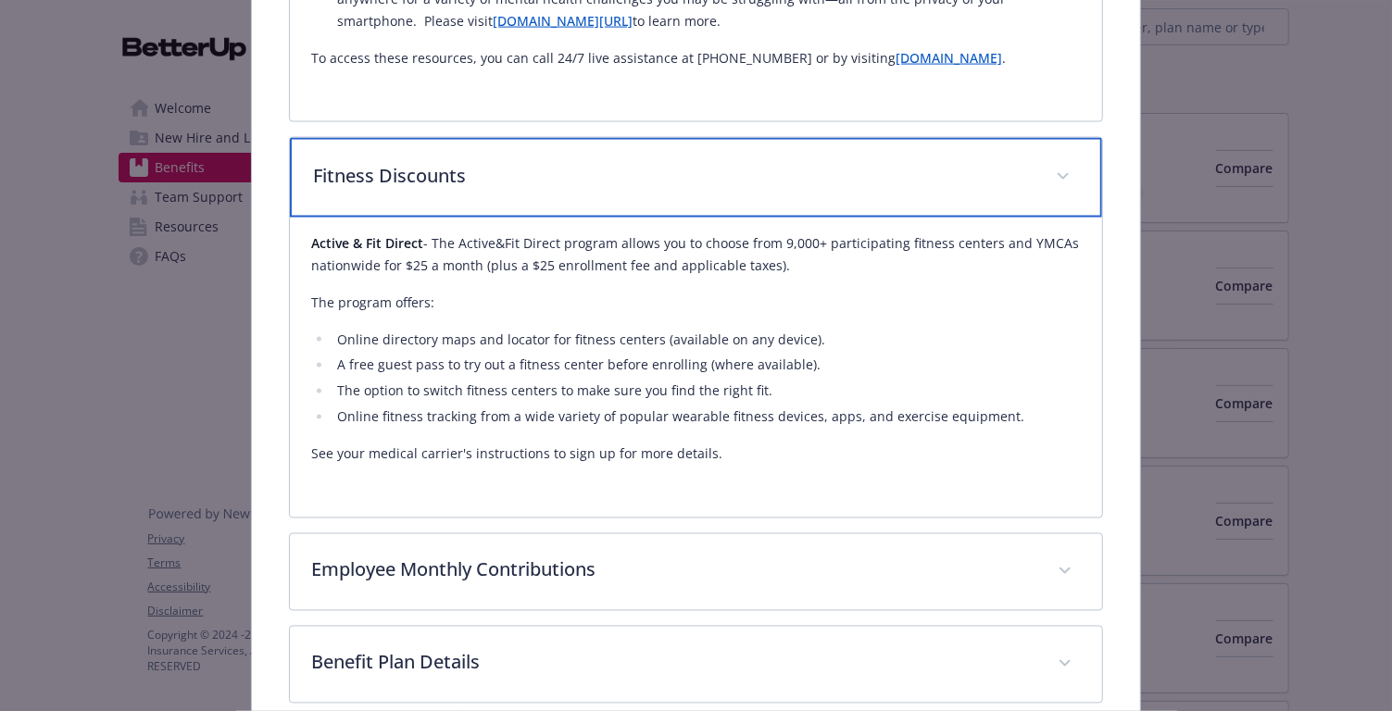
scroll to position [1722, 0]
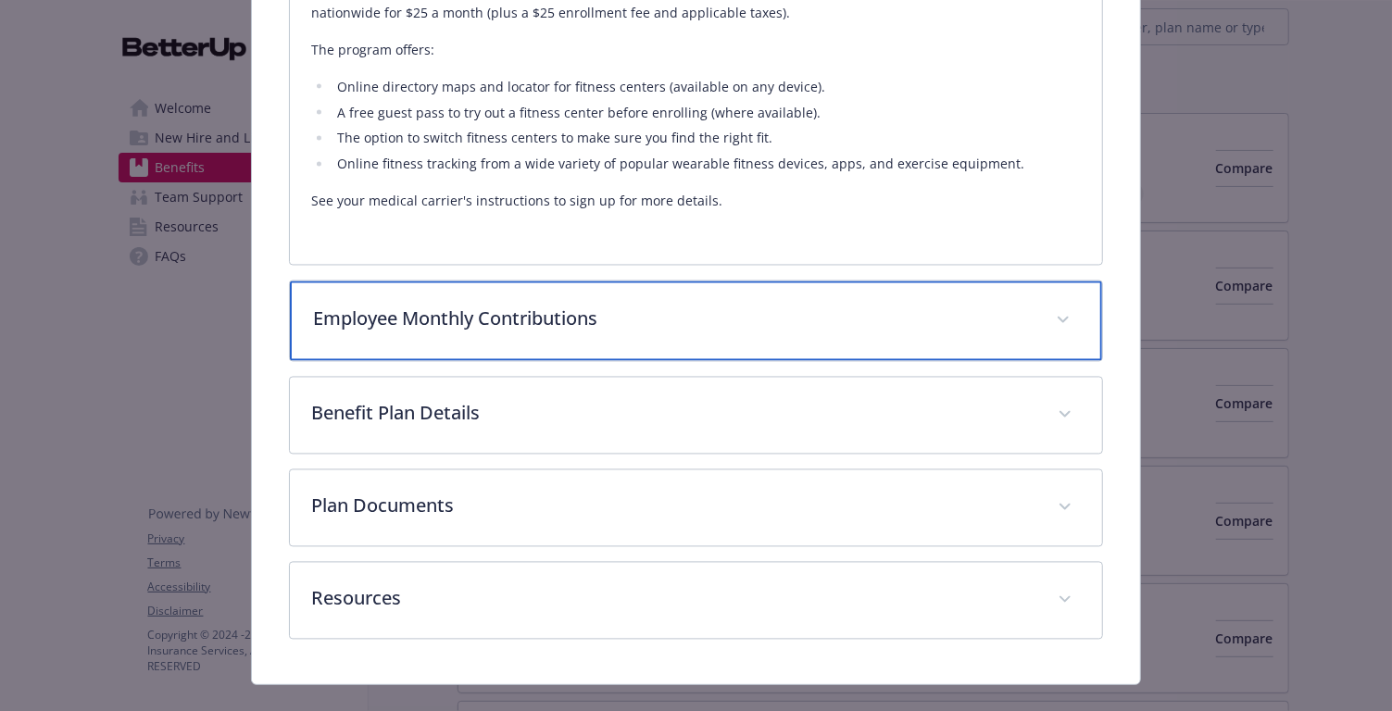
click at [697, 318] on div "Employee Monthly Contributions" at bounding box center [696, 322] width 813 height 80
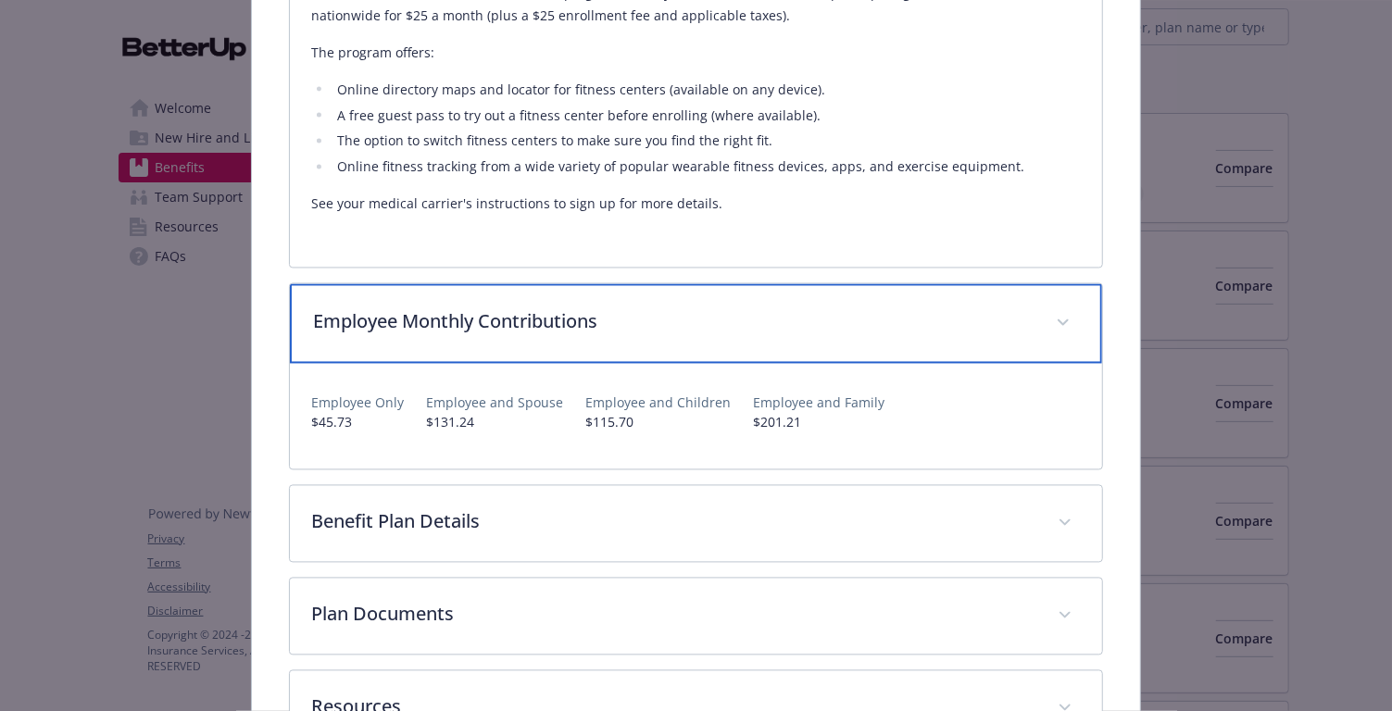
scroll to position [1994, 0]
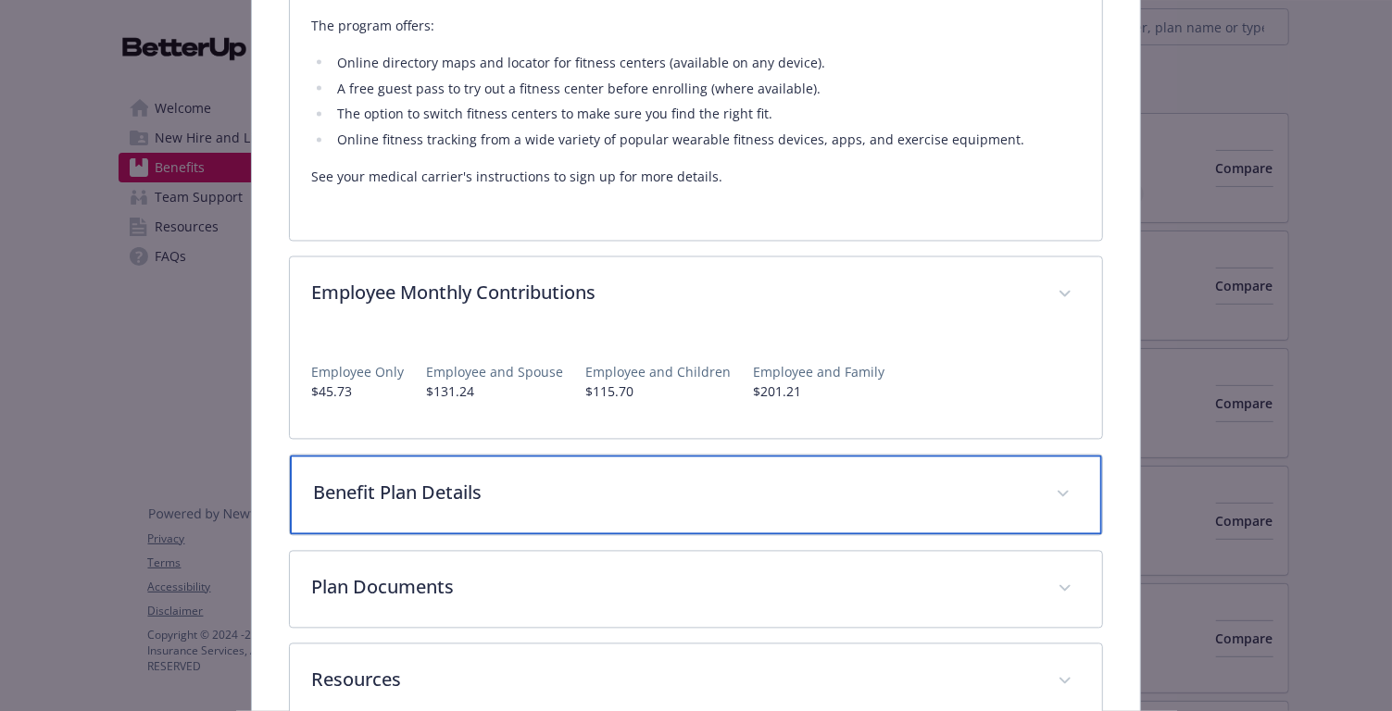
click at [833, 480] on p "Benefit Plan Details" at bounding box center [674, 494] width 721 height 28
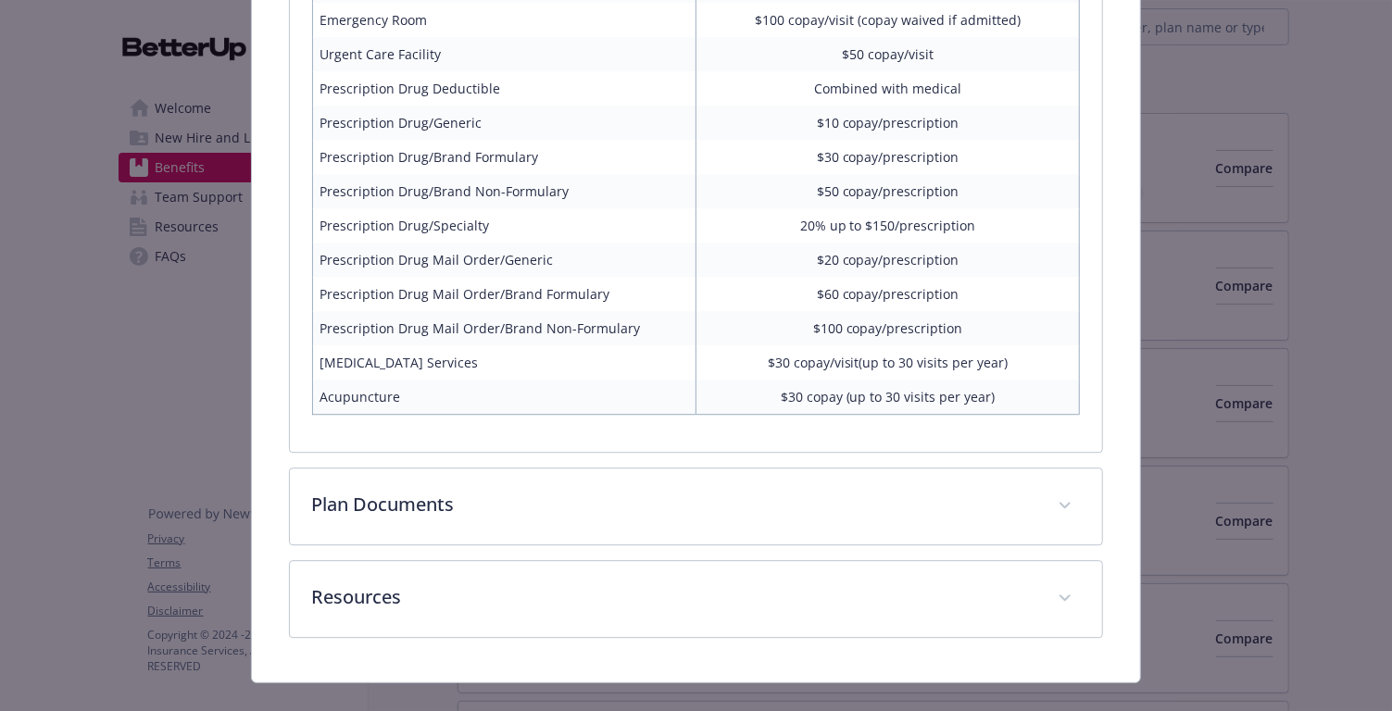
scroll to position [2914, 0]
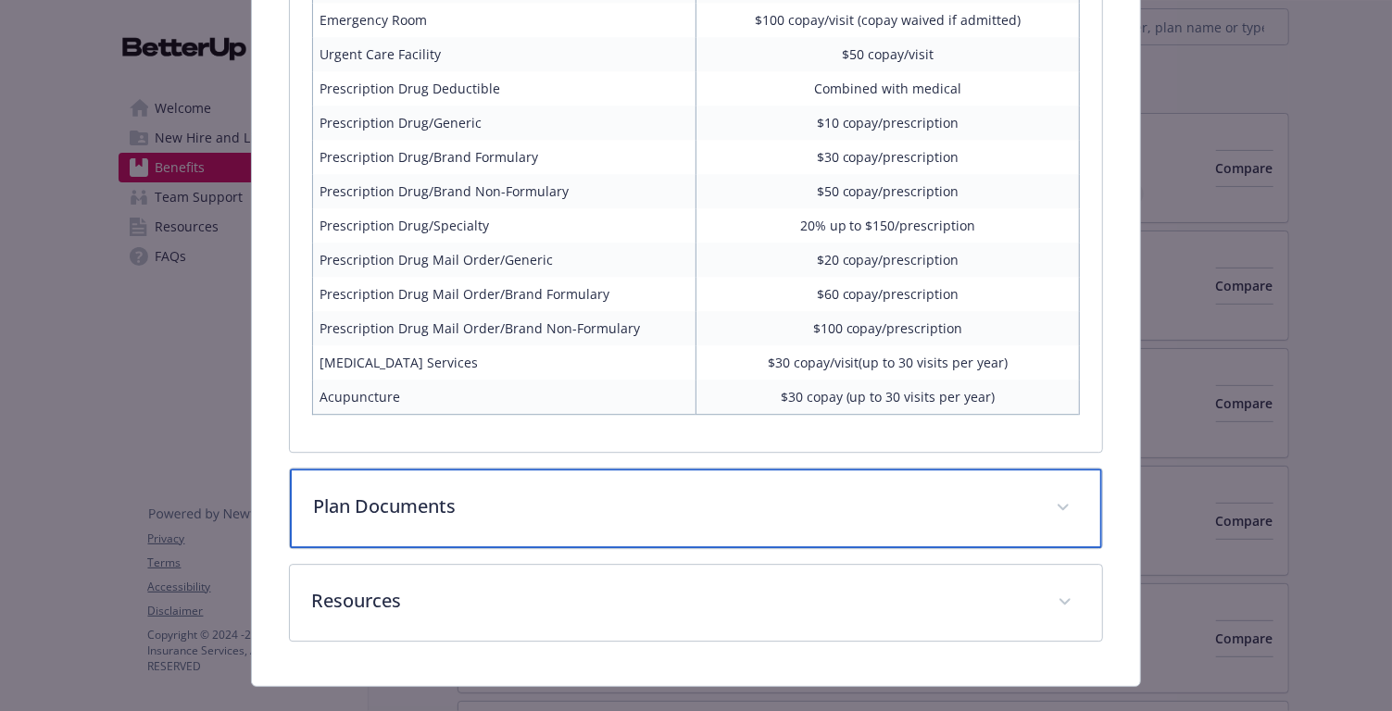
click at [678, 493] on p "Plan Documents" at bounding box center [674, 507] width 721 height 28
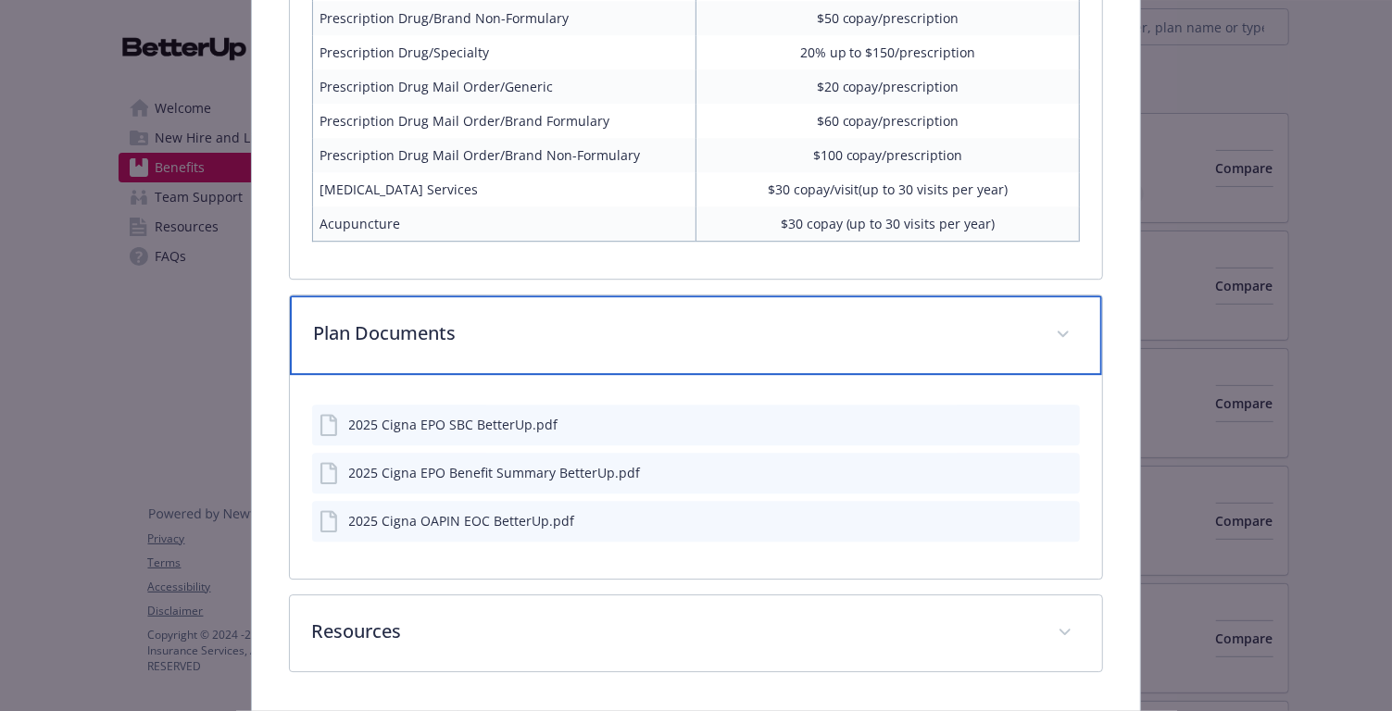
scroll to position [3115, 0]
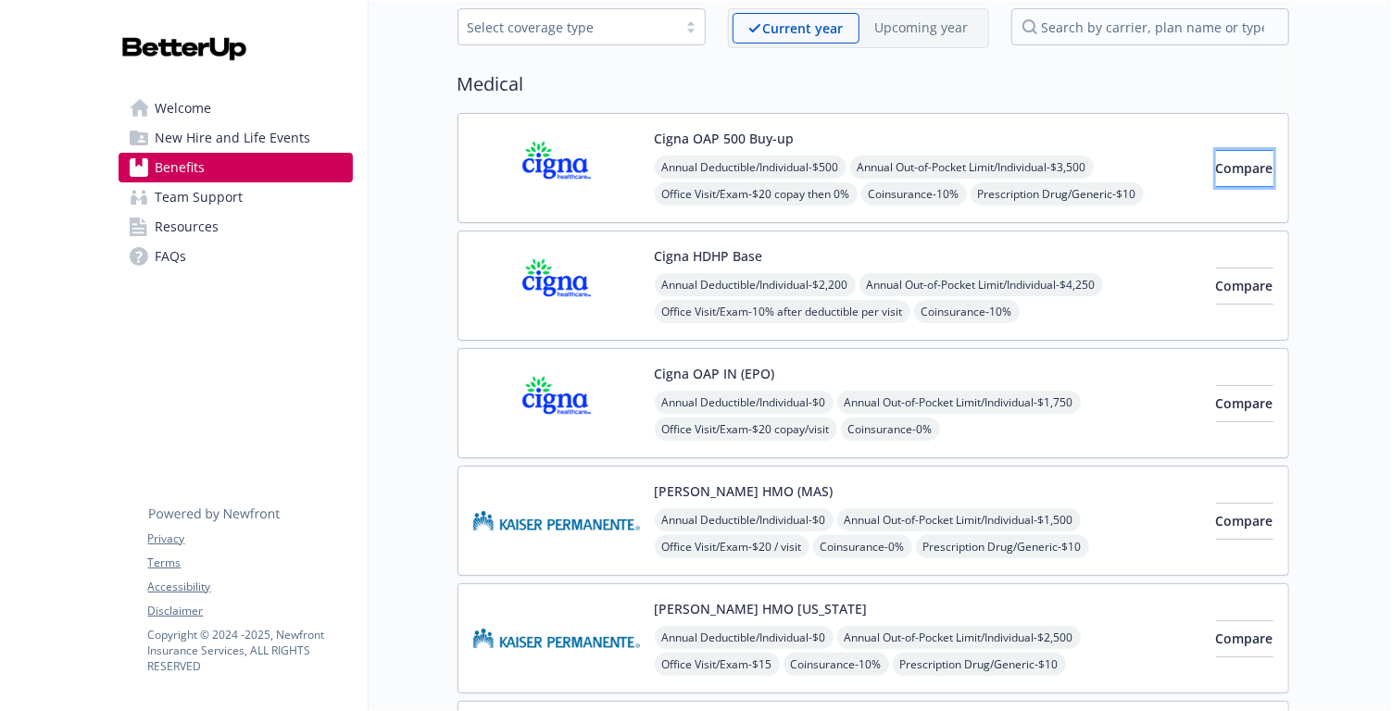
click at [1252, 170] on button "Compare" at bounding box center [1244, 168] width 57 height 37
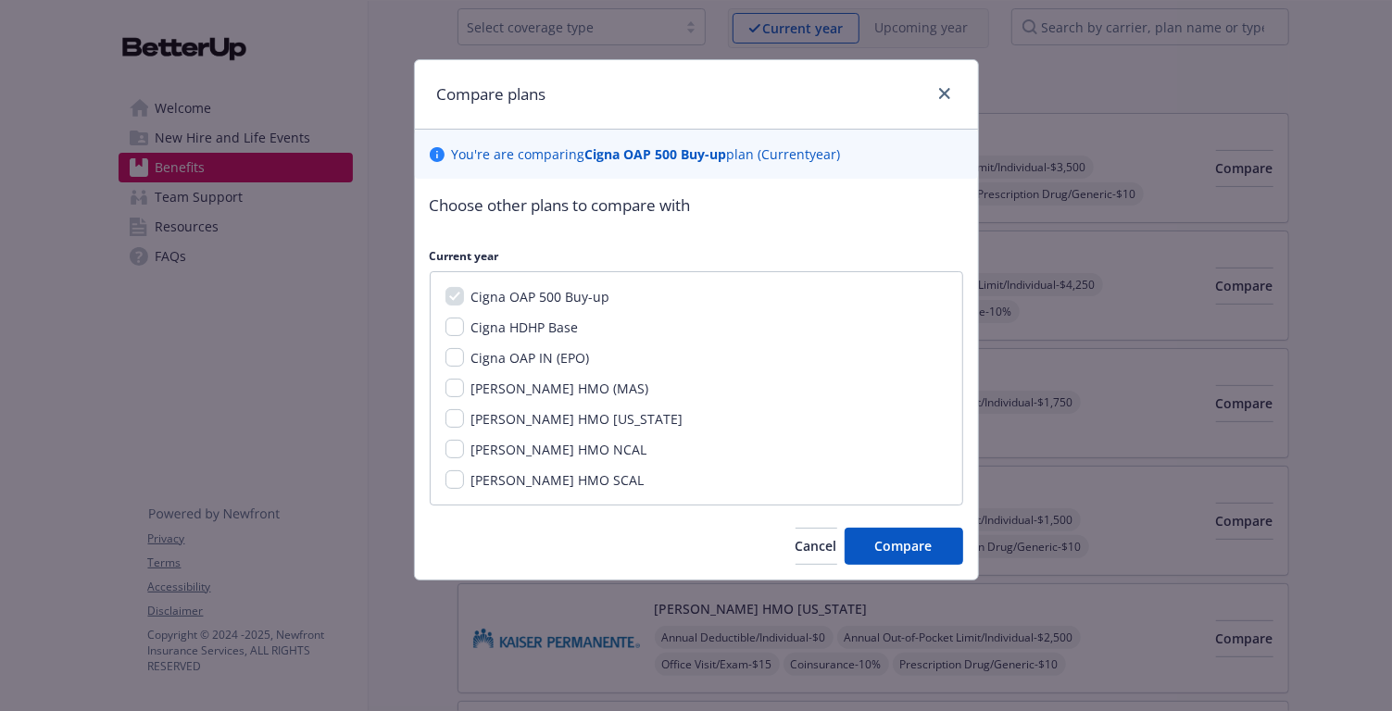
click at [558, 326] on span "Cigna HDHP Base" at bounding box center [525, 328] width 107 height 18
click at [464, 326] on input "Cigna HDHP Base" at bounding box center [455, 327] width 19 height 19
checkbox input "true"
click at [875, 546] on span "Compare" at bounding box center [903, 546] width 57 height 18
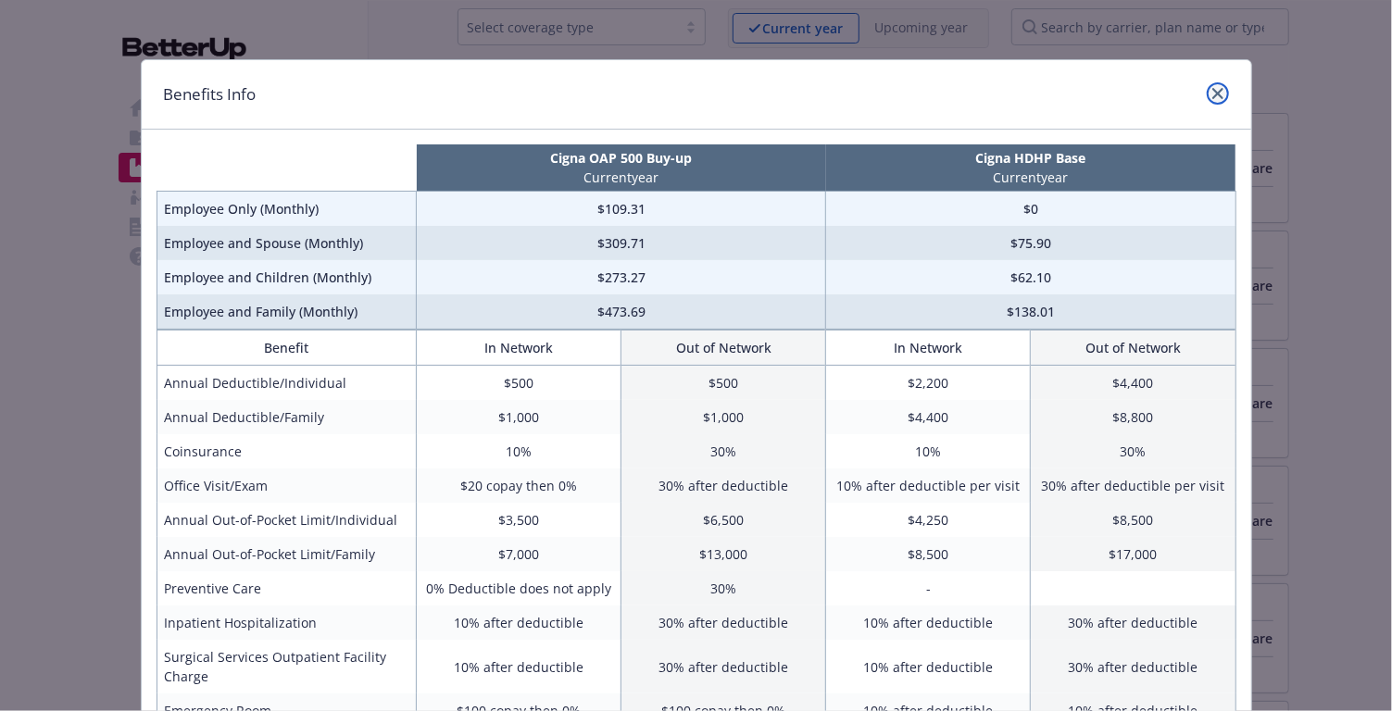
click at [1215, 95] on icon "close" at bounding box center [1218, 93] width 11 height 11
